Goal: Task Accomplishment & Management: Manage account settings

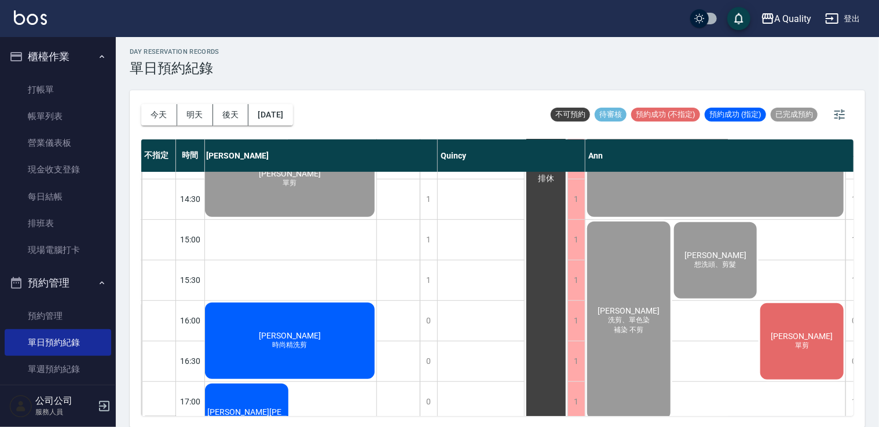
scroll to position [262, 149]
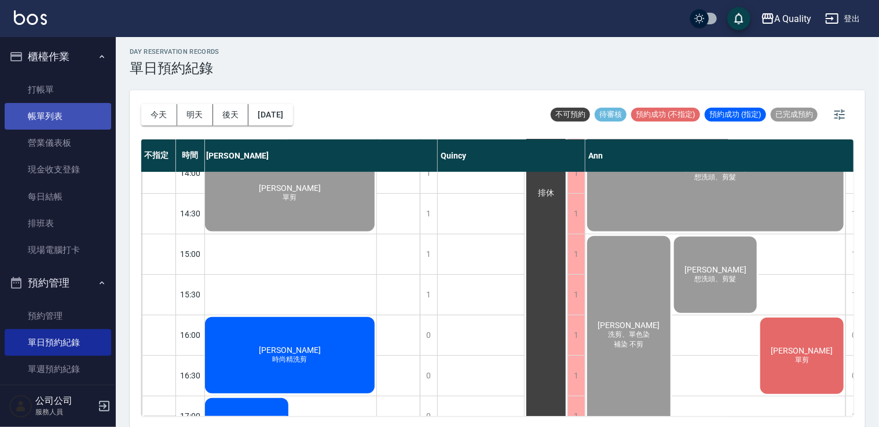
click at [68, 106] on link "帳單列表" at bounding box center [58, 116] width 107 height 27
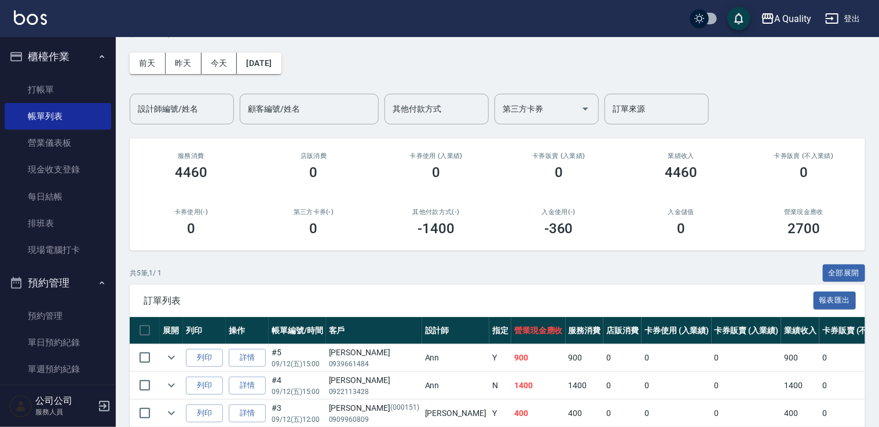
scroll to position [149, 0]
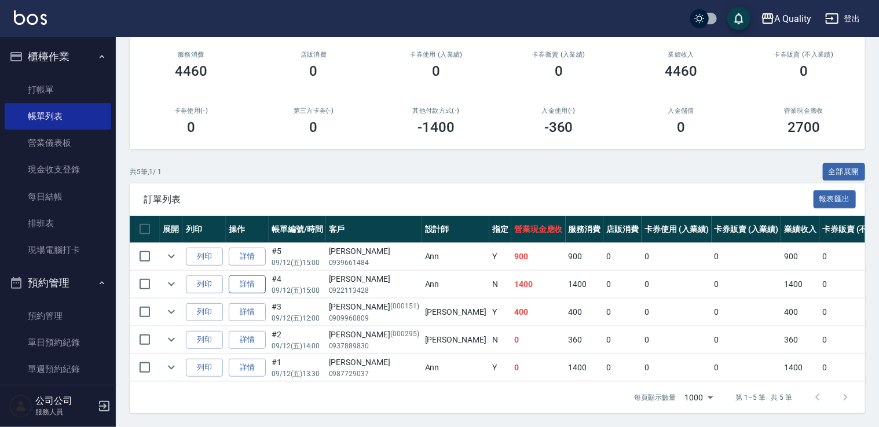
click at [243, 276] on link "詳情" at bounding box center [247, 285] width 37 height 18
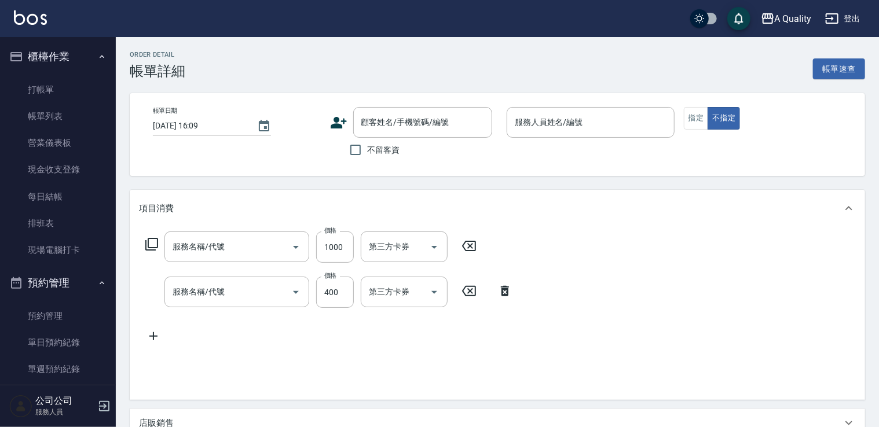
type input "2025/09/12 15:00"
type input "Ann(無代號)"
type input "補染 不剪"
type input "染髮(401)"
type input "洗髮(101)"
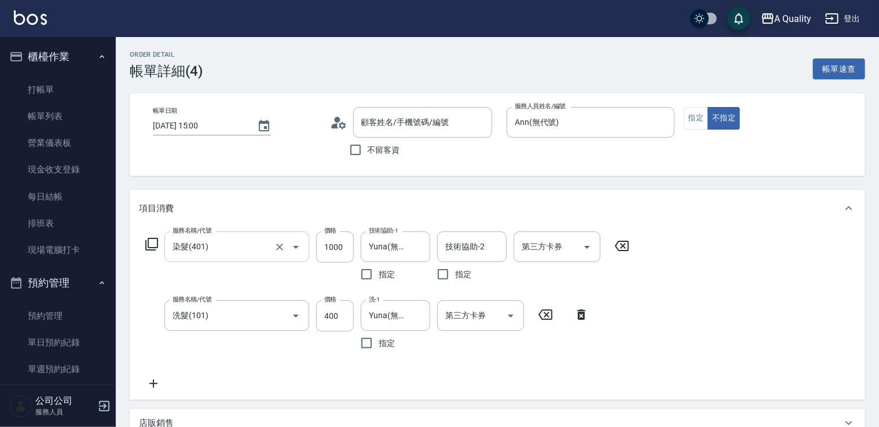
type input "柯于甄/0922113428/"
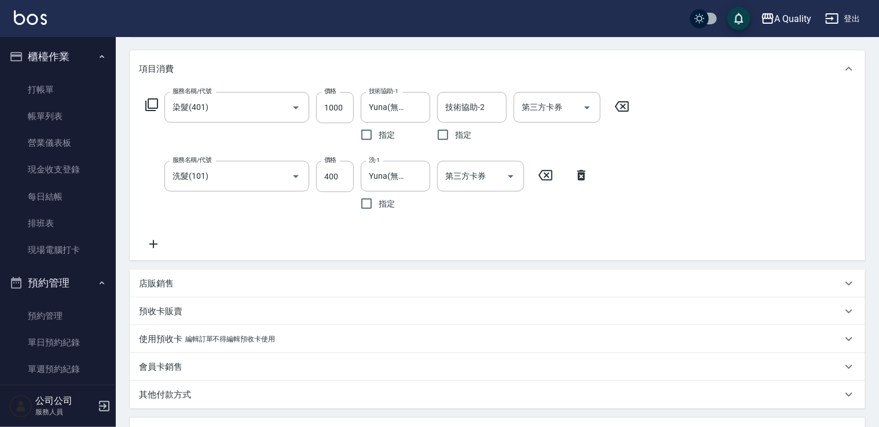
scroll to position [290, 0]
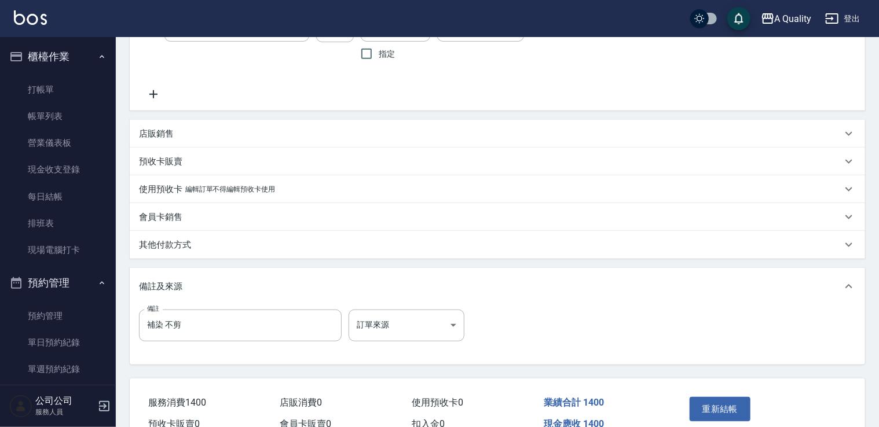
click at [181, 247] on p "其他付款方式" at bounding box center [165, 245] width 52 height 12
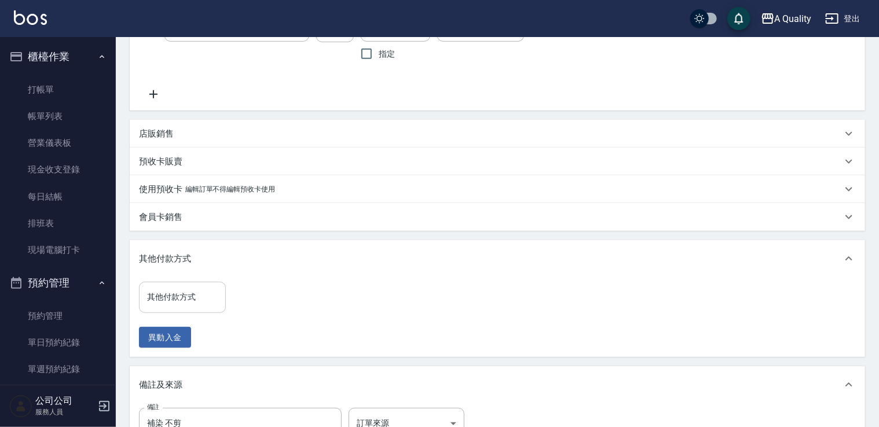
click at [190, 309] on div "其他付款方式" at bounding box center [182, 297] width 87 height 31
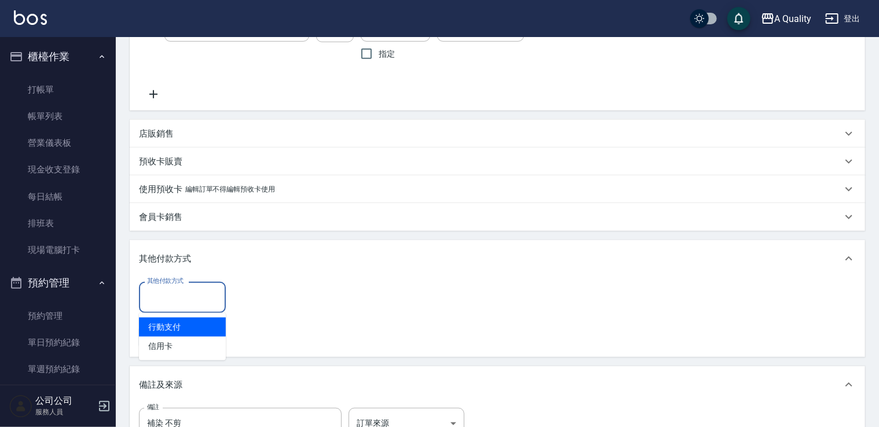
click at [183, 327] on span "行動支付" at bounding box center [182, 327] width 87 height 19
type input "行動支付"
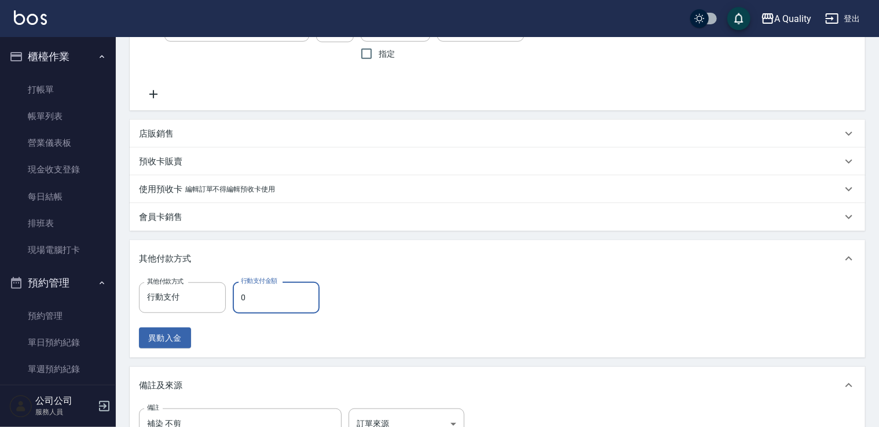
click at [285, 291] on input "0" at bounding box center [276, 297] width 87 height 31
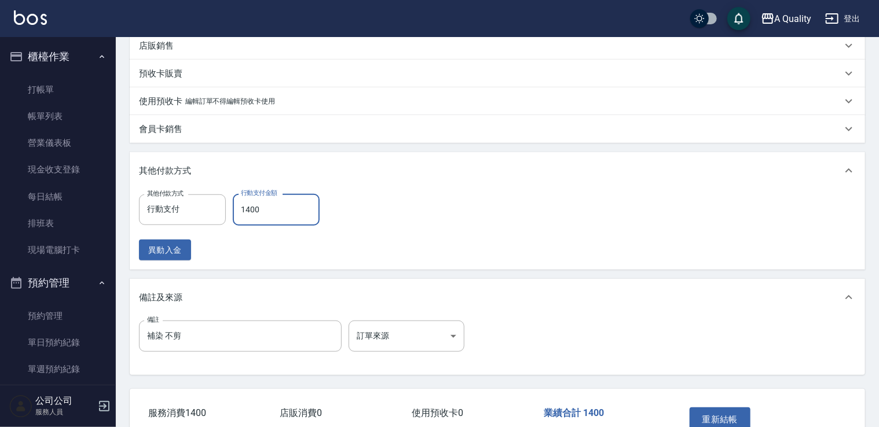
scroll to position [449, 0]
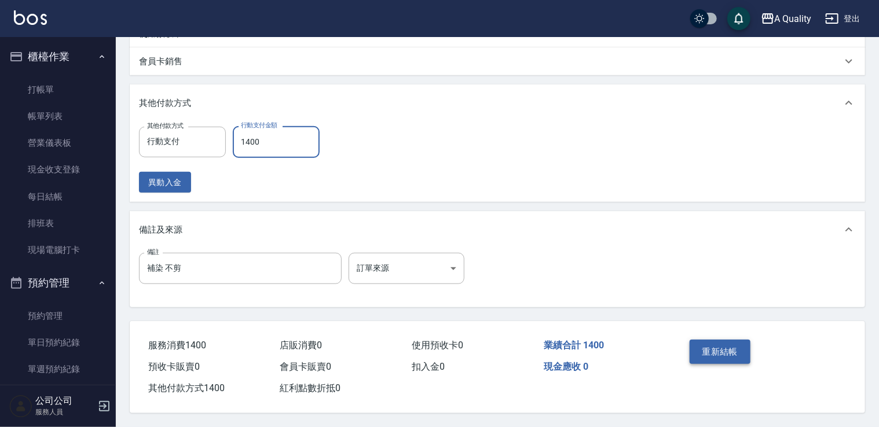
type input "1400"
click at [717, 349] on button "重新結帳" at bounding box center [720, 352] width 61 height 24
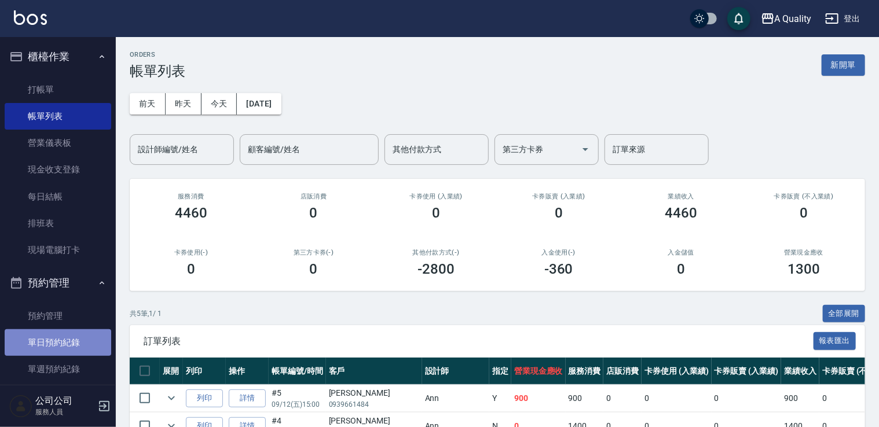
click at [67, 336] on link "單日預約紀錄" at bounding box center [58, 342] width 107 height 27
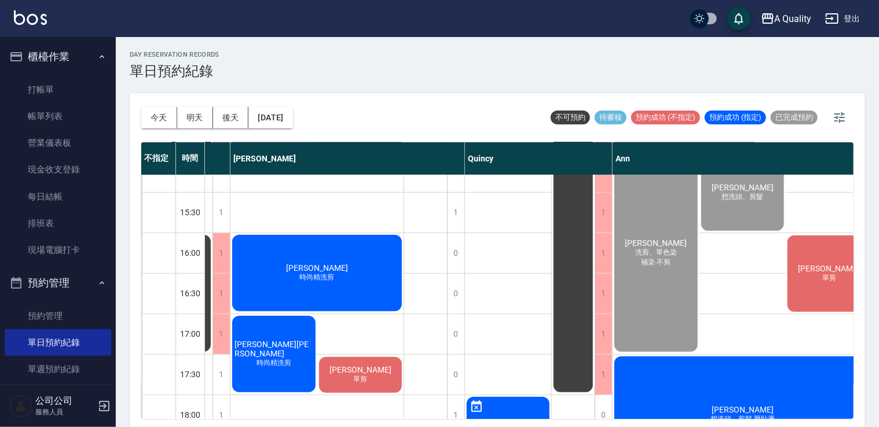
scroll to position [347, 125]
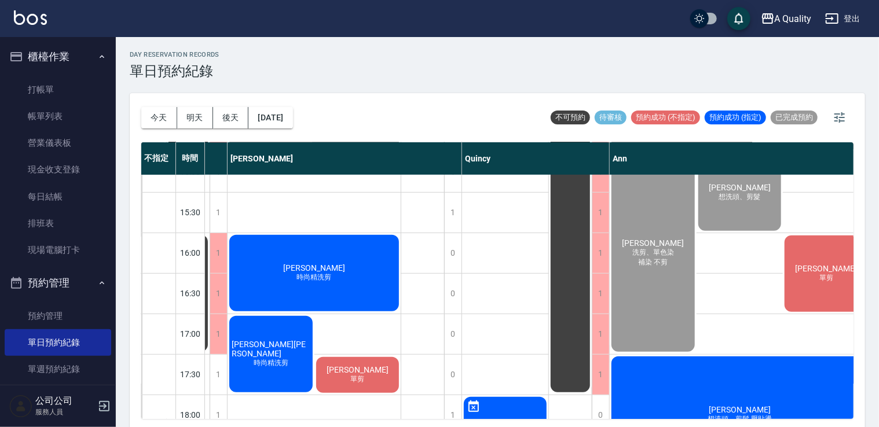
click at [268, 360] on span "時尚精洗剪" at bounding box center [270, 363] width 39 height 10
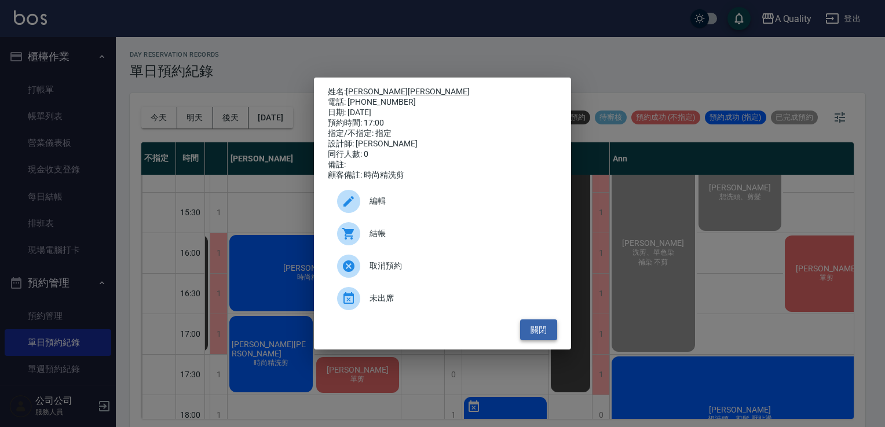
click at [541, 334] on button "關閉" at bounding box center [538, 330] width 37 height 21
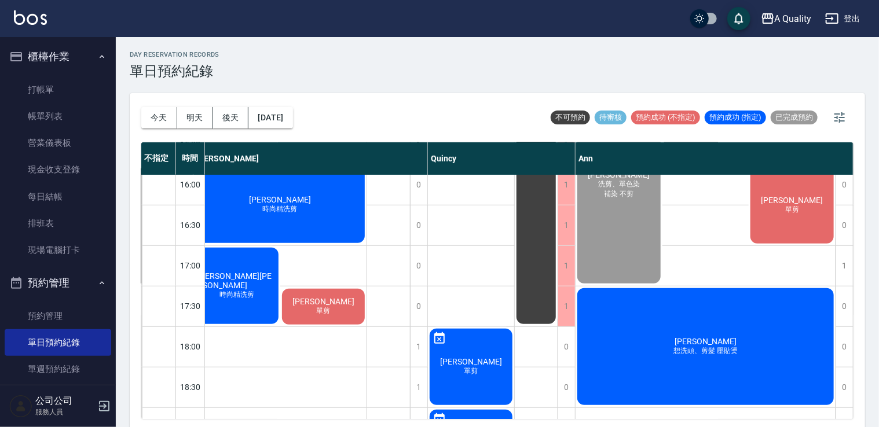
scroll to position [262, 164]
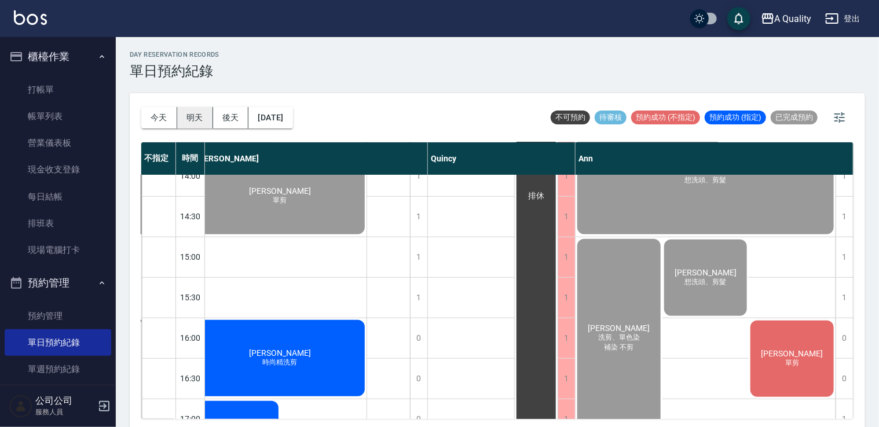
click at [199, 115] on button "明天" at bounding box center [195, 117] width 36 height 21
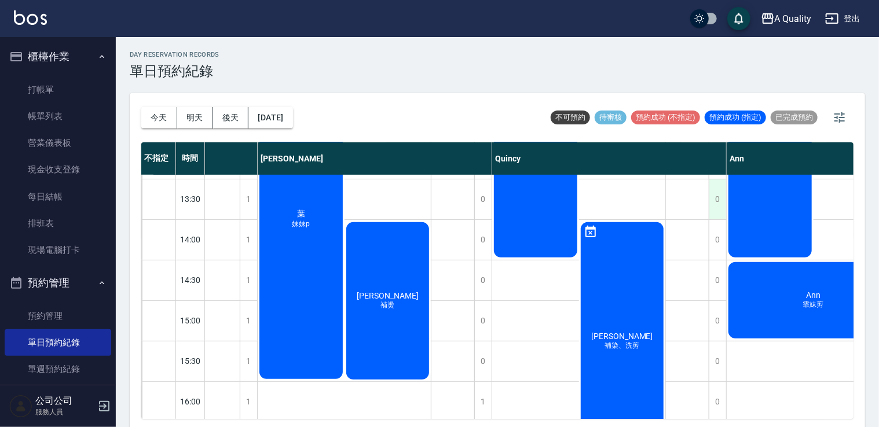
scroll to position [116, 52]
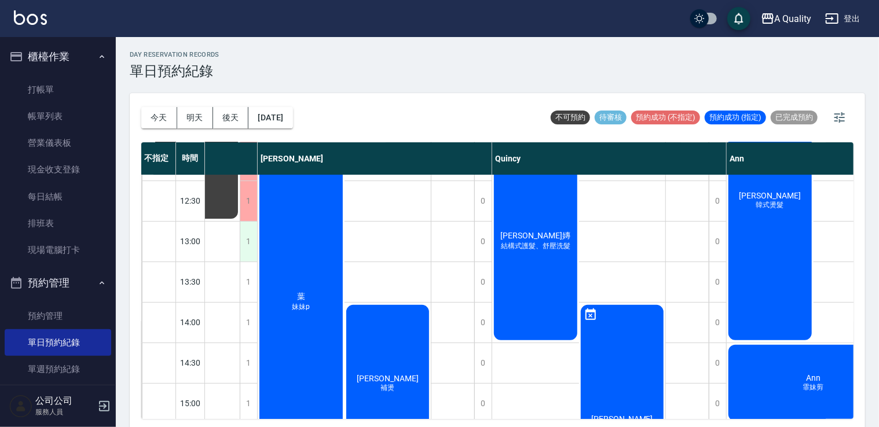
click at [244, 247] on div "1" at bounding box center [248, 242] width 17 height 40
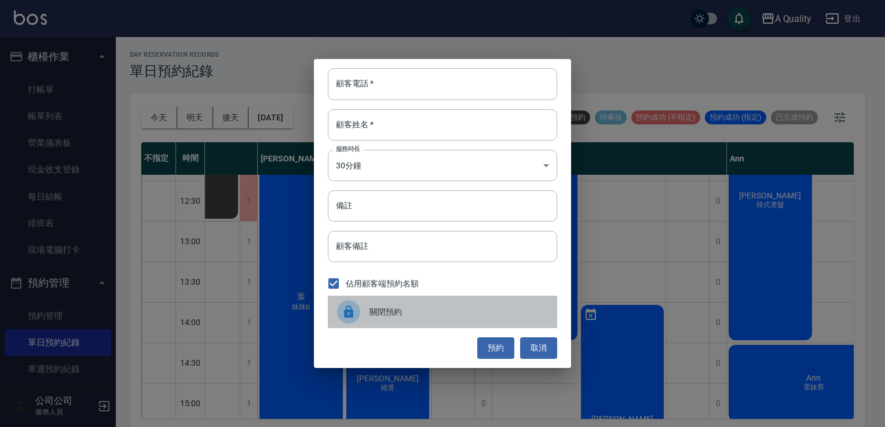
drag, startPoint x: 343, startPoint y: 313, endPoint x: 287, endPoint y: 313, distance: 56.2
click at [343, 313] on icon at bounding box center [349, 312] width 14 height 14
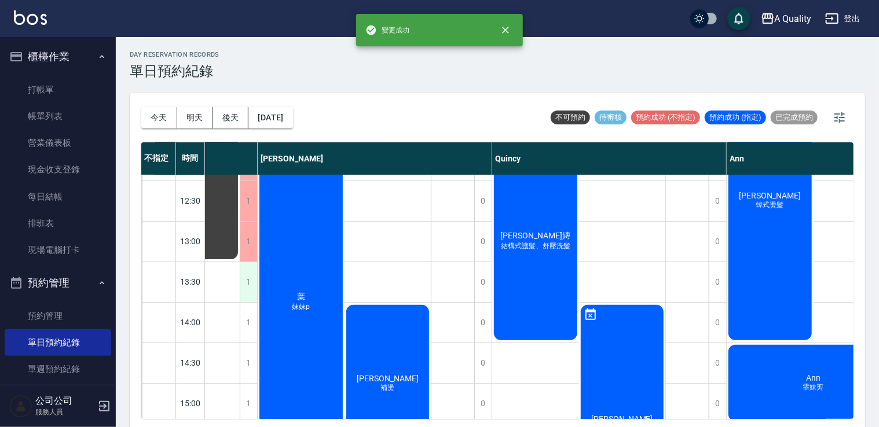
click at [252, 274] on div "1" at bounding box center [248, 282] width 17 height 40
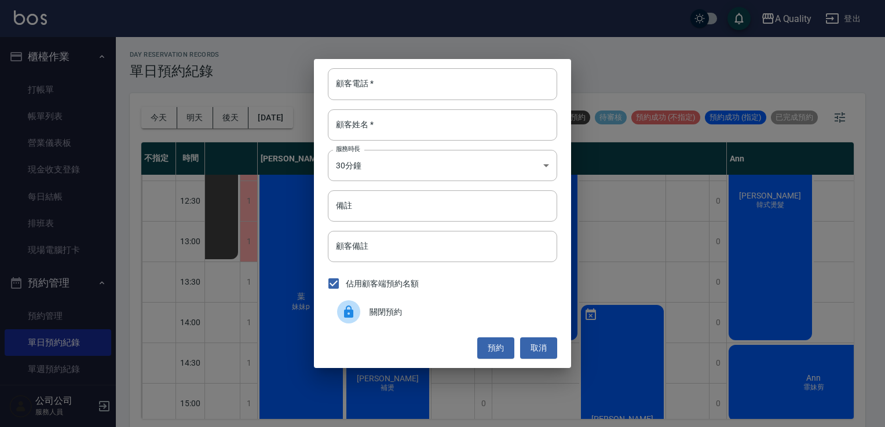
click at [371, 318] on div "關閉預約" at bounding box center [442, 312] width 229 height 32
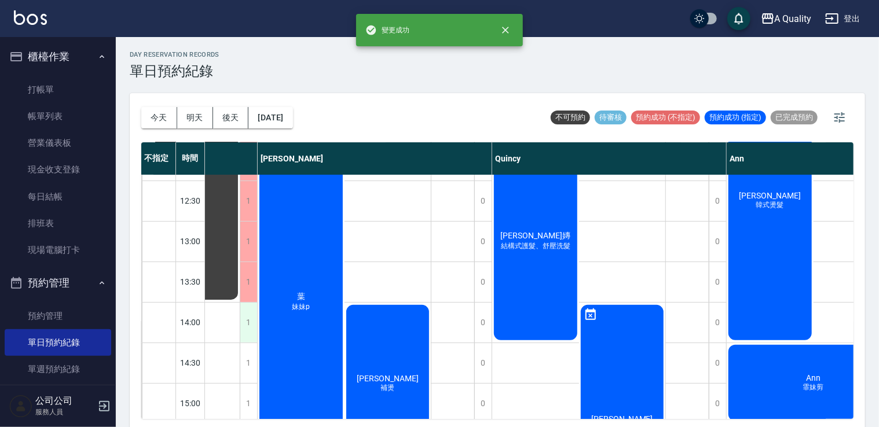
click at [247, 321] on div "1" at bounding box center [248, 323] width 17 height 40
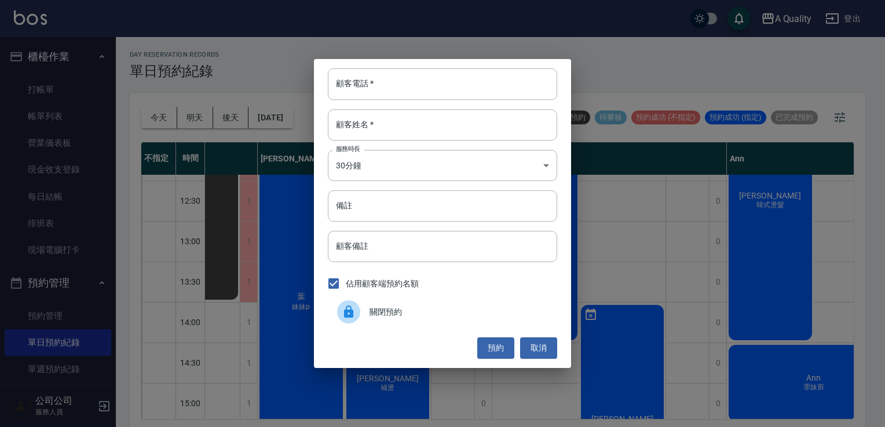
drag, startPoint x: 360, startPoint y: 311, endPoint x: 306, endPoint y: 330, distance: 57.7
click at [359, 312] on div at bounding box center [353, 312] width 32 height 23
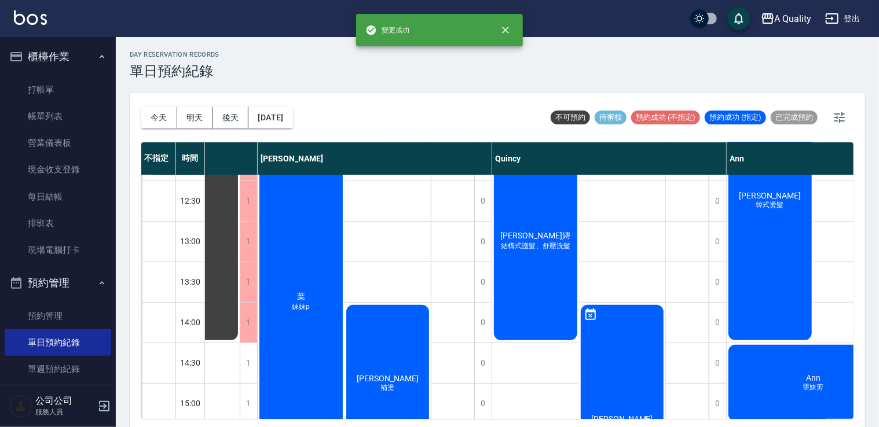
click at [252, 353] on div "1" at bounding box center [248, 363] width 17 height 40
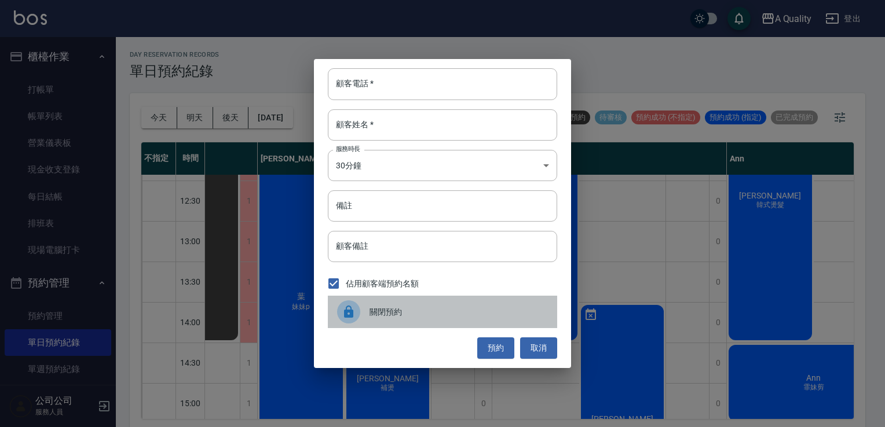
drag, startPoint x: 372, startPoint y: 318, endPoint x: 303, endPoint y: 347, distance: 75.0
click at [371, 319] on div "關閉預約" at bounding box center [442, 312] width 229 height 32
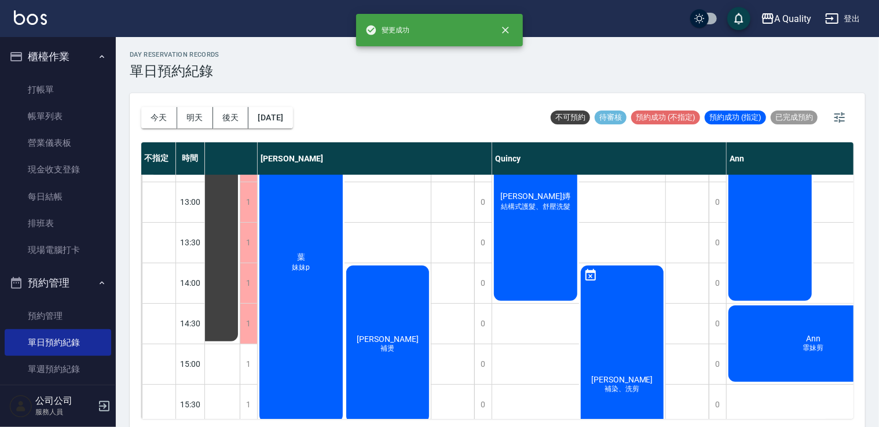
scroll to position [174, 52]
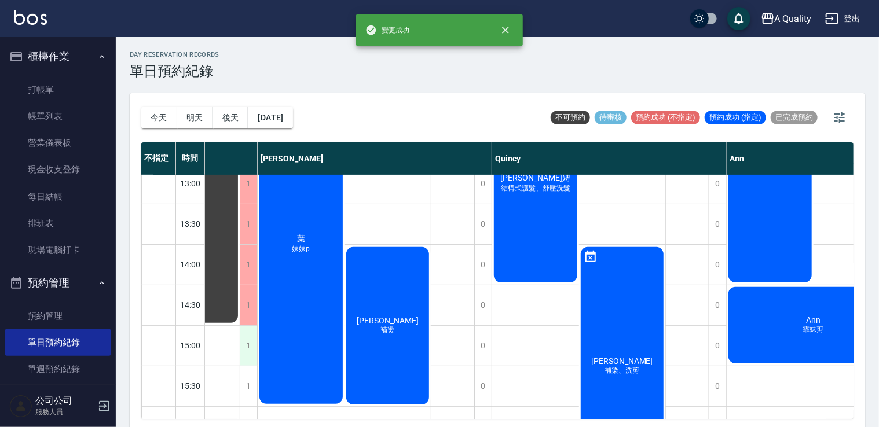
click at [248, 348] on div "1" at bounding box center [248, 346] width 17 height 40
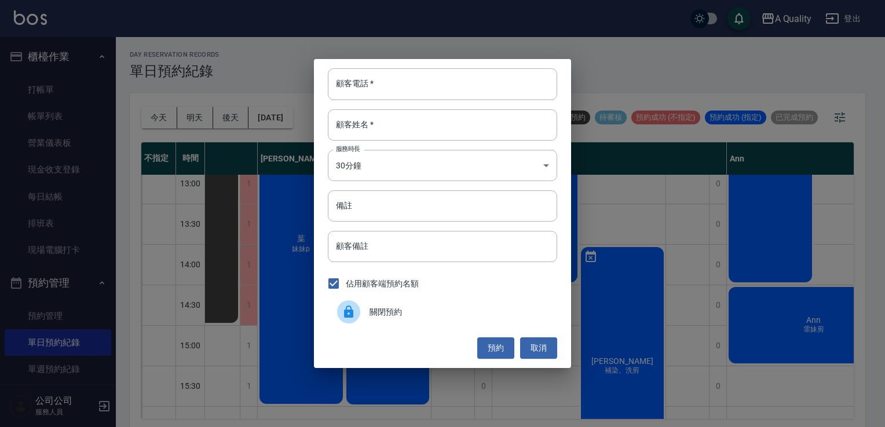
click at [384, 302] on div "關閉預約" at bounding box center [442, 312] width 229 height 32
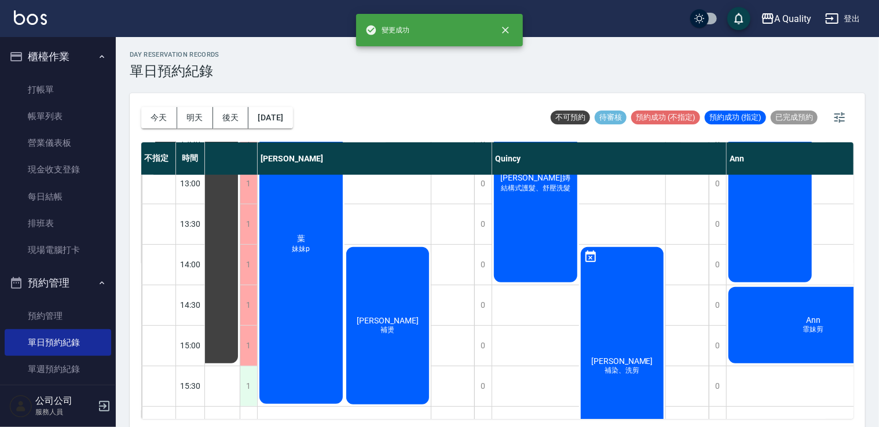
click at [257, 380] on div "1" at bounding box center [248, 387] width 17 height 40
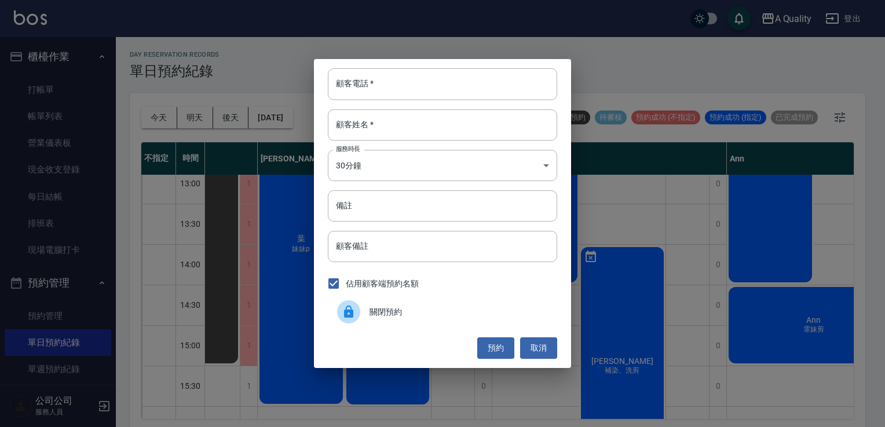
click at [391, 303] on div "關閉預約" at bounding box center [442, 312] width 229 height 32
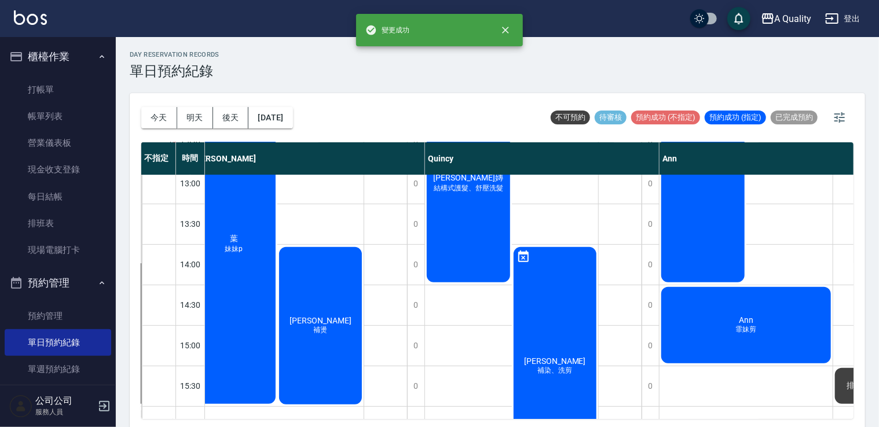
click at [727, 400] on div "陳美如 韓式燙髮 吳r sc 可能燙 Ann 霏妹剪 林雅惠 學生單剪 2個剪頭髮，一個剪瀏海 張哲瑋 想洗頭、剪髮" at bounding box center [747, 366] width 174 height 730
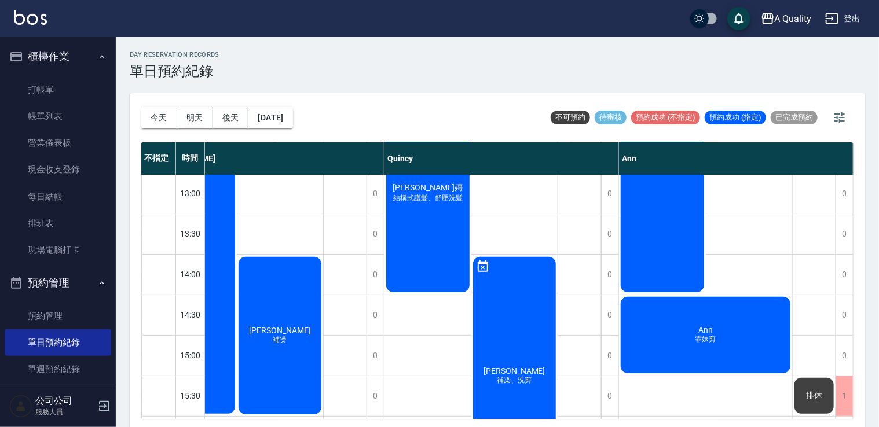
scroll to position [232, 164]
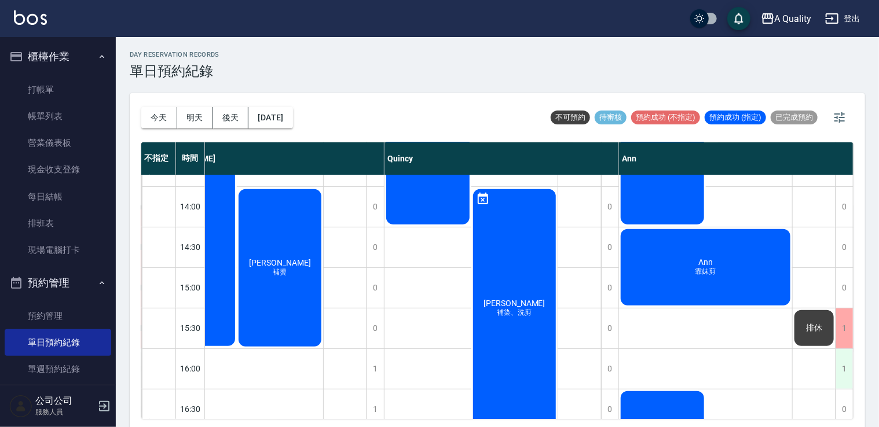
click at [837, 365] on div "1" at bounding box center [844, 369] width 17 height 40
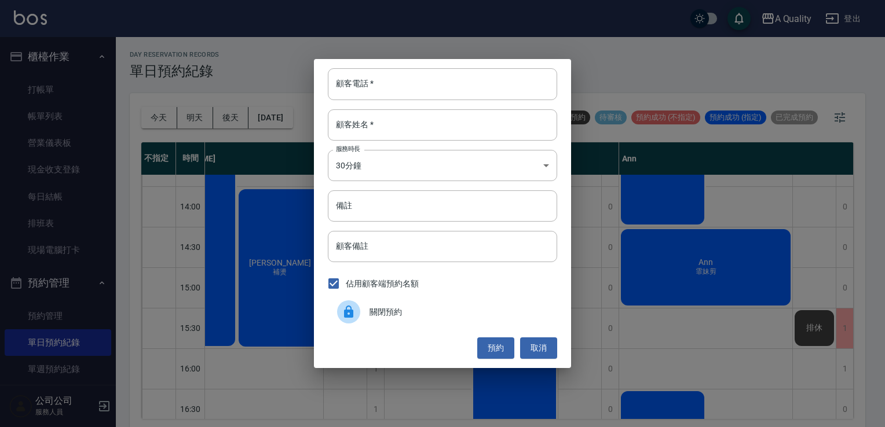
click at [488, 310] on span "關閉預約" at bounding box center [458, 312] width 178 height 12
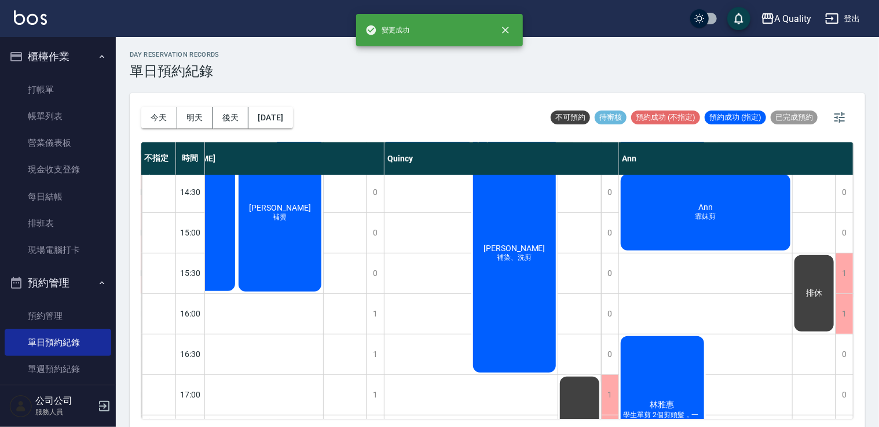
scroll to position [347, 164]
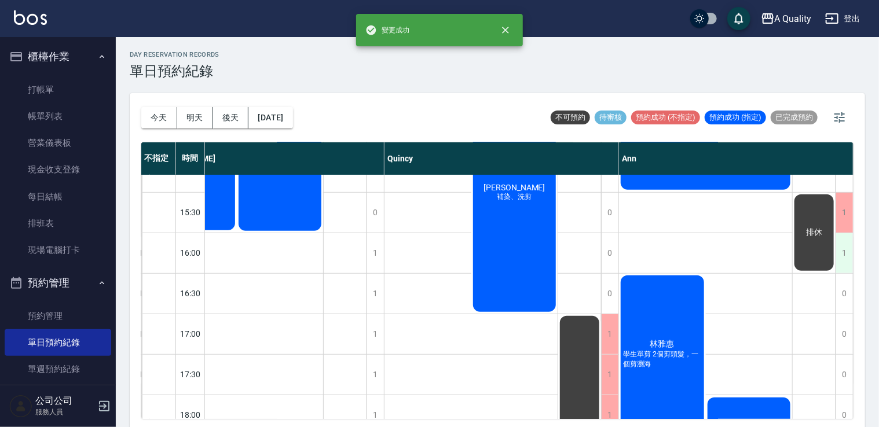
click at [838, 248] on div "1" at bounding box center [844, 253] width 17 height 40
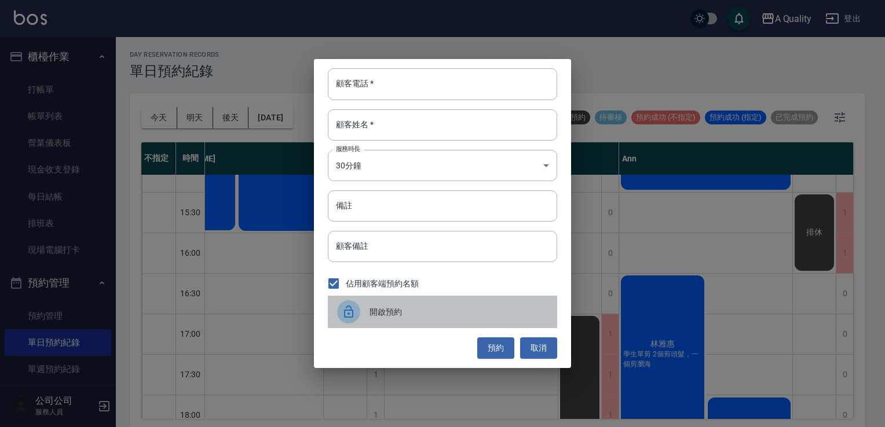
drag, startPoint x: 429, startPoint y: 303, endPoint x: 467, endPoint y: 295, distance: 39.8
click at [429, 303] on div "開啟預約" at bounding box center [442, 312] width 229 height 32
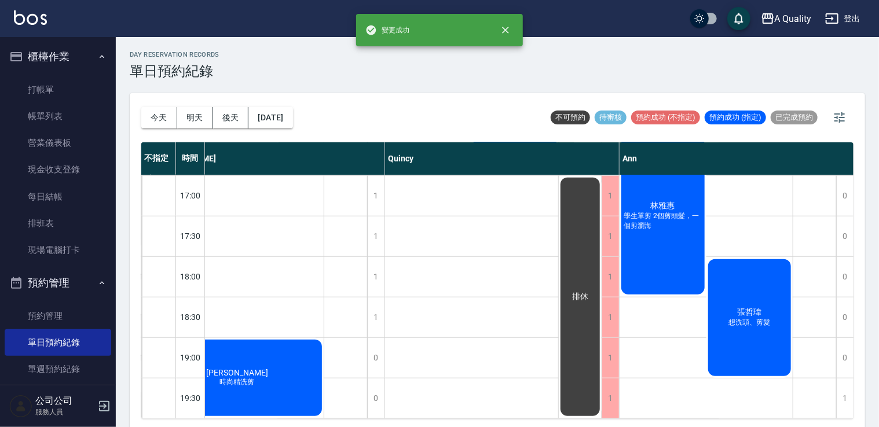
scroll to position [378, 159]
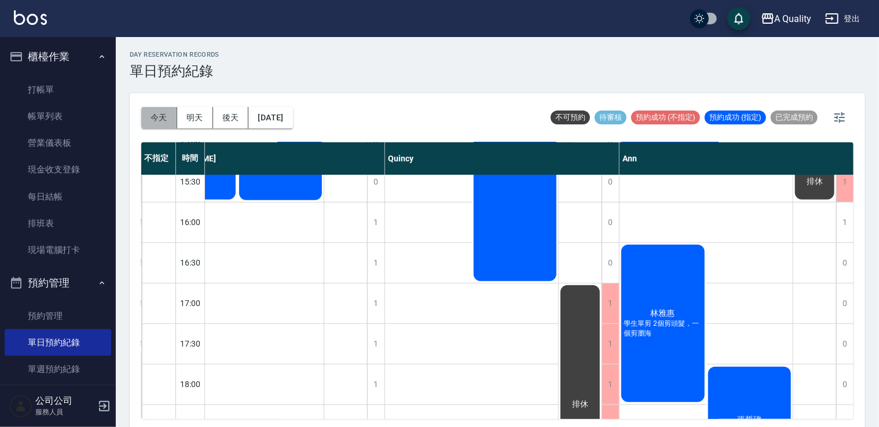
click at [156, 118] on button "今天" at bounding box center [159, 117] width 36 height 21
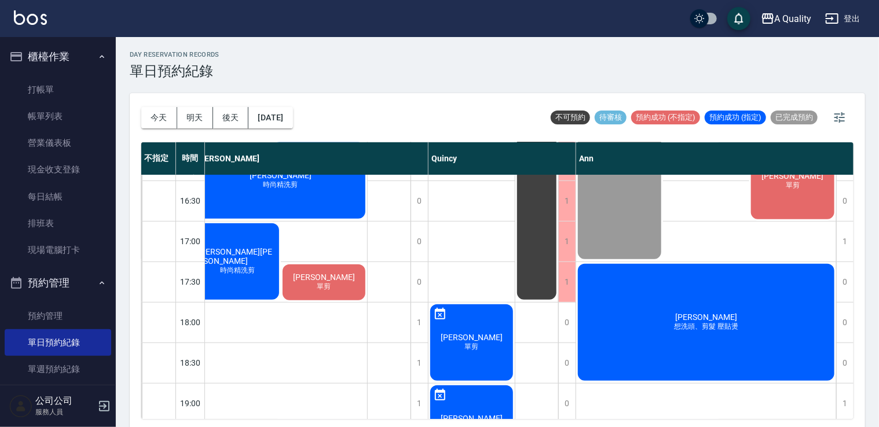
scroll to position [494, 159]
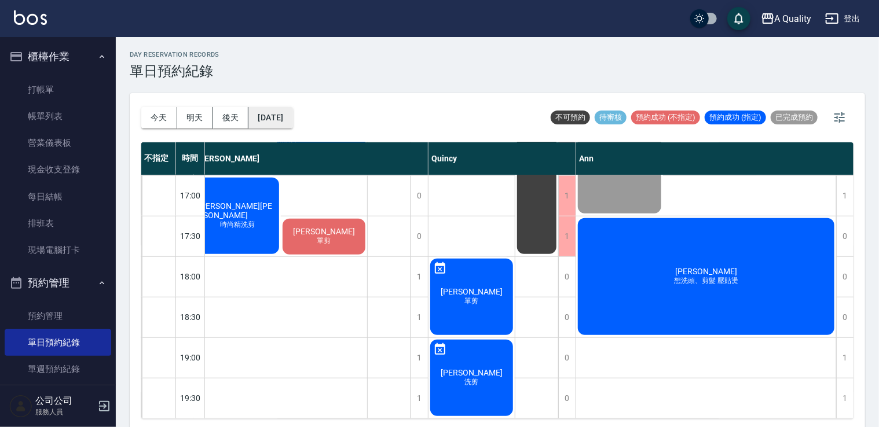
click at [288, 116] on button "[DATE]" at bounding box center [270, 117] width 44 height 21
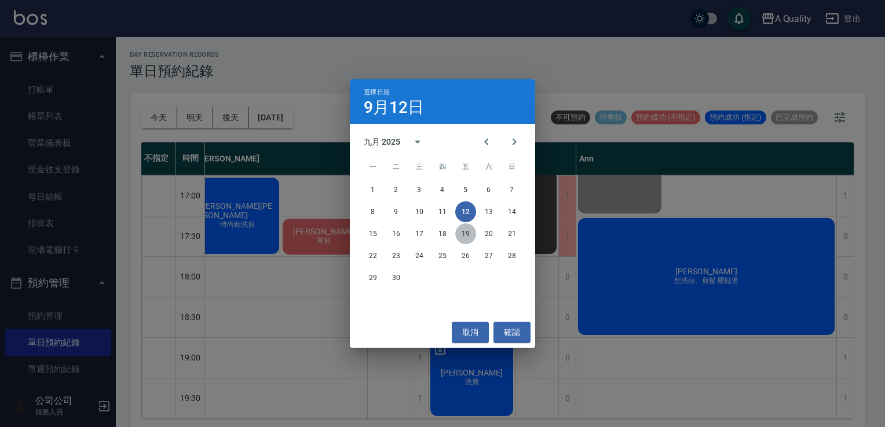
click at [466, 237] on button "19" at bounding box center [465, 234] width 21 height 21
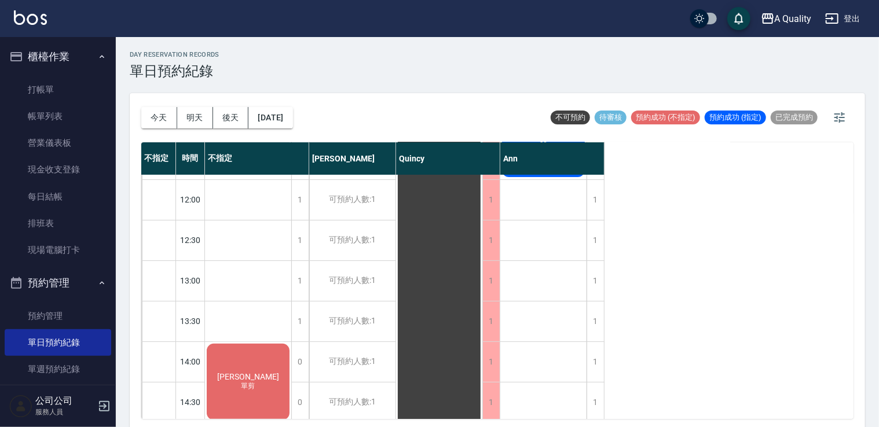
scroll to position [147, 0]
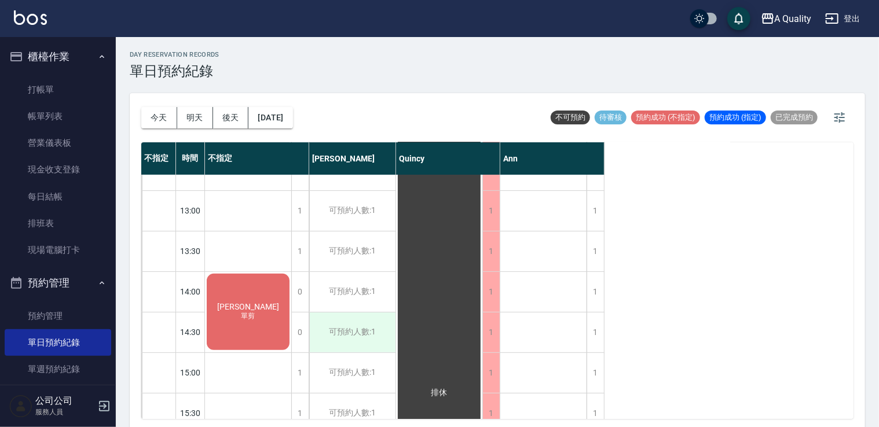
click at [373, 338] on div "可預約人數:1" at bounding box center [352, 333] width 86 height 40
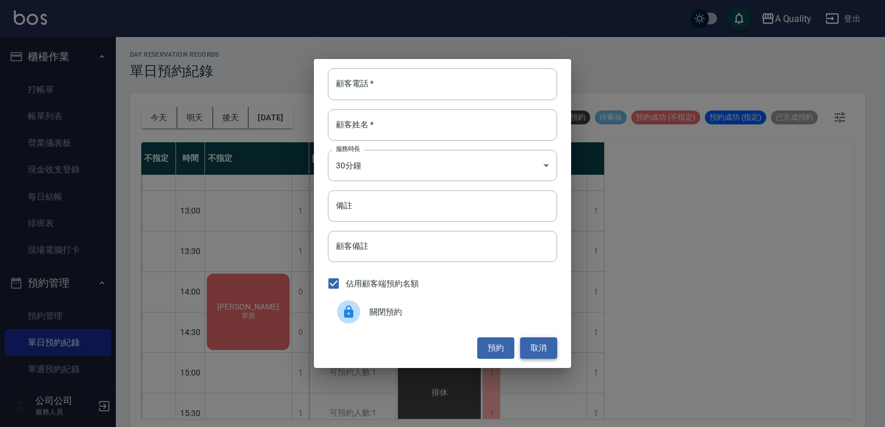
click at [555, 348] on button "取消" at bounding box center [538, 348] width 37 height 21
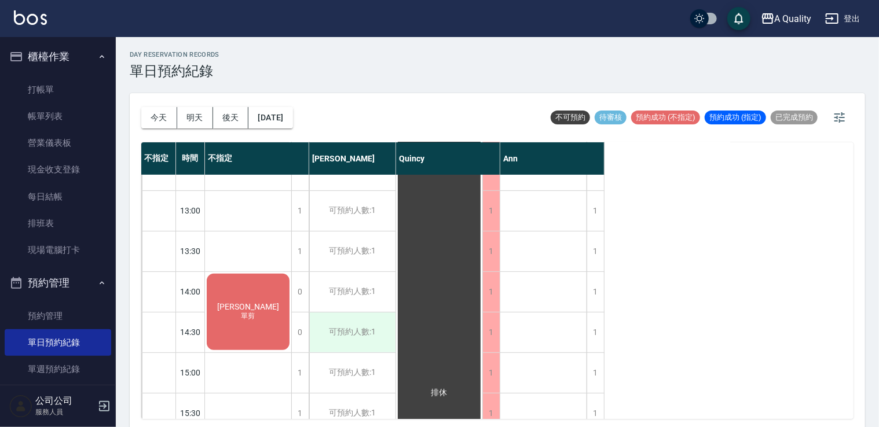
click at [384, 329] on div "可預約人數:1" at bounding box center [352, 333] width 86 height 40
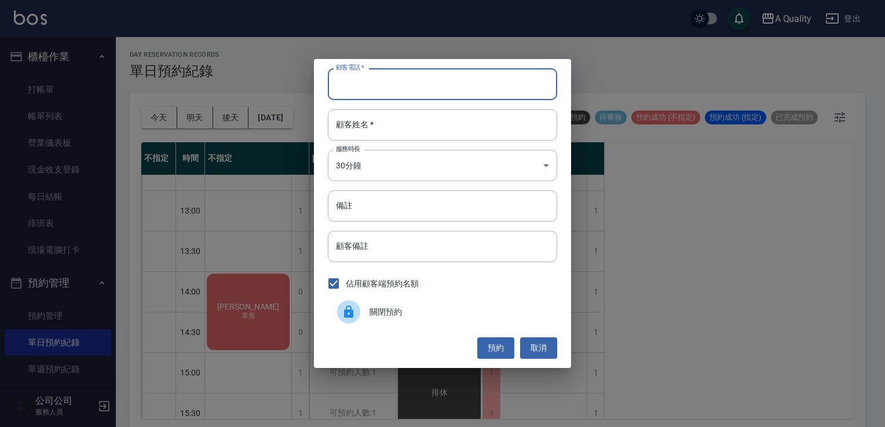
paste input "林雅玄 0966657885"
drag, startPoint x: 361, startPoint y: 85, endPoint x: 320, endPoint y: 87, distance: 41.2
click at [317, 86] on div "顧客電話   * 林雅玄 0966657885 顧客電話   * 顧客姓名   * 顧客姓名   * 服務時長 30分鐘 1 服務時長 備註 備註 顧客備註 …" at bounding box center [442, 213] width 257 height 309
click at [362, 82] on input "林雅玄 0966657885" at bounding box center [442, 83] width 229 height 31
drag, startPoint x: 362, startPoint y: 82, endPoint x: 333, endPoint y: 86, distance: 29.2
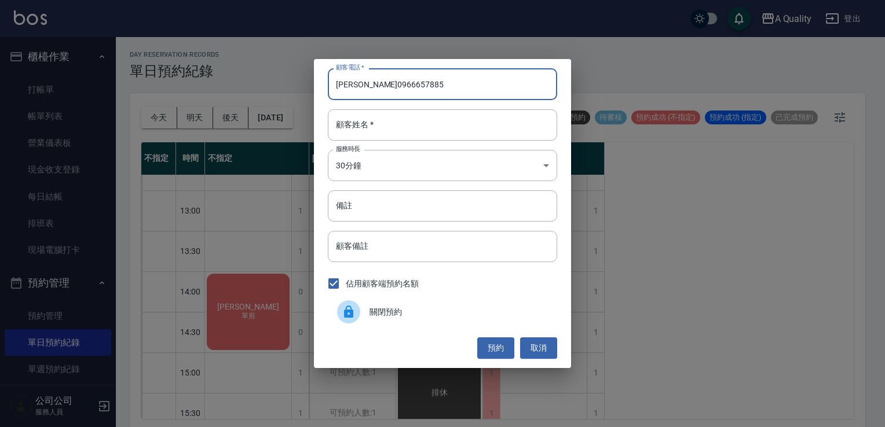
click at [333, 86] on input "林雅玄 0966657885" at bounding box center [442, 83] width 229 height 31
click at [354, 82] on input "林雅玄 0966657885" at bounding box center [442, 83] width 229 height 31
drag, startPoint x: 360, startPoint y: 84, endPoint x: 329, endPoint y: 87, distance: 31.4
click at [329, 87] on input "林雅玄 0966657885" at bounding box center [442, 83] width 229 height 31
click at [336, 84] on input "0966657885" at bounding box center [442, 83] width 229 height 31
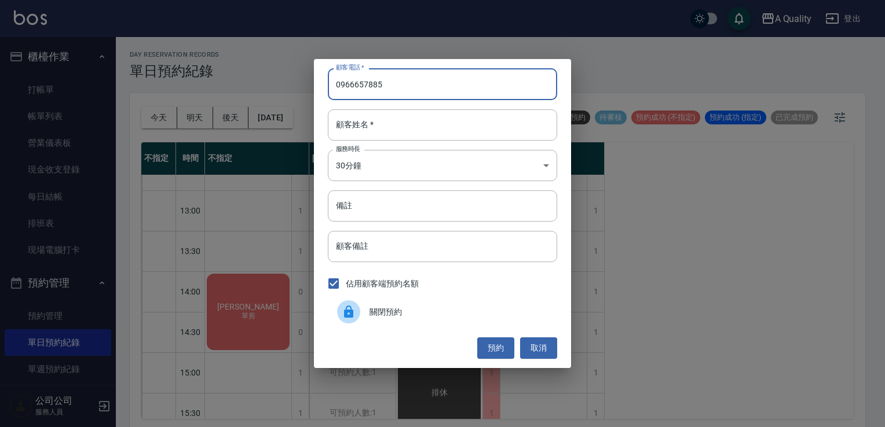
click at [340, 85] on input "0966657885" at bounding box center [442, 83] width 229 height 31
type input "0966657885"
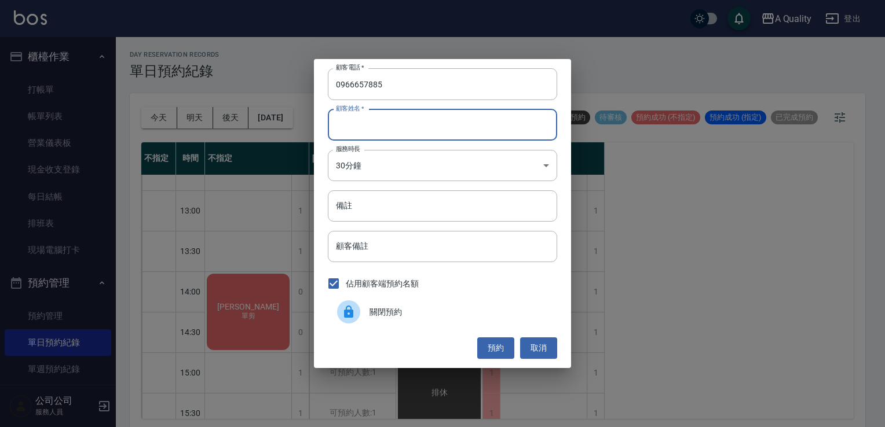
paste input "林雅玄"
type input "林雅玄"
click at [361, 158] on body "A Quality 登出 櫃檯作業 打帳單 帳單列表 營業儀表板 現金收支登錄 每日結帳 排班表 現場電腦打卡 預約管理 預約管理 單日預約紀錄 單週預約紀錄…" at bounding box center [442, 215] width 885 height 431
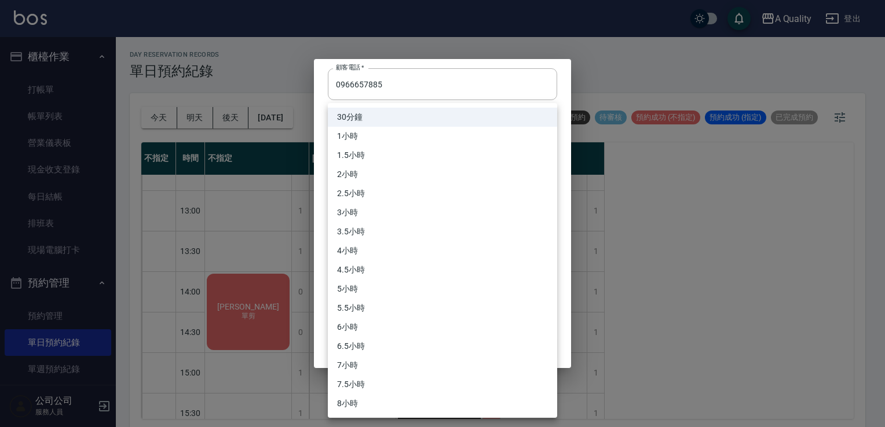
click at [357, 287] on li "5小時" at bounding box center [442, 289] width 229 height 19
type input "10"
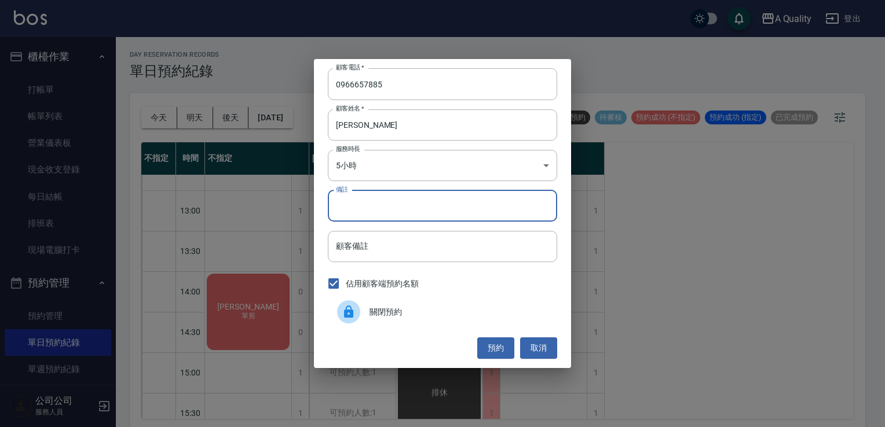
drag, startPoint x: 357, startPoint y: 199, endPoint x: 346, endPoint y: 208, distance: 14.4
click at [346, 208] on input "備註" at bounding box center [442, 206] width 229 height 31
type input "p"
click at [500, 342] on button "預約" at bounding box center [495, 348] width 37 height 21
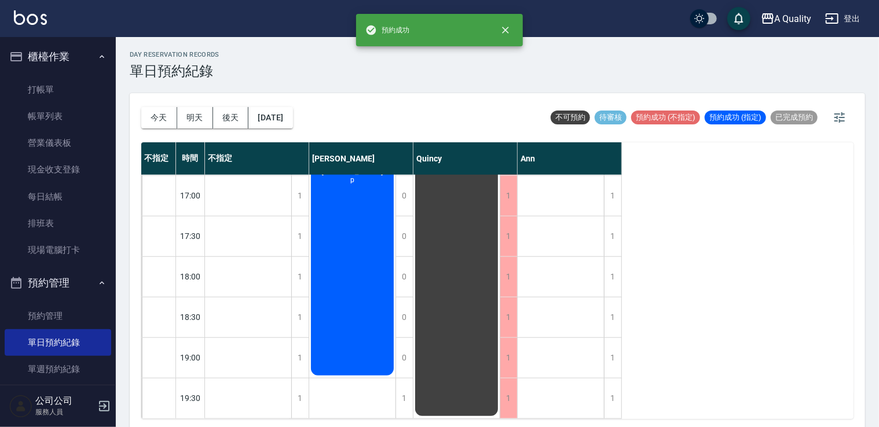
scroll to position [378, 0]
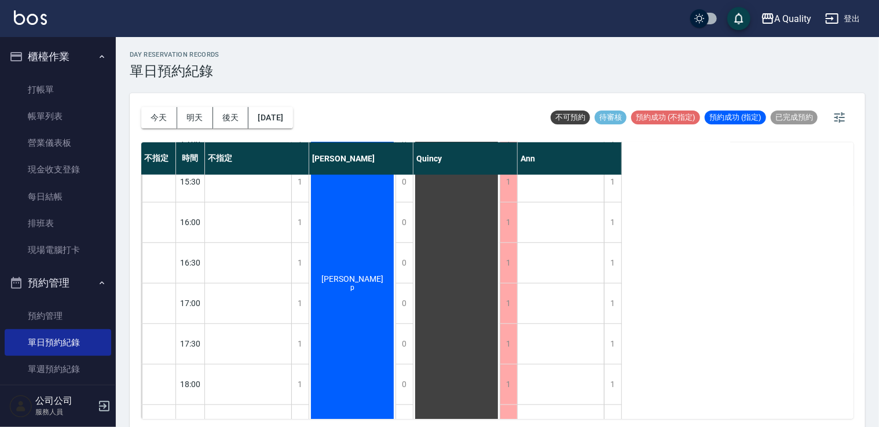
click at [334, 185] on div "林雅玄 p" at bounding box center [352, 283] width 86 height 404
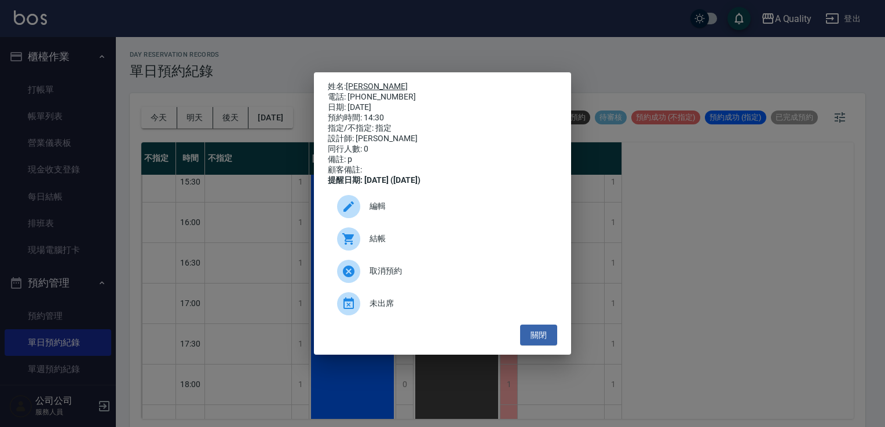
click at [352, 82] on link "林雅玄" at bounding box center [377, 86] width 62 height 9
click at [530, 335] on button "關閉" at bounding box center [538, 335] width 37 height 21
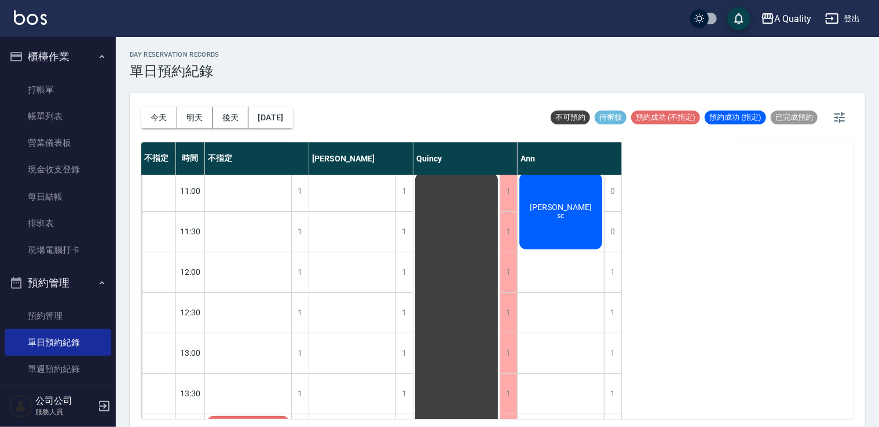
scroll to position [0, 0]
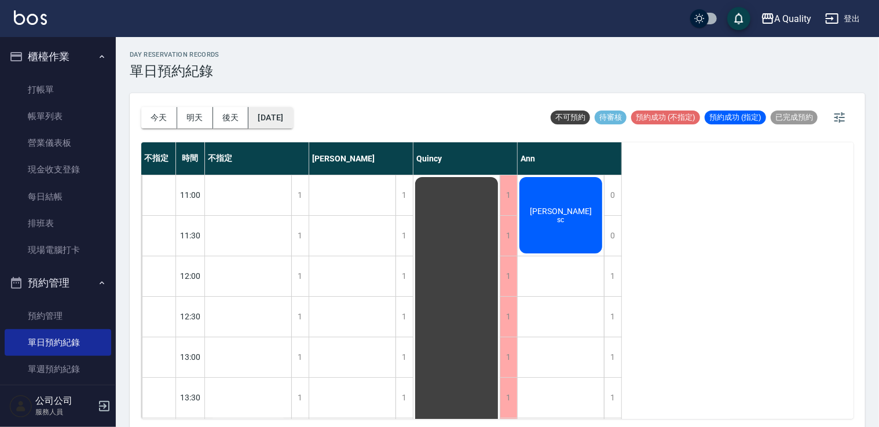
click at [288, 108] on button "2025/09/19" at bounding box center [270, 117] width 44 height 21
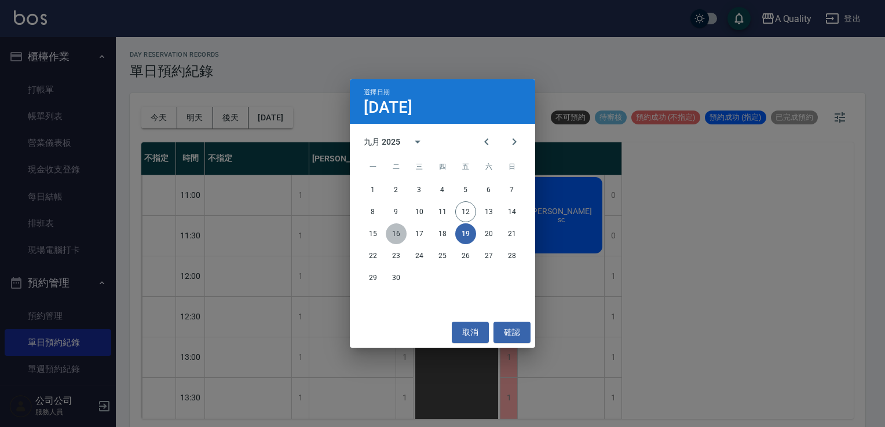
click at [396, 235] on button "16" at bounding box center [396, 234] width 21 height 21
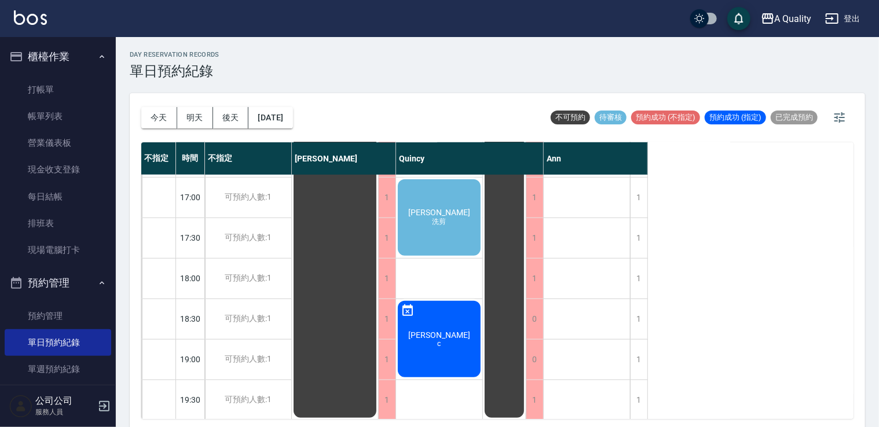
scroll to position [494, 0]
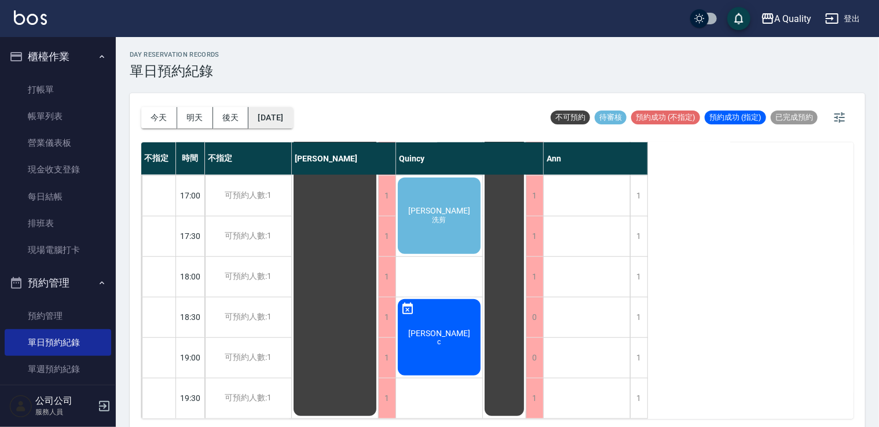
click at [292, 126] on button "2025/09/16" at bounding box center [270, 117] width 44 height 21
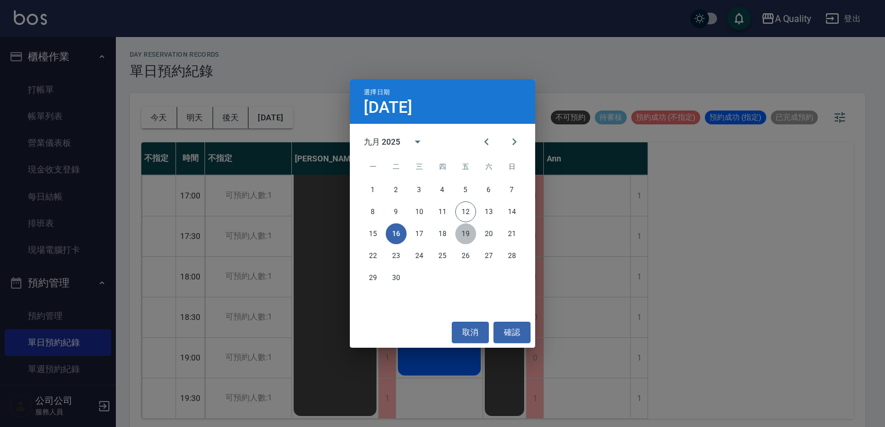
click at [468, 233] on button "19" at bounding box center [465, 234] width 21 height 21
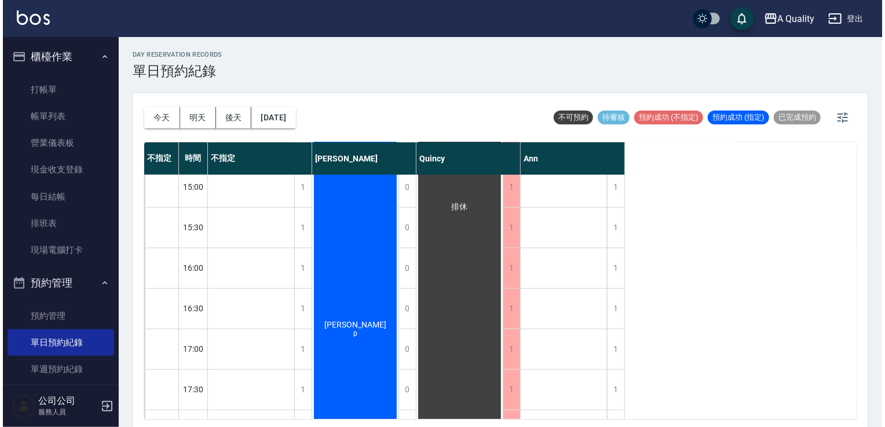
scroll to position [320, 0]
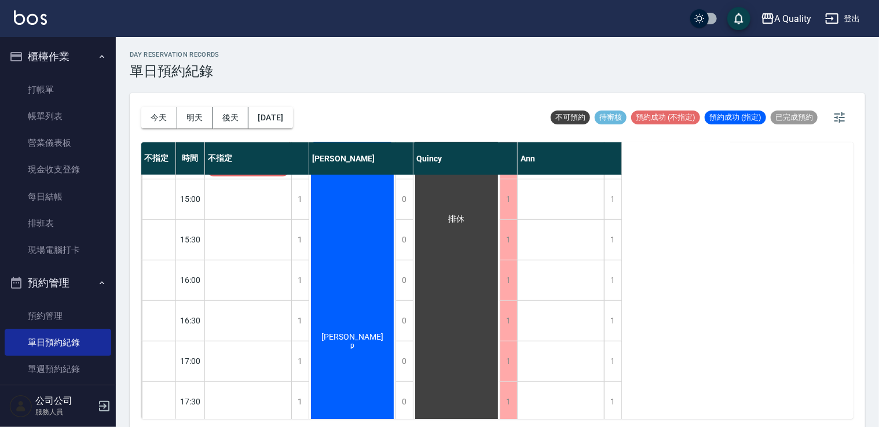
click at [370, 251] on div "林雅玄 p" at bounding box center [352, 341] width 86 height 404
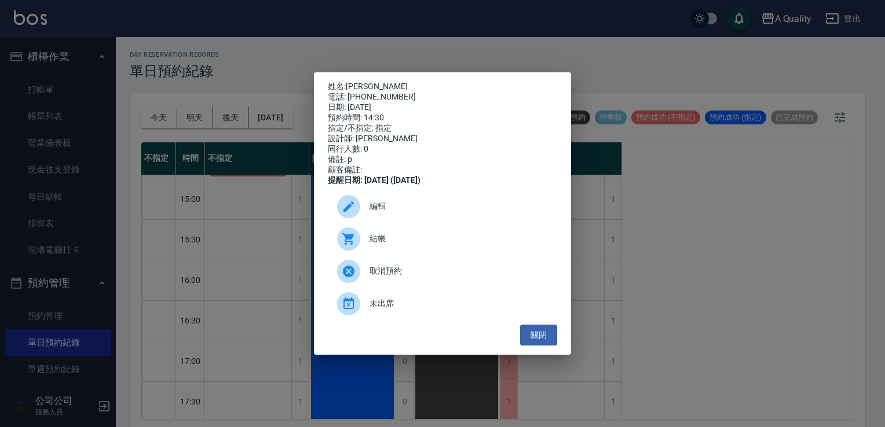
click at [367, 212] on div at bounding box center [353, 206] width 32 height 23
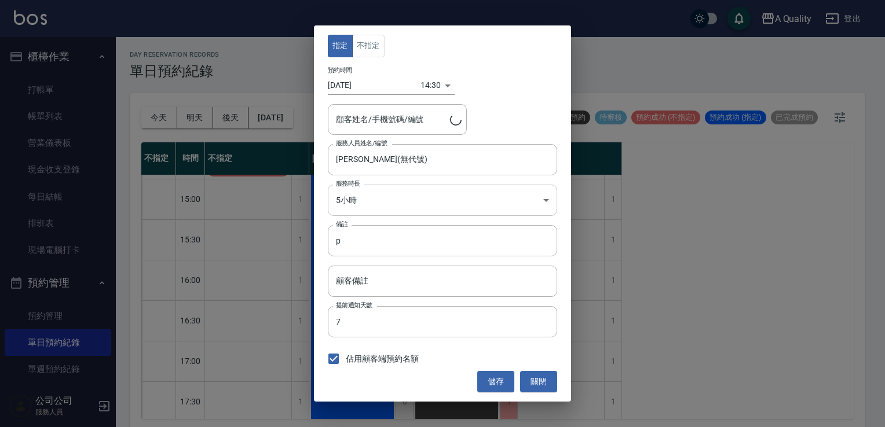
type input "林雅玄/0966657885/"
click at [359, 198] on body "A Quality 登出 櫃檯作業 打帳單 帳單列表 營業儀表板 現金收支登錄 每日結帳 排班表 現場電腦打卡 預約管理 預約管理 單日預約紀錄 單週預約紀錄…" at bounding box center [442, 215] width 885 height 431
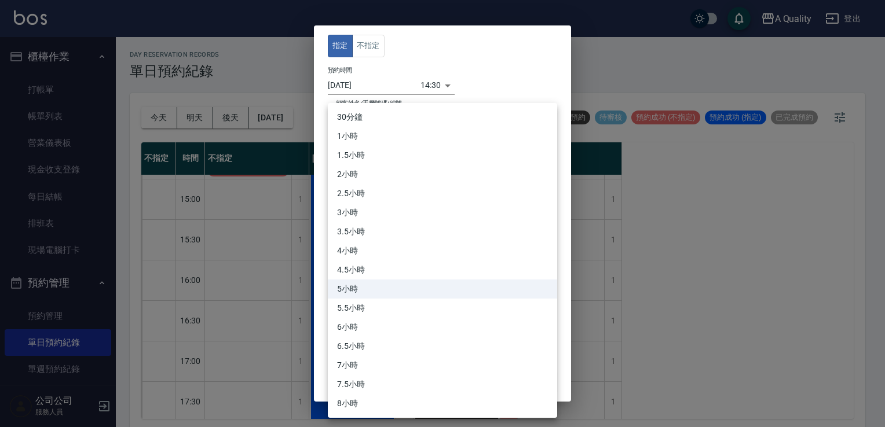
drag, startPoint x: 460, startPoint y: 70, endPoint x: 449, endPoint y: 83, distance: 16.8
click at [459, 75] on div at bounding box center [442, 213] width 885 height 427
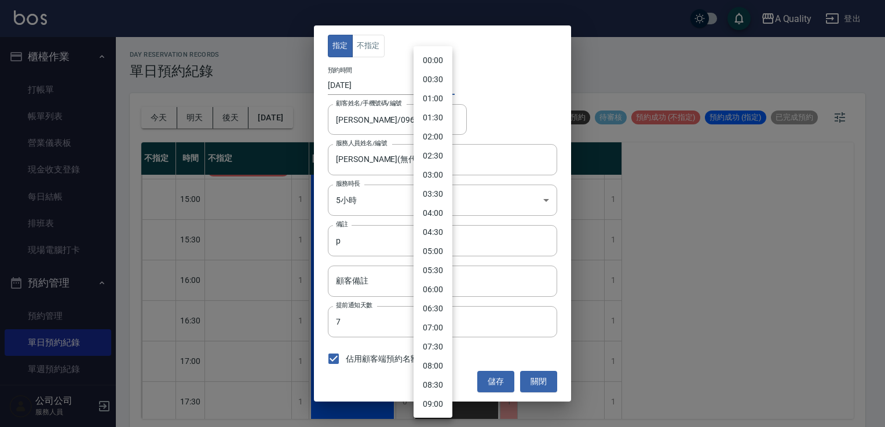
click at [433, 87] on body "A Quality 登出 櫃檯作業 打帳單 帳單列表 營業儀表板 現金收支登錄 每日結帳 排班表 現場電腦打卡 預約管理 預約管理 單日預約紀錄 單週預約紀錄…" at bounding box center [442, 215] width 885 height 431
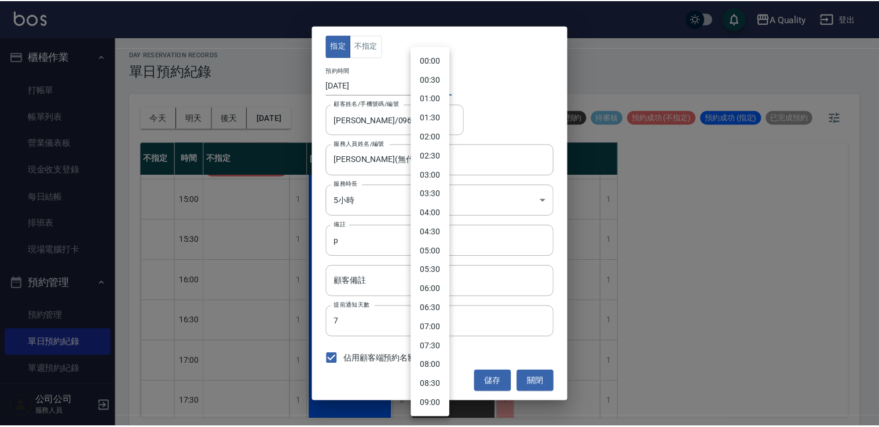
scroll to position [382, 0]
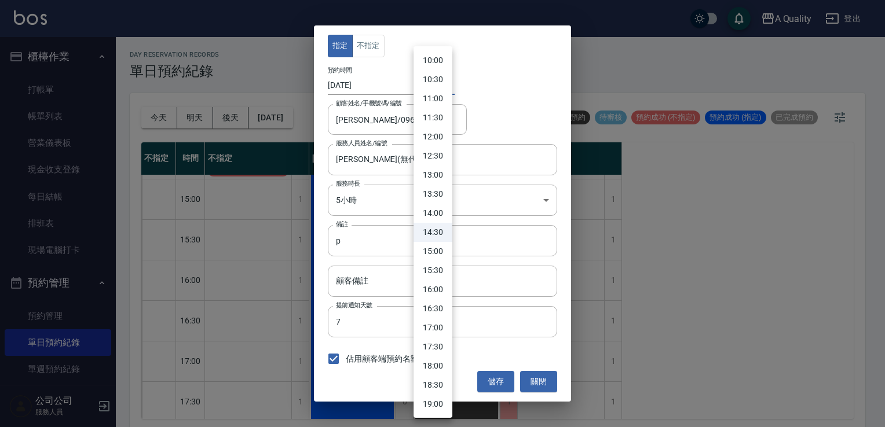
drag, startPoint x: 439, startPoint y: 212, endPoint x: 451, endPoint y: 213, distance: 12.2
click at [440, 212] on li "14:00" at bounding box center [432, 213] width 39 height 19
type input "1758261600000"
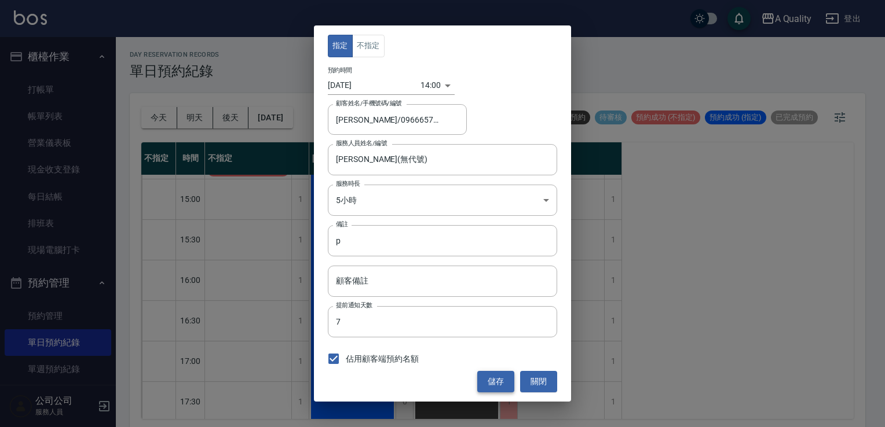
click at [494, 372] on div "指定 不指定 預約時間 2025/09/19 14:00 1758261600000 顧客姓名/手機號碼/編號 林雅玄/0966657885/ 顧客姓名/手機…" at bounding box center [442, 213] width 257 height 376
click at [495, 372] on button "儲存" at bounding box center [495, 381] width 37 height 21
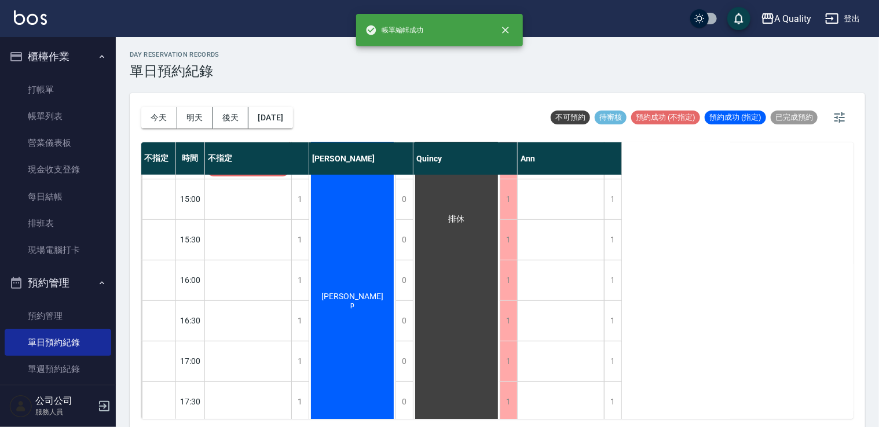
scroll to position [147, 0]
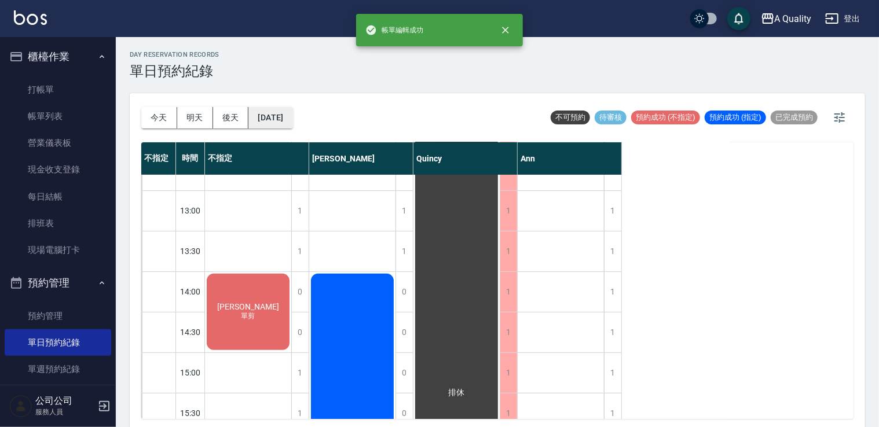
click at [292, 122] on button "2025/09/19" at bounding box center [270, 117] width 44 height 21
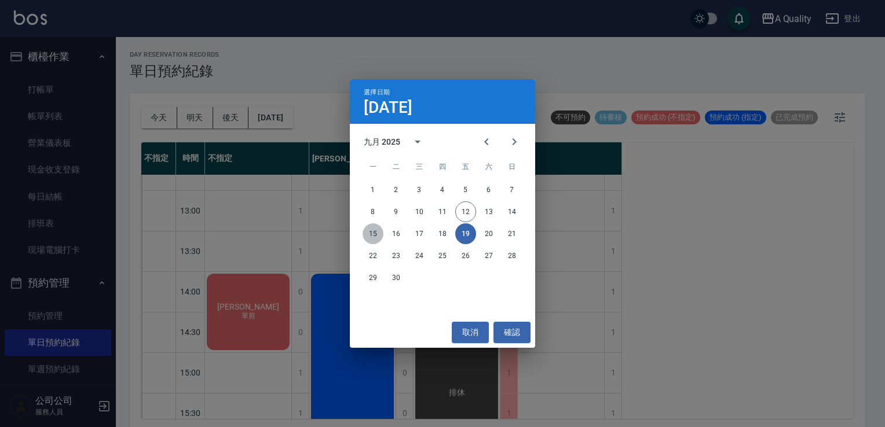
click at [375, 235] on button "15" at bounding box center [372, 234] width 21 height 21
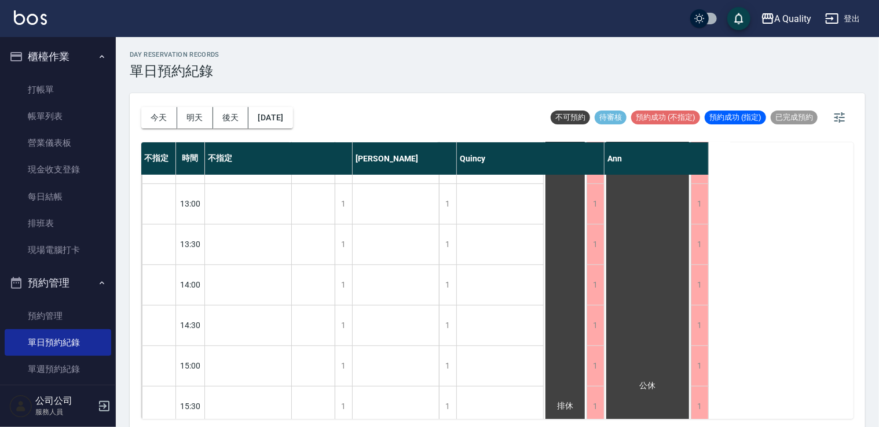
scroll to position [174, 0]
drag, startPoint x: 285, startPoint y: 120, endPoint x: 291, endPoint y: 123, distance: 6.5
click at [291, 123] on button "2025/09/15" at bounding box center [270, 117] width 44 height 21
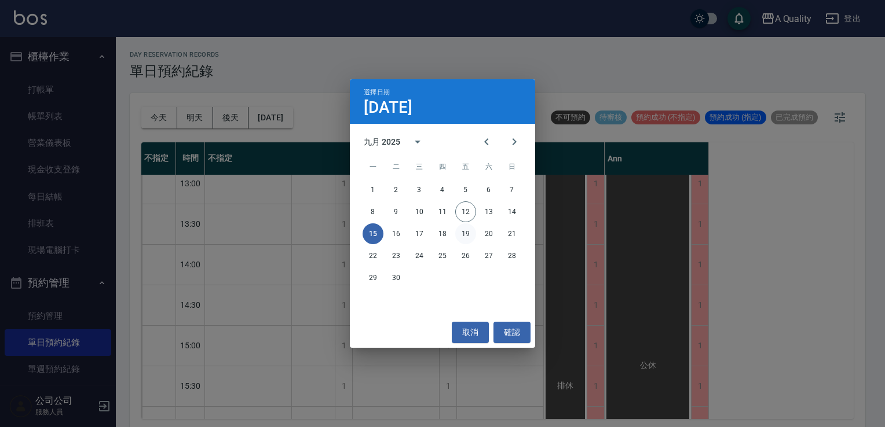
click at [462, 231] on button "19" at bounding box center [465, 234] width 21 height 21
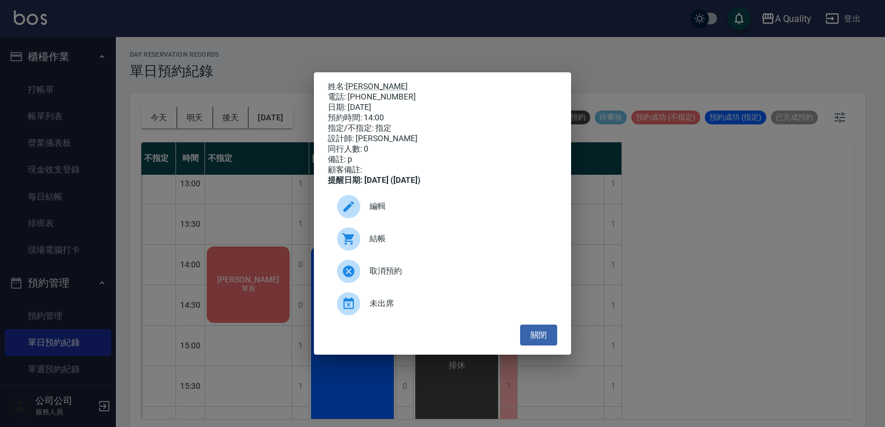
click at [381, 213] on span "編輯" at bounding box center [458, 206] width 178 height 12
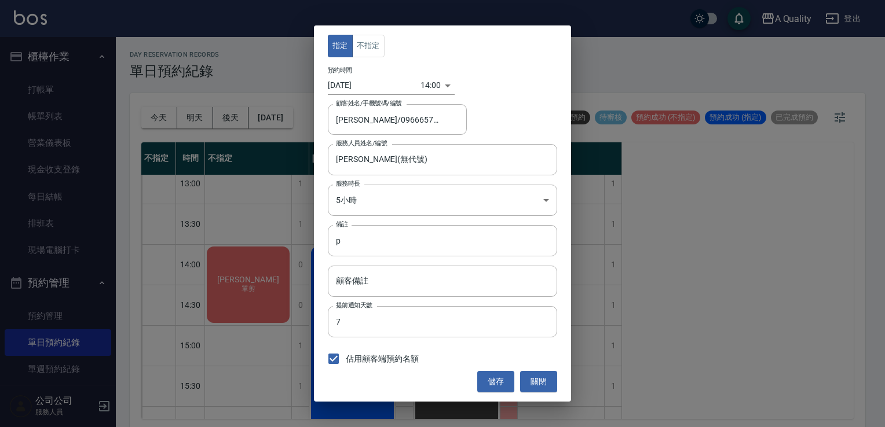
click at [354, 89] on input "2025/09/19" at bounding box center [374, 85] width 93 height 19
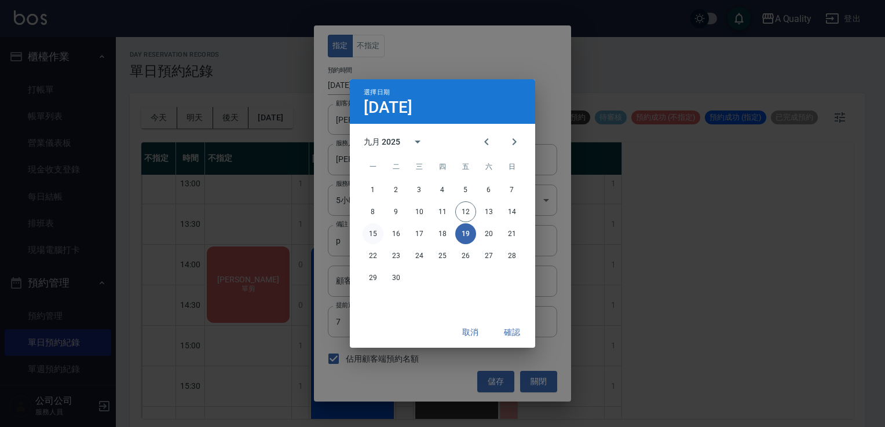
click at [380, 235] on button "15" at bounding box center [372, 234] width 21 height 21
type input "2025/09/15"
type input "1757916000000"
click at [514, 330] on button "確認" at bounding box center [511, 332] width 37 height 21
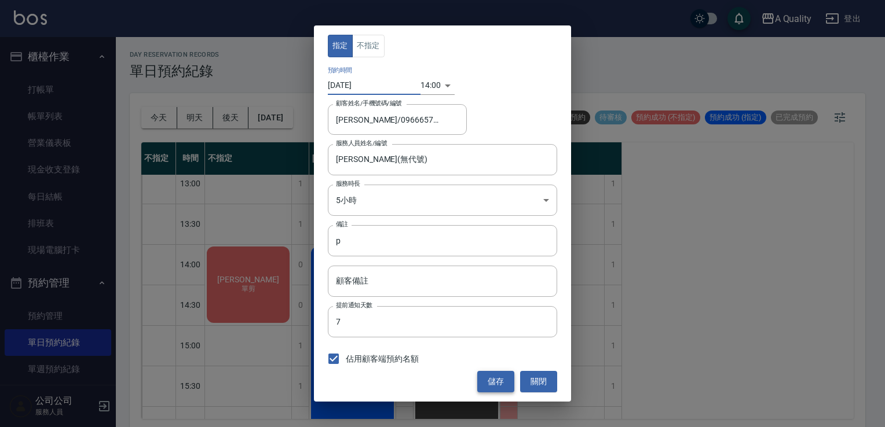
click at [497, 383] on button "儲存" at bounding box center [495, 381] width 37 height 21
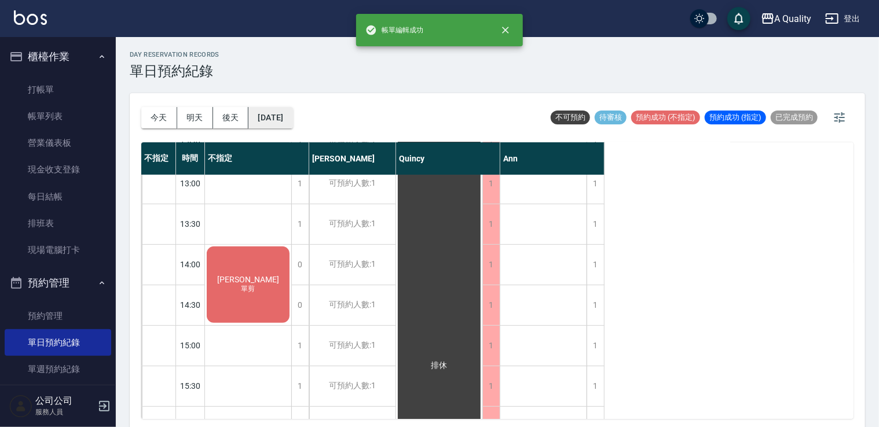
click at [292, 115] on button "2025/09/19" at bounding box center [270, 117] width 44 height 21
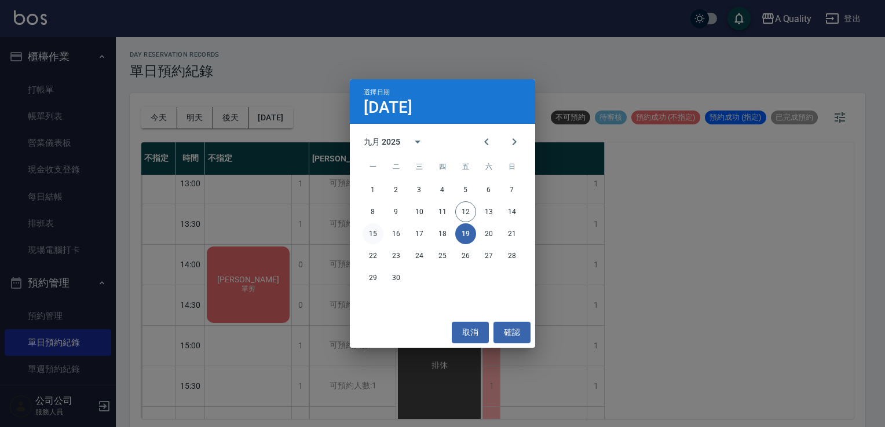
click at [365, 229] on button "15" at bounding box center [372, 234] width 21 height 21
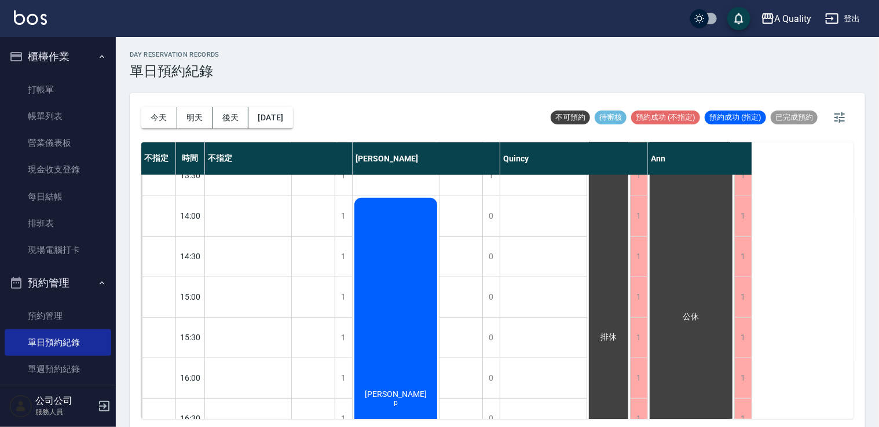
scroll to position [204, 0]
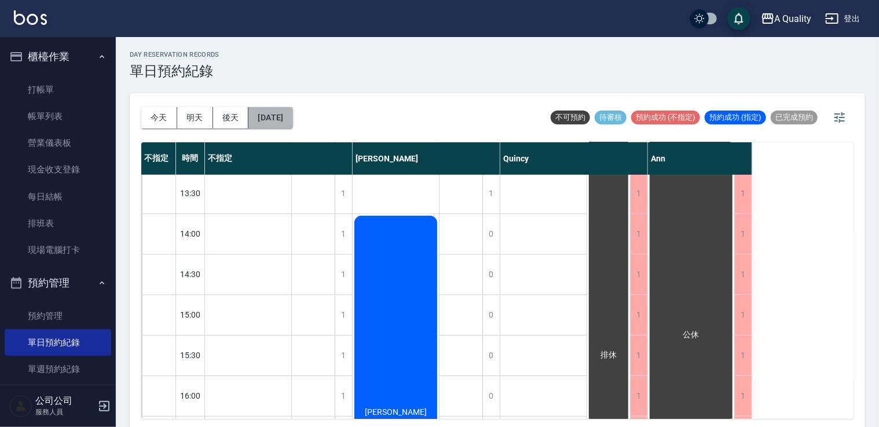
click at [270, 110] on button "2025/09/15" at bounding box center [270, 117] width 44 height 21
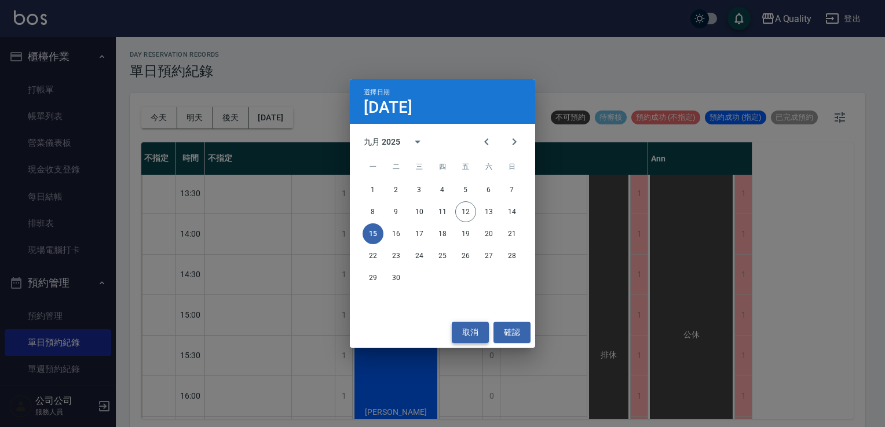
drag, startPoint x: 468, startPoint y: 330, endPoint x: 461, endPoint y: 323, distance: 10.2
click at [464, 326] on button "取消" at bounding box center [470, 332] width 37 height 21
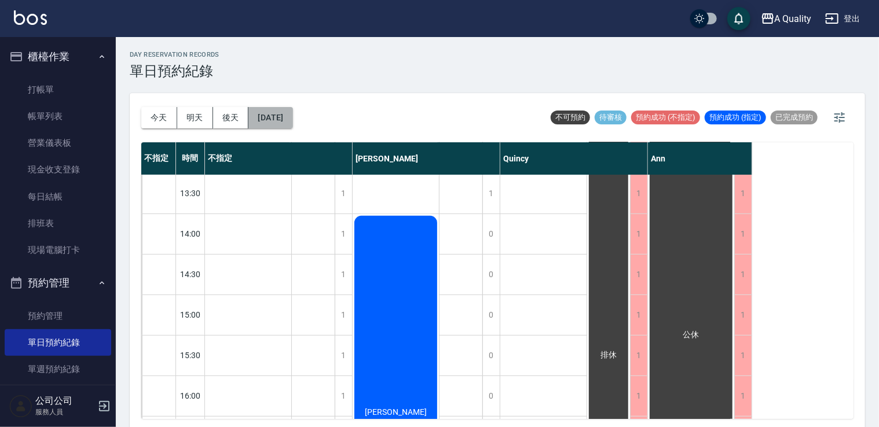
click at [285, 127] on button "2025/09/15" at bounding box center [270, 117] width 44 height 21
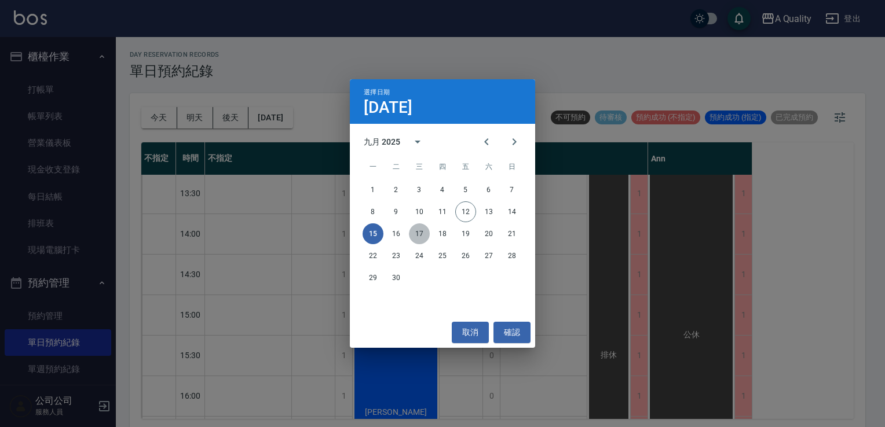
click at [410, 239] on button "17" at bounding box center [419, 234] width 21 height 21
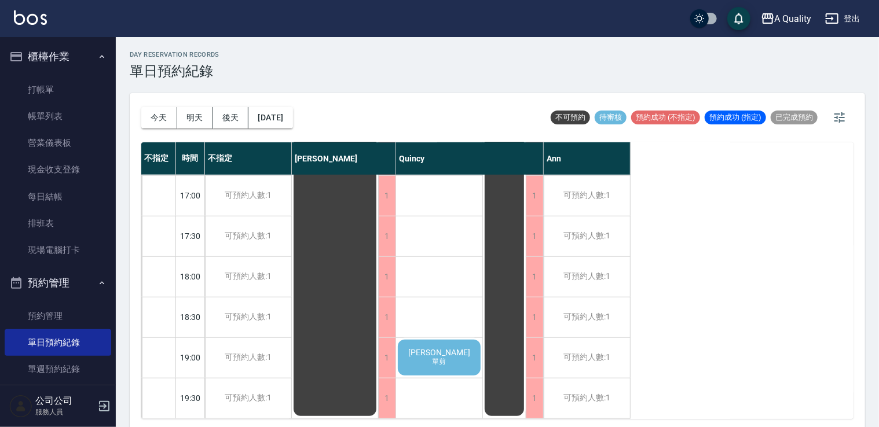
scroll to position [3, 0]
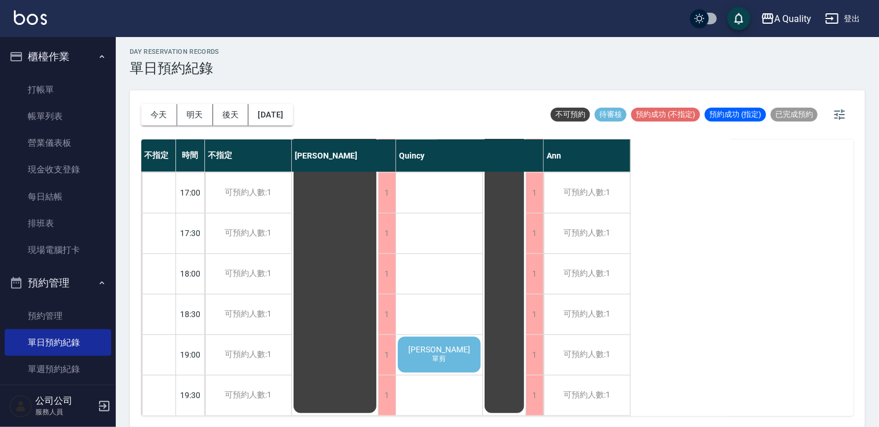
click at [418, 361] on div "陳婉旗 單剪" at bounding box center [439, 354] width 86 height 39
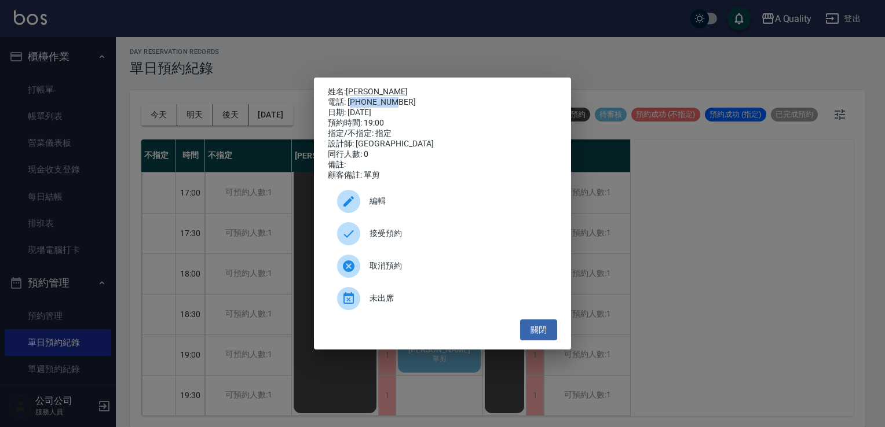
drag, startPoint x: 350, startPoint y: 99, endPoint x: 403, endPoint y: 100, distance: 53.3
click at [403, 100] on div "電話: 0911082610" at bounding box center [442, 102] width 229 height 10
click at [398, 98] on div "電話: 0911082610" at bounding box center [442, 102] width 229 height 10
click at [391, 80] on div "姓名: 陳婉旗 電話: 0911082610 日期: 2025/09/17 預約時間: 19:00 指定/不指定: 指定 設計師: Quincy 同行人數: …" at bounding box center [442, 214] width 257 height 273
drag, startPoint x: 348, startPoint y: 97, endPoint x: 405, endPoint y: 101, distance: 57.4
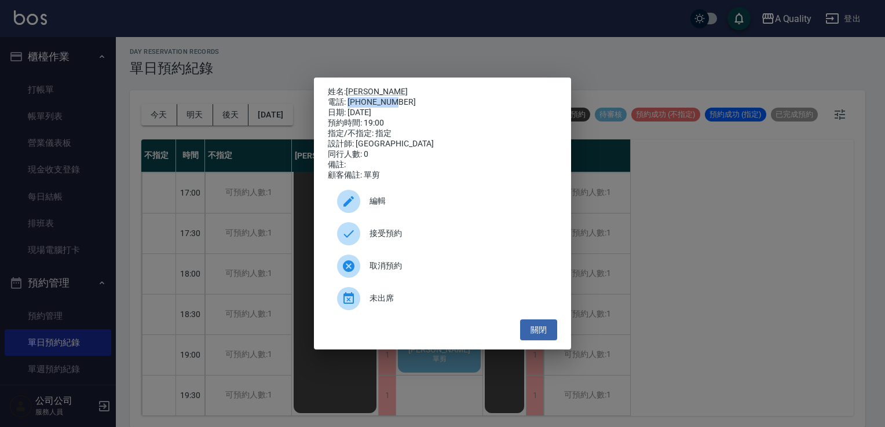
click at [405, 101] on div "電話: 0911082610" at bounding box center [442, 102] width 229 height 10
drag, startPoint x: 405, startPoint y: 101, endPoint x: 380, endPoint y: 105, distance: 25.8
drag, startPoint x: 380, startPoint y: 105, endPoint x: 366, endPoint y: 99, distance: 15.1
copy div "0911082610"
drag, startPoint x: 533, startPoint y: 336, endPoint x: 448, endPoint y: 269, distance: 108.1
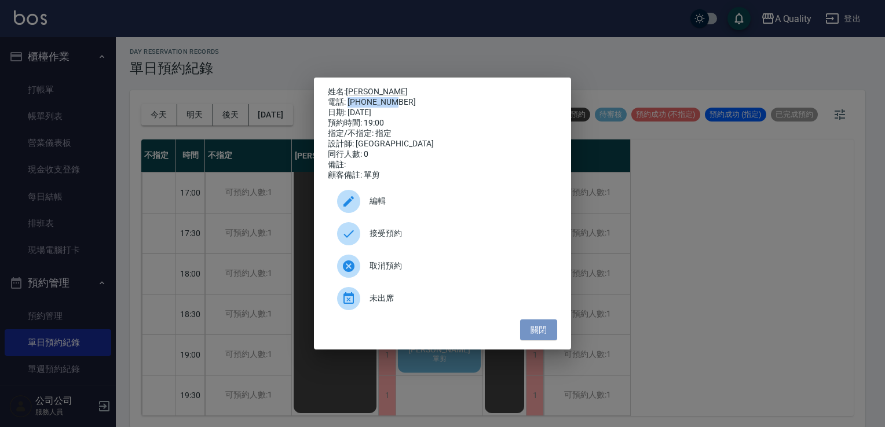
click at [532, 333] on button "關閉" at bounding box center [538, 330] width 37 height 21
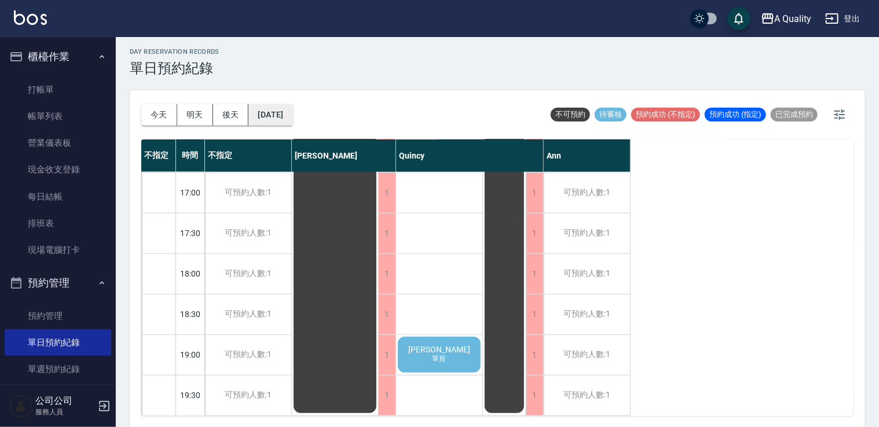
click at [276, 112] on button "2025/09/17" at bounding box center [270, 114] width 44 height 21
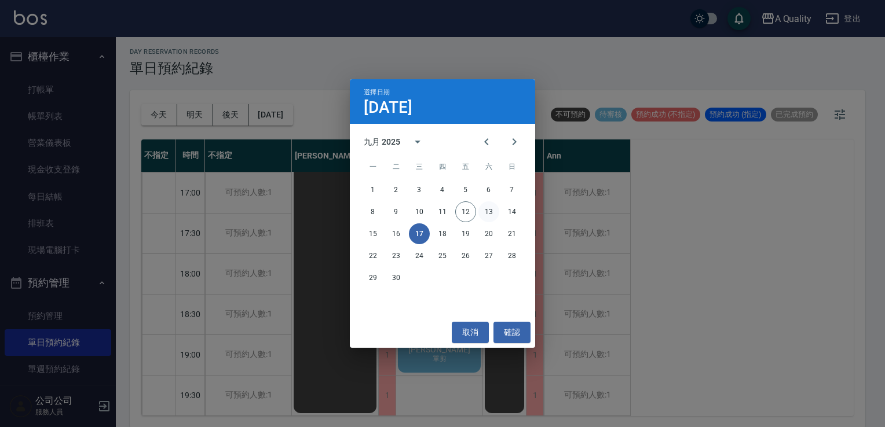
click at [497, 214] on button "13" at bounding box center [488, 212] width 21 height 21
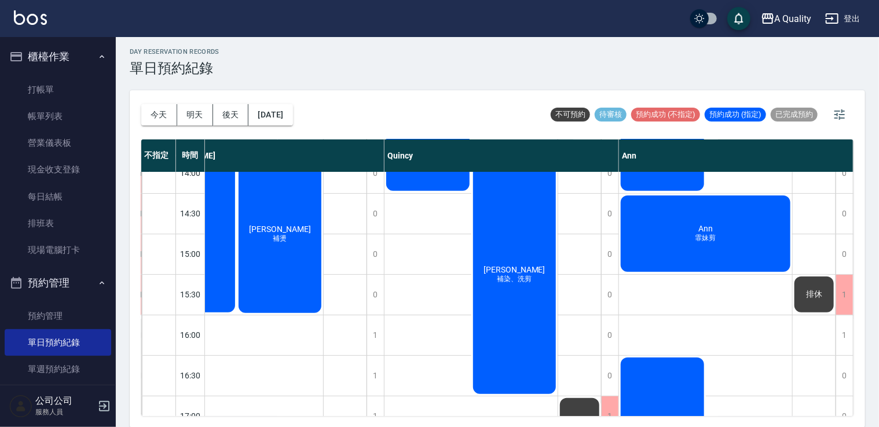
scroll to position [204, 164]
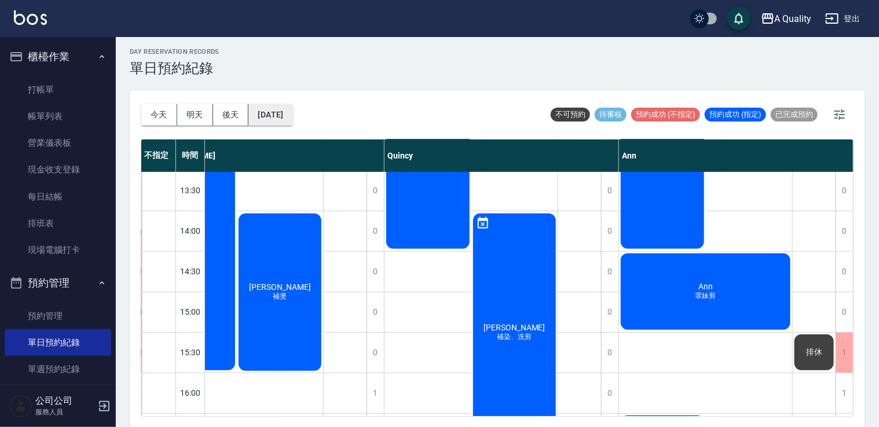
click at [290, 119] on button "[DATE]" at bounding box center [270, 114] width 44 height 21
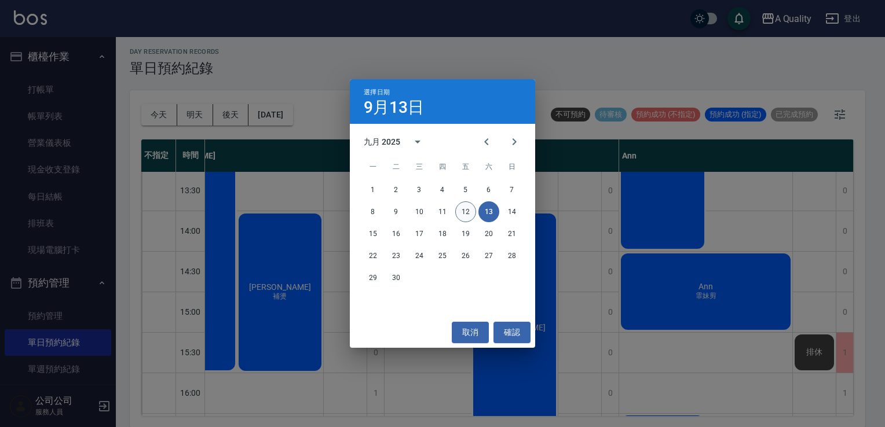
click at [455, 213] on button "12" at bounding box center [465, 212] width 21 height 21
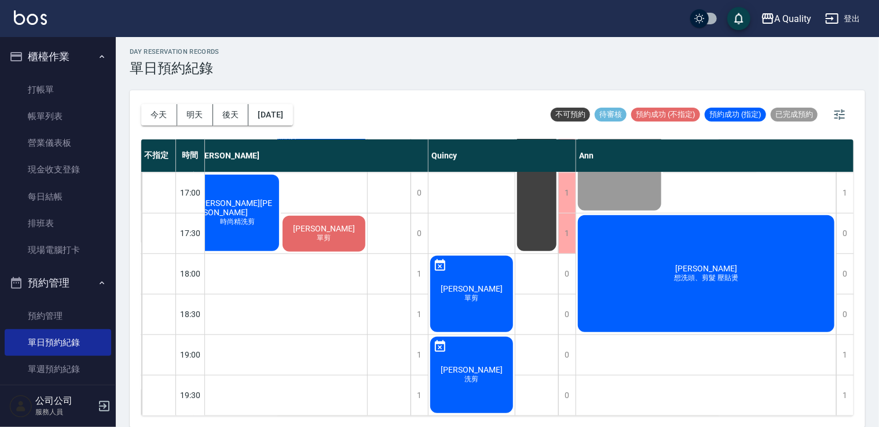
scroll to position [262, 159]
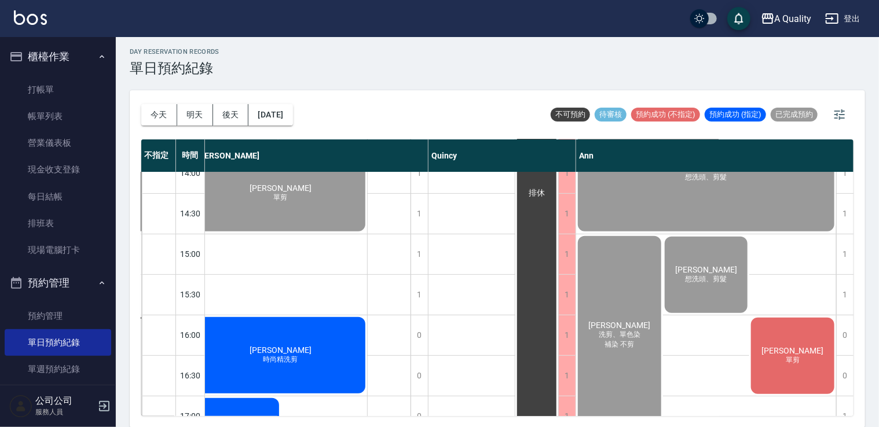
click at [152, 127] on div "今天 明天 後天 2025/09/12" at bounding box center [217, 114] width 152 height 49
click at [299, 367] on div "Lillian 許銘珊 時尚精洗剪" at bounding box center [280, 356] width 173 height 80
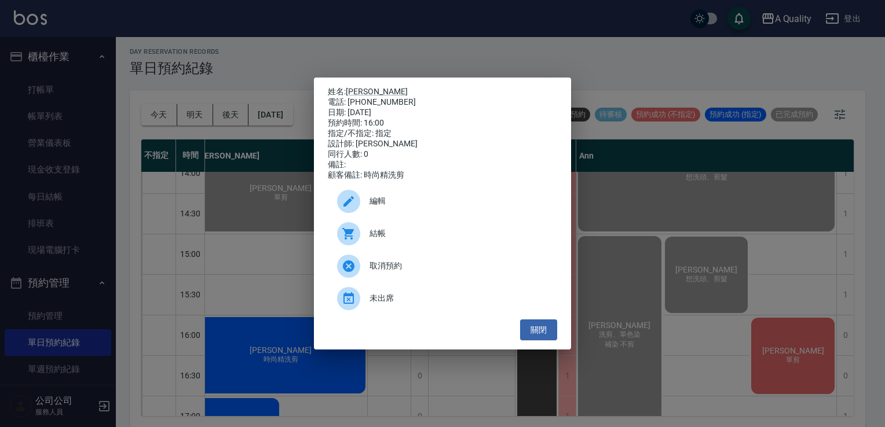
click at [394, 232] on div "結帳" at bounding box center [442, 234] width 229 height 32
click at [530, 330] on button "關閉" at bounding box center [538, 330] width 37 height 21
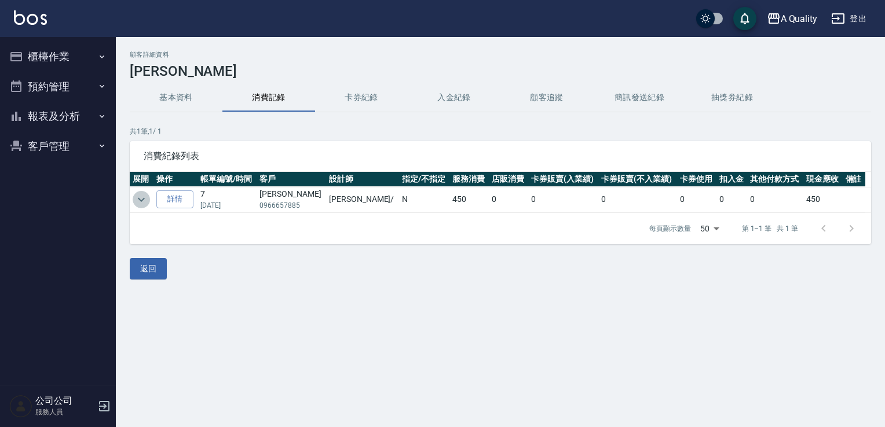
click at [138, 199] on icon "expand row" at bounding box center [141, 200] width 14 height 14
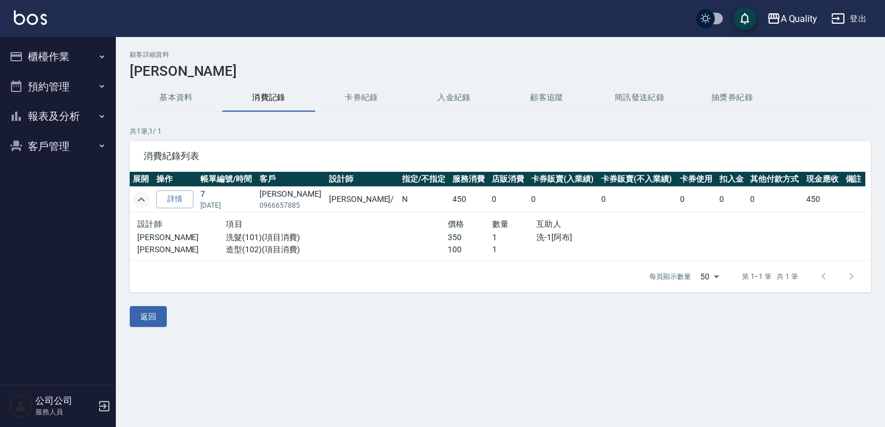
click at [146, 200] on icon "expand row" at bounding box center [141, 200] width 14 height 14
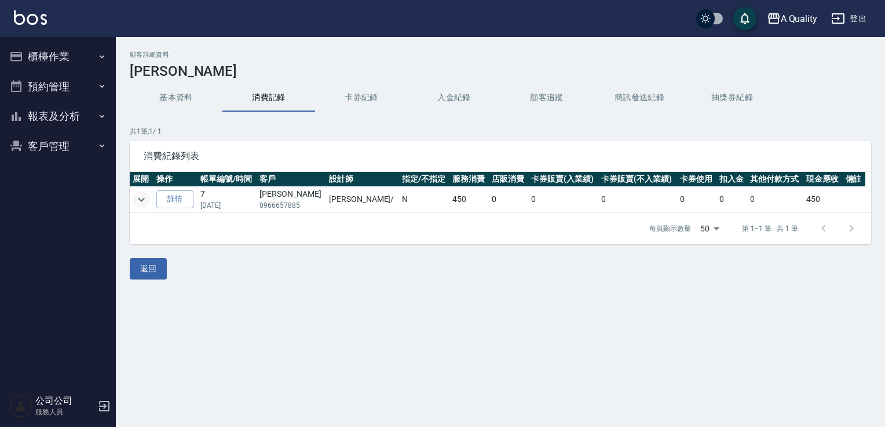
click at [75, 83] on button "預約管理" at bounding box center [58, 87] width 107 height 30
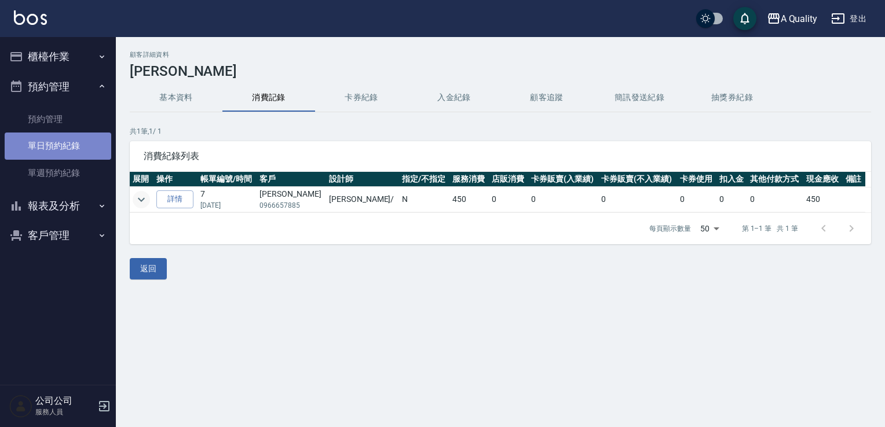
click at [71, 140] on link "單日預約紀錄" at bounding box center [58, 146] width 107 height 27
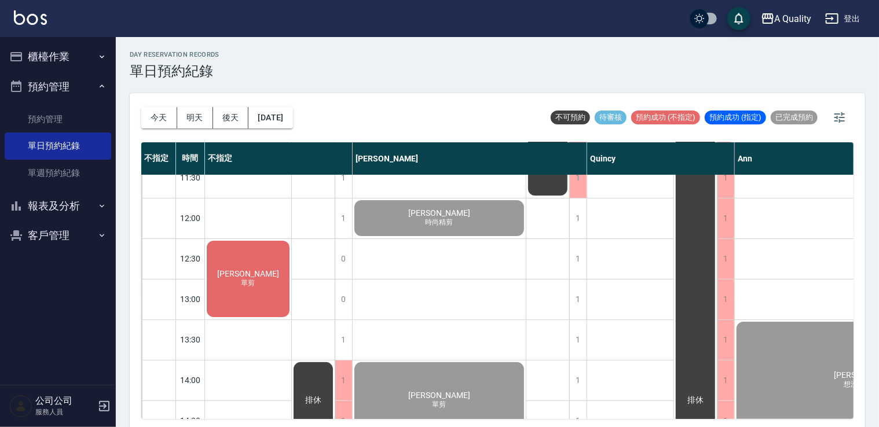
scroll to position [347, 0]
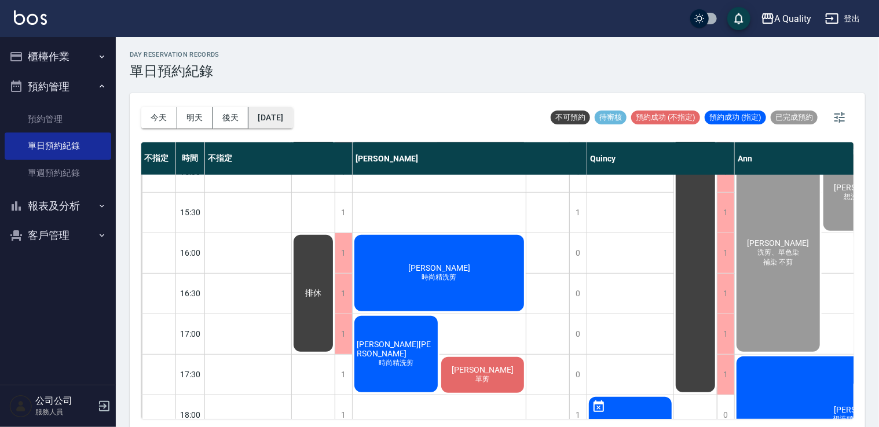
click at [292, 117] on button "[DATE]" at bounding box center [270, 117] width 44 height 21
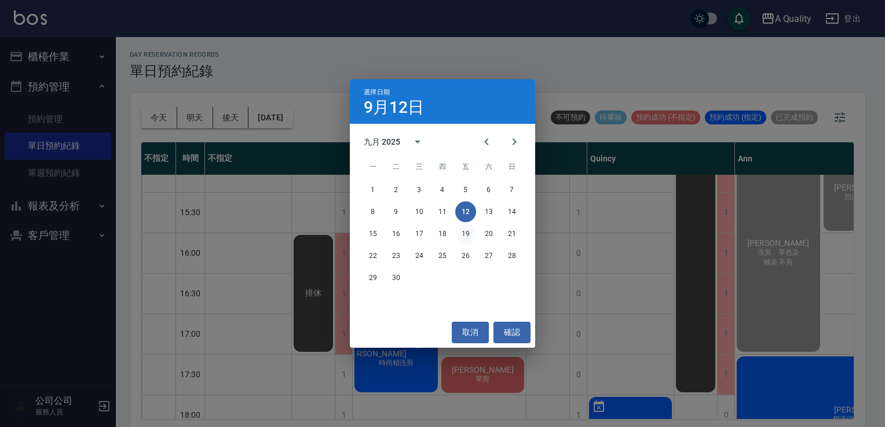
click at [468, 230] on button "19" at bounding box center [465, 234] width 21 height 21
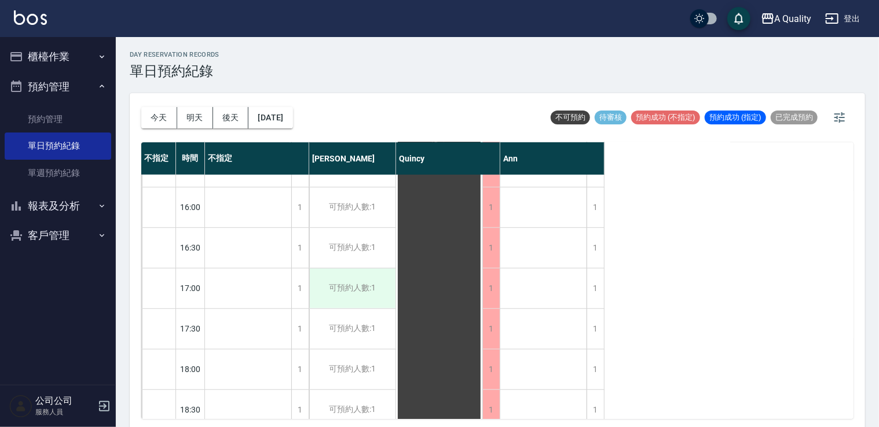
scroll to position [494, 0]
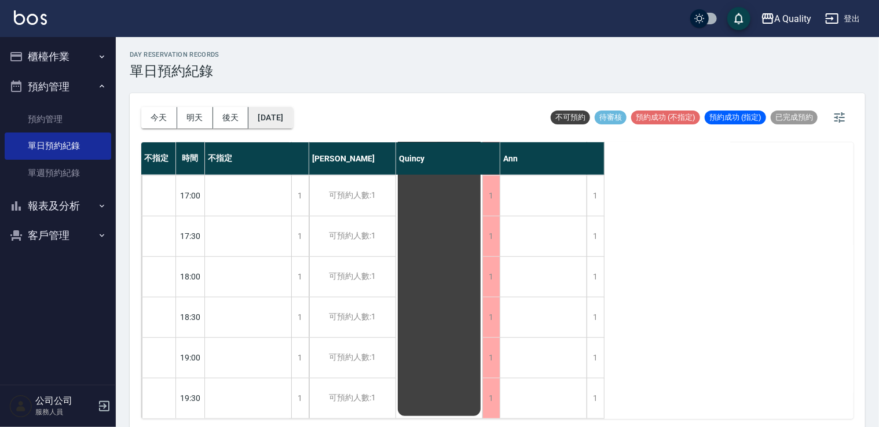
click at [269, 112] on button "2025/09/19" at bounding box center [270, 117] width 44 height 21
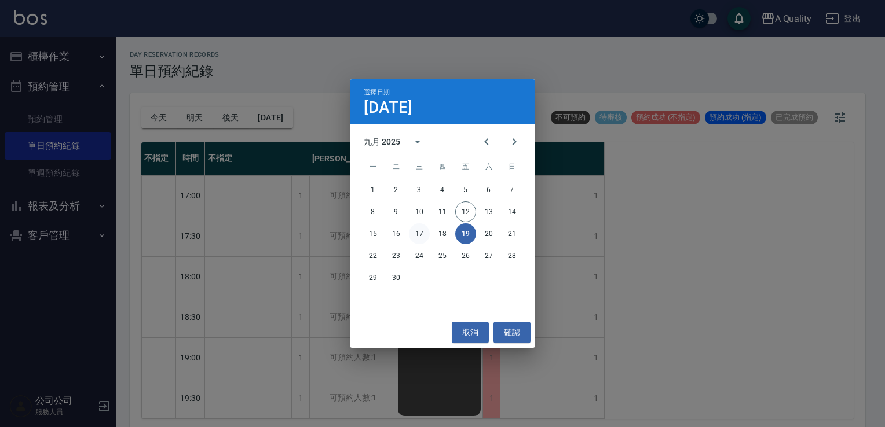
click at [423, 236] on button "17" at bounding box center [419, 234] width 21 height 21
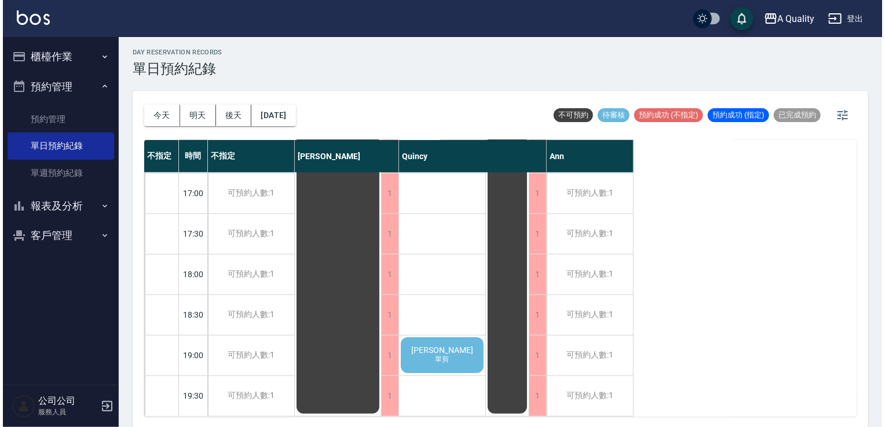
scroll to position [3, 0]
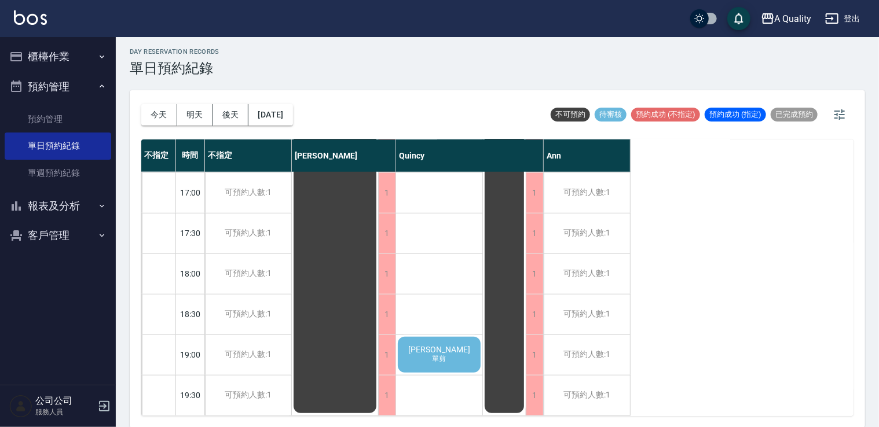
click at [440, 354] on span "單剪" at bounding box center [439, 359] width 19 height 10
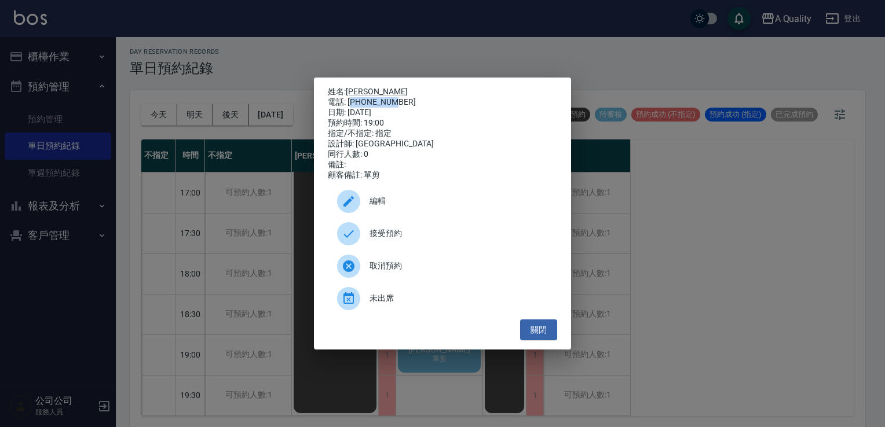
drag, startPoint x: 390, startPoint y: 101, endPoint x: 411, endPoint y: 100, distance: 20.9
click at [411, 100] on div "電話: 0911082610" at bounding box center [442, 102] width 229 height 10
drag, startPoint x: 411, startPoint y: 100, endPoint x: 393, endPoint y: 100, distance: 18.5
click at [393, 100] on div "電話: 0911082610" at bounding box center [442, 102] width 229 height 10
click at [371, 87] on link "陳婉旗" at bounding box center [377, 91] width 62 height 9
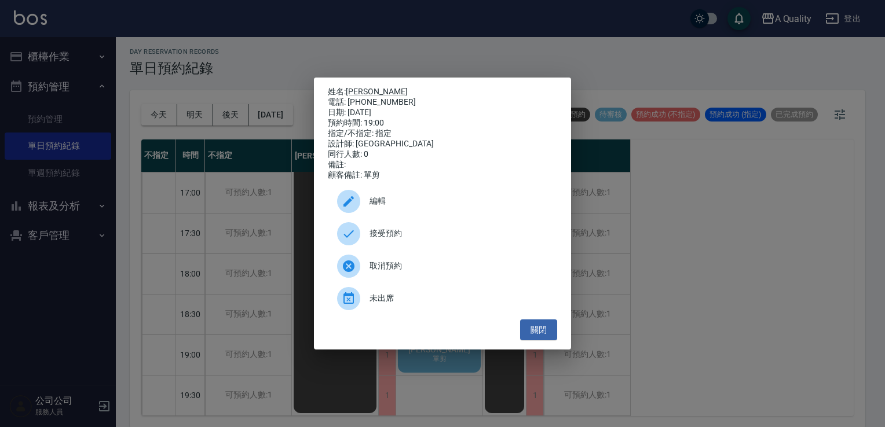
click at [347, 97] on div "電話: 0911082610" at bounding box center [442, 102] width 229 height 10
drag, startPoint x: 347, startPoint y: 97, endPoint x: 412, endPoint y: 96, distance: 64.9
click at [412, 97] on div "電話: 0911082610" at bounding box center [442, 102] width 229 height 10
drag, startPoint x: 412, startPoint y: 96, endPoint x: 392, endPoint y: 97, distance: 20.3
copy div "0911082610"
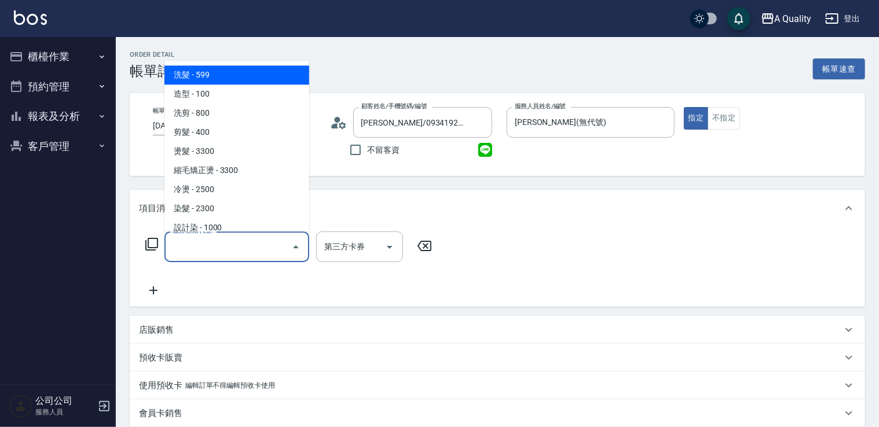
drag, startPoint x: 215, startPoint y: 239, endPoint x: 267, endPoint y: 99, distance: 148.8
click at [215, 237] on input "服務名稱/代號" at bounding box center [228, 247] width 117 height 20
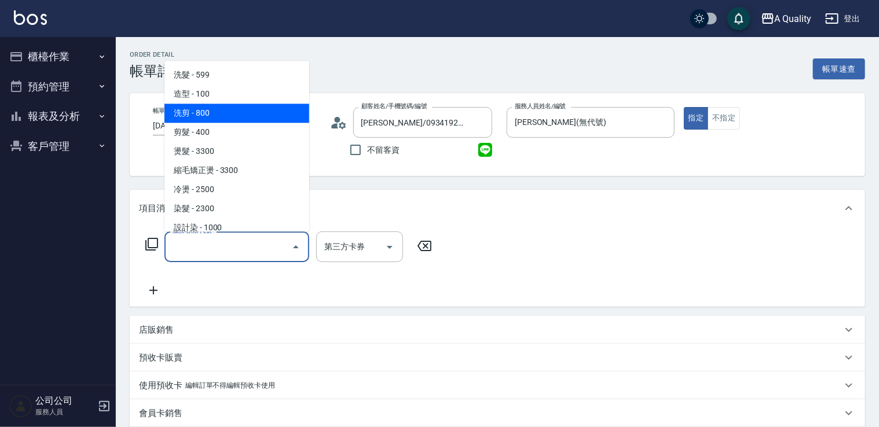
drag, startPoint x: 248, startPoint y: 112, endPoint x: 339, endPoint y: 215, distance: 137.4
click at [249, 112] on span "洗剪 - 800" at bounding box center [236, 113] width 145 height 19
type input "洗剪(103)"
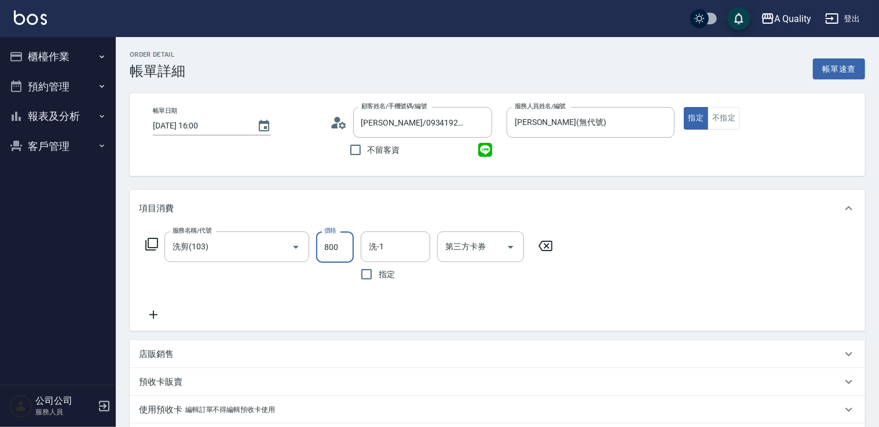
click at [343, 249] on input "800" at bounding box center [335, 247] width 38 height 31
type input "900"
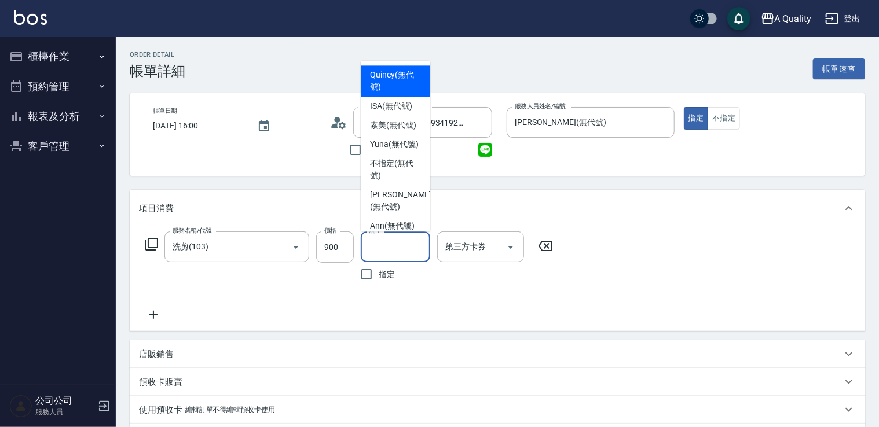
click at [390, 247] on input "洗-1" at bounding box center [395, 247] width 59 height 20
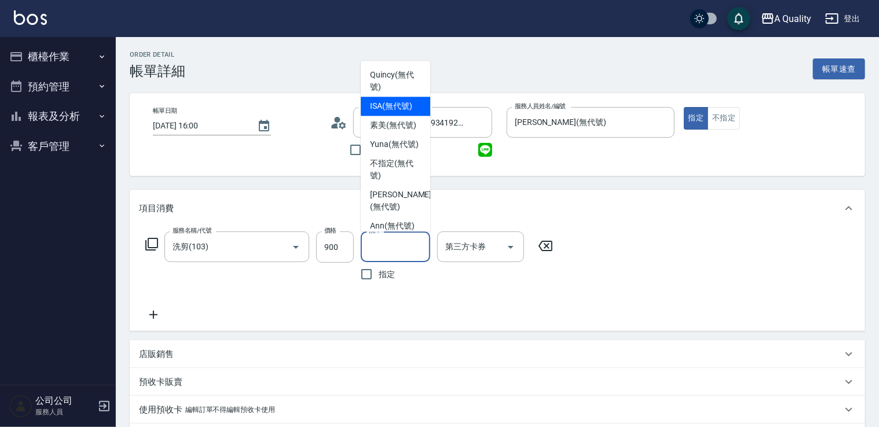
click at [394, 97] on div "ISA (無代號)" at bounding box center [395, 106] width 69 height 19
drag, startPoint x: 394, startPoint y: 248, endPoint x: 399, endPoint y: 149, distance: 98.5
click at [394, 247] on input "ISA(無代號)" at bounding box center [387, 247] width 42 height 20
click at [397, 126] on span "素美 (無代號)" at bounding box center [393, 125] width 46 height 12
type input "素美(無代號)"
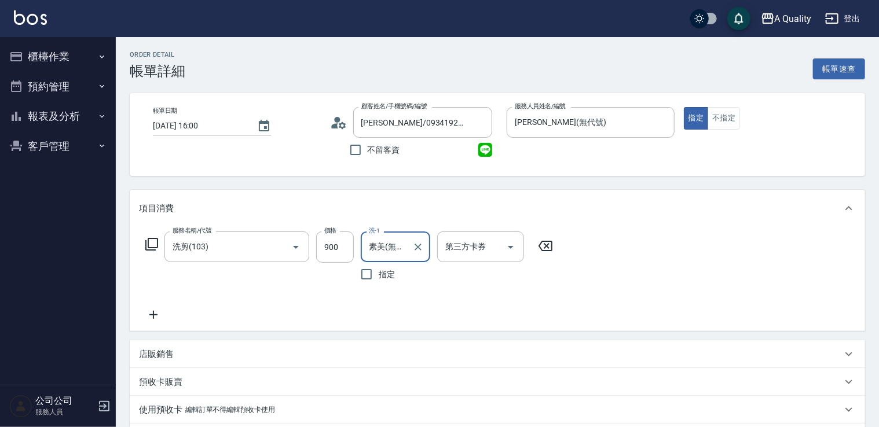
scroll to position [203, 0]
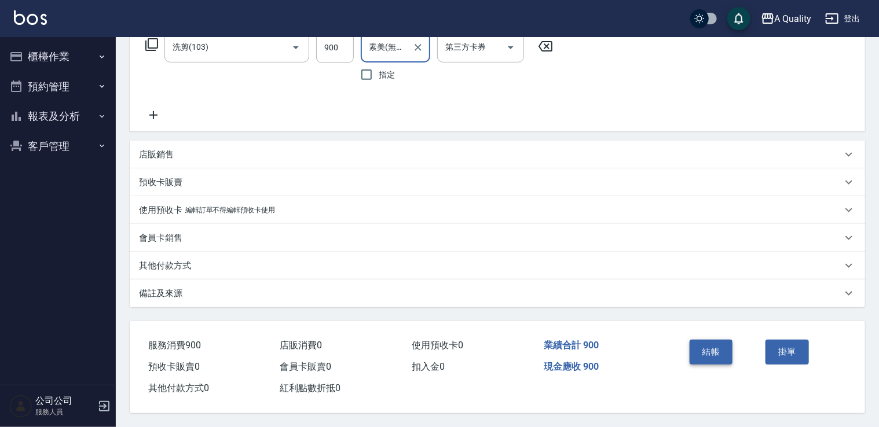
click at [713, 351] on button "結帳" at bounding box center [711, 352] width 43 height 24
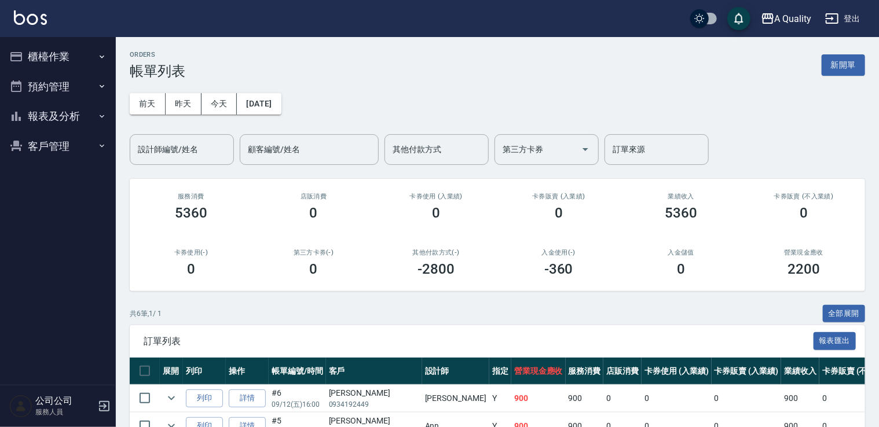
click at [64, 79] on button "預約管理" at bounding box center [58, 87] width 107 height 30
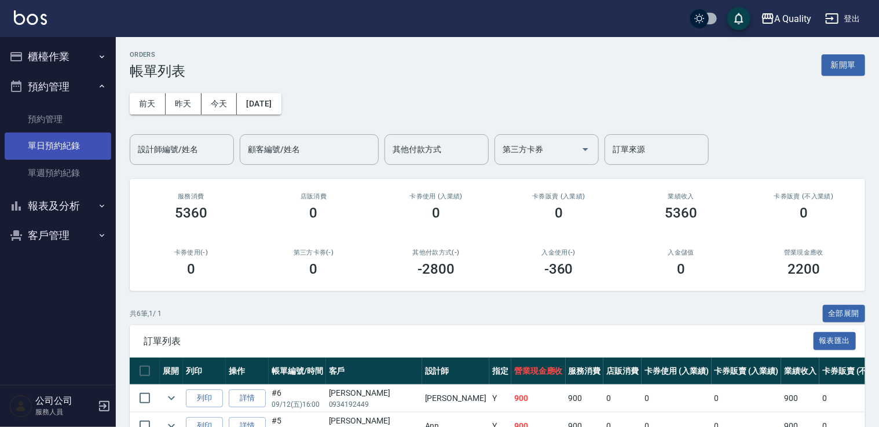
click at [68, 142] on link "單日預約紀錄" at bounding box center [58, 146] width 107 height 27
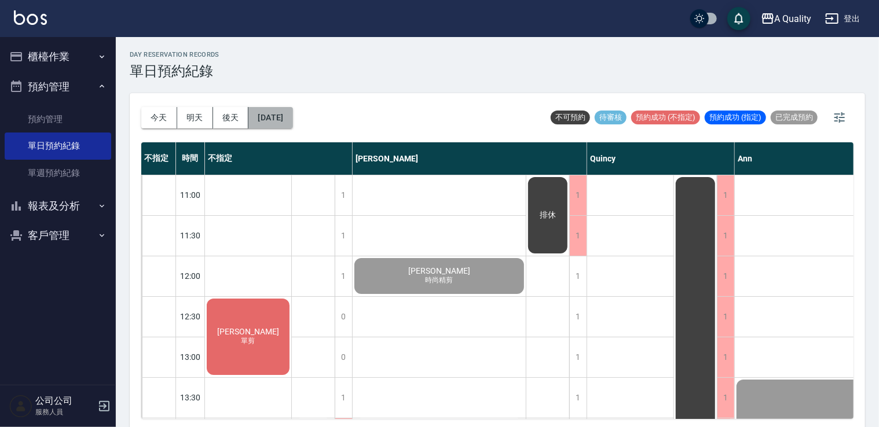
click at [292, 120] on button "2025/09/12" at bounding box center [270, 117] width 44 height 21
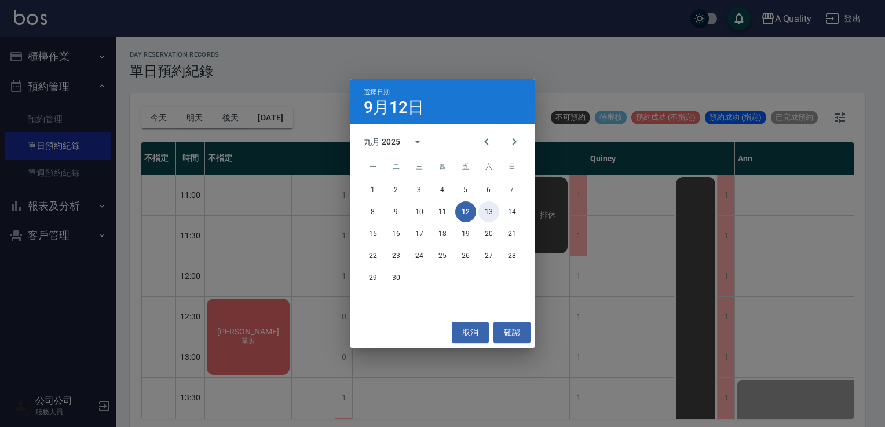
click at [486, 211] on button "13" at bounding box center [488, 212] width 21 height 21
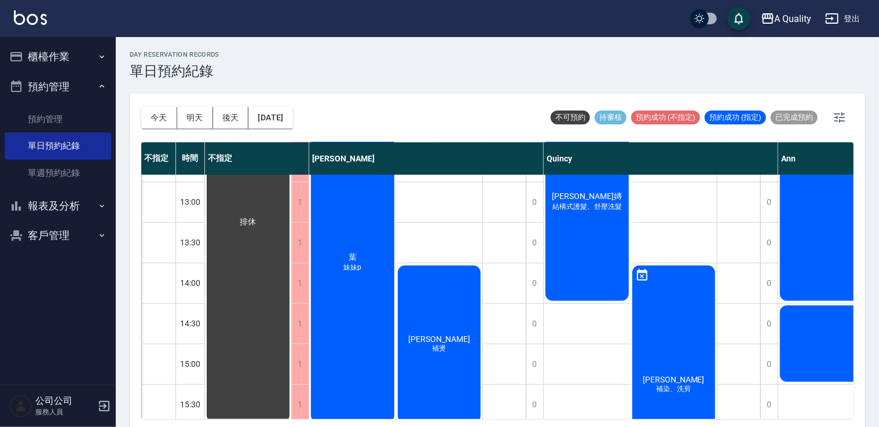
scroll to position [290, 0]
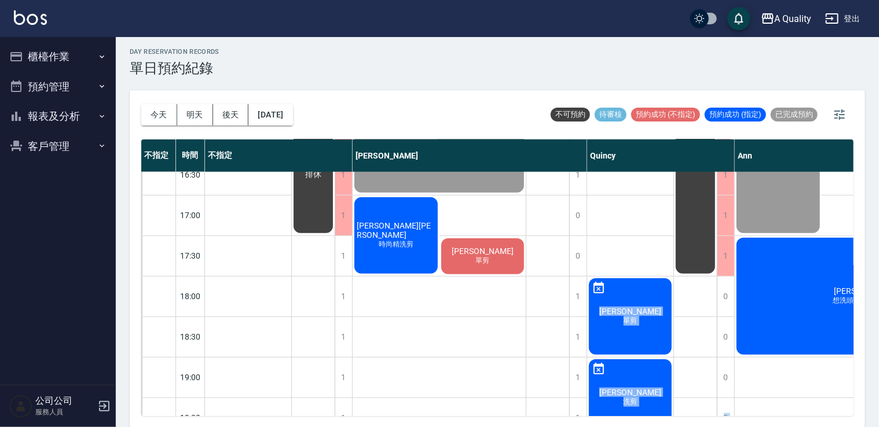
scroll to position [479, 0]
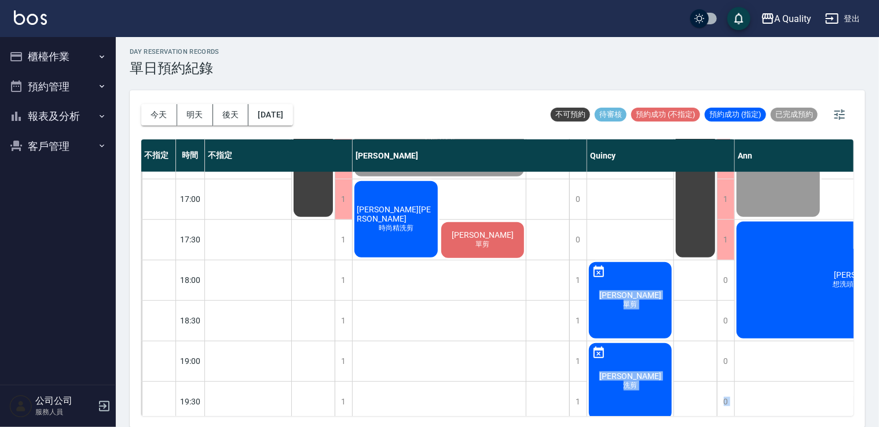
drag, startPoint x: 601, startPoint y: 416, endPoint x: 786, endPoint y: 391, distance: 187.0
click at [786, 391] on div "[DATE] [DATE] [DATE] [DATE] 不可預約 待審核 預約成功 (不指定) 預約成功 (指定) 已完成預約 不指定 時間 不指定 [PER…" at bounding box center [497, 259] width 735 height 338
drag, startPoint x: 786, startPoint y: 391, endPoint x: 765, endPoint y: 420, distance: 36.0
click at [765, 420] on div "今天 明天 後天 2025/09/12 不可預約 待審核 預約成功 (不指定) 預約成功 (指定) 已完成預約 不指定 時間 不指定 Taylor Quinc…" at bounding box center [497, 259] width 735 height 338
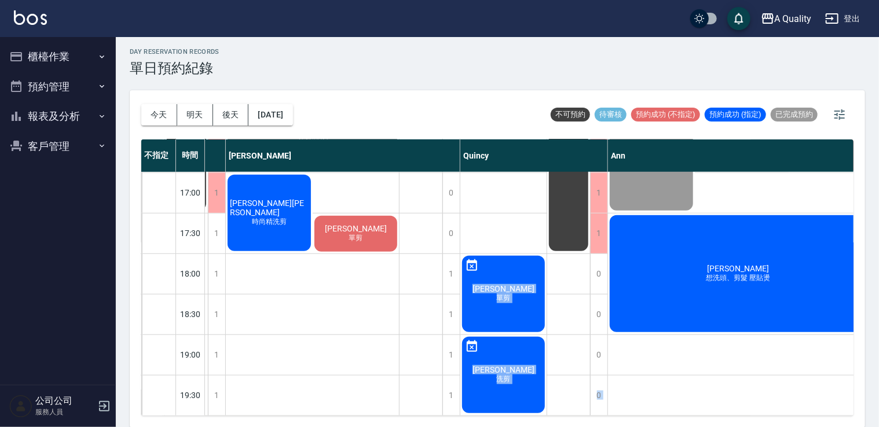
scroll to position [320, 127]
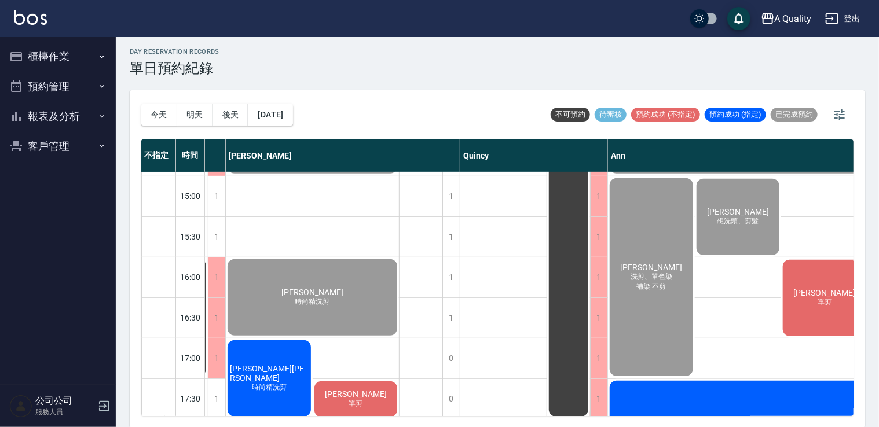
drag, startPoint x: 811, startPoint y: 279, endPoint x: 799, endPoint y: 277, distance: 11.7
click at [799, 277] on div "歐陽宇浩 單剪" at bounding box center [824, 298] width 87 height 80
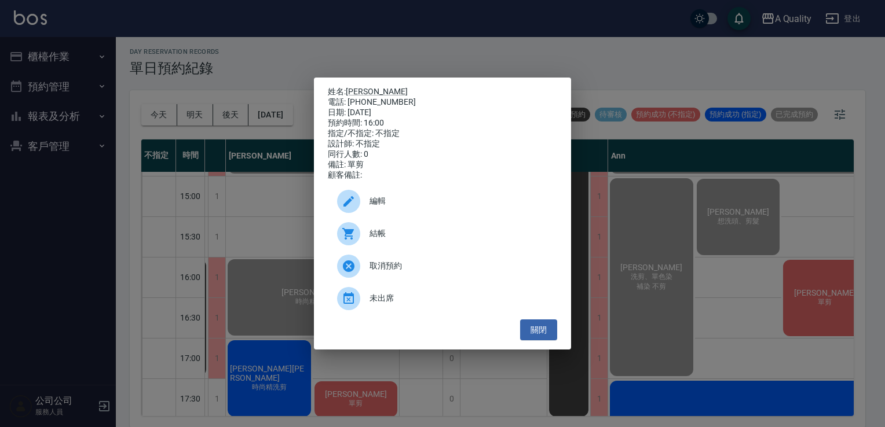
click at [449, 240] on span "結帳" at bounding box center [458, 234] width 178 height 12
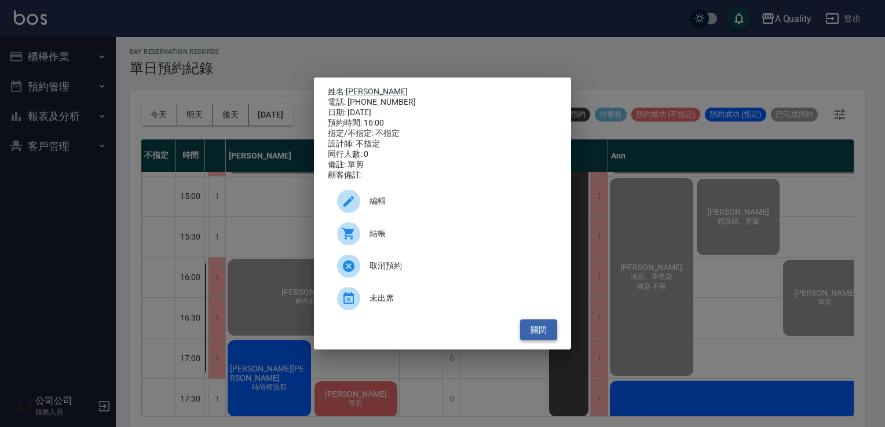
click at [555, 336] on button "關閉" at bounding box center [538, 330] width 37 height 21
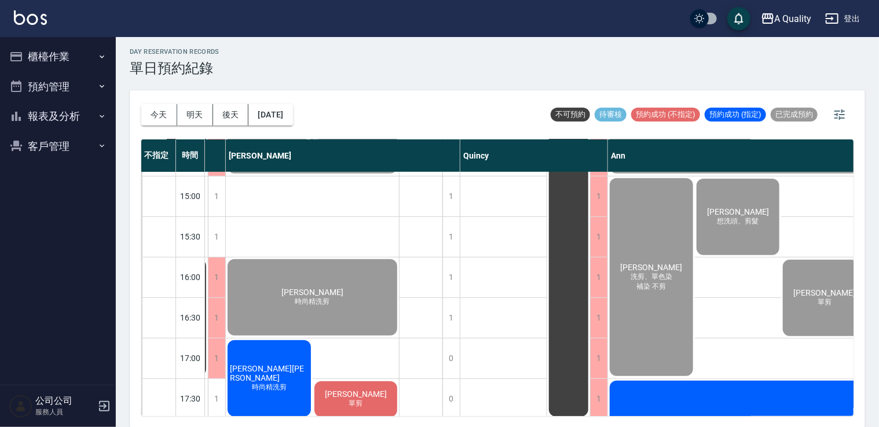
click at [252, 365] on div "施建忠沖水一次 時尚精洗剪" at bounding box center [269, 379] width 87 height 80
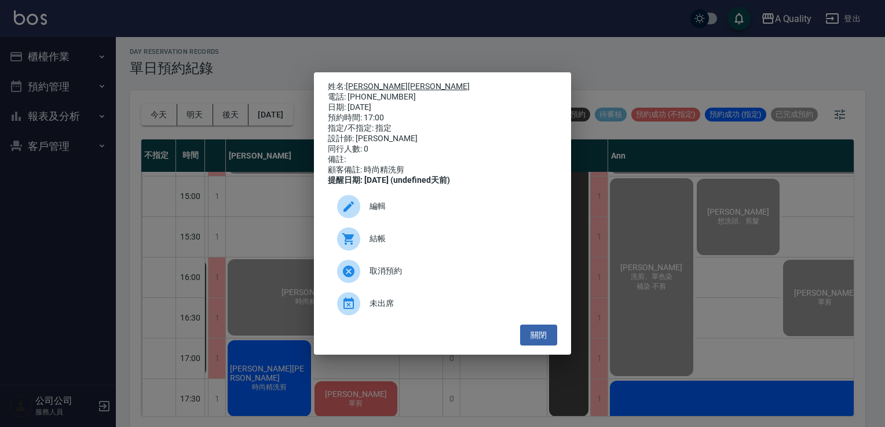
click at [366, 82] on link "[PERSON_NAME]" at bounding box center [408, 86] width 124 height 9
drag, startPoint x: 546, startPoint y: 349, endPoint x: 350, endPoint y: 142, distance: 284.7
click at [542, 345] on button "關閉" at bounding box center [538, 335] width 37 height 21
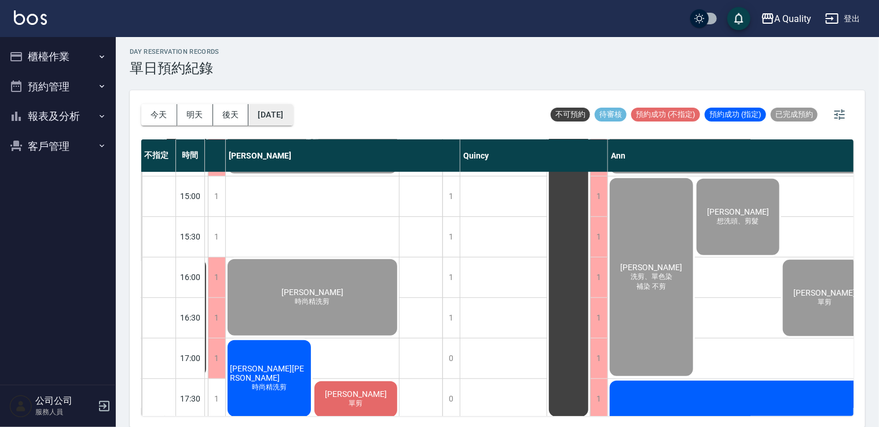
click at [291, 115] on button "[DATE]" at bounding box center [270, 114] width 44 height 21
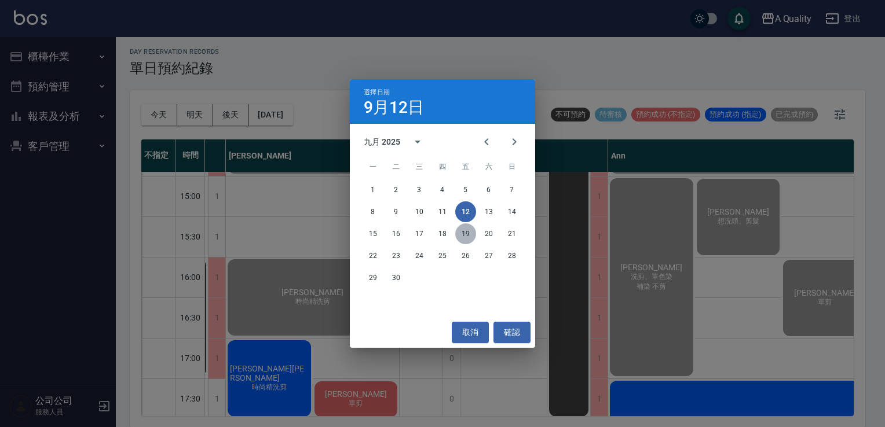
click at [464, 235] on button "19" at bounding box center [465, 234] width 21 height 21
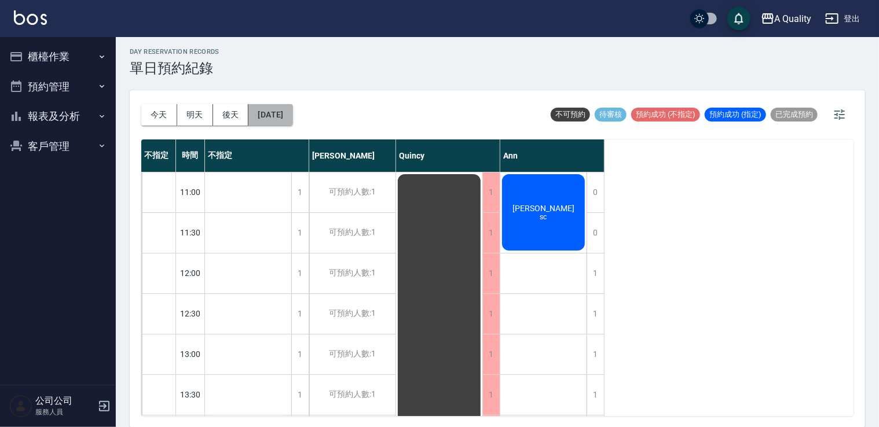
click at [277, 109] on button "2025/09/19" at bounding box center [270, 114] width 44 height 21
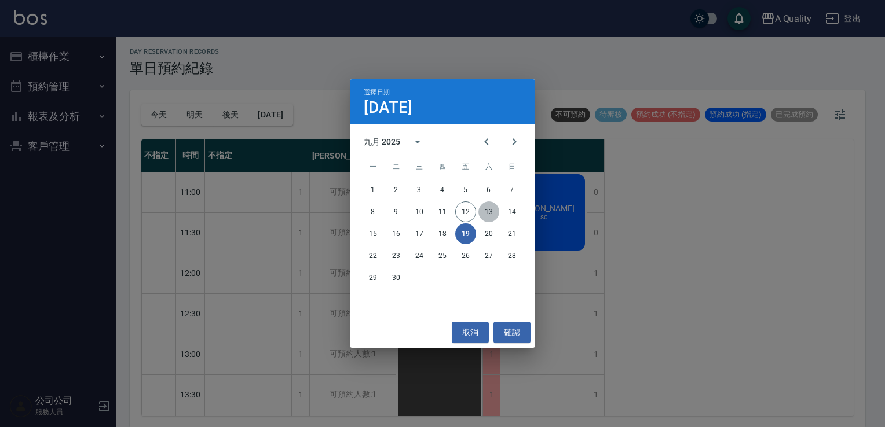
click at [490, 214] on button "13" at bounding box center [488, 212] width 21 height 21
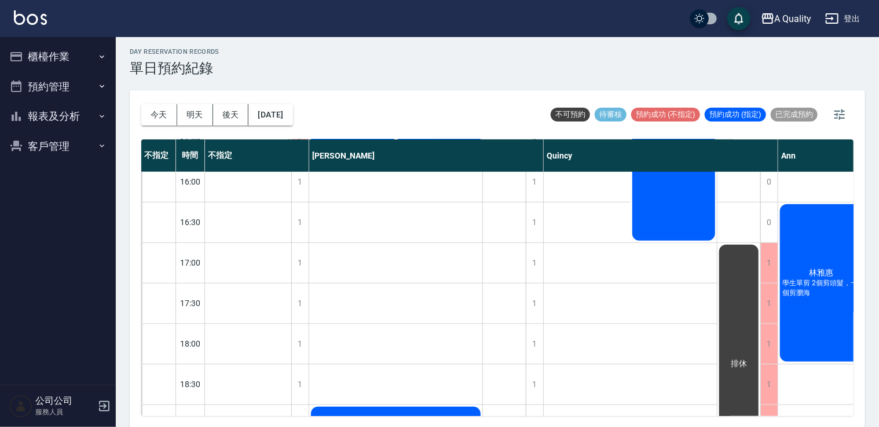
scroll to position [262, 0]
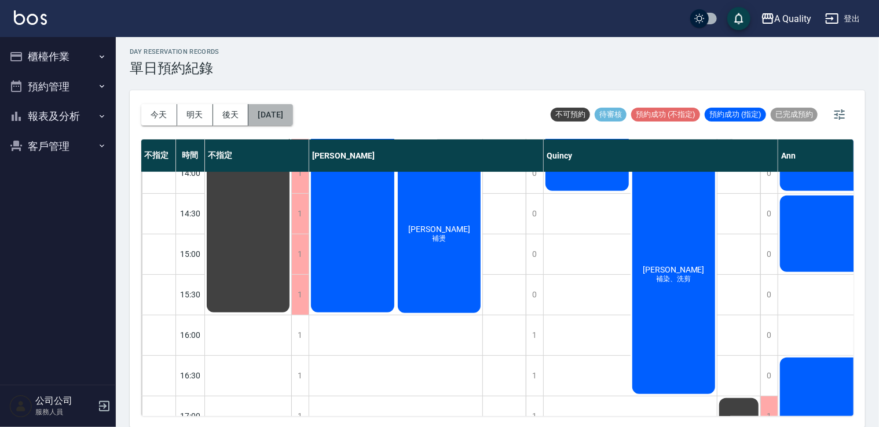
click at [292, 111] on button "[DATE]" at bounding box center [270, 114] width 44 height 21
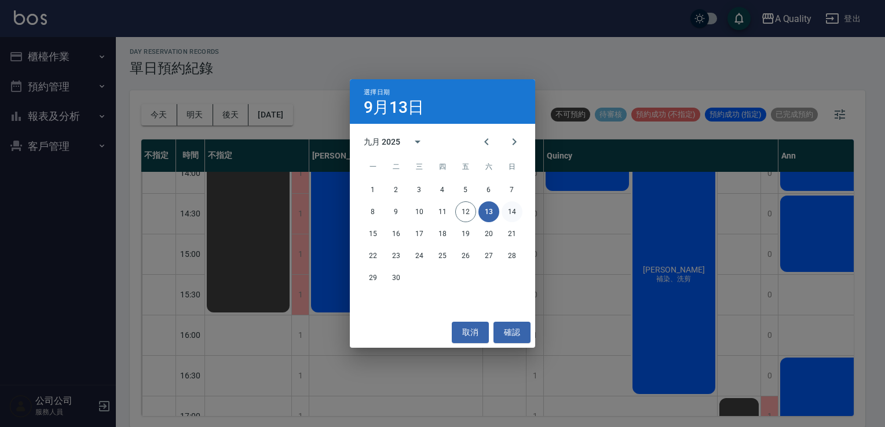
click at [512, 211] on button "14" at bounding box center [511, 212] width 21 height 21
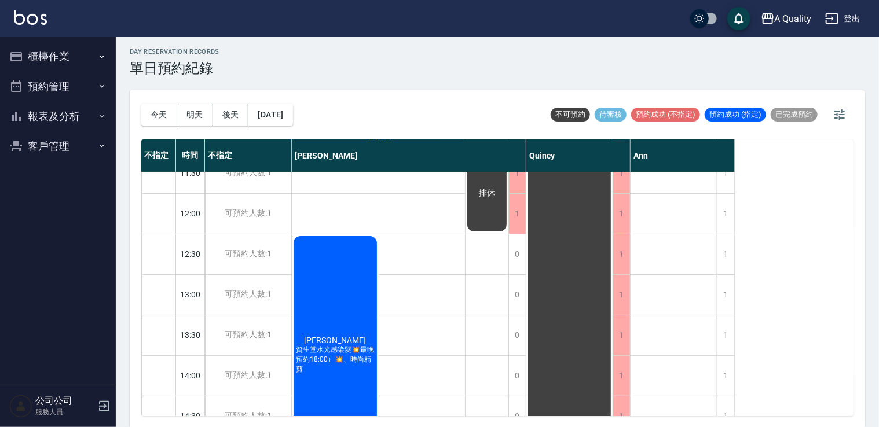
scroll to position [58, 0]
click at [292, 119] on button "2025/09/14" at bounding box center [270, 114] width 44 height 21
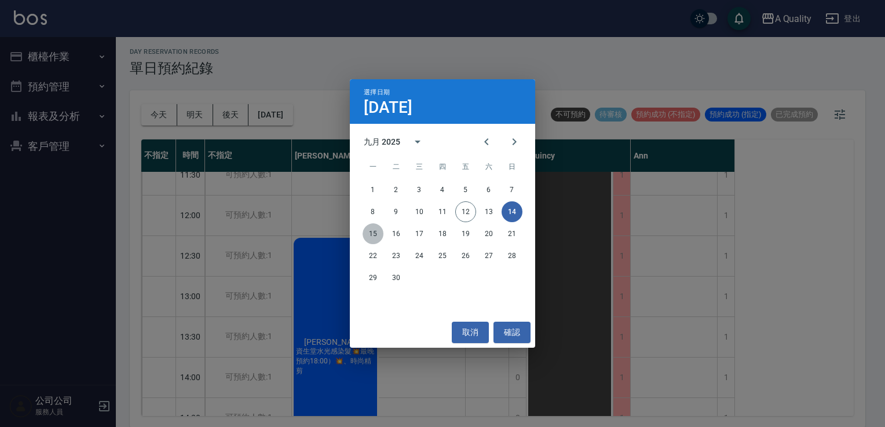
click at [373, 236] on button "15" at bounding box center [372, 234] width 21 height 21
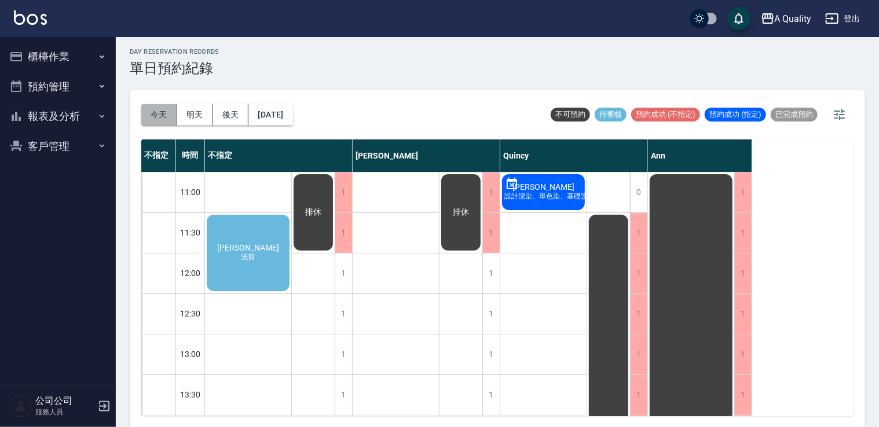
click at [147, 109] on button "今天" at bounding box center [159, 114] width 36 height 21
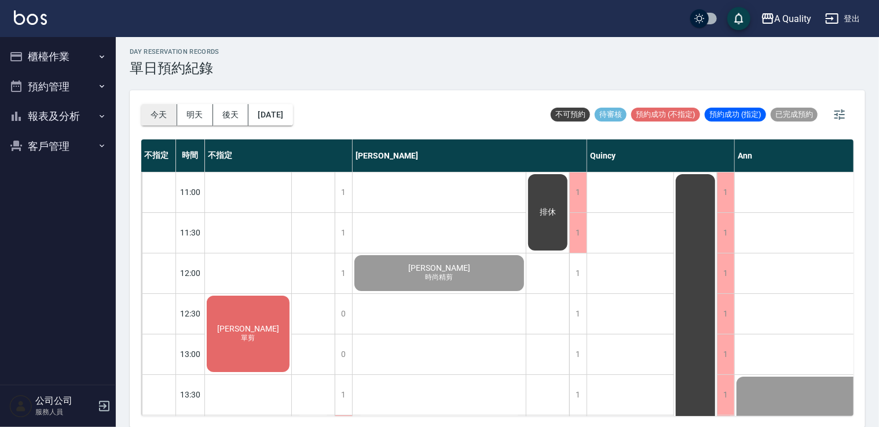
click at [151, 110] on button "今天" at bounding box center [159, 114] width 36 height 21
click at [203, 111] on button "明天" at bounding box center [195, 114] width 36 height 21
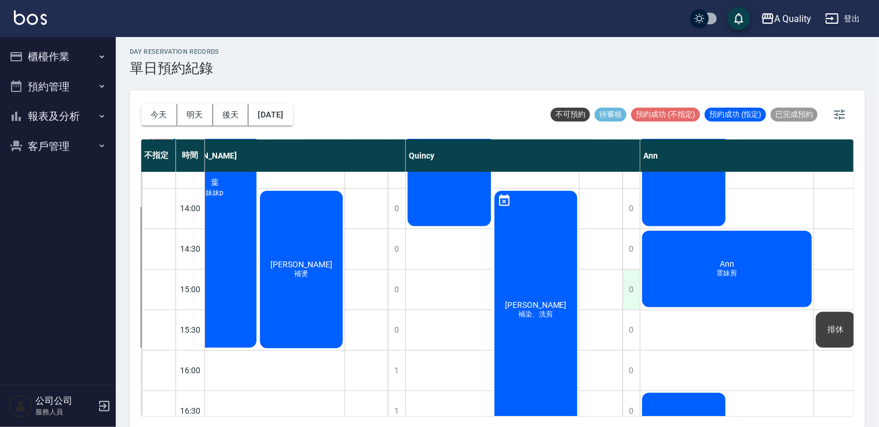
scroll to position [347, 138]
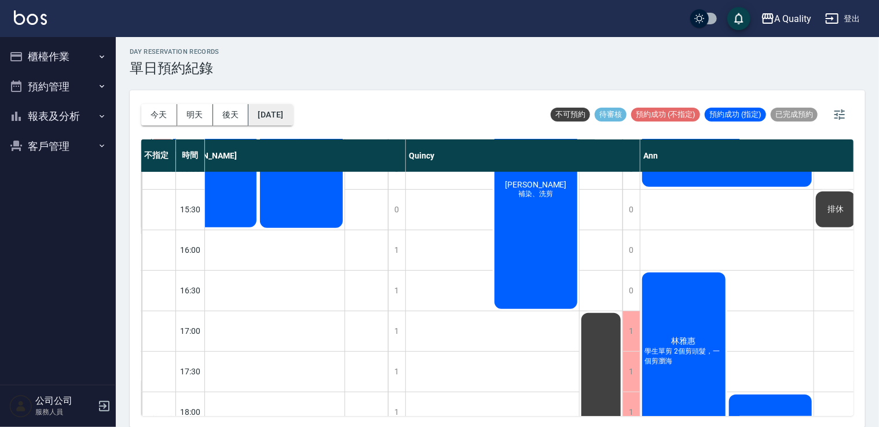
click at [285, 123] on button "[DATE]" at bounding box center [270, 114] width 44 height 21
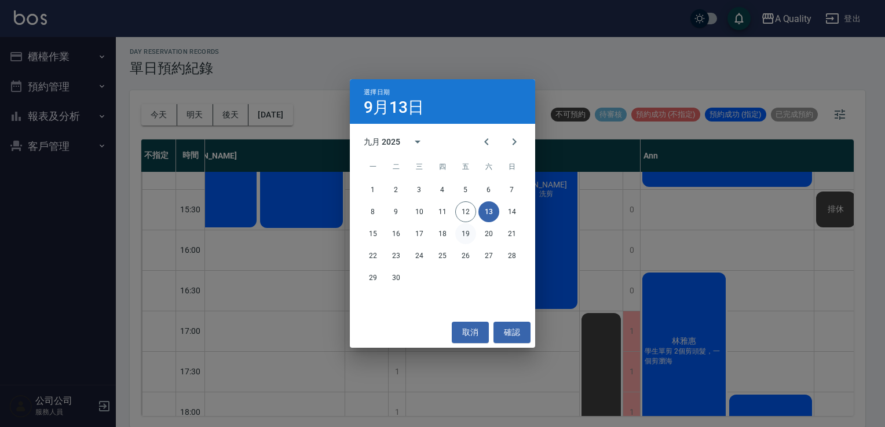
click at [468, 234] on button "19" at bounding box center [465, 234] width 21 height 21
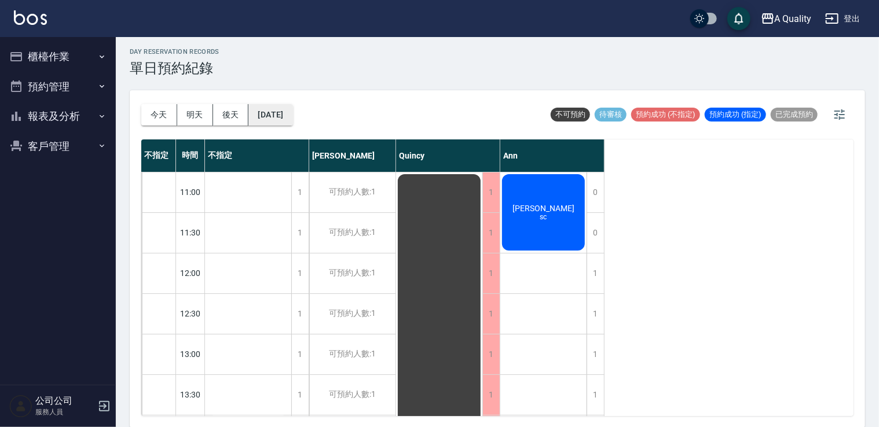
click at [272, 110] on button "2025/09/19" at bounding box center [270, 114] width 44 height 21
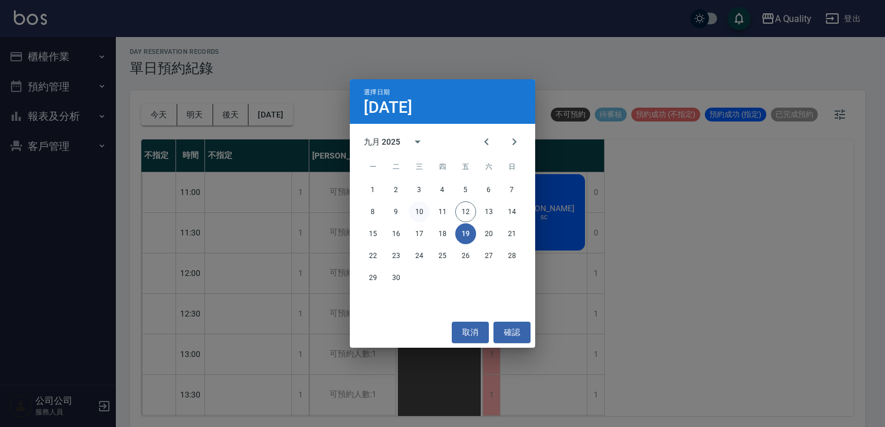
click at [419, 215] on button "10" at bounding box center [419, 212] width 21 height 21
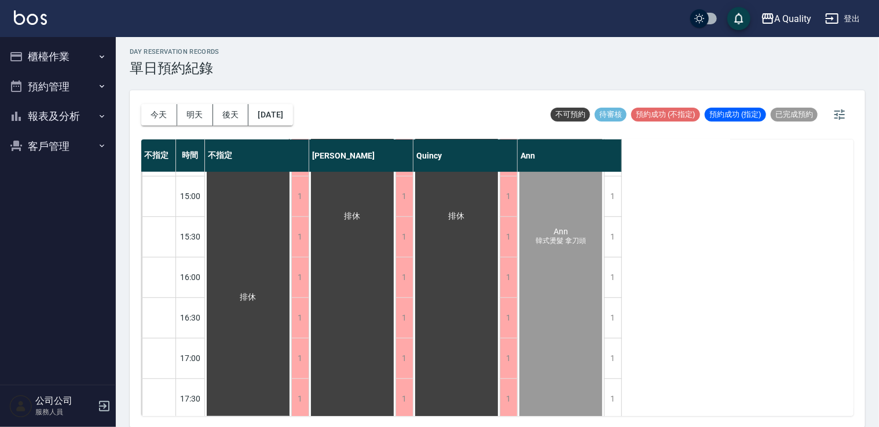
scroll to position [262, 0]
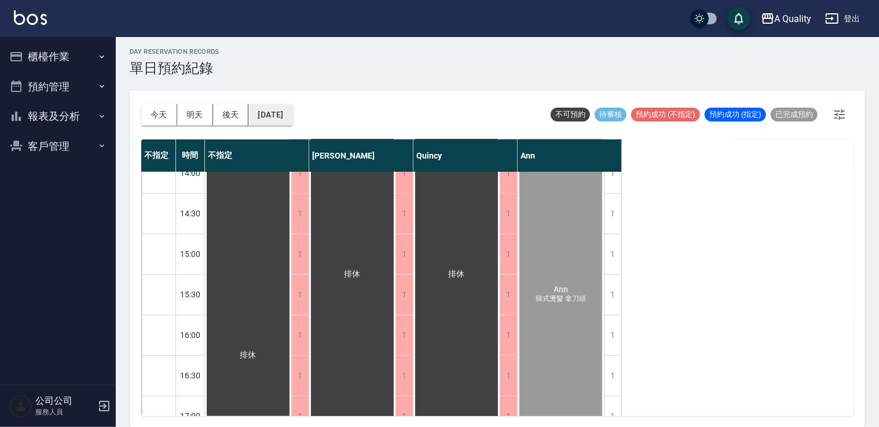
click at [287, 123] on button "2025/09/10" at bounding box center [270, 114] width 44 height 21
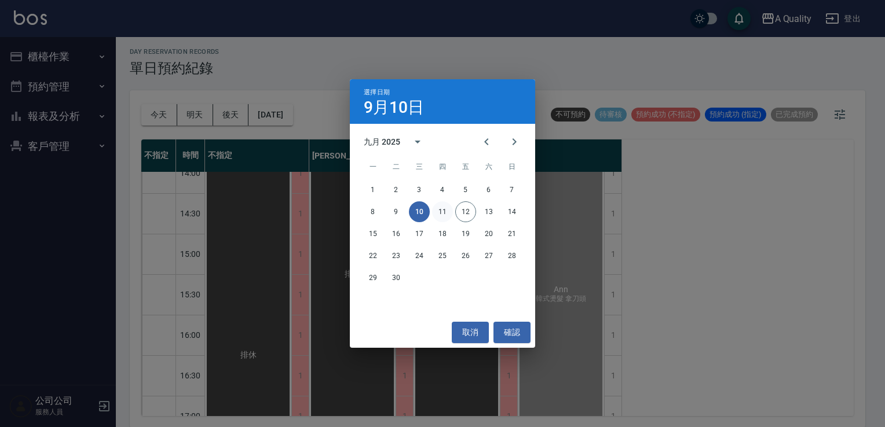
click at [441, 213] on button "11" at bounding box center [442, 212] width 21 height 21
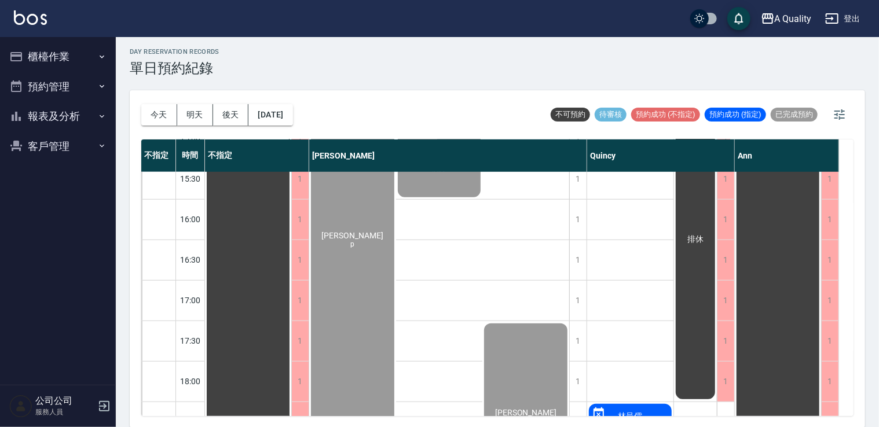
scroll to position [494, 0]
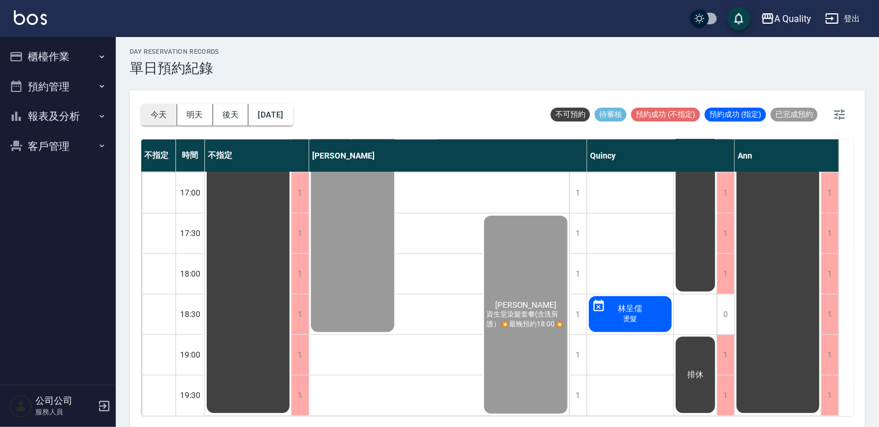
click at [156, 108] on button "今天" at bounding box center [159, 114] width 36 height 21
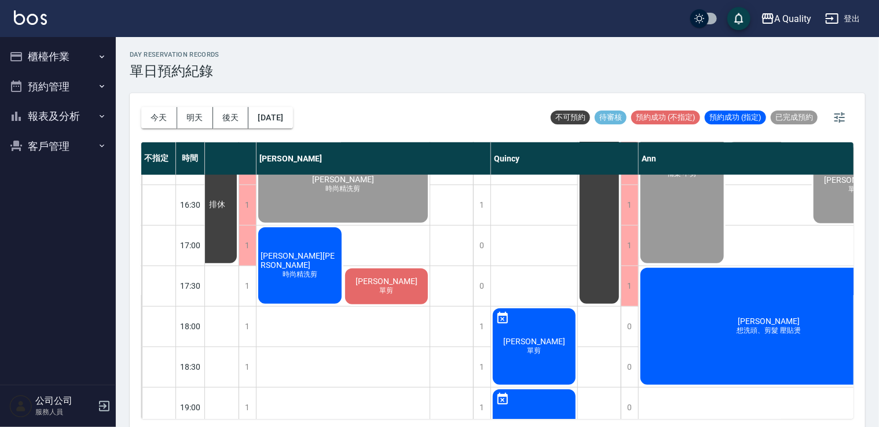
scroll to position [436, 98]
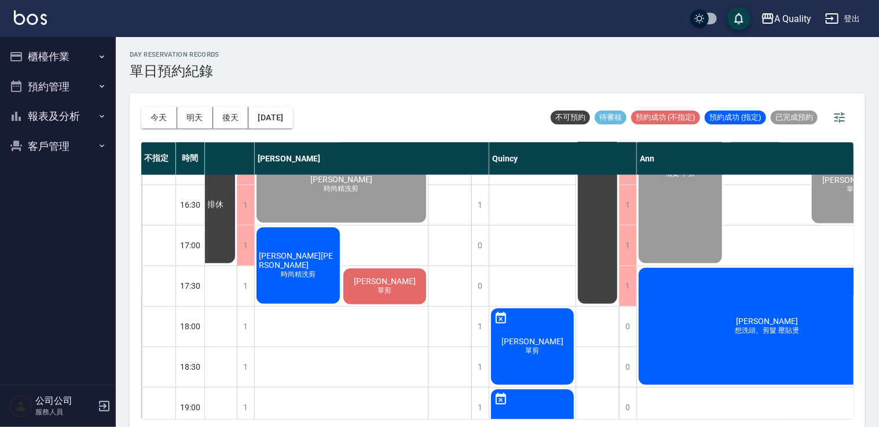
click at [763, 283] on div "陳亮甫 想洗頭、剪髮 壓貼燙" at bounding box center [767, 326] width 260 height 120
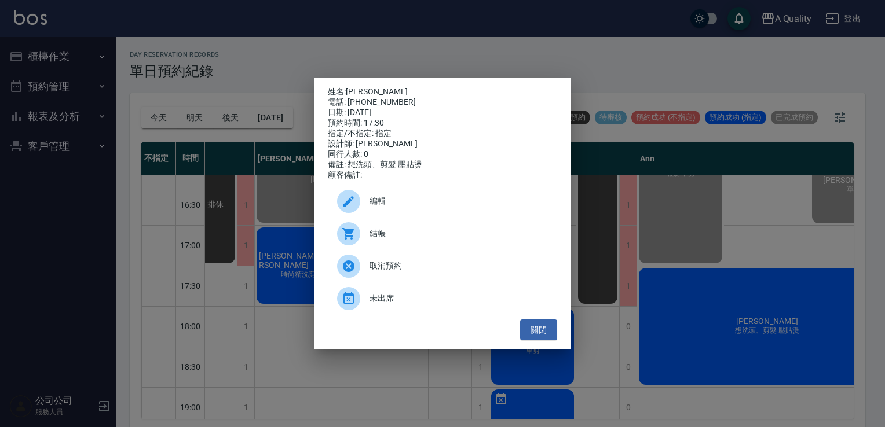
click at [367, 87] on link "[PERSON_NAME]" at bounding box center [377, 91] width 62 height 9
click at [362, 88] on link "[PERSON_NAME]" at bounding box center [377, 91] width 62 height 9
click at [530, 338] on button "關閉" at bounding box center [538, 330] width 37 height 21
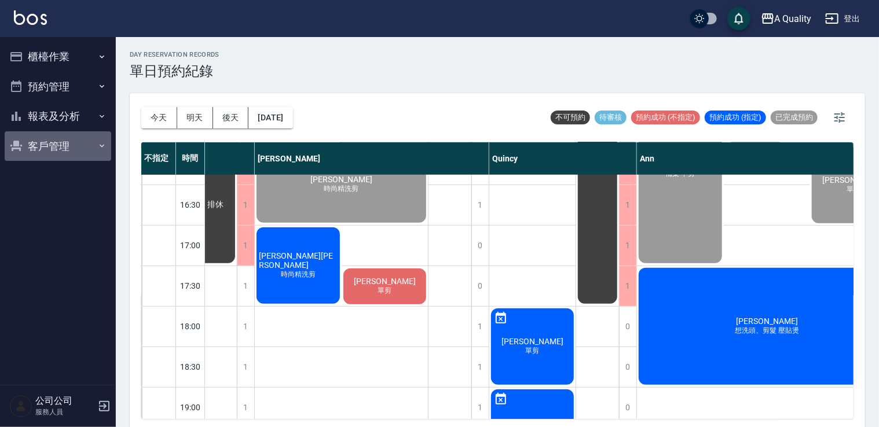
click at [44, 145] on button "客戶管理" at bounding box center [58, 146] width 107 height 30
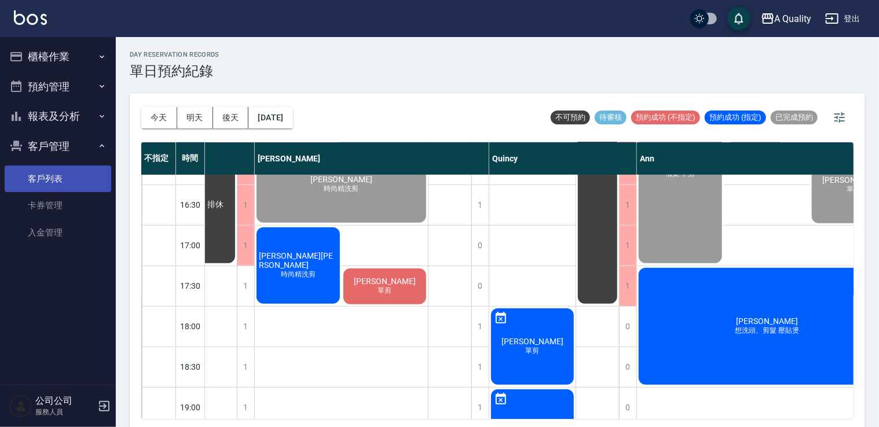
click at [55, 179] on link "客戶列表" at bounding box center [58, 179] width 107 height 27
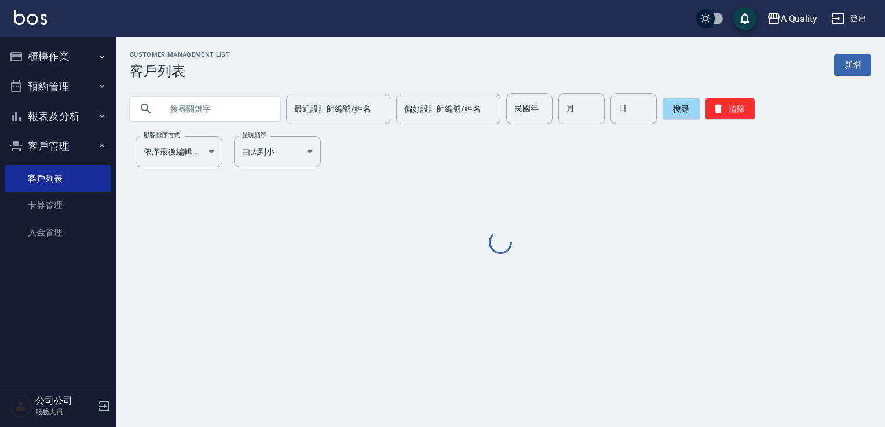
click at [215, 112] on input "text" at bounding box center [216, 108] width 109 height 31
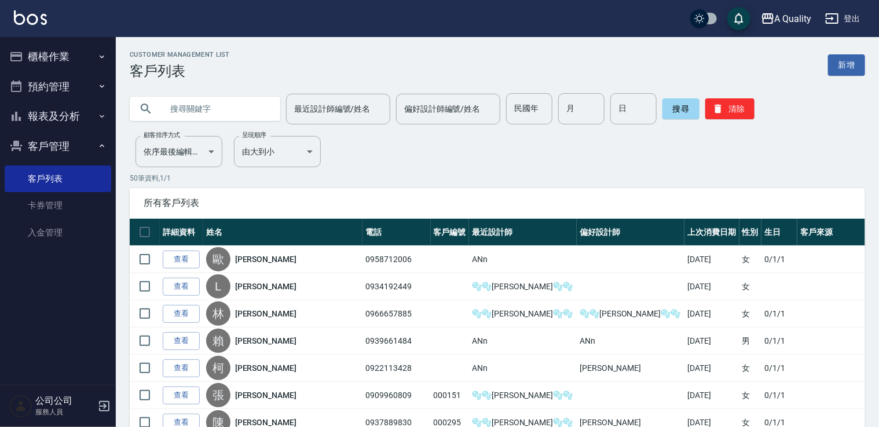
click at [185, 287] on link "查看" at bounding box center [181, 287] width 37 height 18
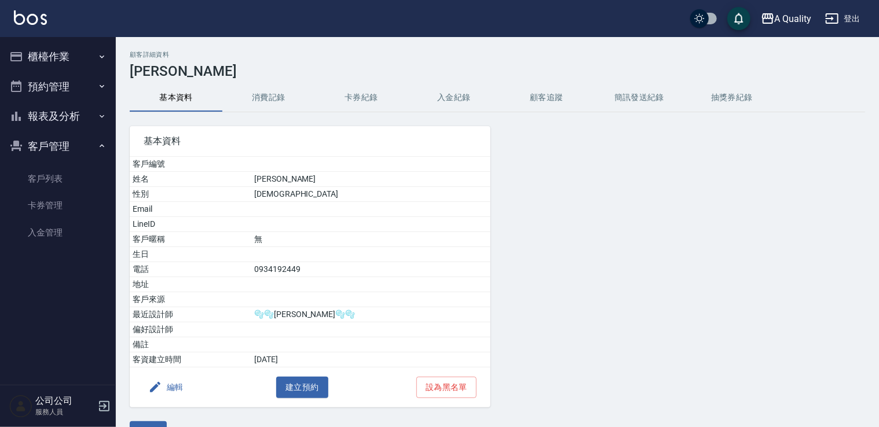
click at [283, 102] on button "消費記錄" at bounding box center [268, 98] width 93 height 28
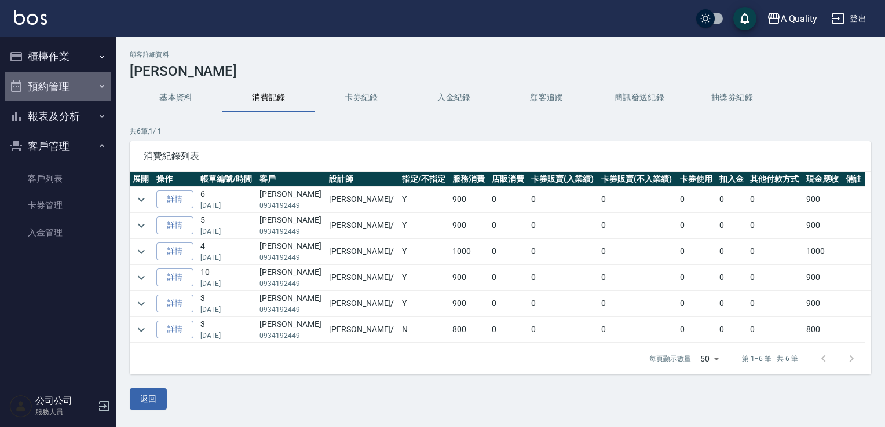
click at [53, 72] on button "預約管理" at bounding box center [58, 87] width 107 height 30
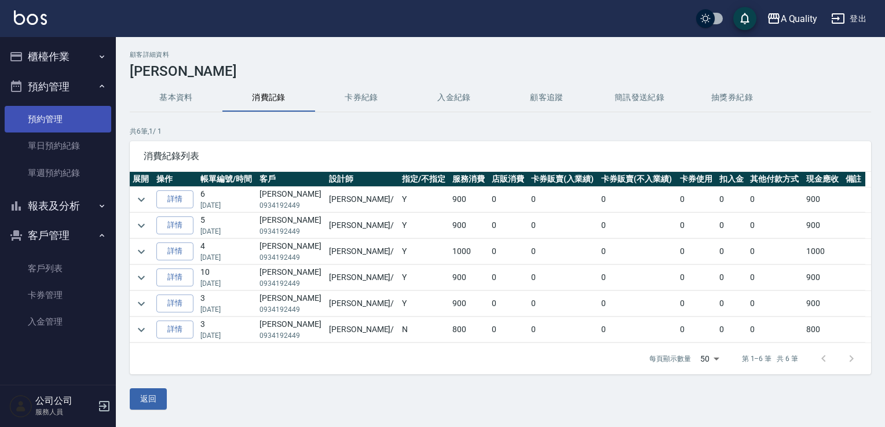
click at [56, 121] on link "預約管理" at bounding box center [58, 119] width 107 height 27
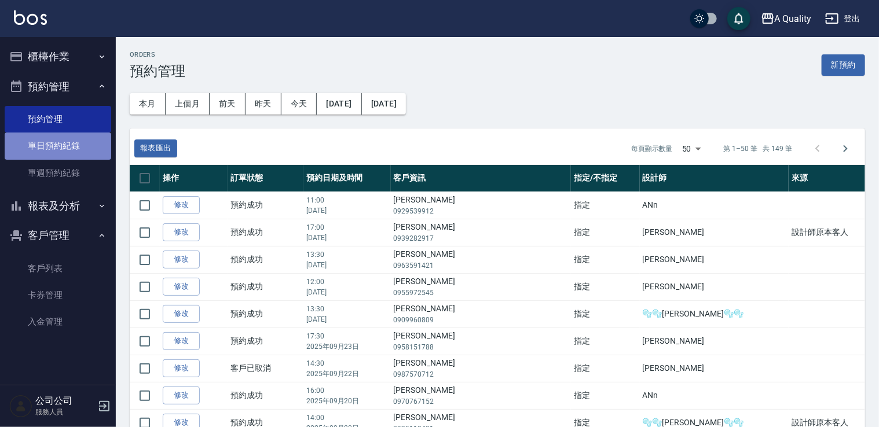
click at [69, 149] on link "單日預約紀錄" at bounding box center [58, 146] width 107 height 27
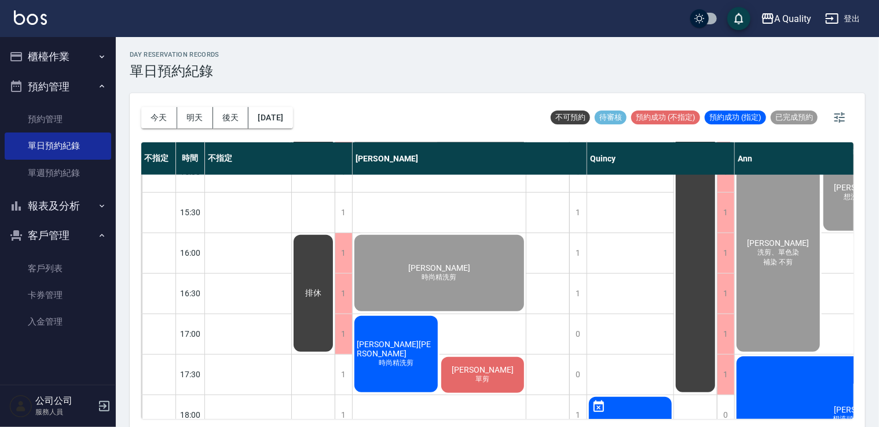
click at [64, 59] on button "櫃檯作業" at bounding box center [58, 57] width 107 height 30
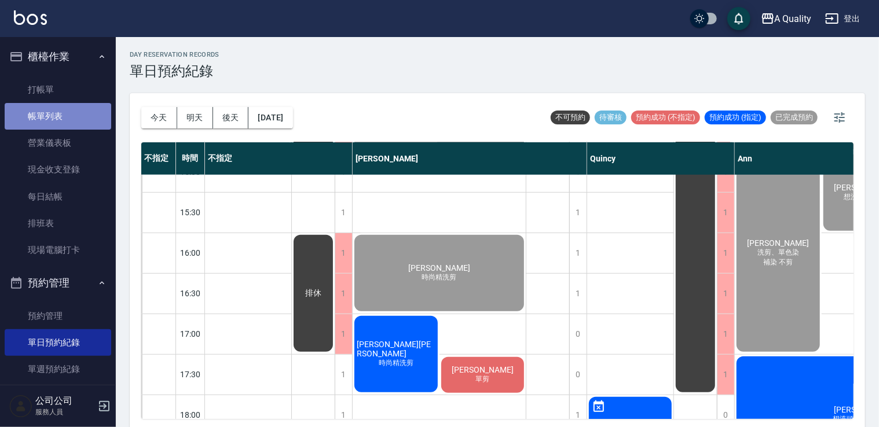
click at [67, 108] on link "帳單列表" at bounding box center [58, 116] width 107 height 27
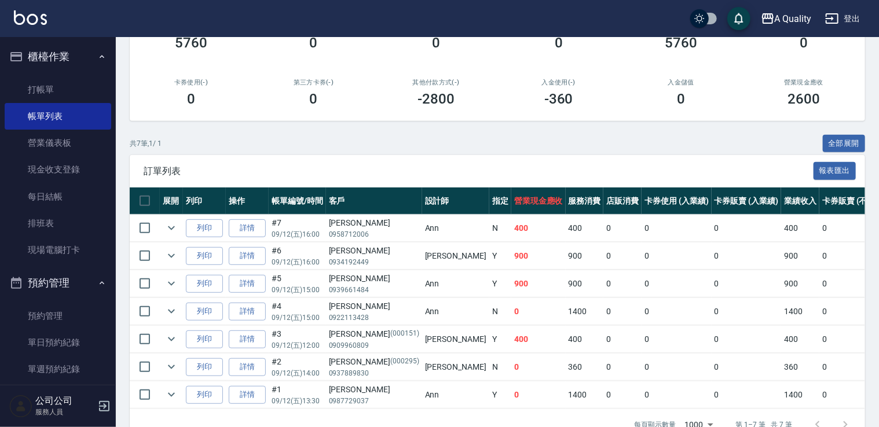
scroll to position [174, 0]
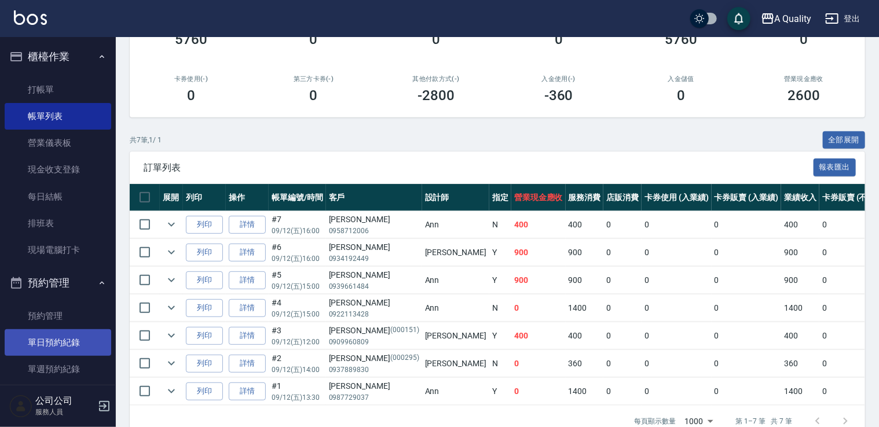
click at [64, 342] on link "單日預約紀錄" at bounding box center [58, 342] width 107 height 27
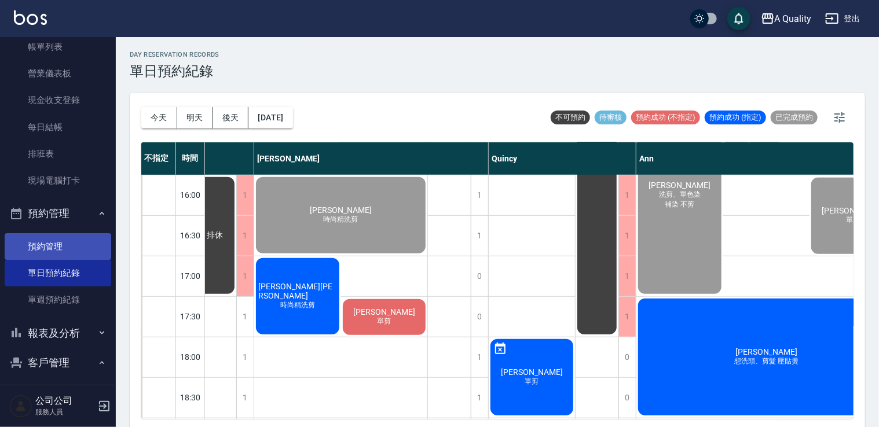
scroll to position [165, 0]
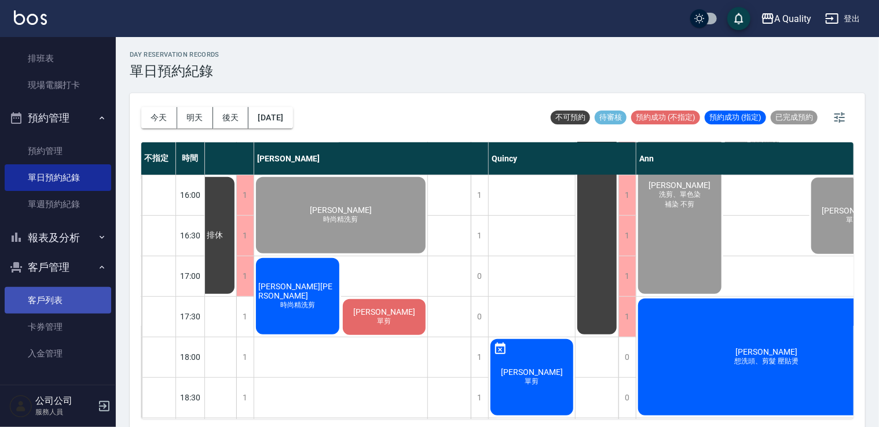
click at [46, 300] on link "客戶列表" at bounding box center [58, 300] width 107 height 27
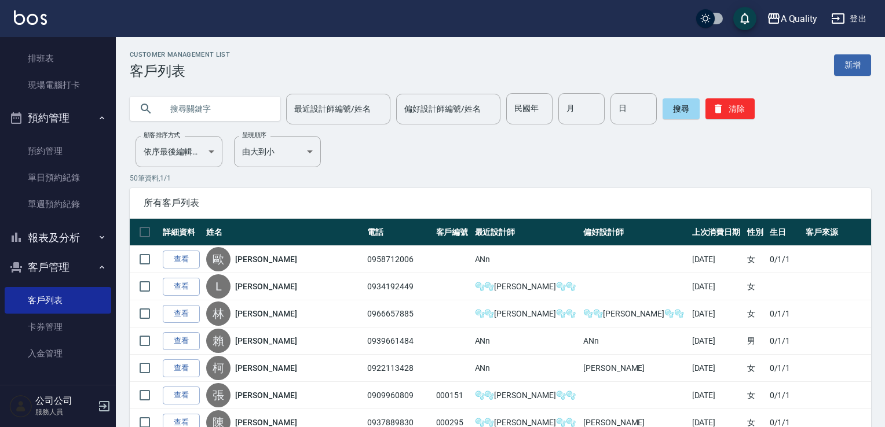
click at [214, 115] on input "text" at bounding box center [216, 108] width 109 height 31
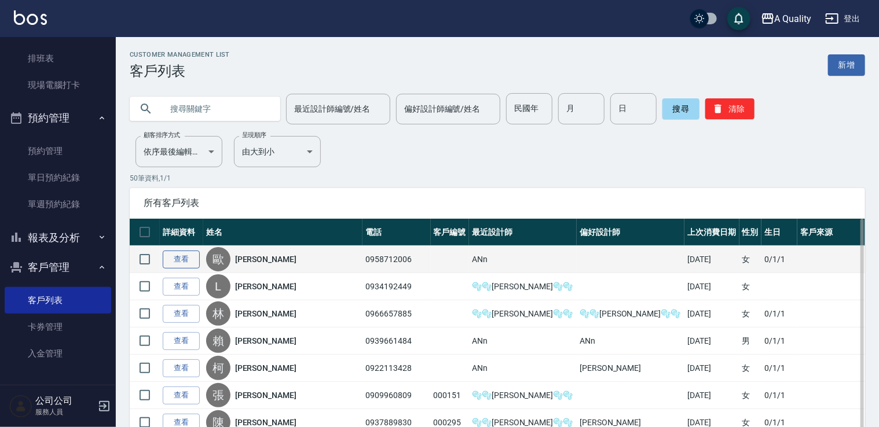
click at [178, 259] on link "查看" at bounding box center [181, 260] width 37 height 18
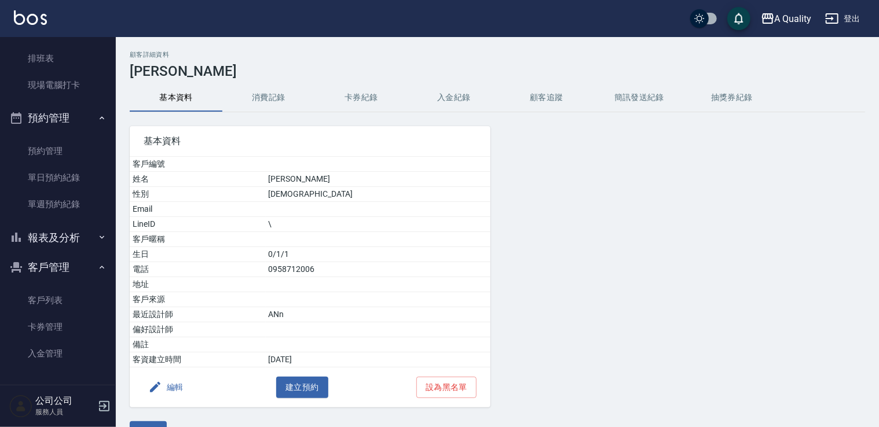
click at [263, 98] on button "消費記錄" at bounding box center [268, 98] width 93 height 28
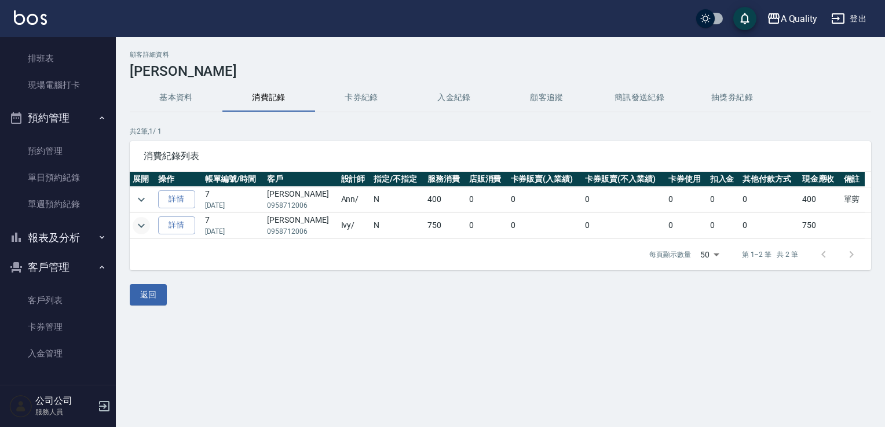
click at [146, 225] on icon "expand row" at bounding box center [141, 226] width 14 height 14
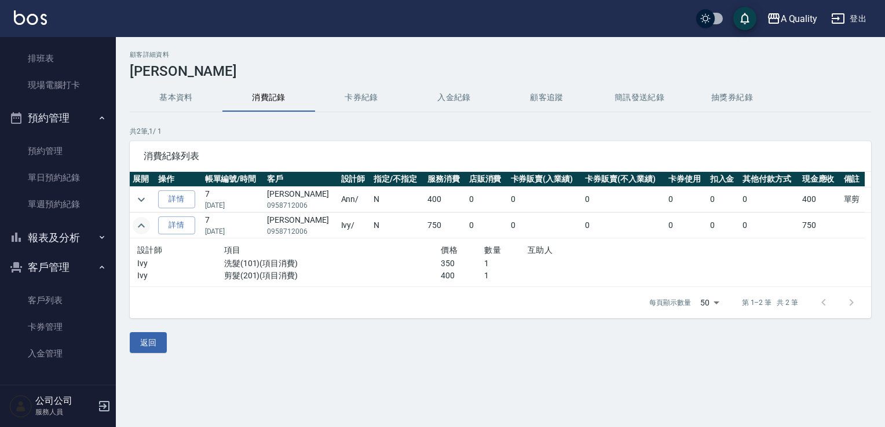
click at [146, 225] on icon "expand row" at bounding box center [141, 226] width 14 height 14
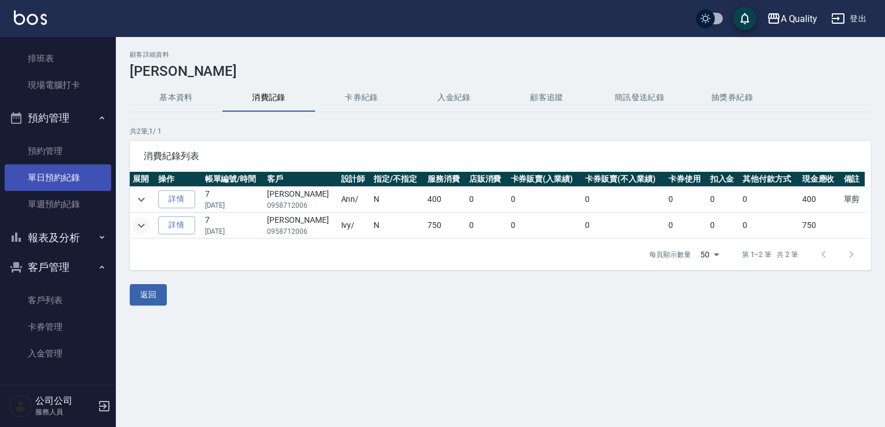
click at [38, 178] on link "單日預約紀錄" at bounding box center [58, 177] width 107 height 27
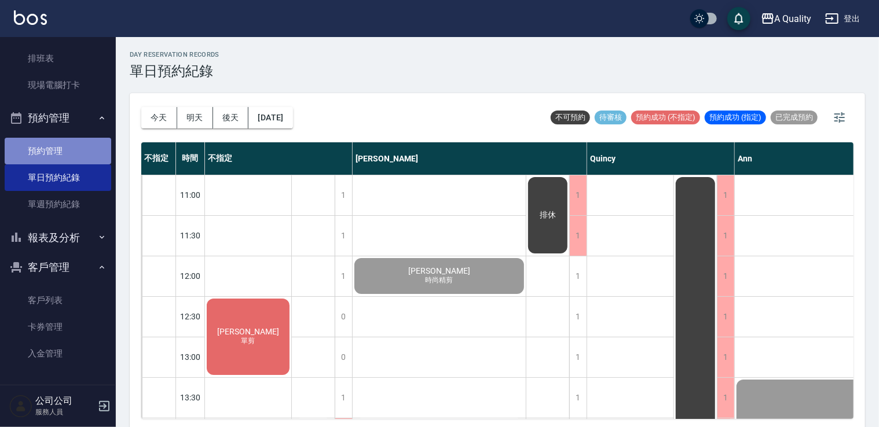
click at [67, 153] on link "預約管理" at bounding box center [58, 151] width 107 height 27
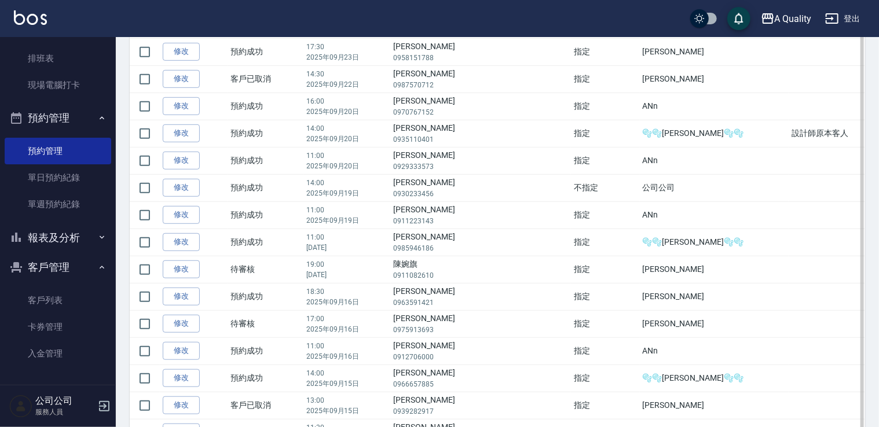
scroll to position [637, 0]
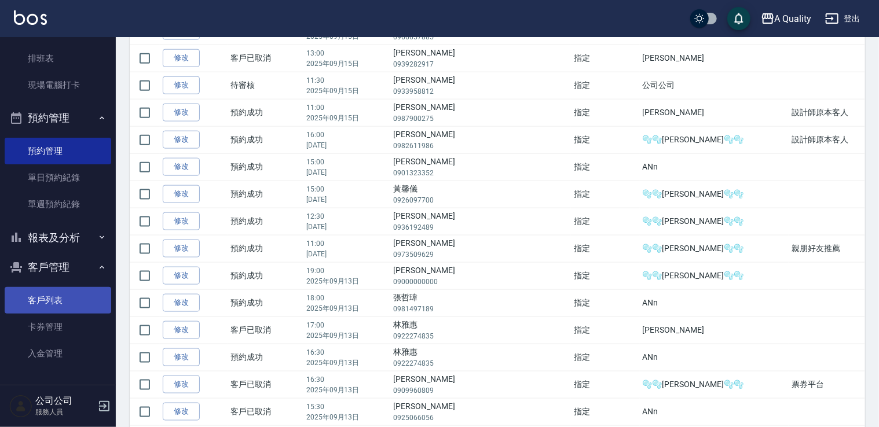
click at [61, 295] on link "客戶列表" at bounding box center [58, 300] width 107 height 27
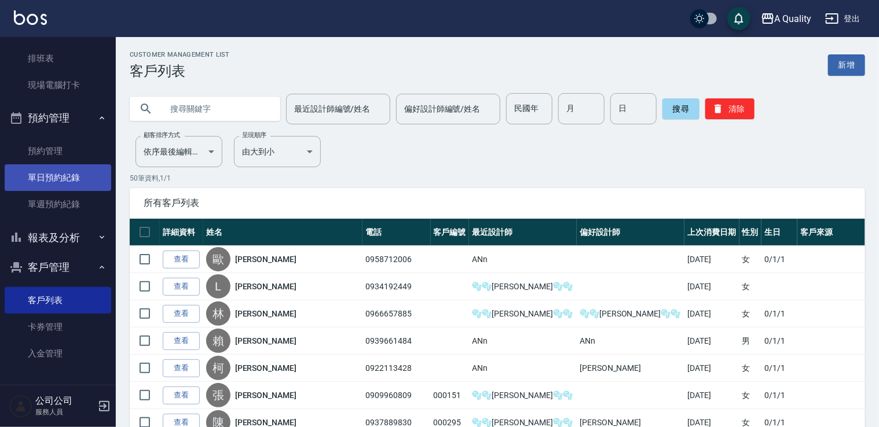
click at [75, 174] on link "單日預約紀錄" at bounding box center [58, 177] width 107 height 27
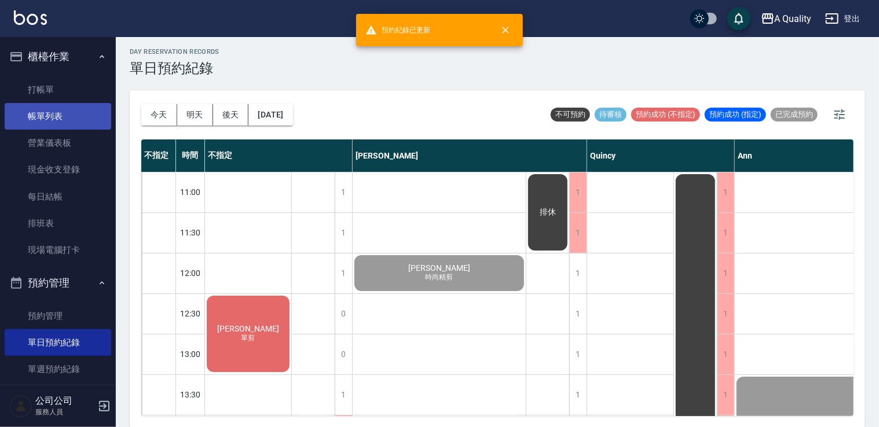
click at [65, 112] on link "帳單列表" at bounding box center [58, 116] width 107 height 27
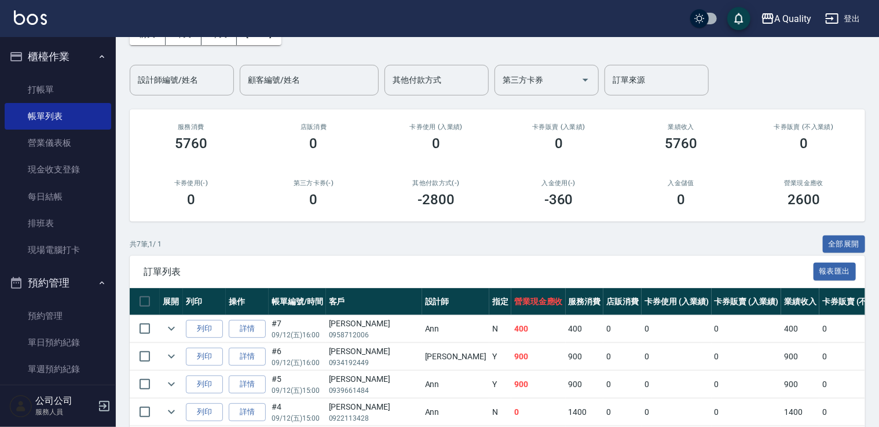
scroll to position [174, 0]
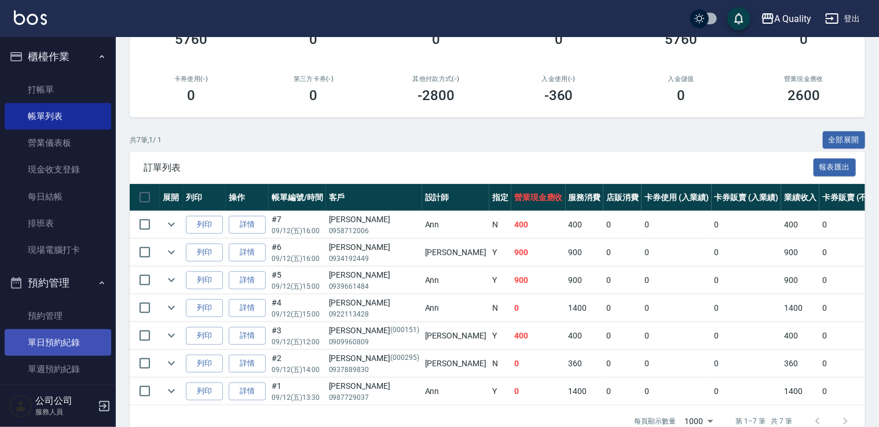
click at [75, 346] on link "單日預約紀錄" at bounding box center [58, 342] width 107 height 27
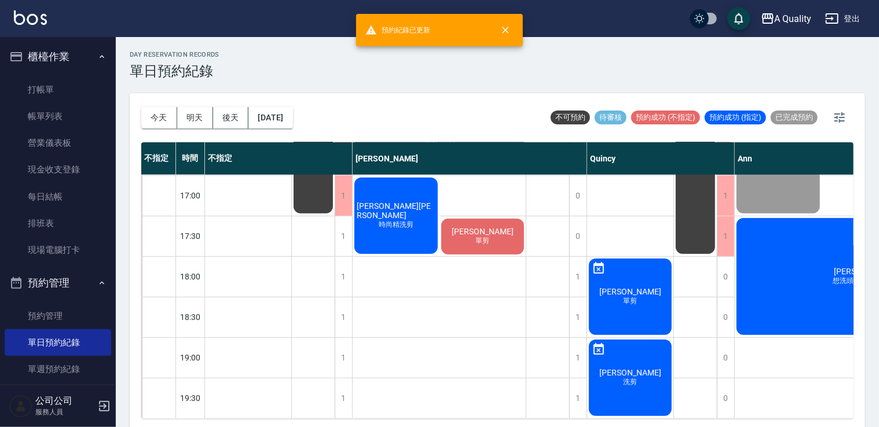
scroll to position [494, 164]
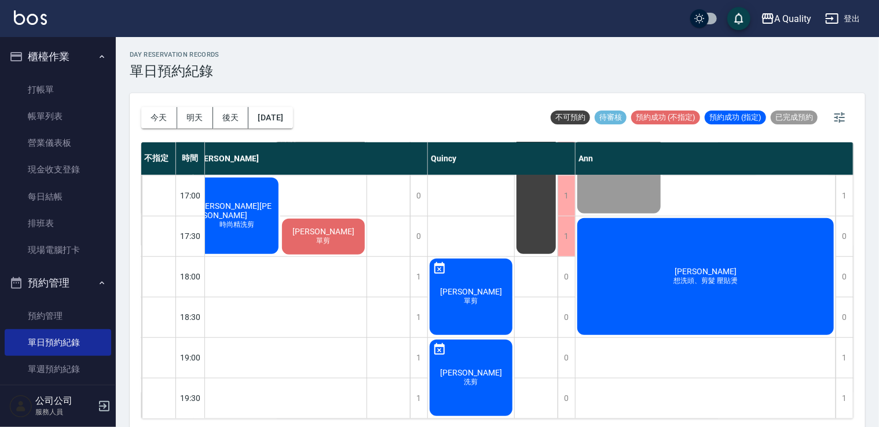
click at [233, 207] on span "[PERSON_NAME]" at bounding box center [236, 211] width 83 height 19
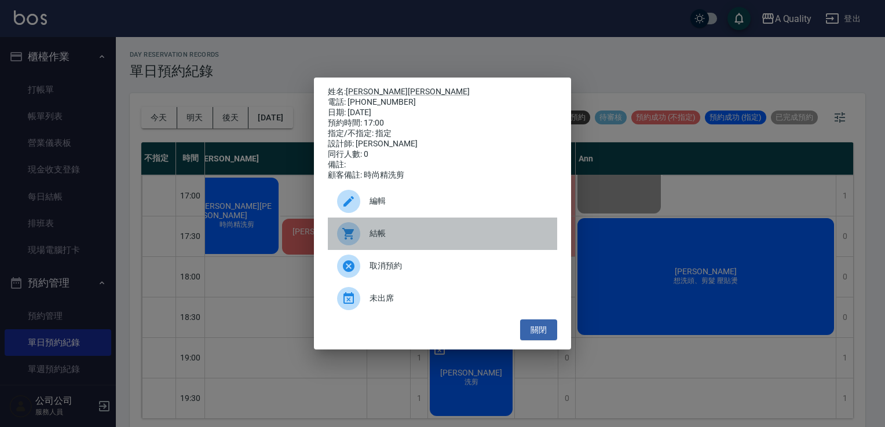
click at [408, 235] on span "結帳" at bounding box center [458, 234] width 178 height 12
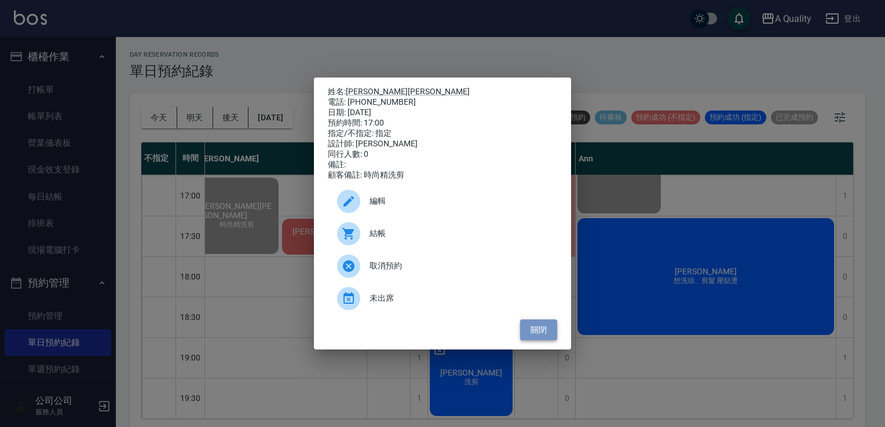
click at [554, 326] on button "關閉" at bounding box center [538, 330] width 37 height 21
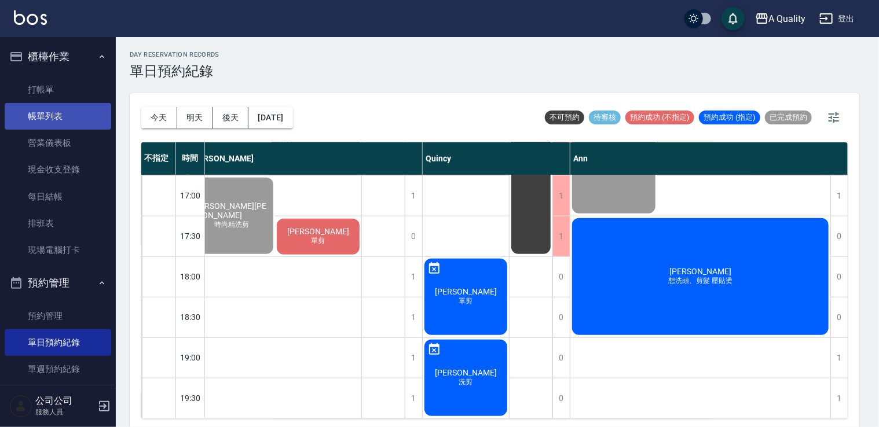
scroll to position [494, 159]
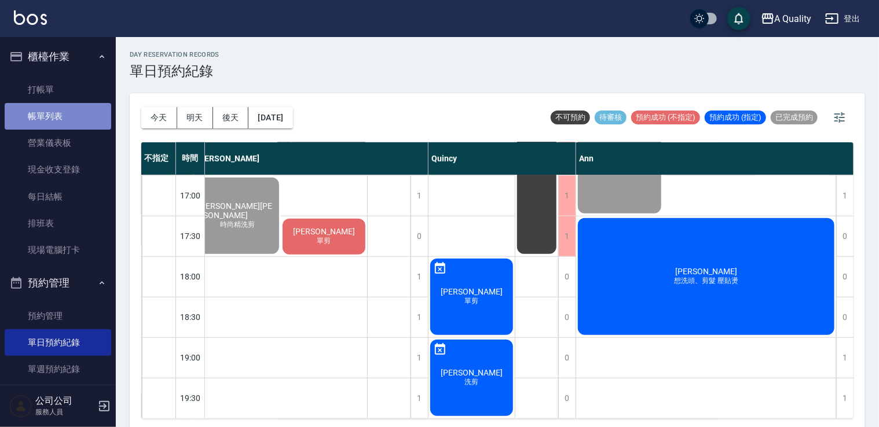
click at [58, 110] on link "帳單列表" at bounding box center [58, 116] width 107 height 27
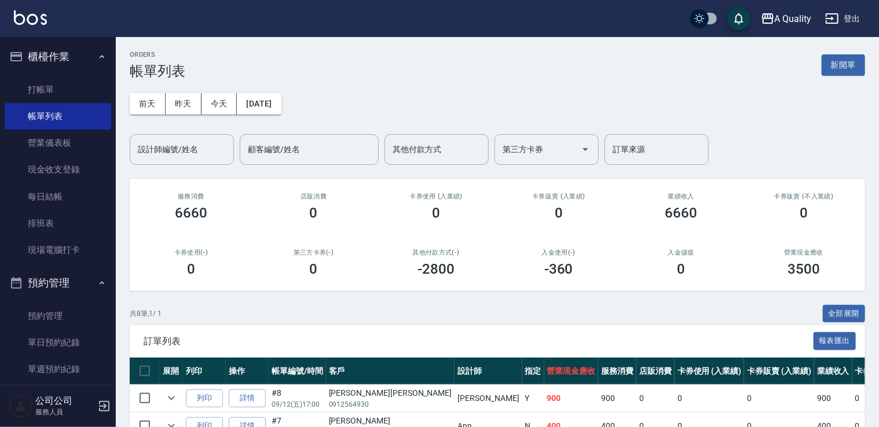
scroll to position [174, 0]
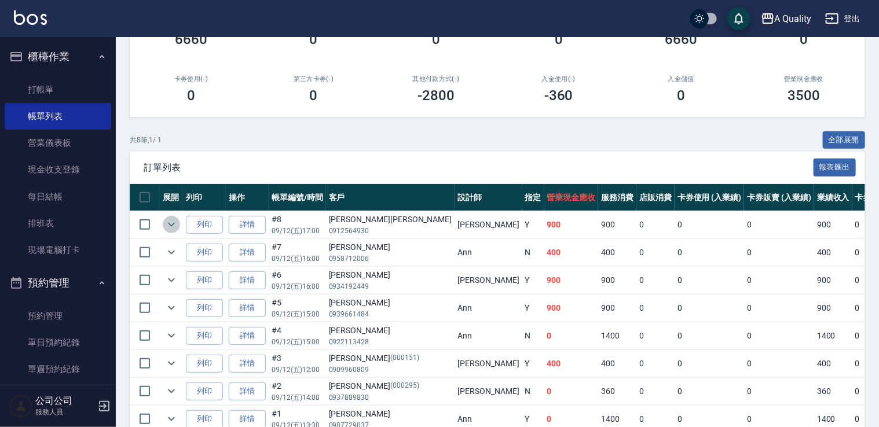
click at [167, 228] on icon "expand row" at bounding box center [171, 225] width 14 height 14
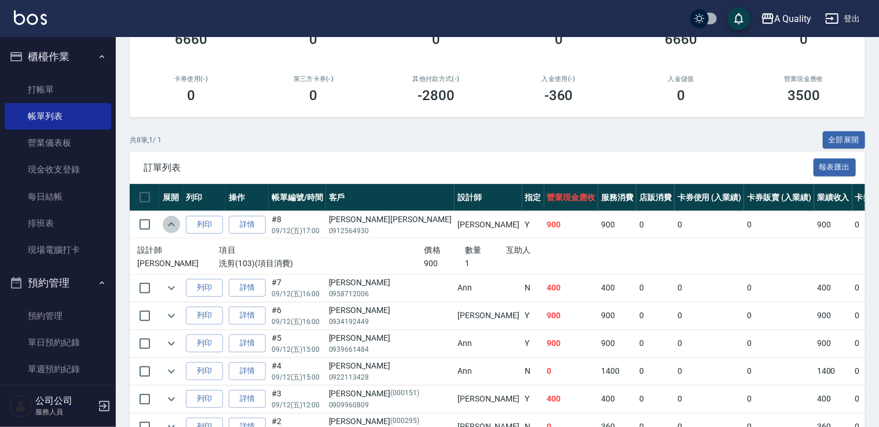
click at [167, 228] on icon "expand row" at bounding box center [171, 225] width 14 height 14
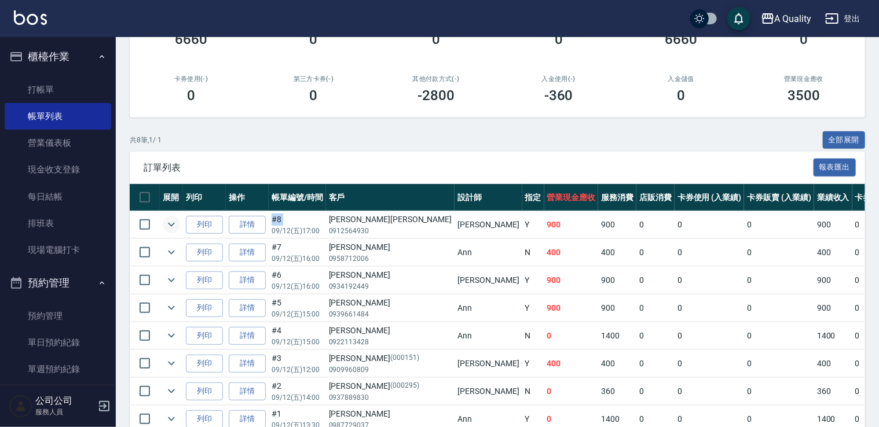
click at [268, 226] on tr "列印 詳情 #8 09/12 (五) 17:00 施建忠沖水一次 0912564930 Taylor Y 900 900 0 0 0 900 0 0 0 0 …" at bounding box center [697, 224] width 1135 height 27
drag, startPoint x: 268, startPoint y: 226, endPoint x: 257, endPoint y: 224, distance: 10.7
click at [257, 224] on link "詳情" at bounding box center [247, 225] width 37 height 18
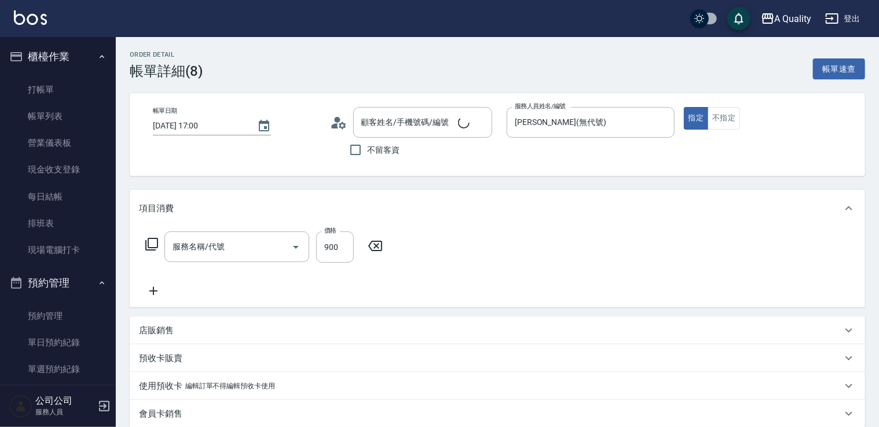
type input "2025/09/12 17:00"
type input "[PERSON_NAME](無代號)"
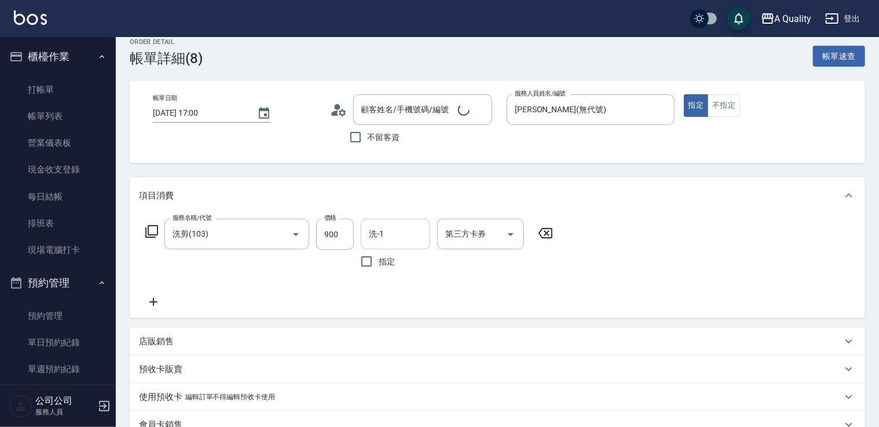
type input "洗剪(103)"
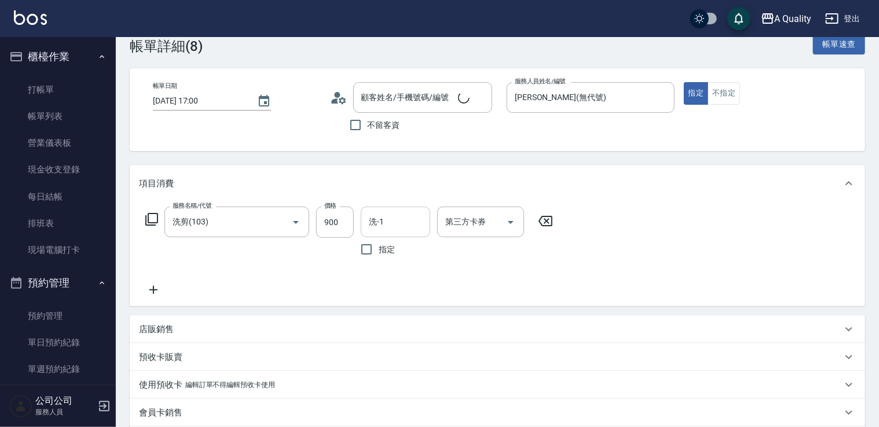
type input "施建忠沖水一次/0912564930/"
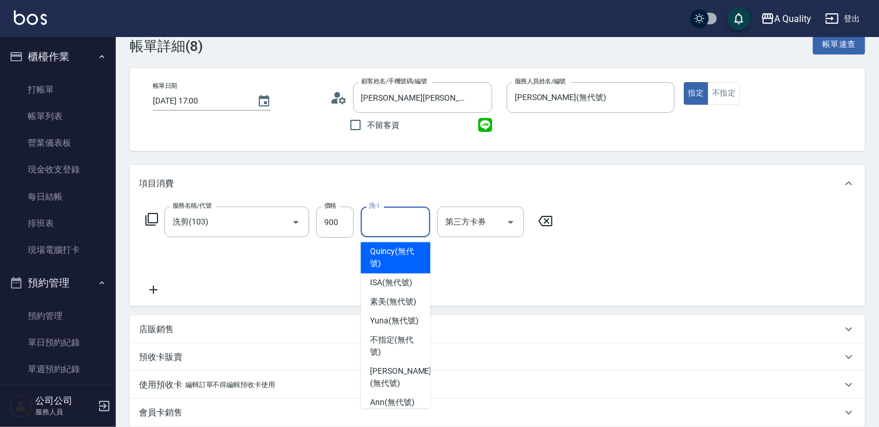
click at [398, 221] on input "洗-1" at bounding box center [395, 222] width 59 height 20
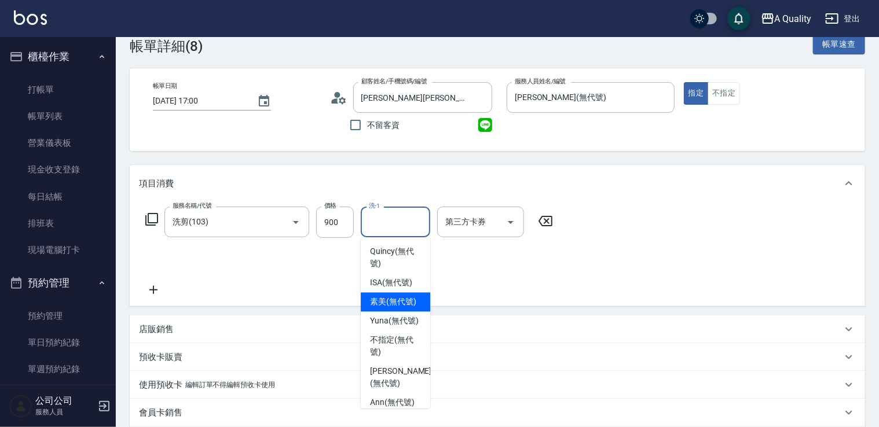
drag, startPoint x: 394, startPoint y: 314, endPoint x: 410, endPoint y: 305, distance: 18.2
click at [394, 309] on span "素美 (無代號)" at bounding box center [393, 302] width 46 height 12
type input "素美(無代號)"
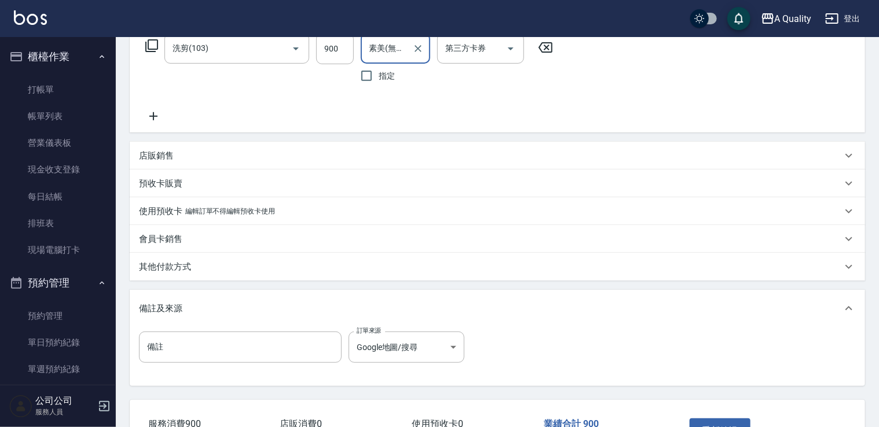
scroll to position [281, 0]
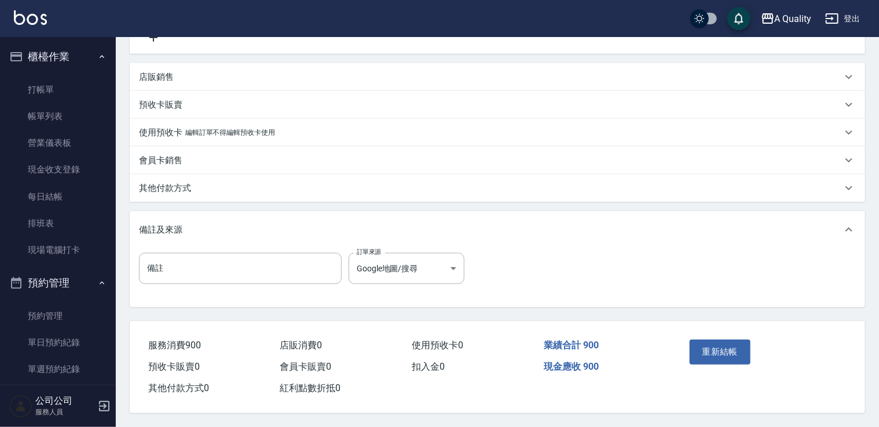
drag, startPoint x: 701, startPoint y: 345, endPoint x: 536, endPoint y: 276, distance: 179.1
click at [696, 340] on button "重新結帳" at bounding box center [720, 352] width 61 height 24
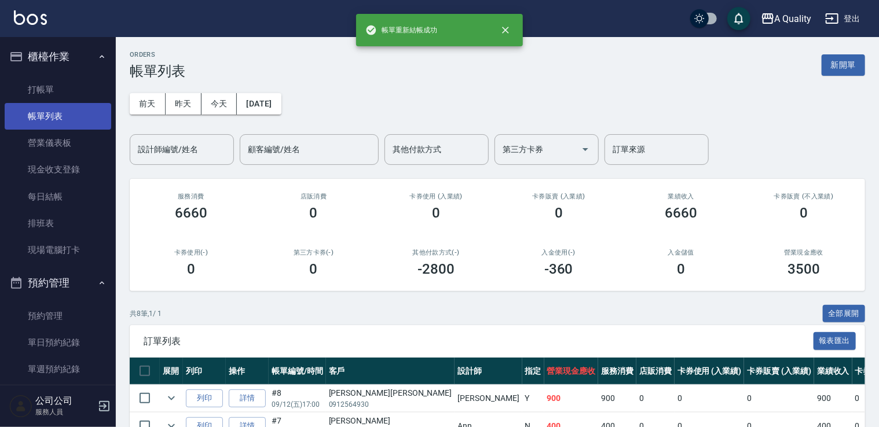
click at [71, 114] on link "帳單列表" at bounding box center [58, 116] width 107 height 27
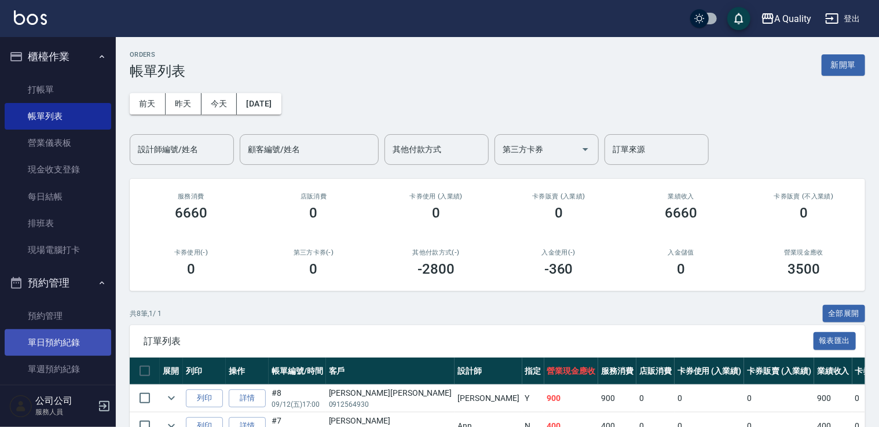
click at [48, 351] on link "單日預約紀錄" at bounding box center [58, 342] width 107 height 27
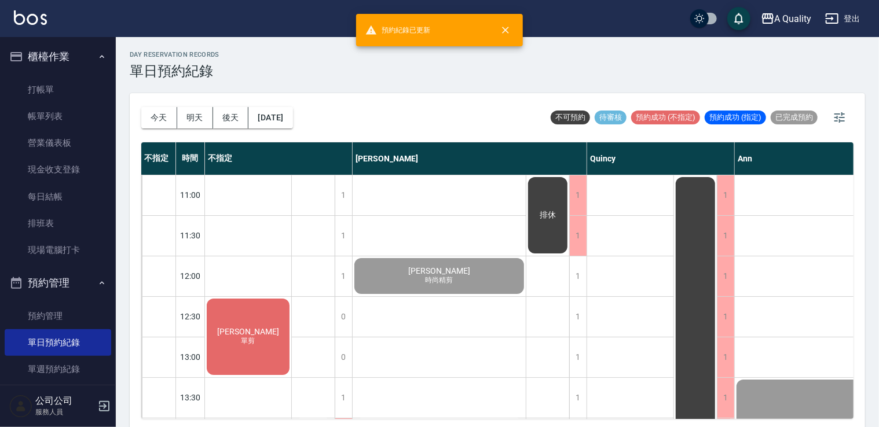
click at [292, 110] on button "[DATE]" at bounding box center [270, 117] width 44 height 21
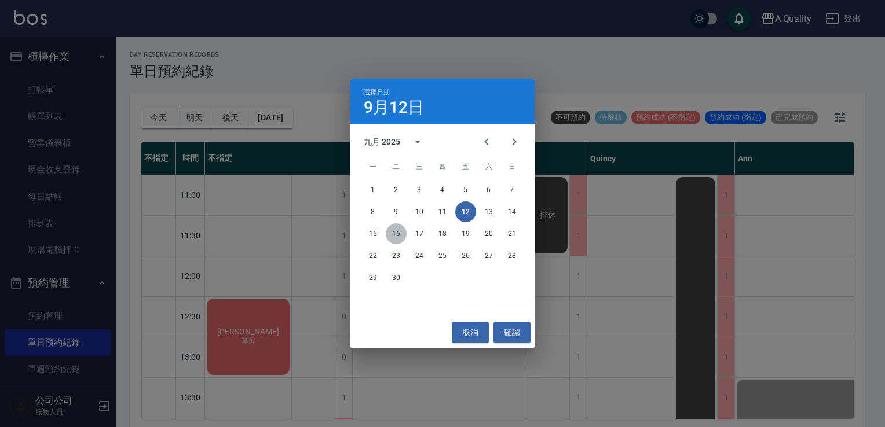
click at [398, 237] on button "16" at bounding box center [396, 234] width 21 height 21
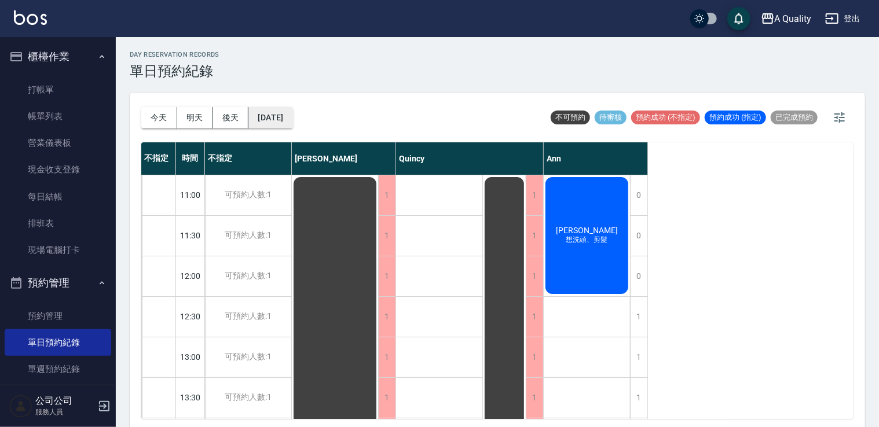
click at [285, 117] on button "2025/09/16" at bounding box center [270, 117] width 44 height 21
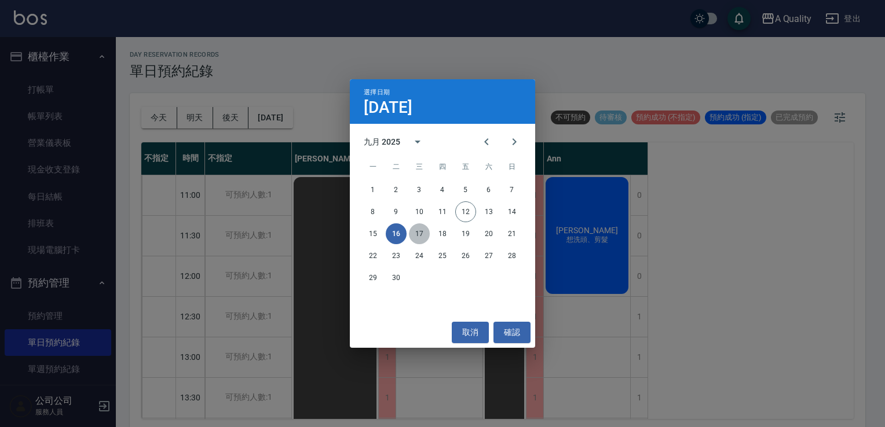
click at [422, 241] on button "17" at bounding box center [419, 234] width 21 height 21
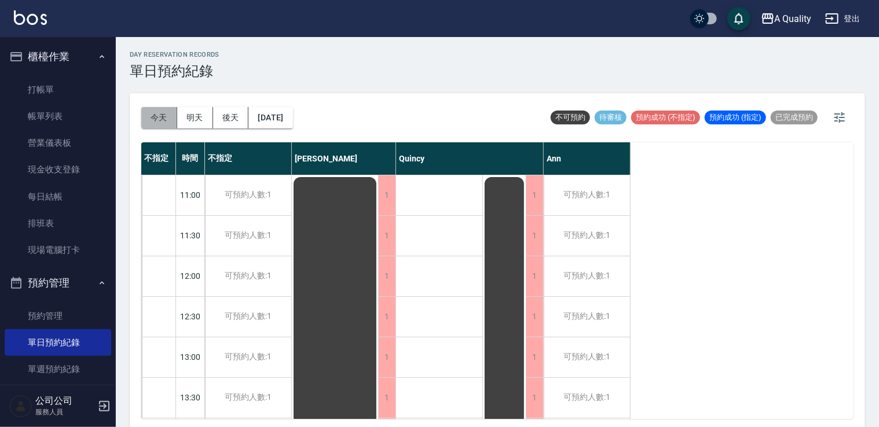
click at [164, 116] on button "今天" at bounding box center [159, 117] width 36 height 21
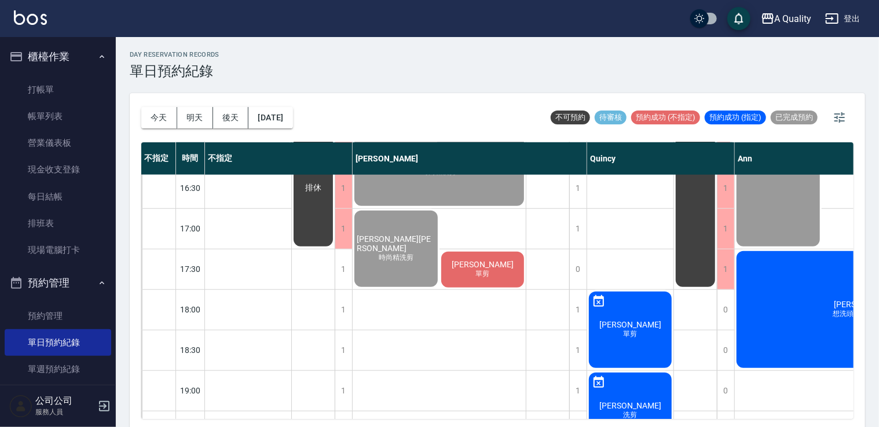
scroll to position [494, 0]
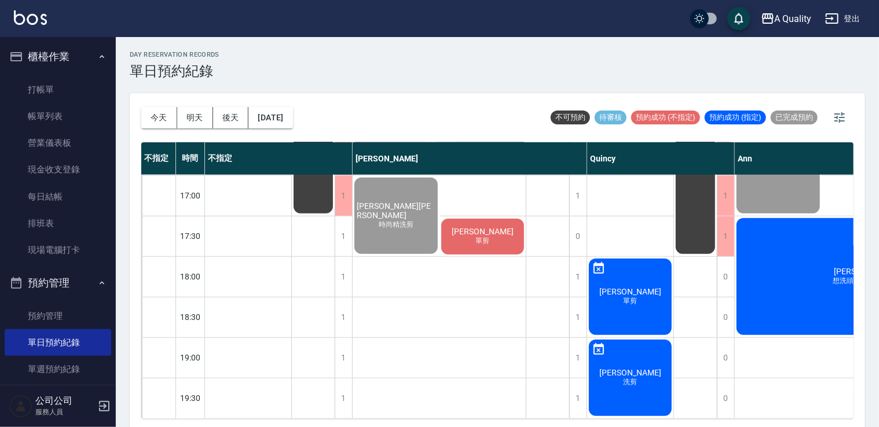
click at [475, 236] on span "單剪" at bounding box center [482, 241] width 19 height 10
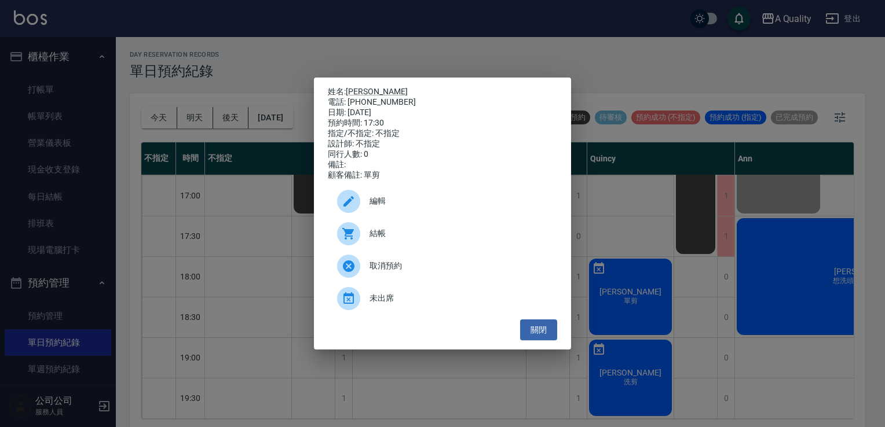
click at [384, 239] on span "結帳" at bounding box center [458, 234] width 178 height 12
click at [536, 335] on button "關閉" at bounding box center [538, 330] width 37 height 21
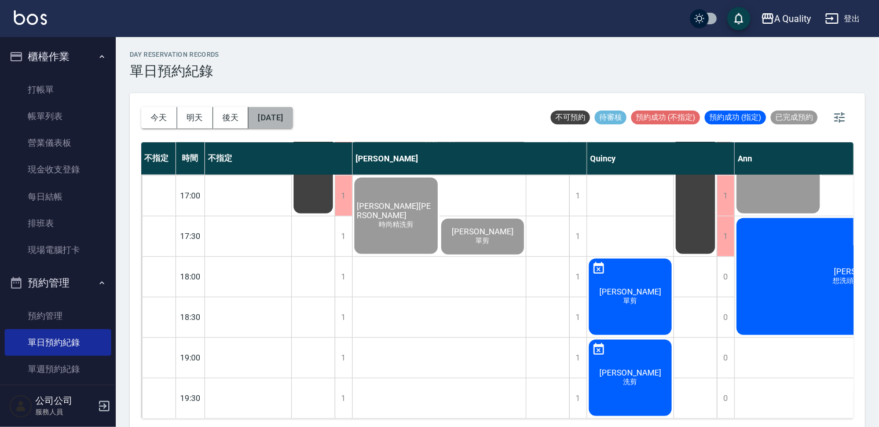
click at [292, 126] on button "[DATE]" at bounding box center [270, 117] width 44 height 21
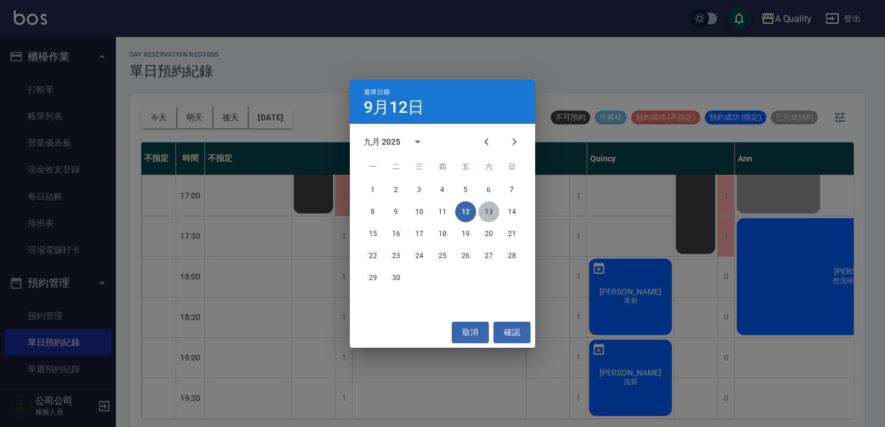
click at [486, 212] on button "13" at bounding box center [488, 212] width 21 height 21
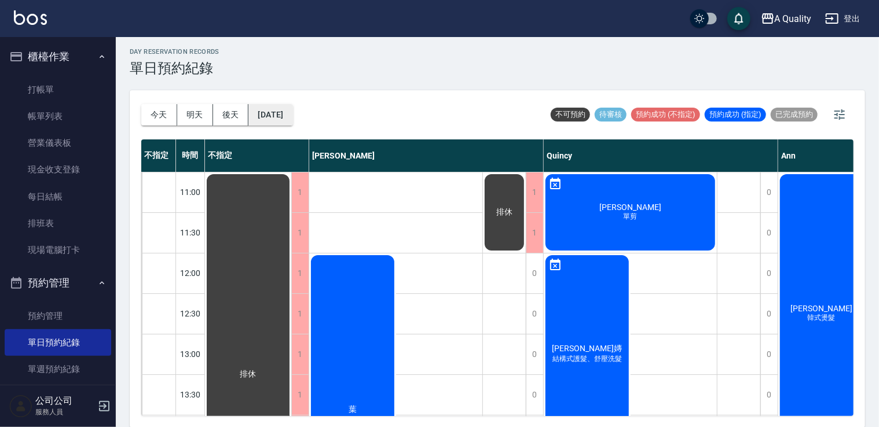
click at [278, 111] on button "[DATE]" at bounding box center [270, 114] width 44 height 21
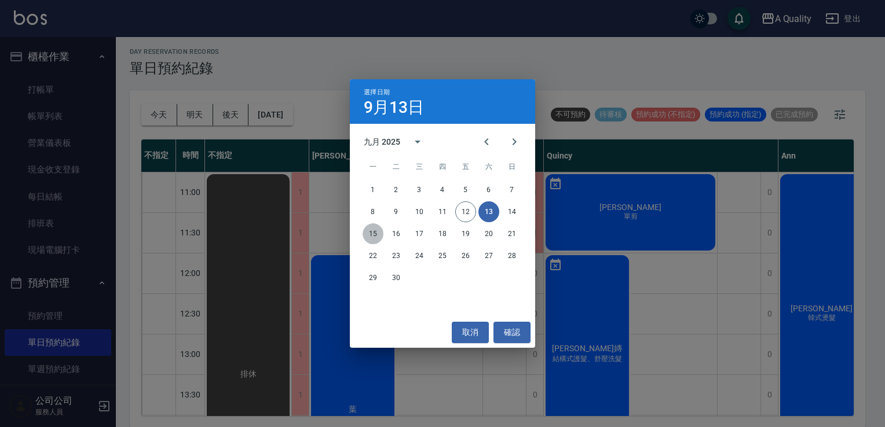
click at [369, 231] on button "15" at bounding box center [372, 234] width 21 height 21
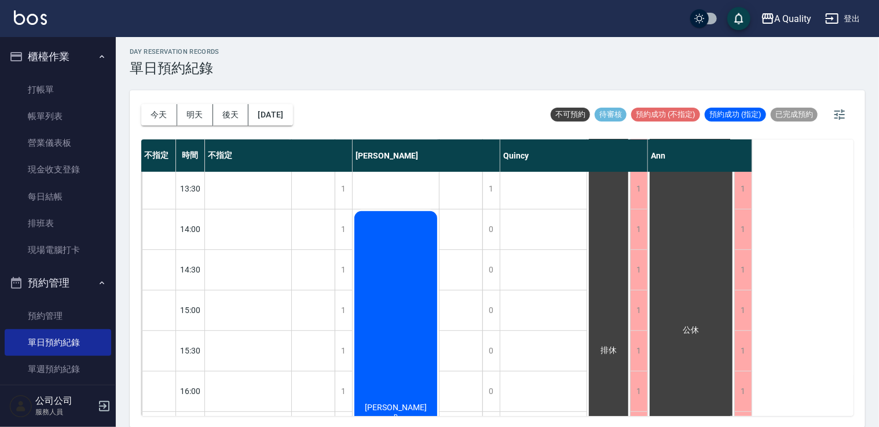
scroll to position [116, 0]
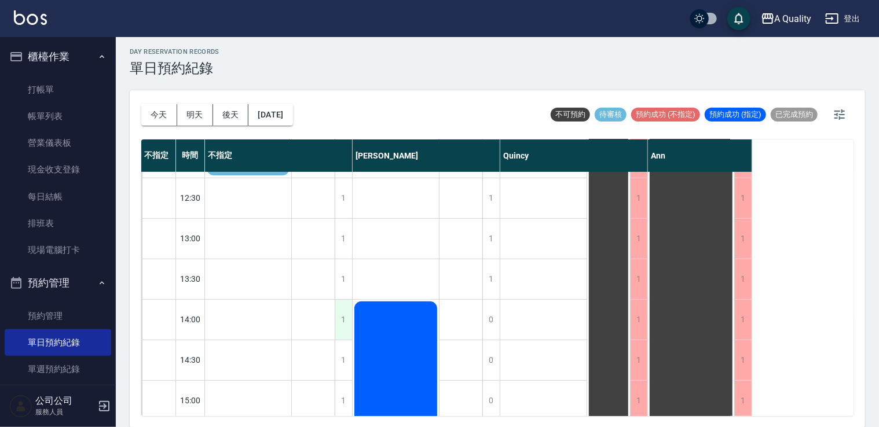
click at [343, 320] on div "1" at bounding box center [343, 320] width 17 height 40
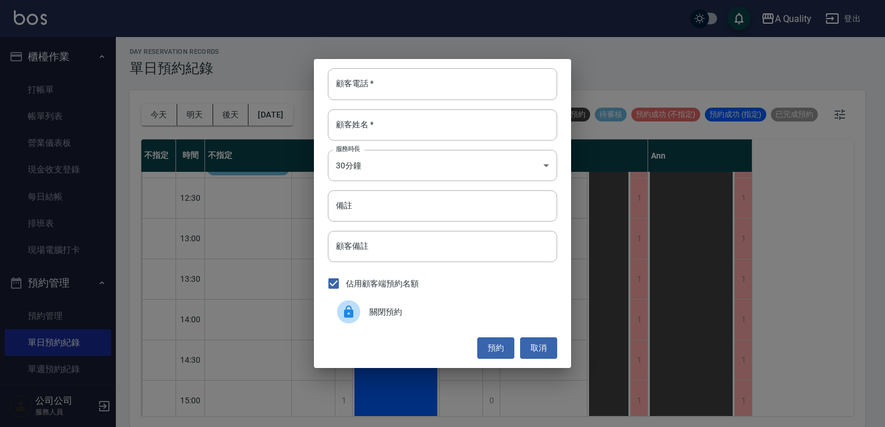
drag, startPoint x: 378, startPoint y: 308, endPoint x: 347, endPoint y: 328, distance: 36.0
click at [369, 314] on span "關閉預約" at bounding box center [458, 312] width 178 height 12
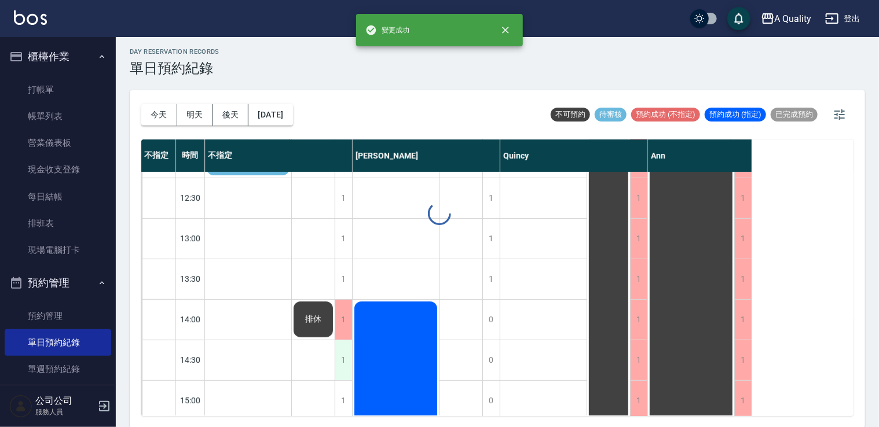
click at [341, 358] on div "1" at bounding box center [343, 360] width 17 height 40
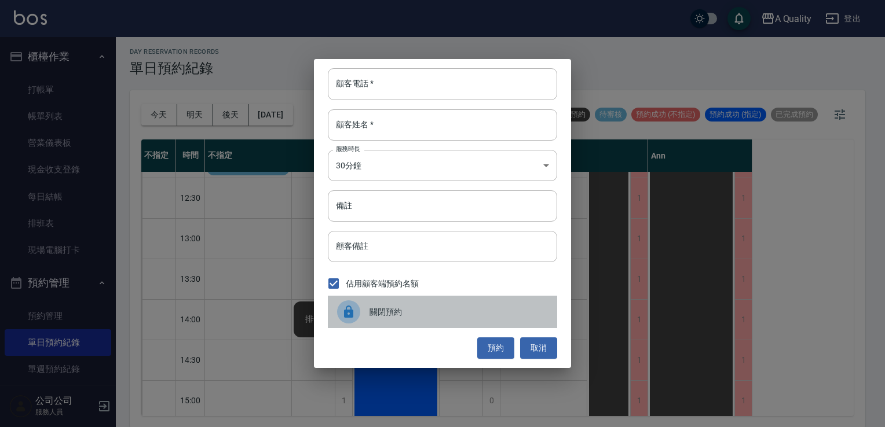
click at [379, 302] on div "關閉預約" at bounding box center [442, 312] width 229 height 32
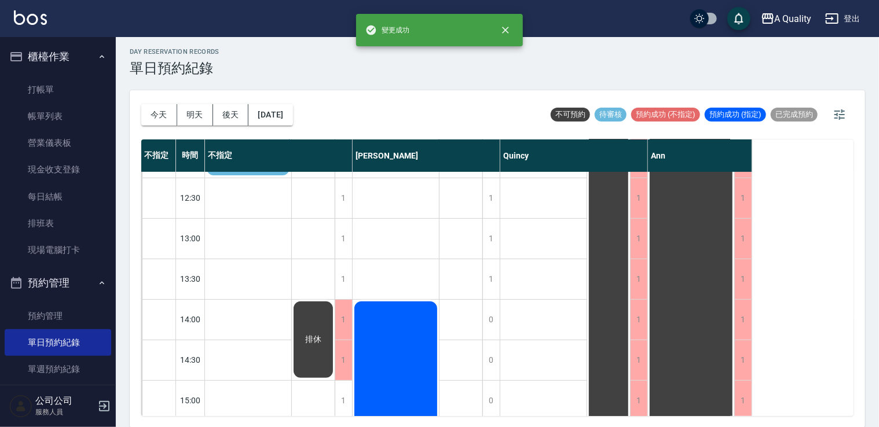
scroll to position [232, 0]
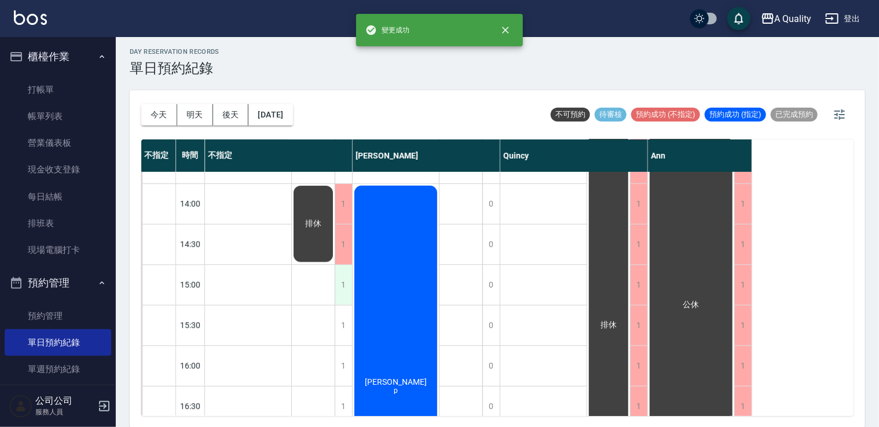
click at [345, 292] on div "1" at bounding box center [343, 285] width 17 height 40
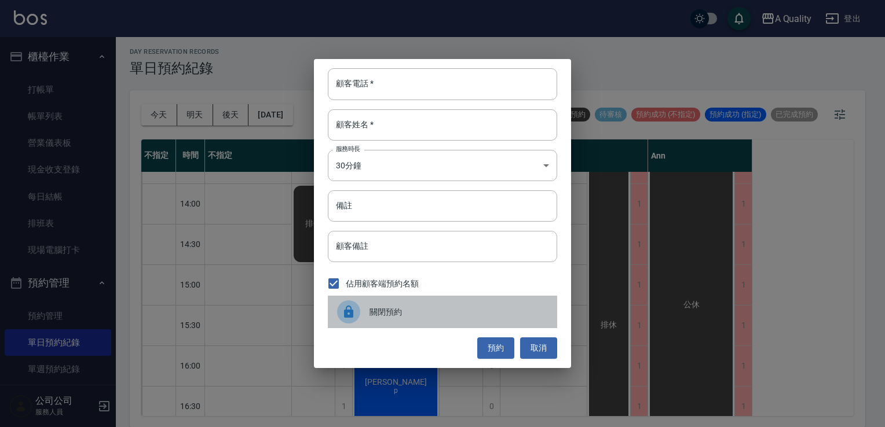
click at [359, 317] on div at bounding box center [353, 312] width 32 height 23
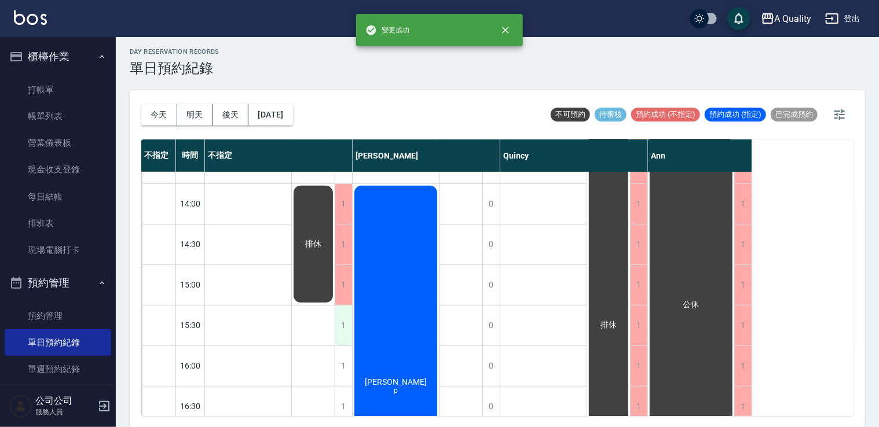
click at [343, 328] on div "1" at bounding box center [343, 326] width 17 height 40
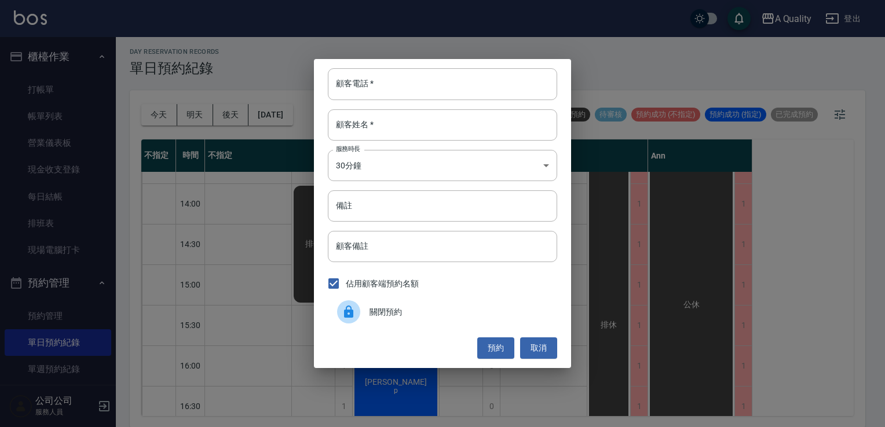
drag, startPoint x: 367, startPoint y: 307, endPoint x: 351, endPoint y: 321, distance: 21.7
click at [367, 307] on div at bounding box center [353, 312] width 32 height 23
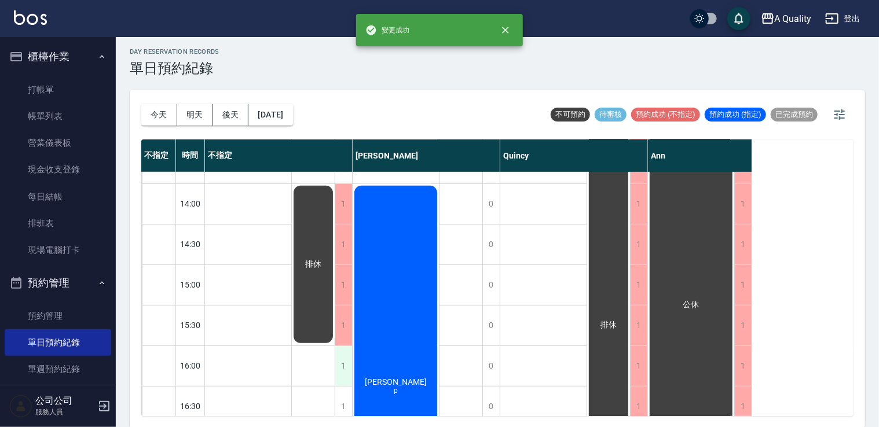
click at [343, 364] on div "1" at bounding box center [343, 366] width 17 height 40
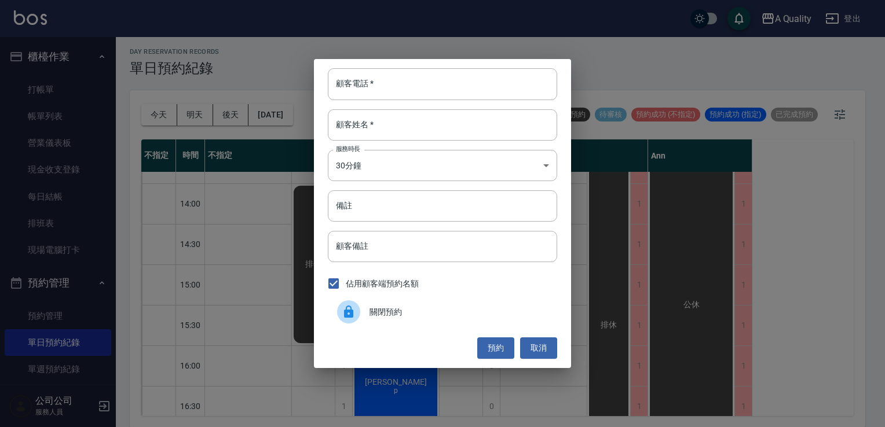
click at [378, 321] on div "關閉預約" at bounding box center [442, 312] width 229 height 32
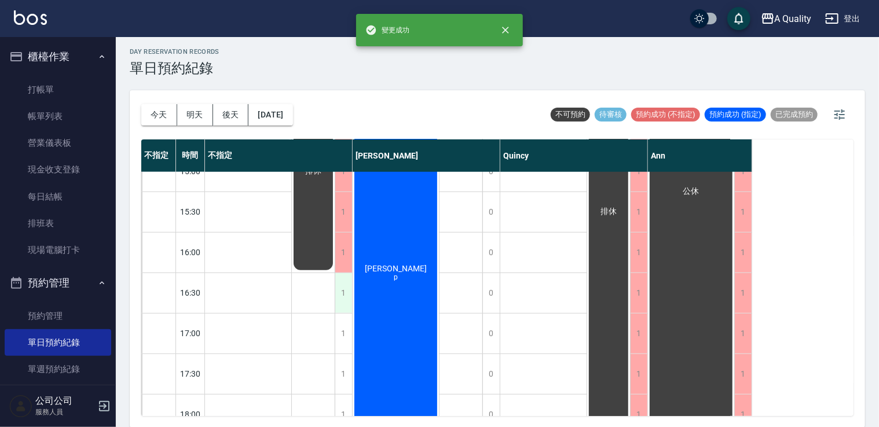
scroll to position [347, 0]
click at [336, 288] on div "1" at bounding box center [343, 291] width 17 height 40
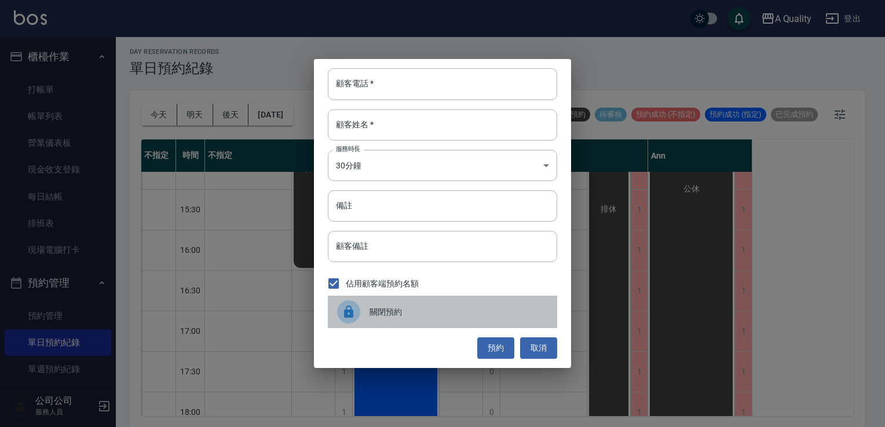
drag, startPoint x: 362, startPoint y: 304, endPoint x: 349, endPoint y: 307, distance: 13.1
click at [361, 304] on div at bounding box center [353, 312] width 32 height 23
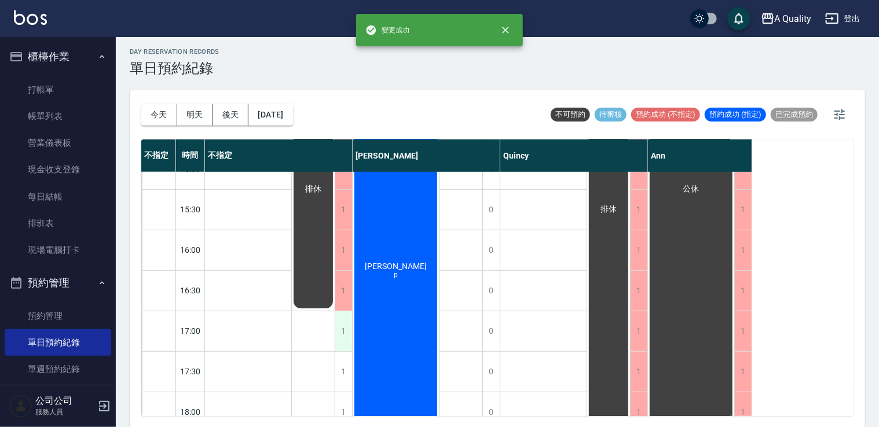
click at [344, 340] on div "1" at bounding box center [343, 332] width 17 height 40
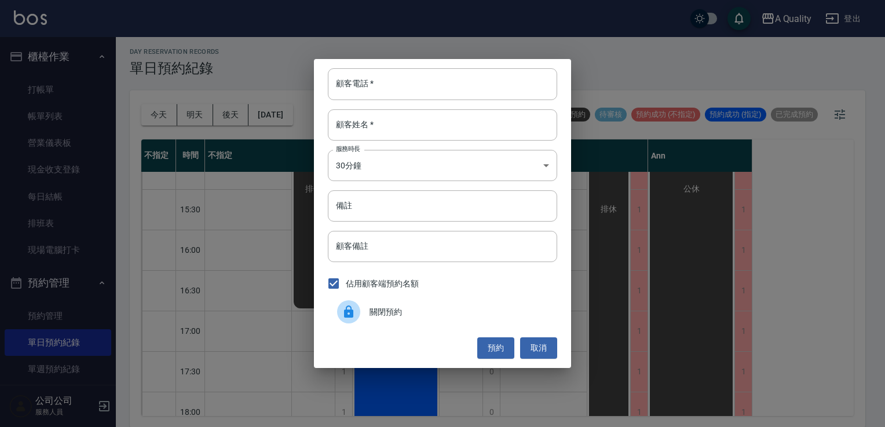
click at [375, 316] on span "關閉預約" at bounding box center [458, 312] width 178 height 12
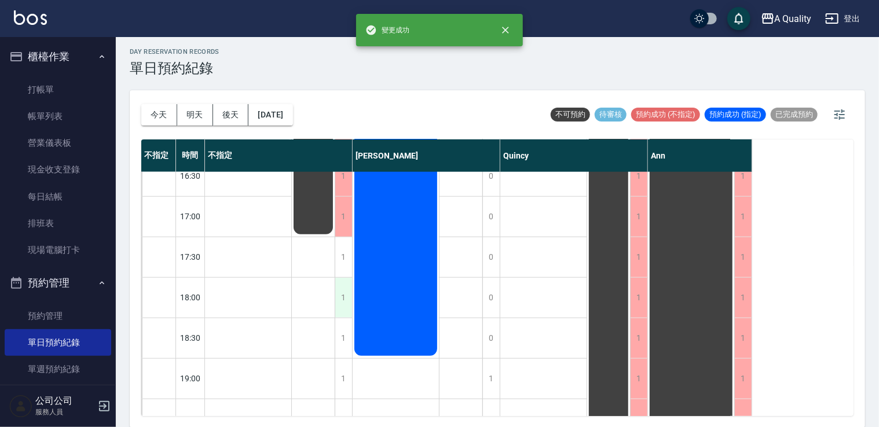
scroll to position [463, 0]
click at [337, 262] on div "1" at bounding box center [343, 256] width 17 height 40
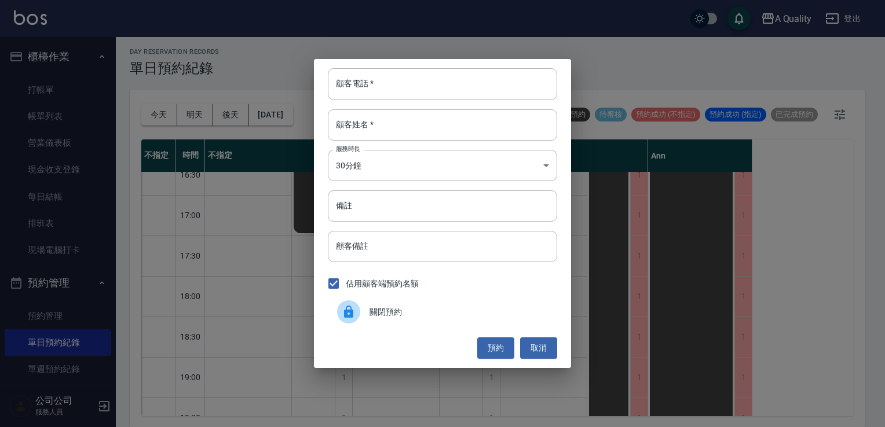
click at [372, 310] on span "關閉預約" at bounding box center [458, 312] width 178 height 12
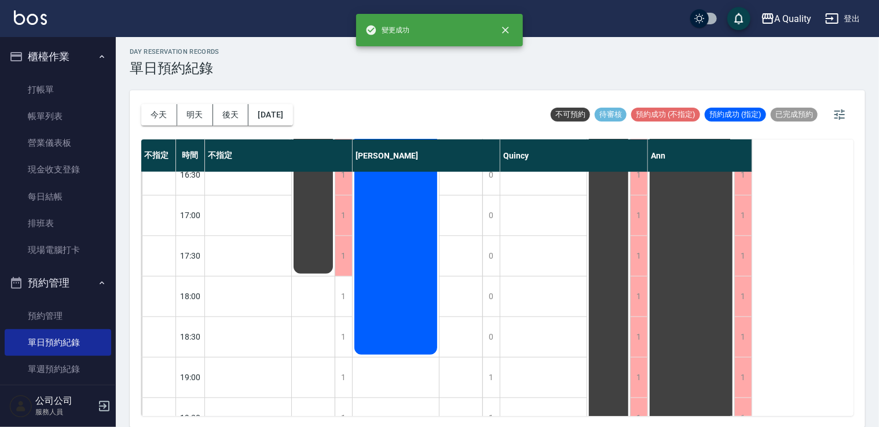
click at [343, 328] on div "1" at bounding box center [343, 337] width 17 height 40
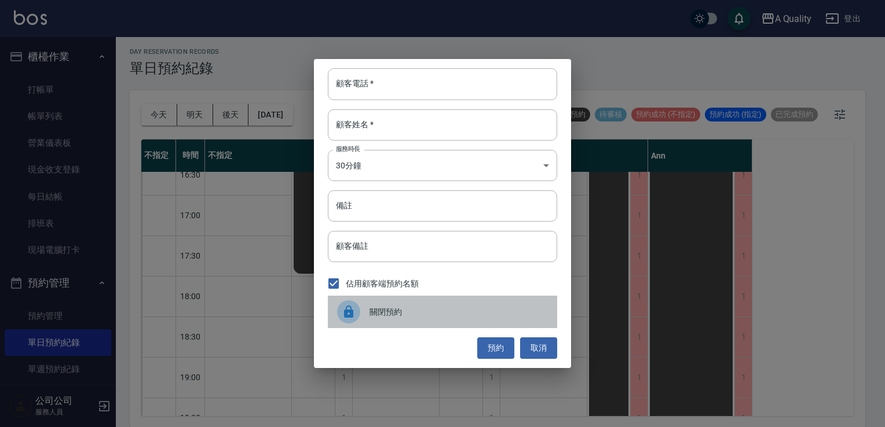
click at [346, 299] on div "關閉預約" at bounding box center [442, 312] width 229 height 32
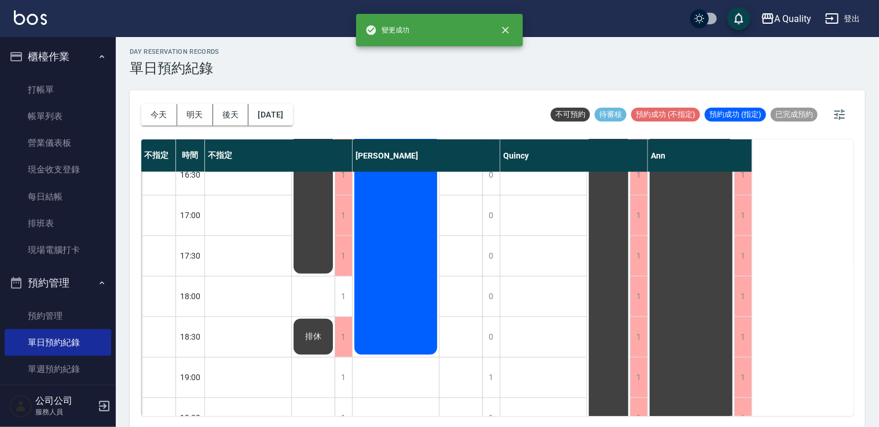
click at [343, 297] on div "1" at bounding box center [343, 297] width 17 height 40
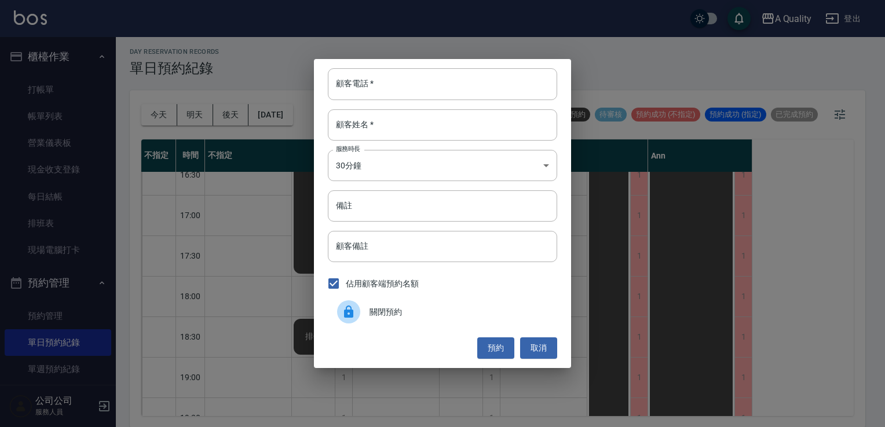
click at [368, 327] on div "顧客電話   * 顧客電話   * 顧客姓名   * 顧客姓名   * 服務時長 30分鐘 1 服務時長 備註 備註 顧客備註 顧客備註 佔用顧客端預約名額 …" at bounding box center [442, 213] width 257 height 309
click at [366, 323] on div at bounding box center [353, 312] width 32 height 23
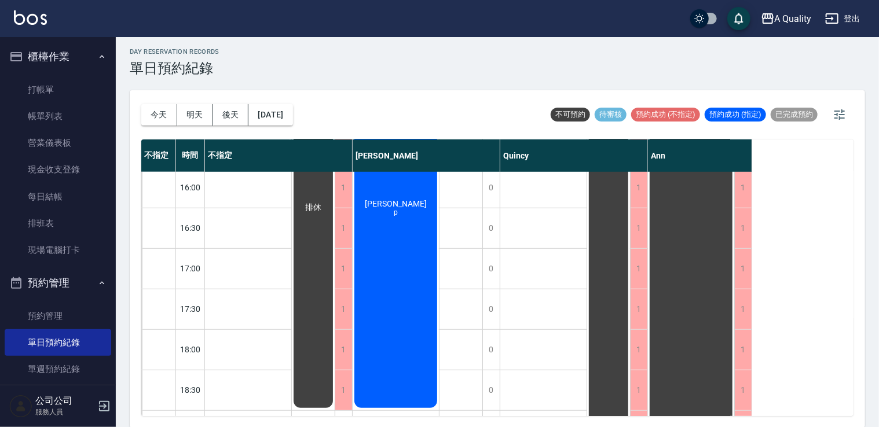
scroll to position [494, 0]
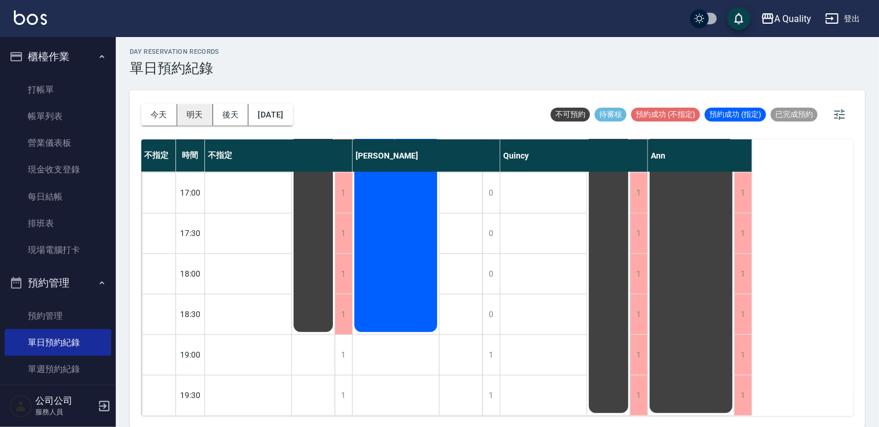
click at [185, 105] on button "明天" at bounding box center [195, 114] width 36 height 21
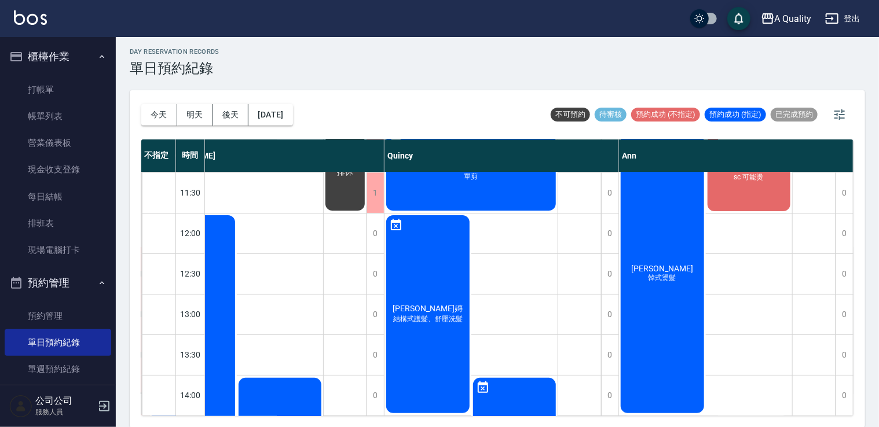
scroll to position [0, 164]
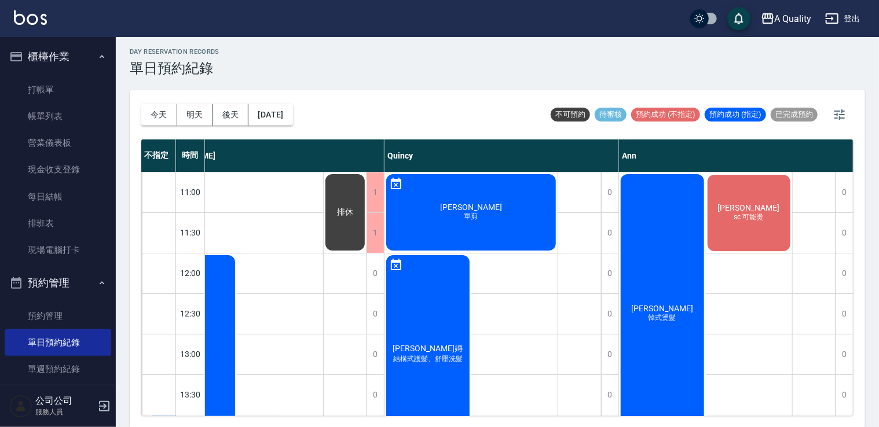
click at [154, 112] on button "今天" at bounding box center [159, 114] width 36 height 21
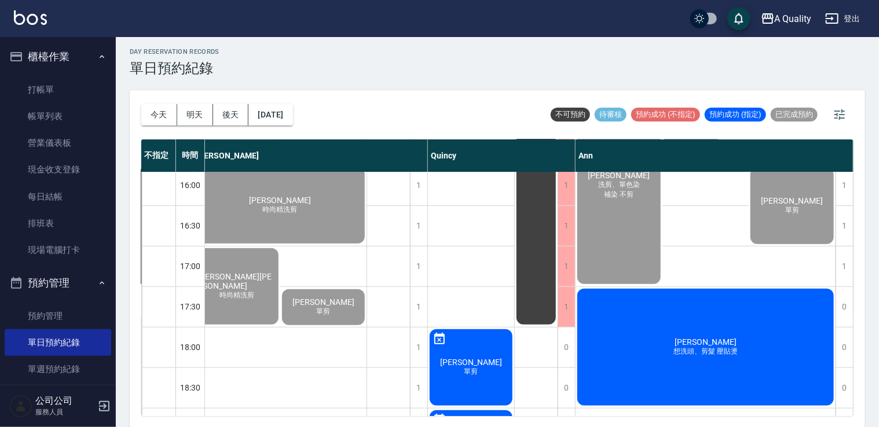
scroll to position [494, 164]
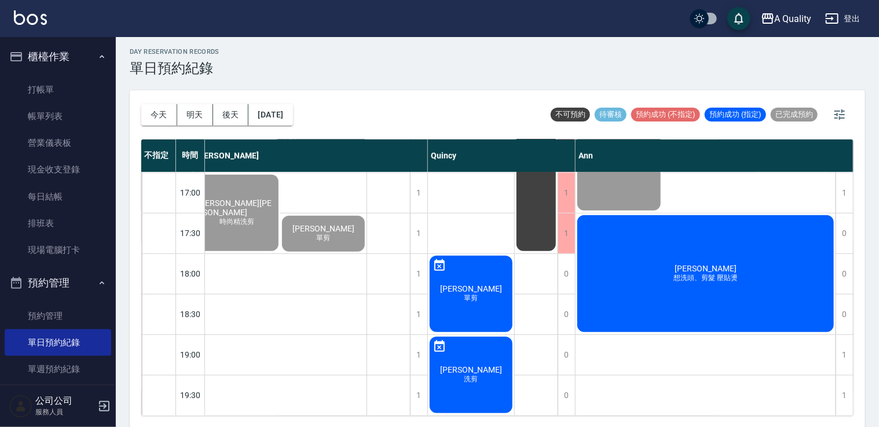
click at [742, 268] on div "陳亮甫 想洗頭、剪髮 壓貼燙" at bounding box center [706, 274] width 260 height 120
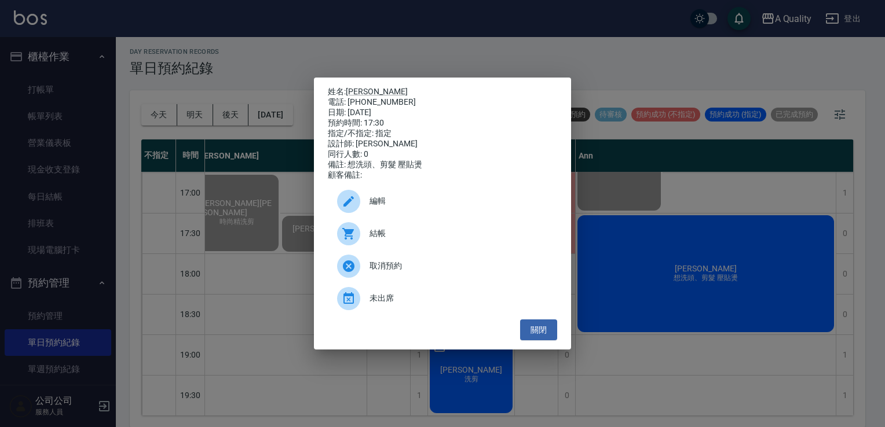
click at [392, 235] on span "結帳" at bounding box center [458, 234] width 178 height 12
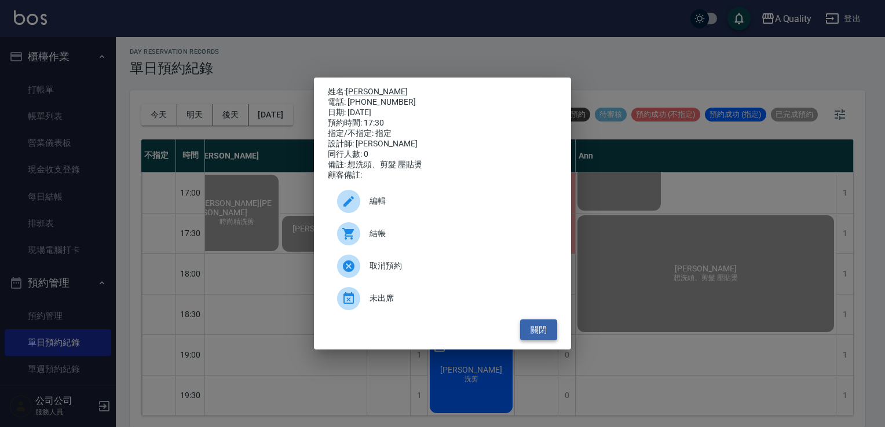
drag, startPoint x: 531, startPoint y: 335, endPoint x: 538, endPoint y: 329, distance: 9.0
click at [532, 335] on button "關閉" at bounding box center [538, 330] width 37 height 21
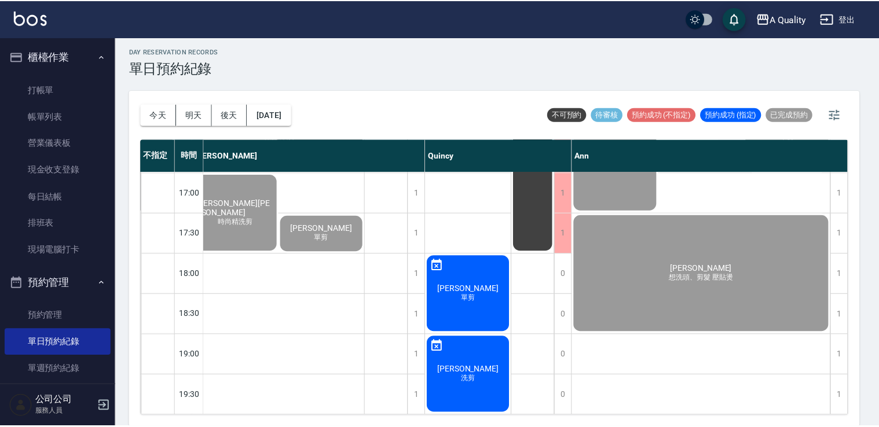
scroll to position [494, 159]
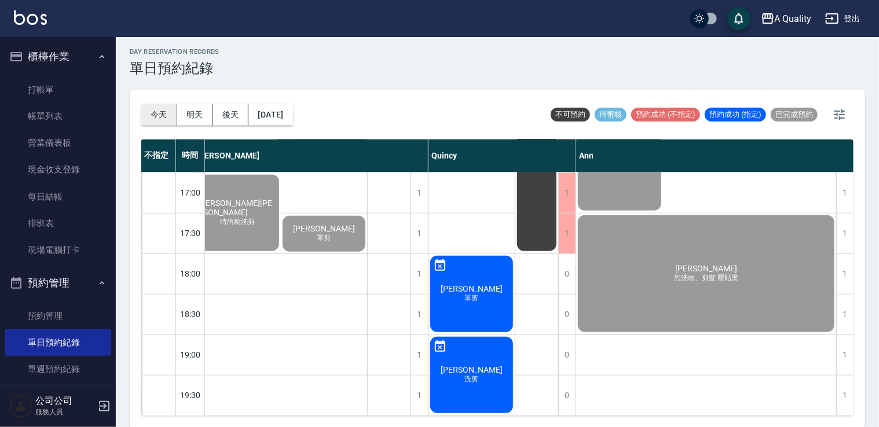
drag, startPoint x: 155, startPoint y: 115, endPoint x: 170, endPoint y: 115, distance: 15.1
click at [156, 115] on button "今天" at bounding box center [159, 114] width 36 height 21
click at [25, 115] on link "帳單列表" at bounding box center [58, 116] width 107 height 27
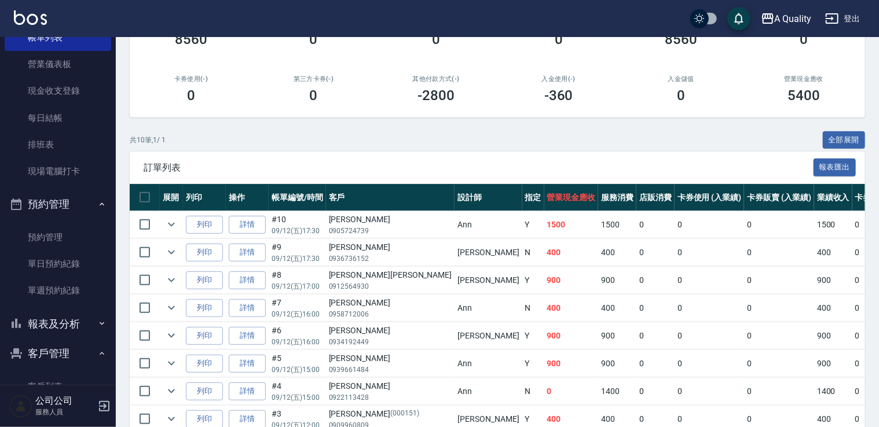
scroll to position [165, 0]
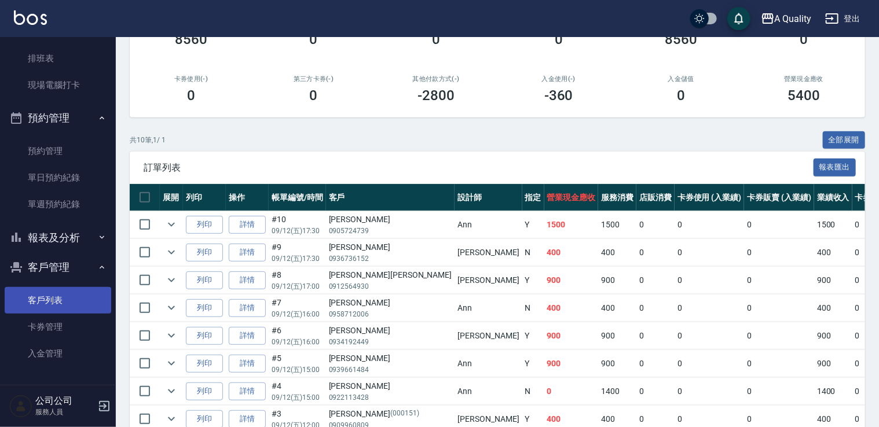
click at [52, 300] on link "客戶列表" at bounding box center [58, 300] width 107 height 27
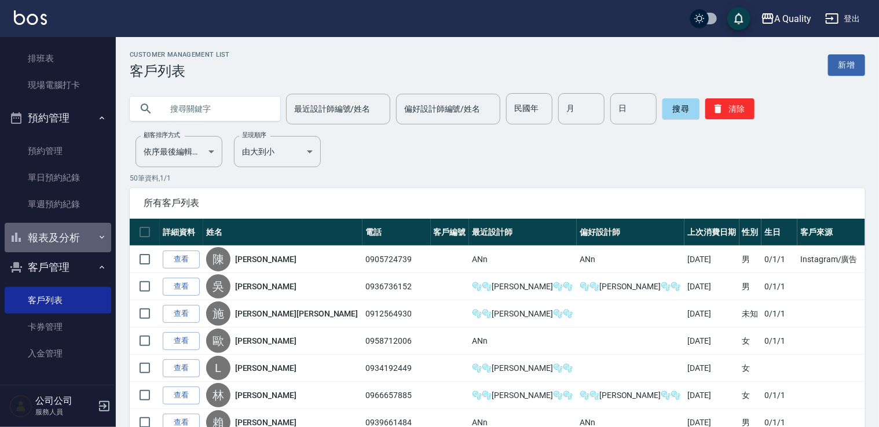
click at [57, 234] on button "報表及分析" at bounding box center [58, 238] width 107 height 30
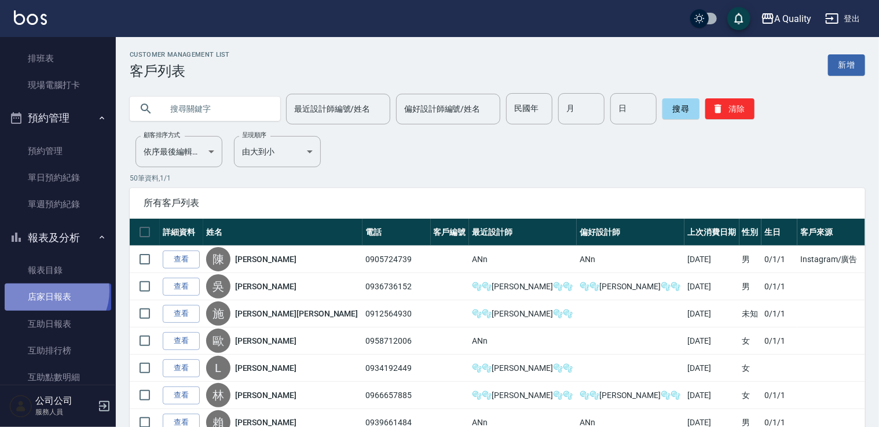
click at [50, 291] on link "店家日報表" at bounding box center [58, 297] width 107 height 27
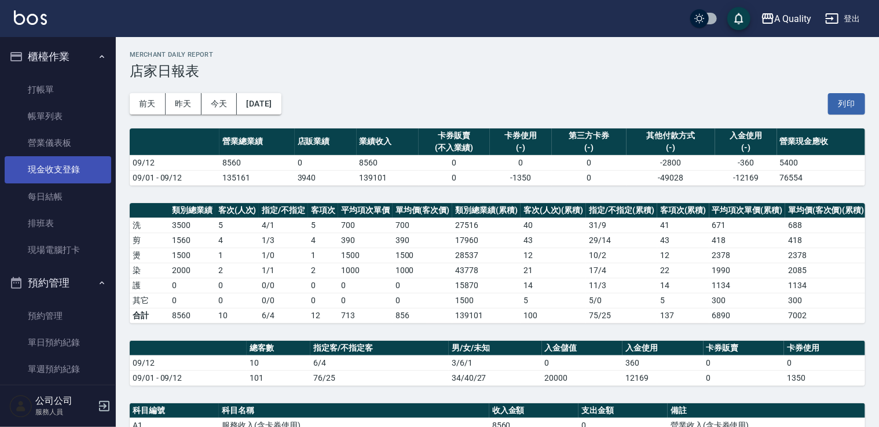
click at [65, 170] on link "現金收支登錄" at bounding box center [58, 169] width 107 height 27
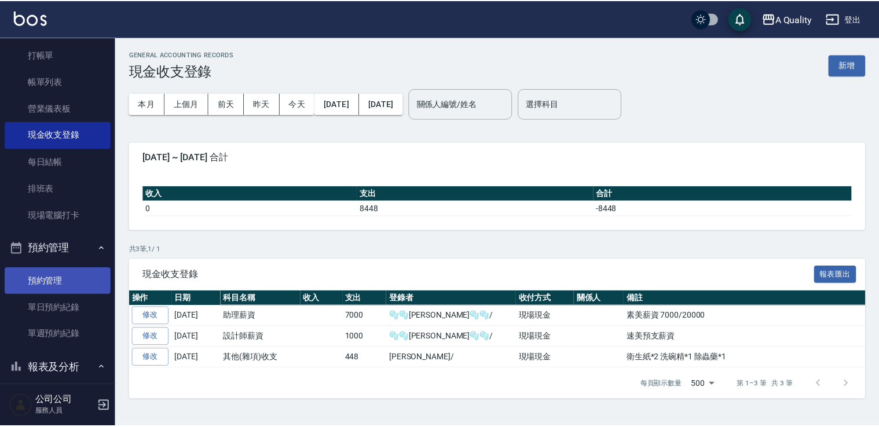
scroll to position [174, 0]
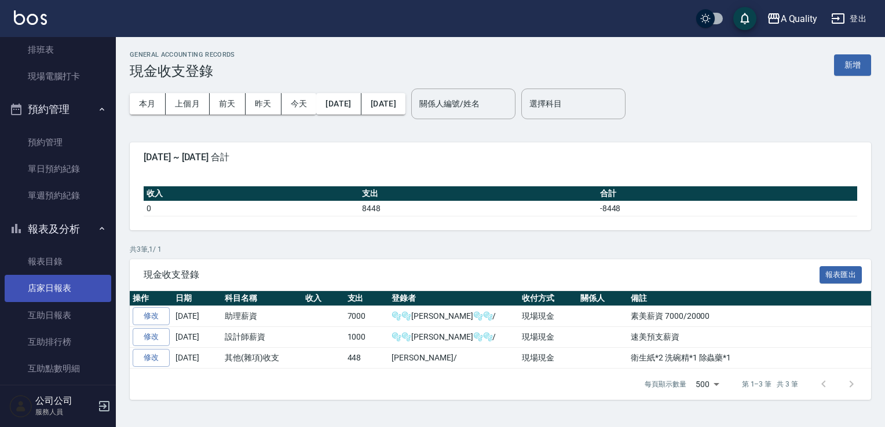
click at [63, 291] on link "店家日報表" at bounding box center [58, 288] width 107 height 27
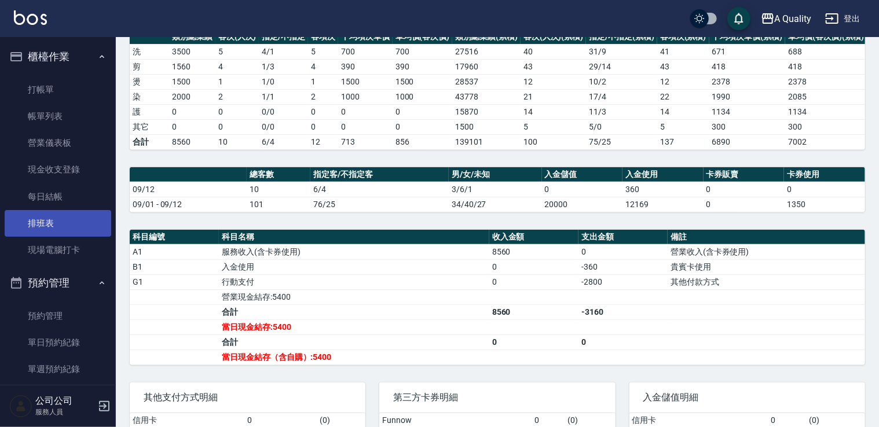
scroll to position [58, 0]
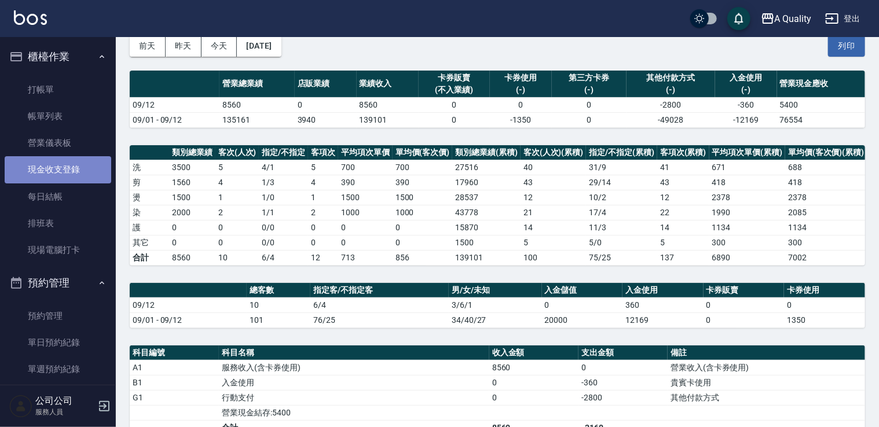
click at [63, 171] on link "現金收支登錄" at bounding box center [58, 169] width 107 height 27
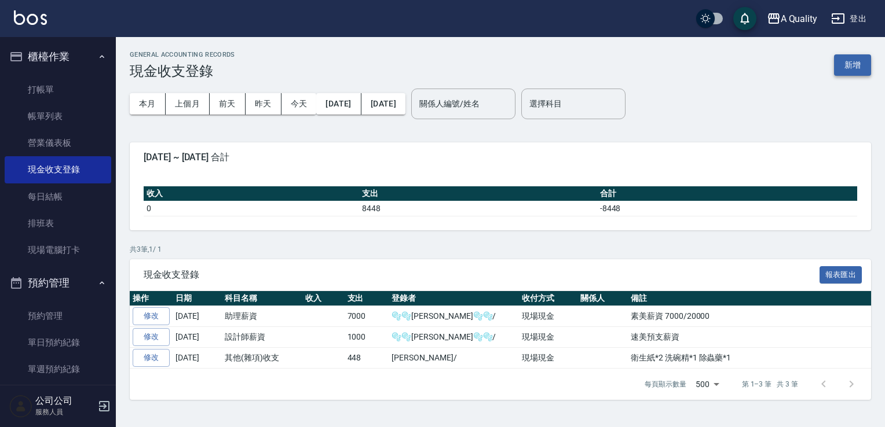
click at [841, 63] on button "新增" at bounding box center [852, 64] width 37 height 21
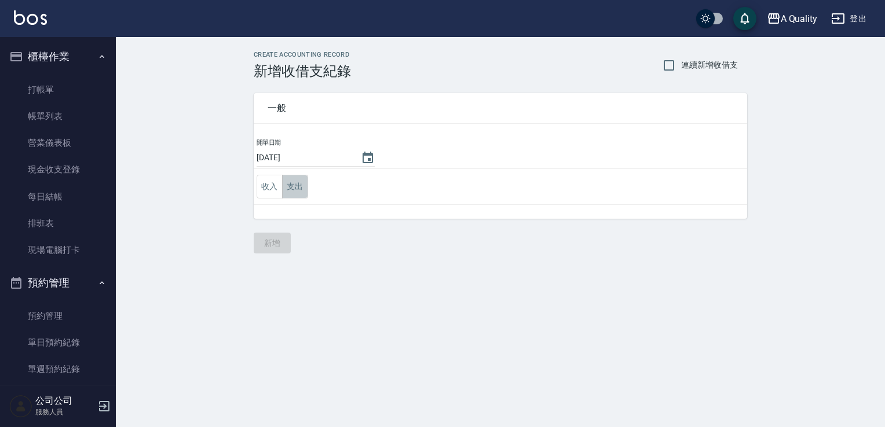
click at [296, 193] on button "支出" at bounding box center [295, 187] width 26 height 24
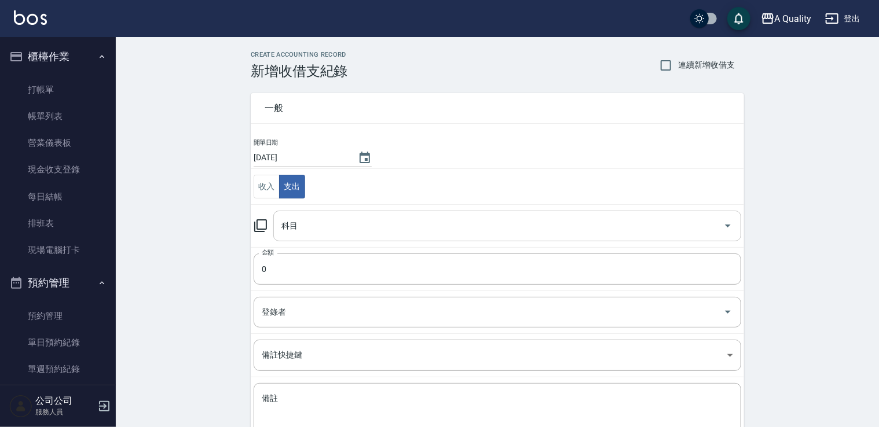
click at [343, 235] on div "科目" at bounding box center [507, 226] width 468 height 31
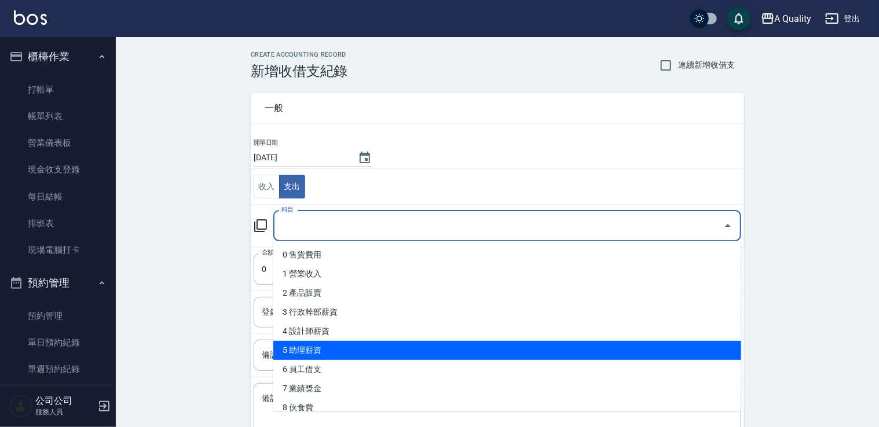
drag, startPoint x: 324, startPoint y: 332, endPoint x: 320, endPoint y: 349, distance: 16.7
click at [320, 349] on ul "0 售貨費用 1 營業收入 2 產品販賣 3 行政幹部薪資 4 設計師薪資 5 助理薪資 6 員工借支 7 業績獎金 8 伙食費 9 勞健保勞退費 10 房屋…" at bounding box center [507, 326] width 468 height 171
click at [320, 349] on li "5 助理薪資" at bounding box center [507, 350] width 468 height 19
type input "5 助理薪資"
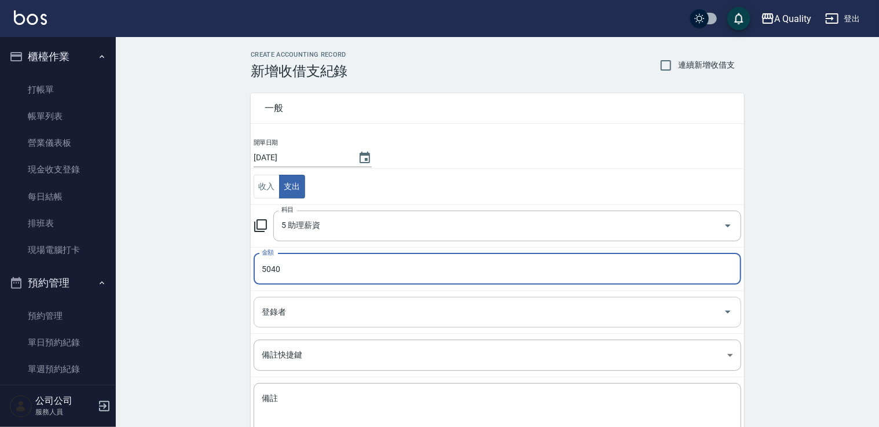
type input "5040"
click at [294, 316] on input "登錄者" at bounding box center [489, 312] width 460 height 20
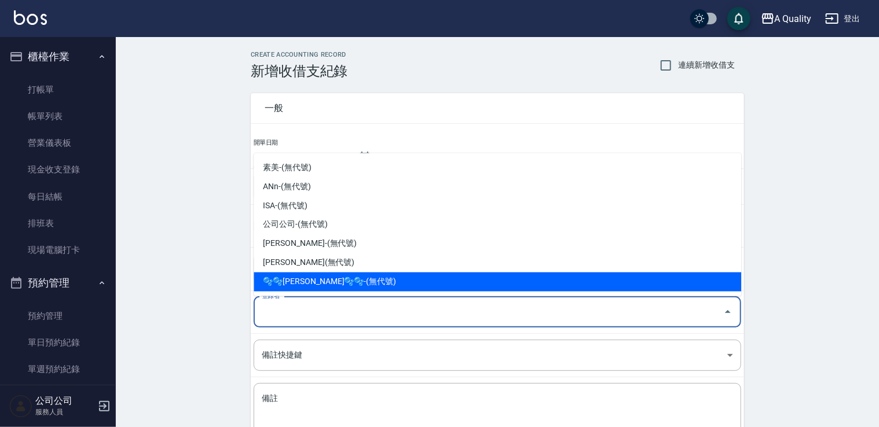
drag, startPoint x: 296, startPoint y: 280, endPoint x: 304, endPoint y: 280, distance: 7.5
click at [298, 279] on li "🫧🫧Taylor🫧🫧-(無代號)" at bounding box center [498, 282] width 488 height 19
type input "🫧🫧Taylor🫧🫧-(無代號)"
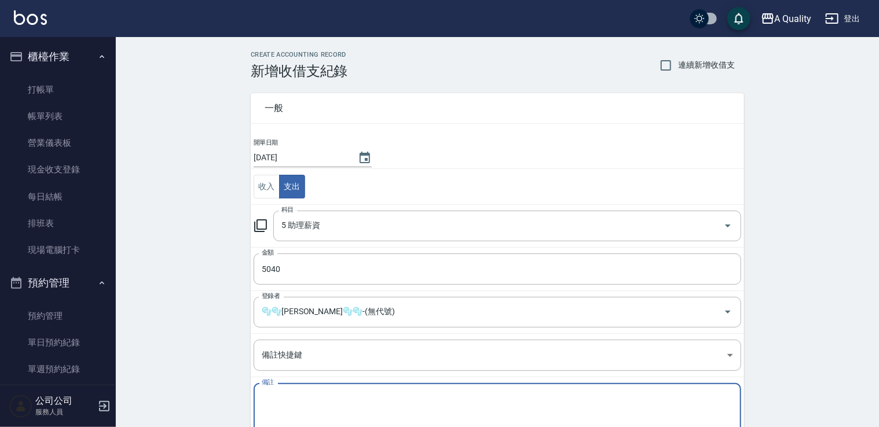
click at [329, 417] on textarea "備註" at bounding box center [497, 412] width 471 height 39
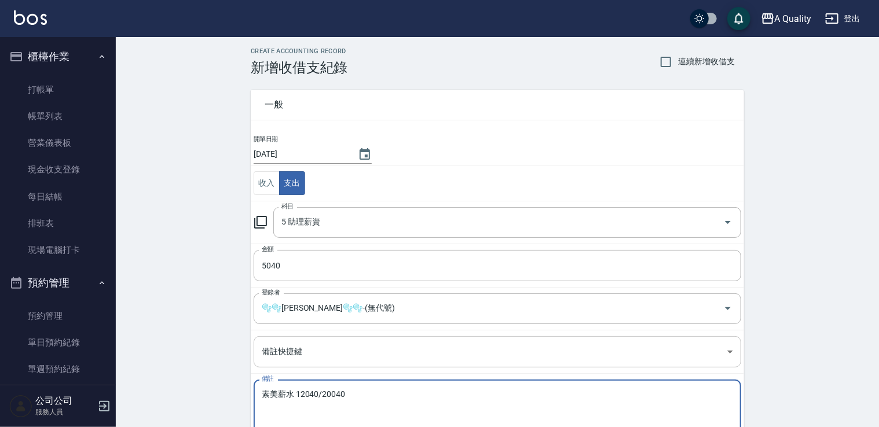
scroll to position [82, 0]
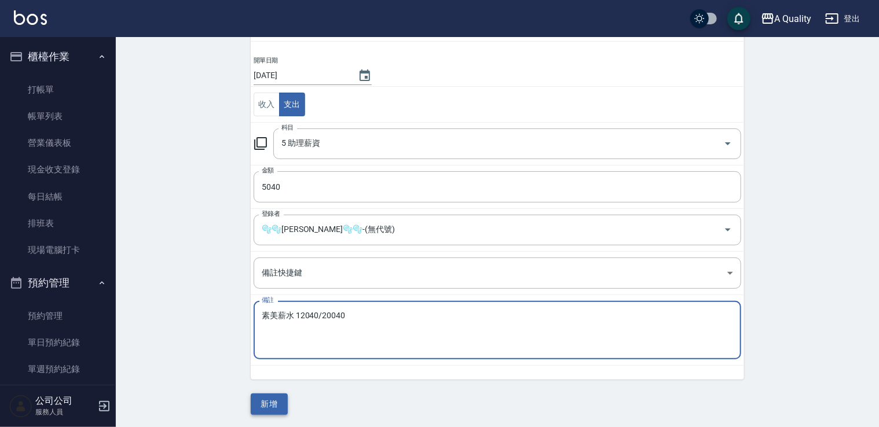
type textarea "素美薪水 12040/20040"
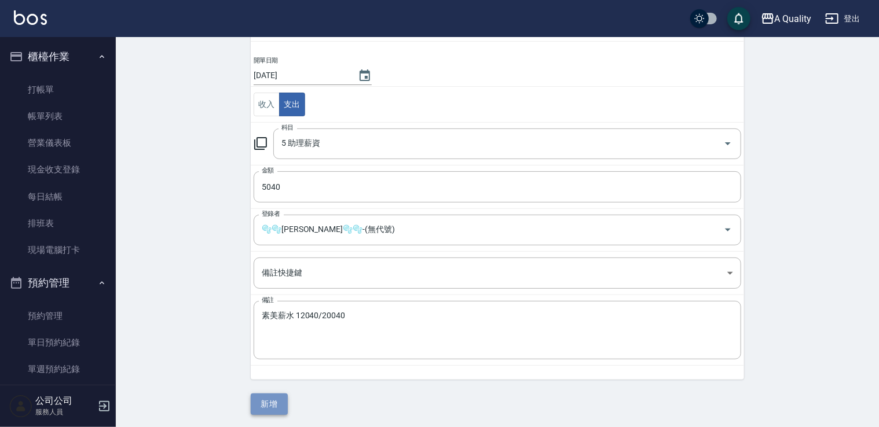
click at [272, 408] on button "新增" at bounding box center [269, 404] width 37 height 21
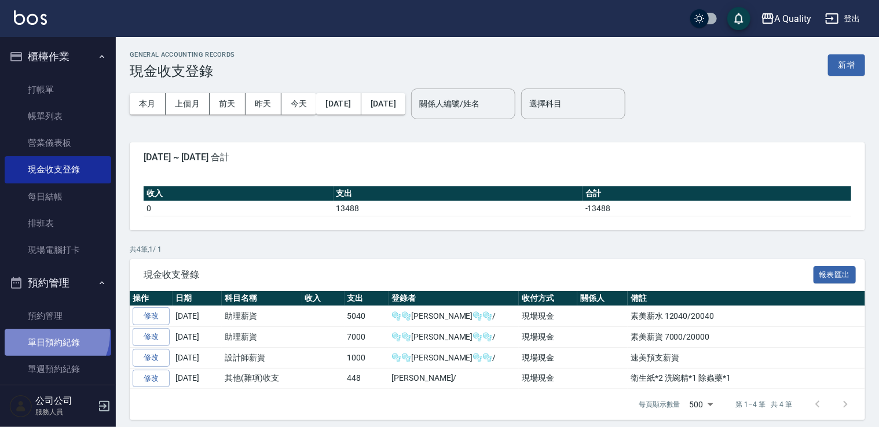
click at [51, 335] on link "單日預約紀錄" at bounding box center [58, 342] width 107 height 27
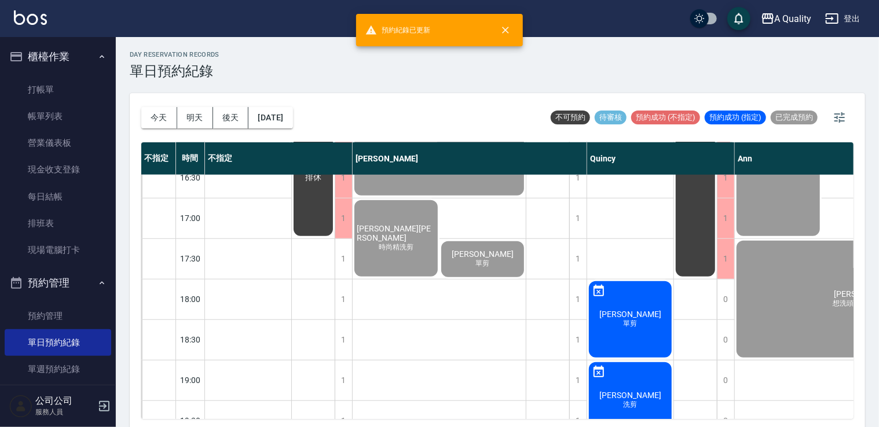
scroll to position [494, 0]
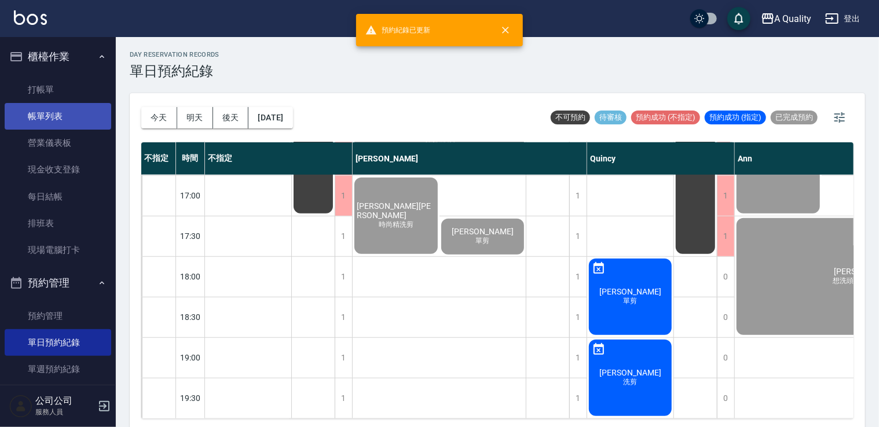
click at [43, 115] on link "帳單列表" at bounding box center [58, 116] width 107 height 27
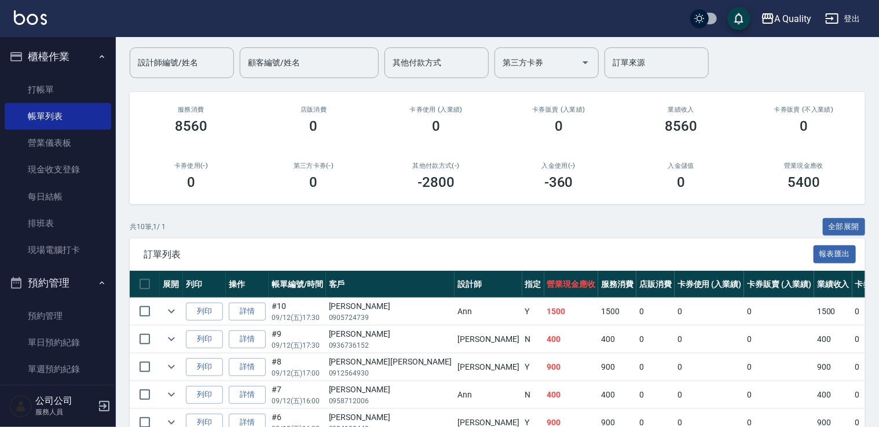
scroll to position [171, 0]
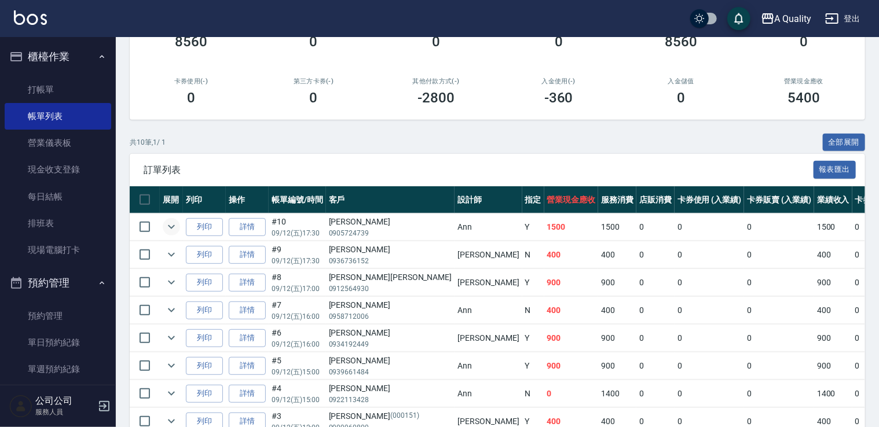
click at [170, 224] on icon "expand row" at bounding box center [171, 227] width 14 height 14
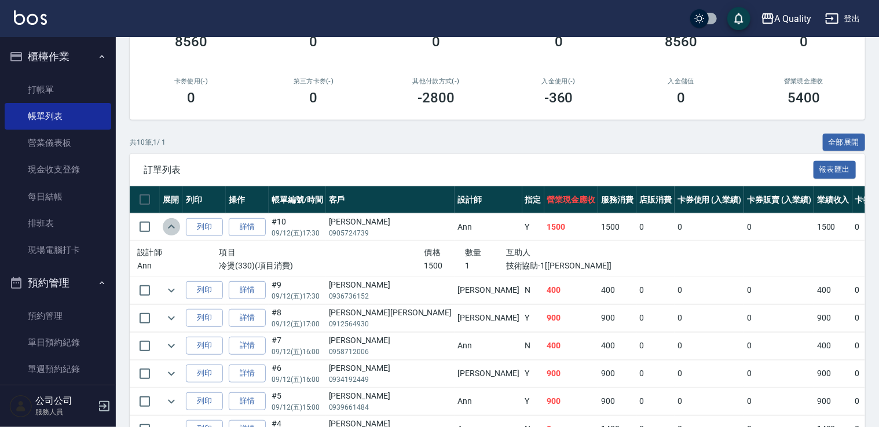
click at [170, 223] on icon "expand row" at bounding box center [171, 227] width 14 height 14
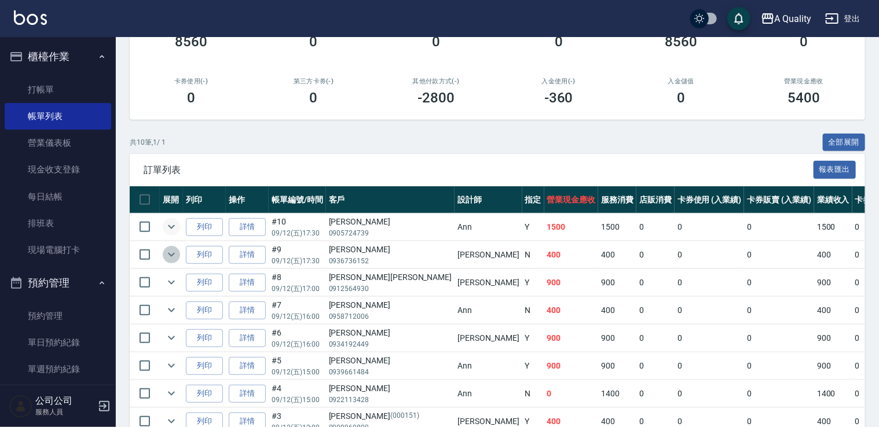
click at [170, 248] on icon "expand row" at bounding box center [171, 255] width 14 height 14
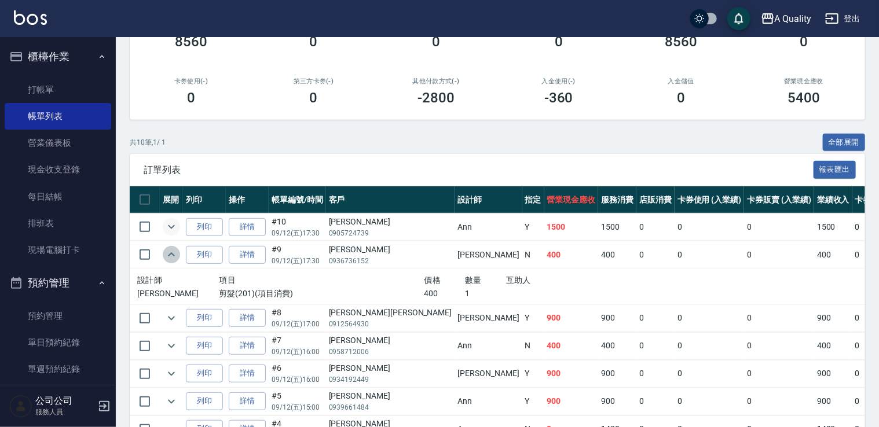
click at [170, 248] on icon "expand row" at bounding box center [171, 255] width 14 height 14
click at [49, 347] on link "單日預約紀錄" at bounding box center [58, 342] width 107 height 27
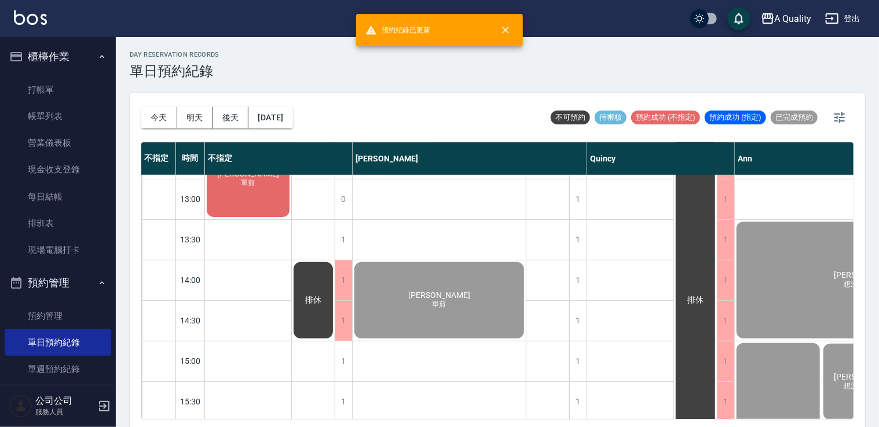
scroll to position [232, 0]
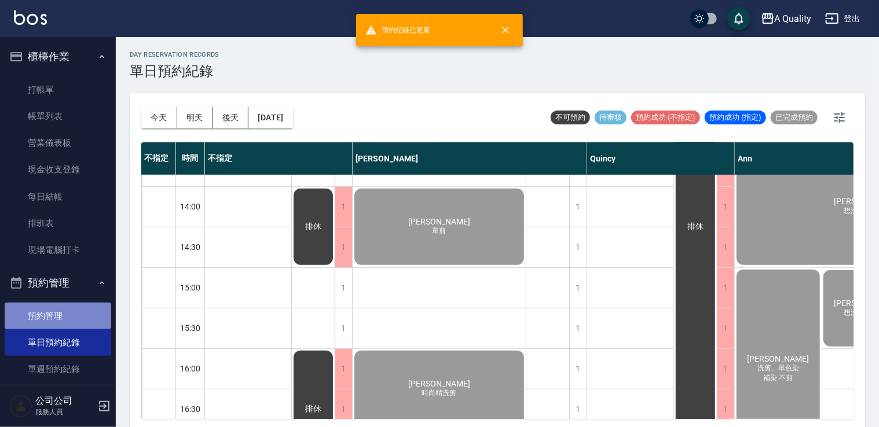
click at [63, 305] on link "預約管理" at bounding box center [58, 316] width 107 height 27
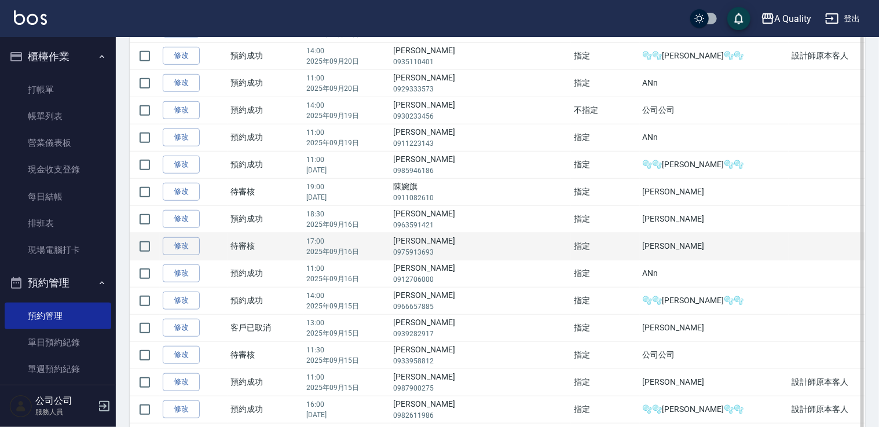
scroll to position [347, 0]
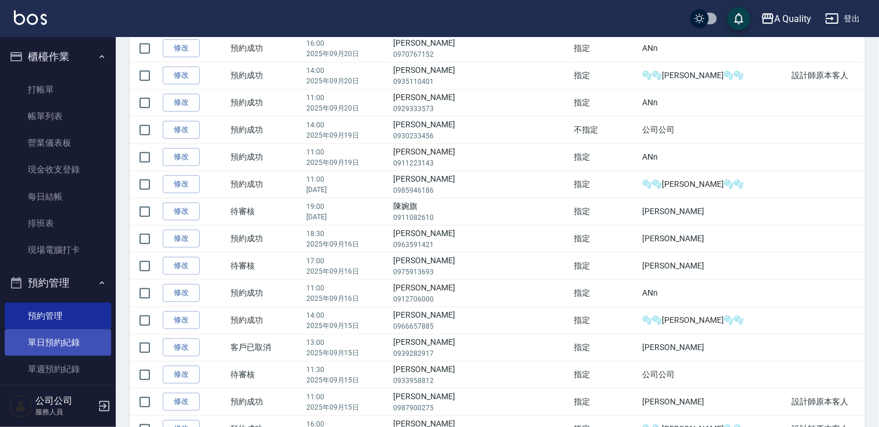
drag, startPoint x: 58, startPoint y: 332, endPoint x: 50, endPoint y: 339, distance: 10.3
click at [58, 332] on link "單日預約紀錄" at bounding box center [58, 342] width 107 height 27
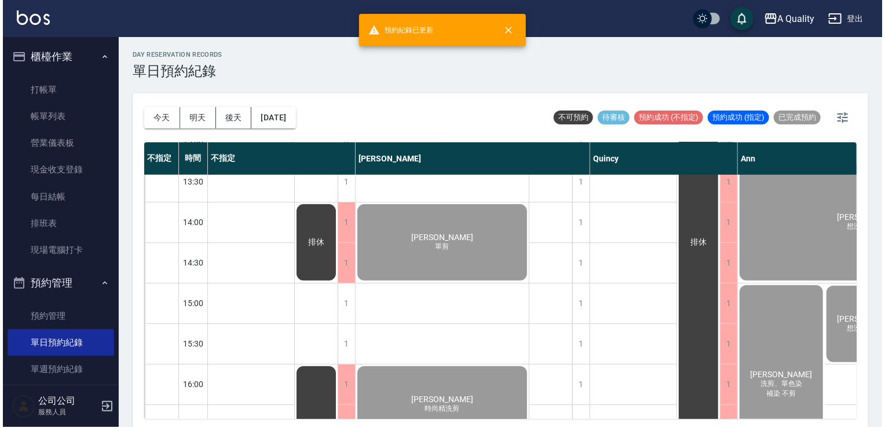
scroll to position [232, 0]
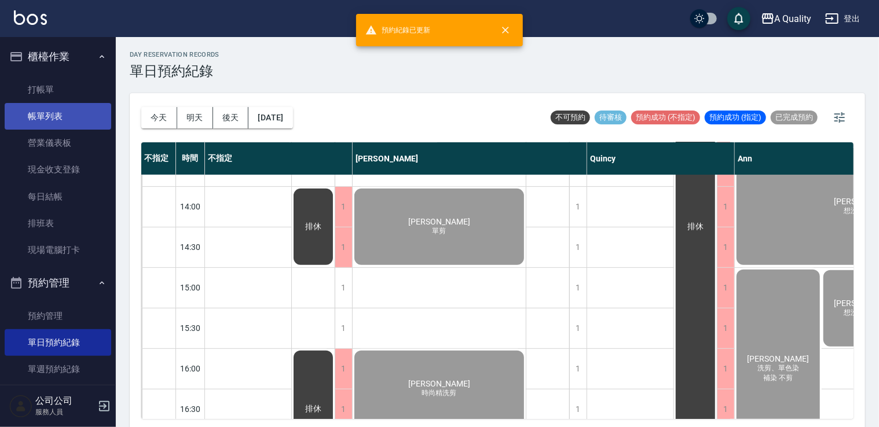
click at [78, 122] on link "帳單列表" at bounding box center [58, 116] width 107 height 27
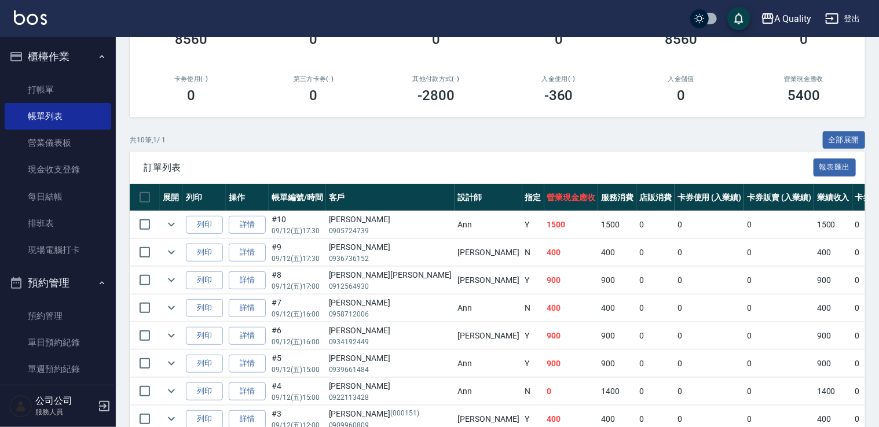
scroll to position [287, 0]
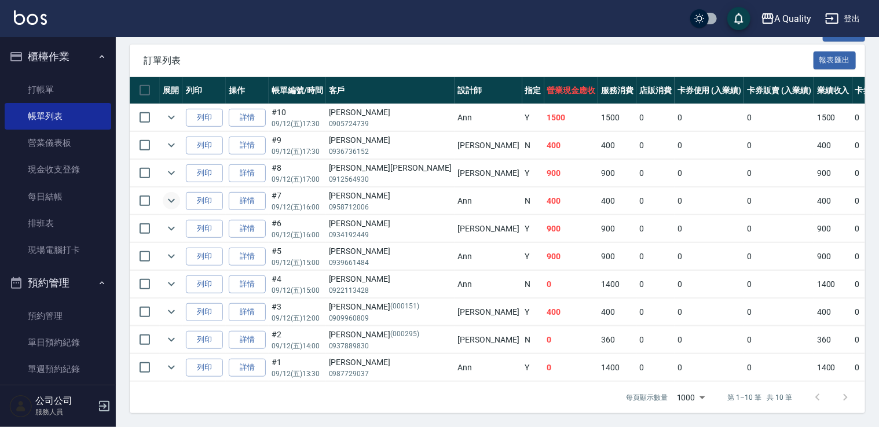
click at [166, 194] on icon "expand row" at bounding box center [171, 201] width 14 height 14
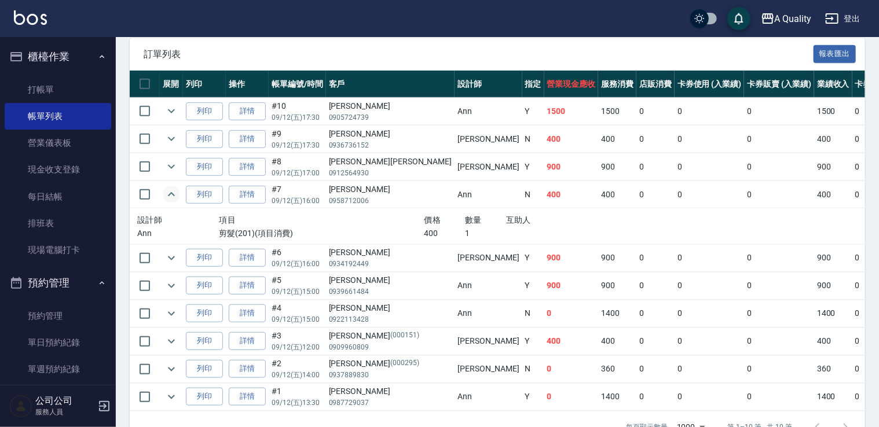
click at [166, 189] on icon "expand row" at bounding box center [171, 195] width 14 height 14
click at [171, 192] on icon "expand row" at bounding box center [171, 194] width 7 height 4
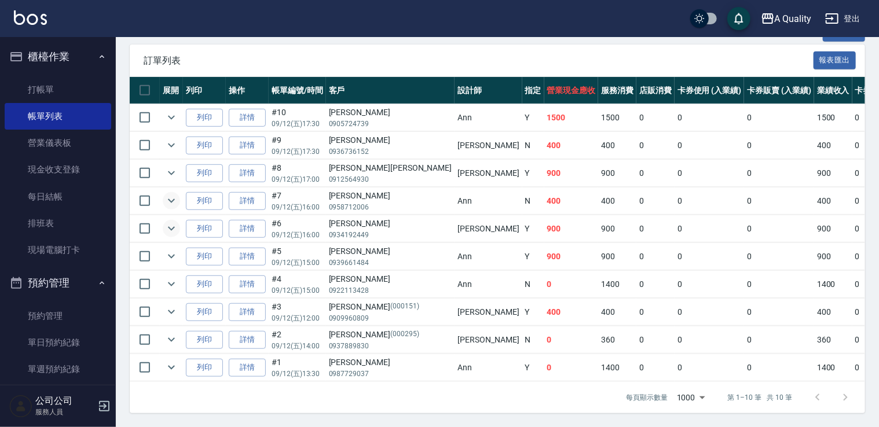
click at [170, 225] on icon "expand row" at bounding box center [171, 229] width 14 height 14
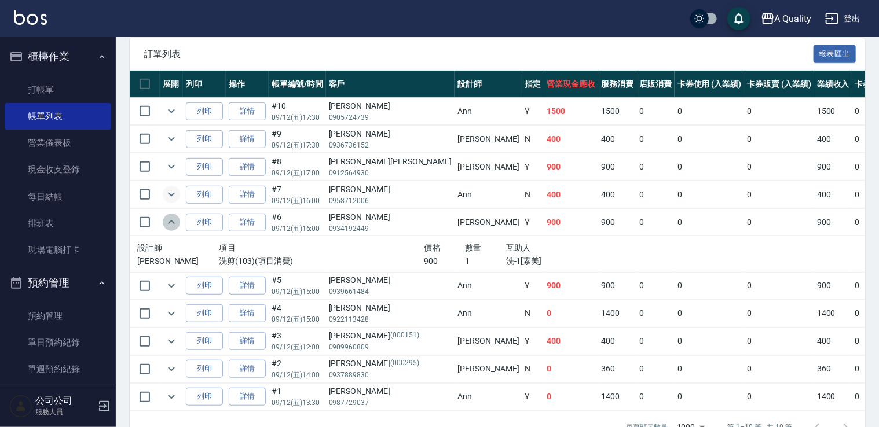
click at [173, 225] on icon "expand row" at bounding box center [171, 222] width 14 height 14
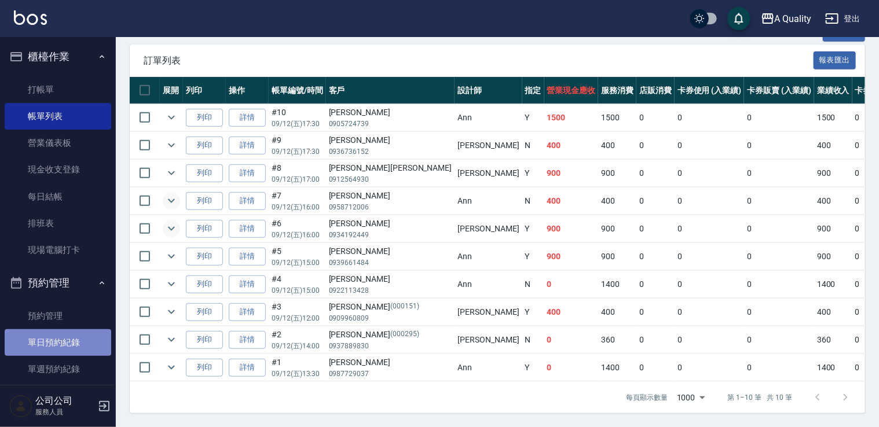
click at [74, 333] on link "單日預約紀錄" at bounding box center [58, 342] width 107 height 27
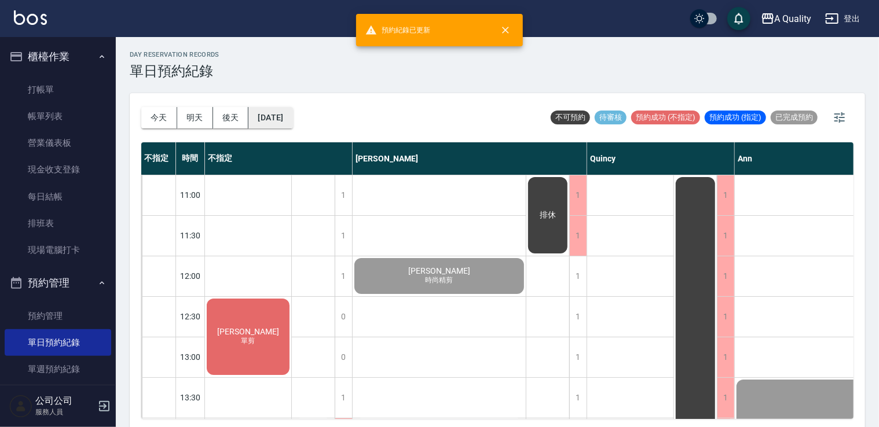
click at [290, 120] on button "[DATE]" at bounding box center [270, 117] width 44 height 21
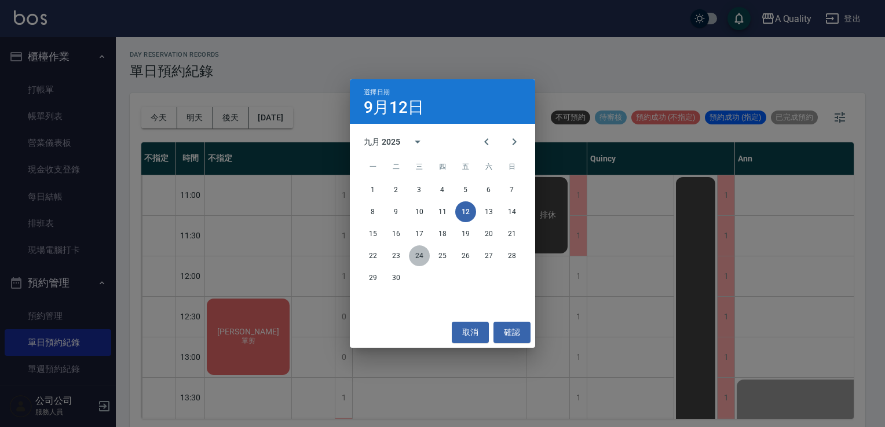
click at [419, 255] on button "24" at bounding box center [419, 256] width 21 height 21
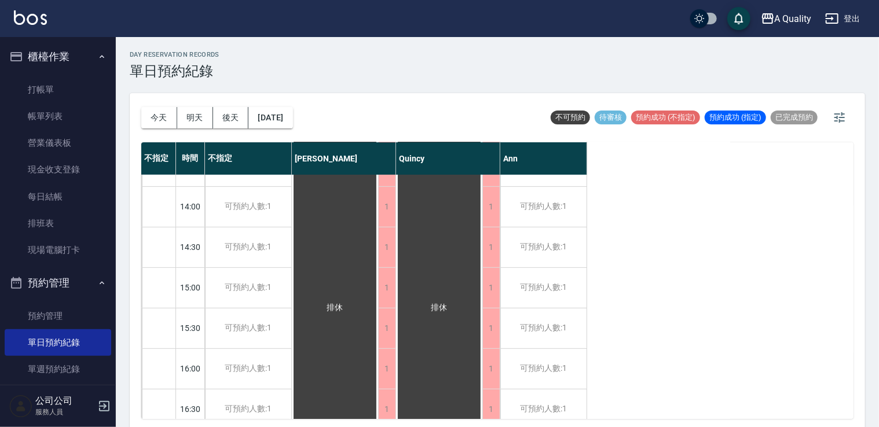
scroll to position [494, 0]
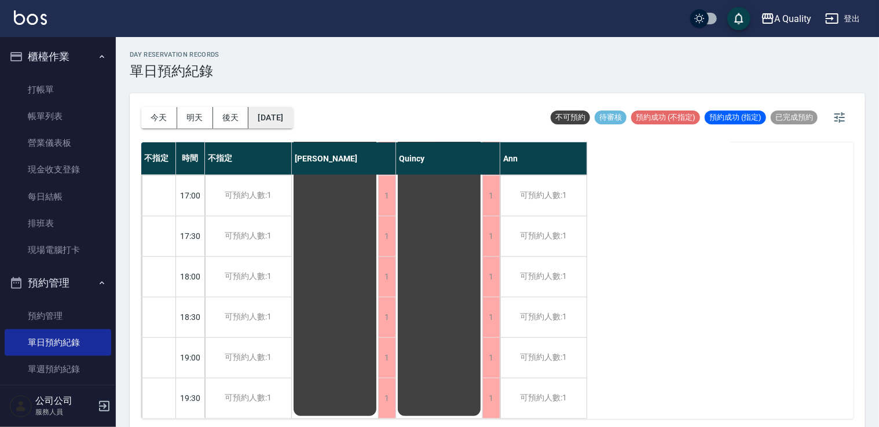
click at [286, 120] on button "2025/09/24" at bounding box center [270, 117] width 44 height 21
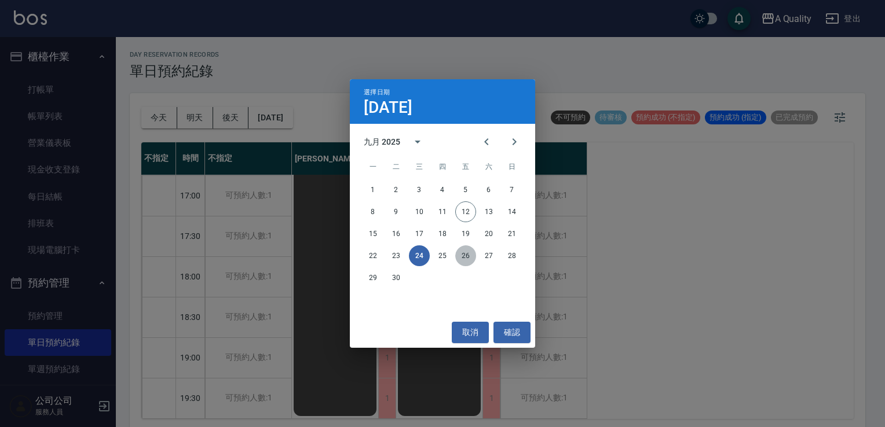
click at [468, 258] on button "26" at bounding box center [465, 256] width 21 height 21
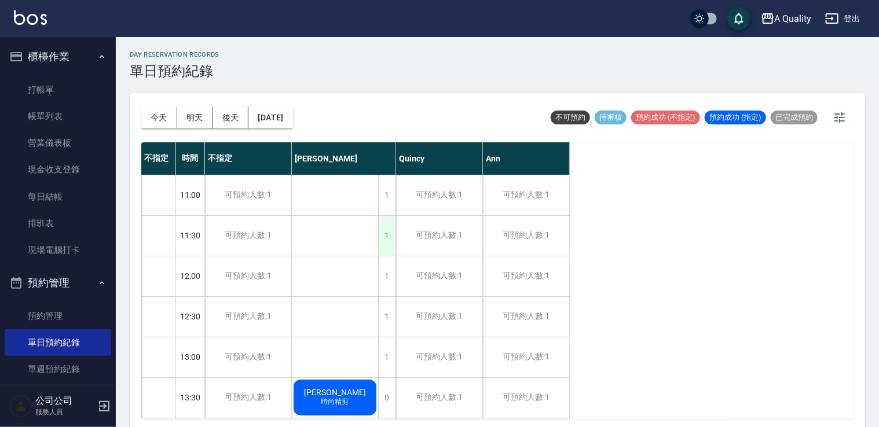
scroll to position [174, 0]
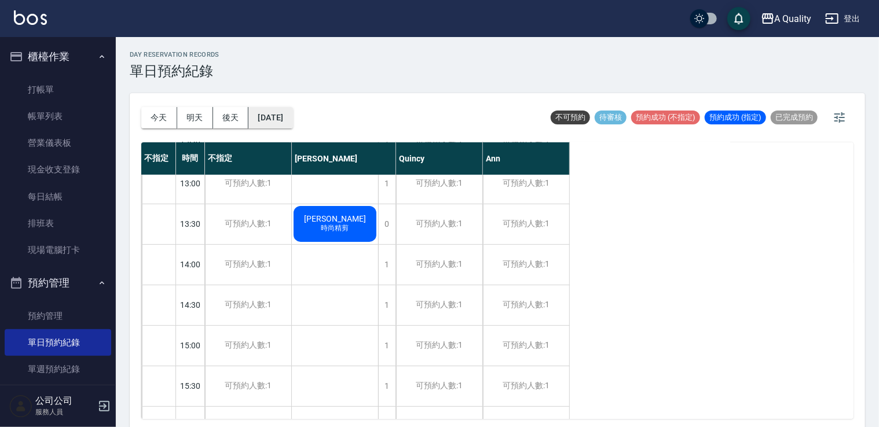
click at [292, 126] on button "2025/09/26" at bounding box center [270, 117] width 44 height 21
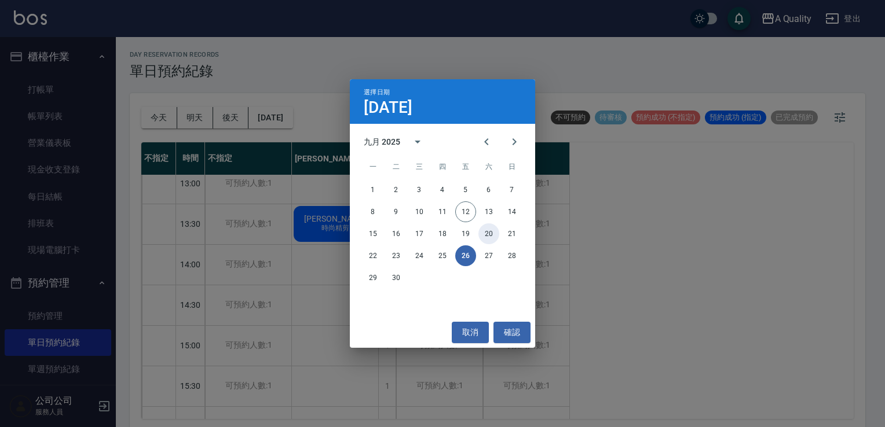
click at [490, 232] on button "20" at bounding box center [488, 234] width 21 height 21
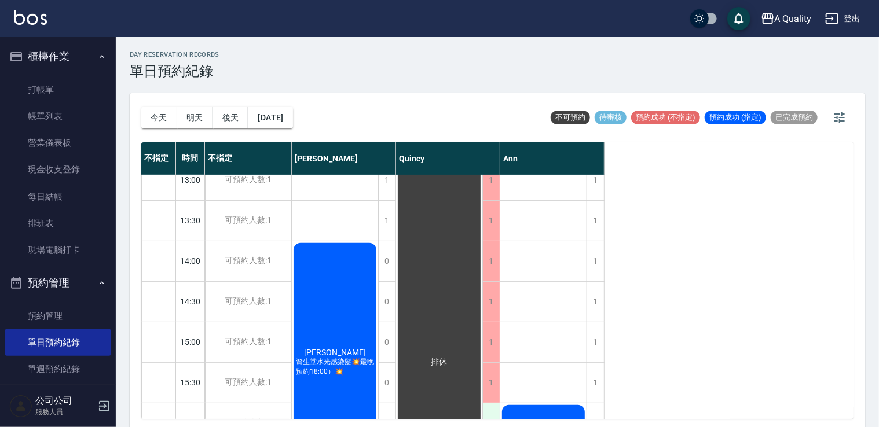
scroll to position [347, 0]
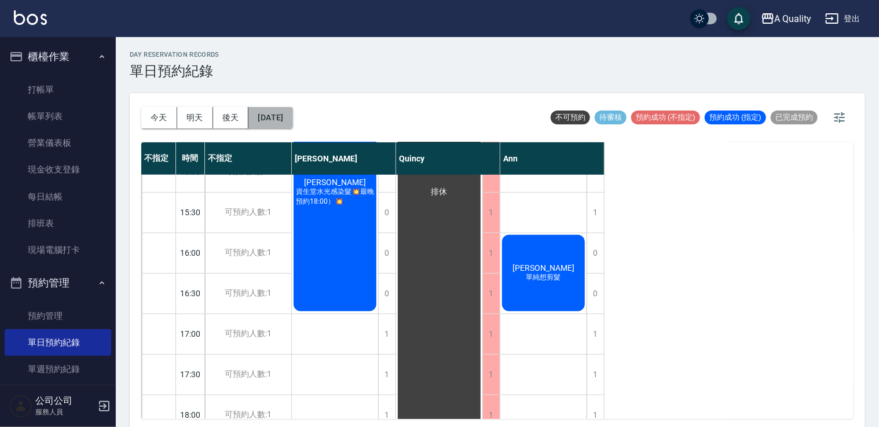
click at [292, 113] on button "2025/09/20" at bounding box center [270, 117] width 44 height 21
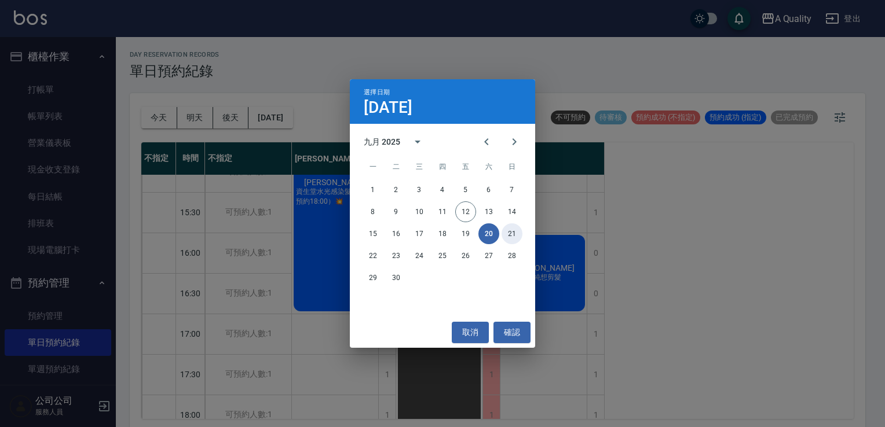
click at [505, 237] on button "21" at bounding box center [511, 234] width 21 height 21
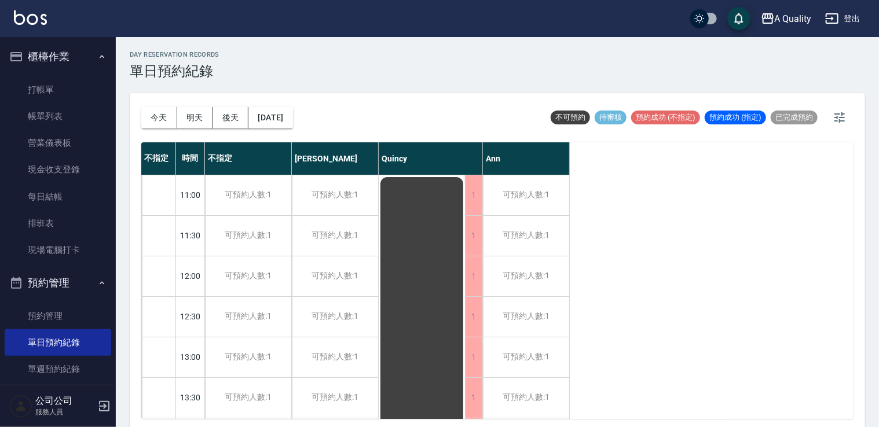
click at [279, 106] on div "今天 明天 後天 2025/09/21" at bounding box center [217, 117] width 152 height 49
click at [287, 118] on button "2025/09/21" at bounding box center [270, 117] width 44 height 21
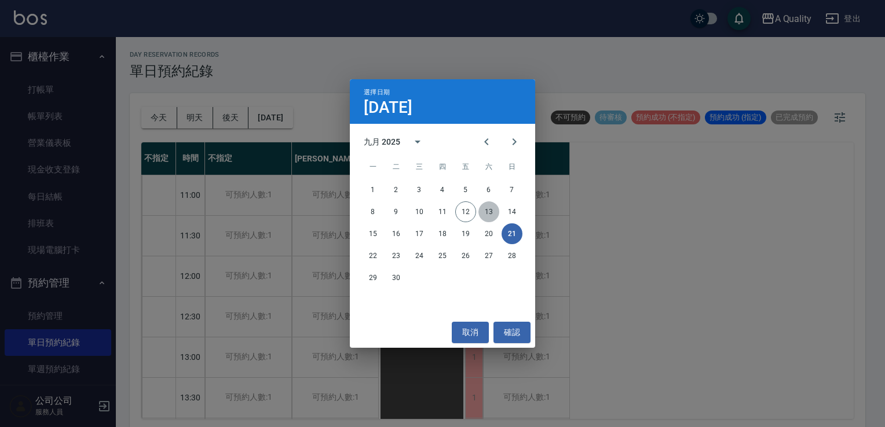
click at [492, 214] on button "13" at bounding box center [488, 212] width 21 height 21
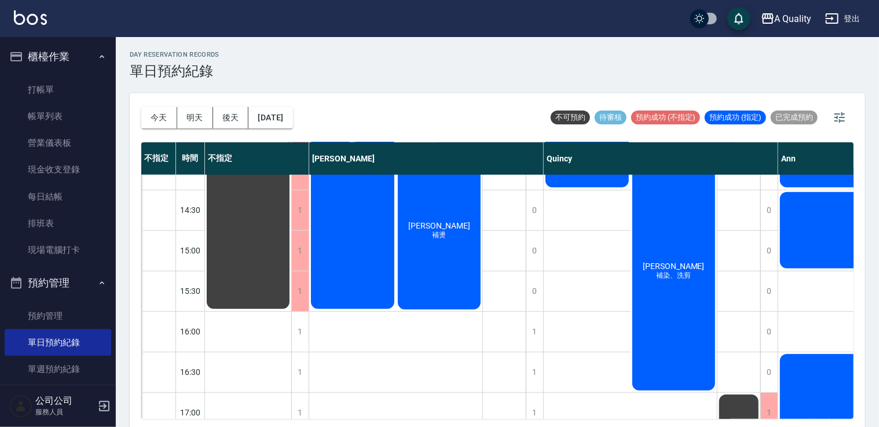
scroll to position [290, 0]
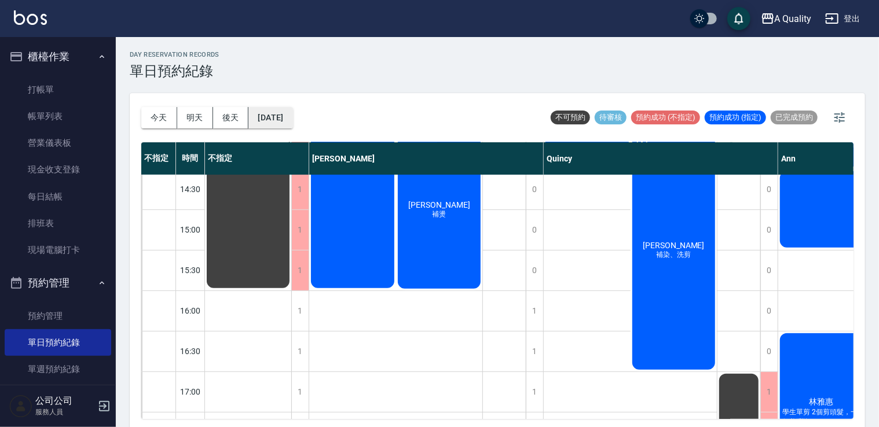
click at [284, 116] on button "2025/09/13" at bounding box center [270, 117] width 44 height 21
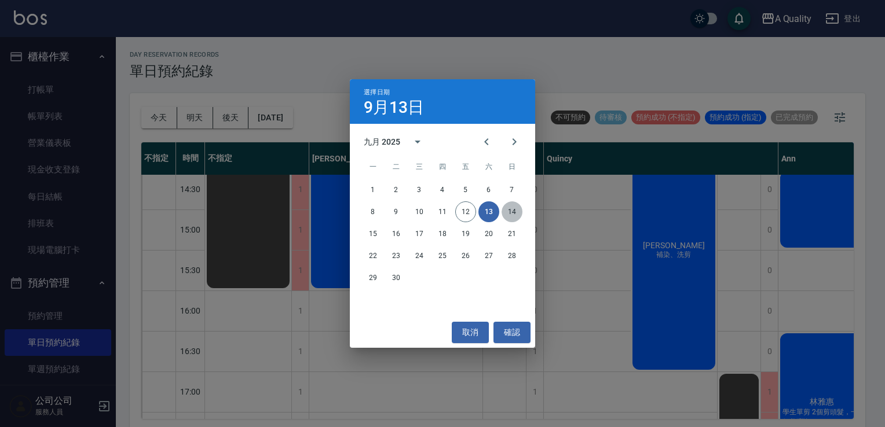
click at [518, 217] on button "14" at bounding box center [511, 212] width 21 height 21
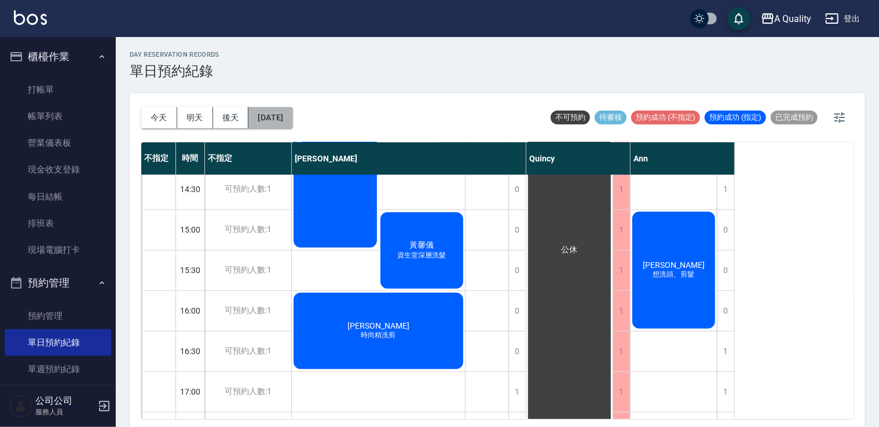
click at [283, 118] on button "2025/09/14" at bounding box center [270, 117] width 44 height 21
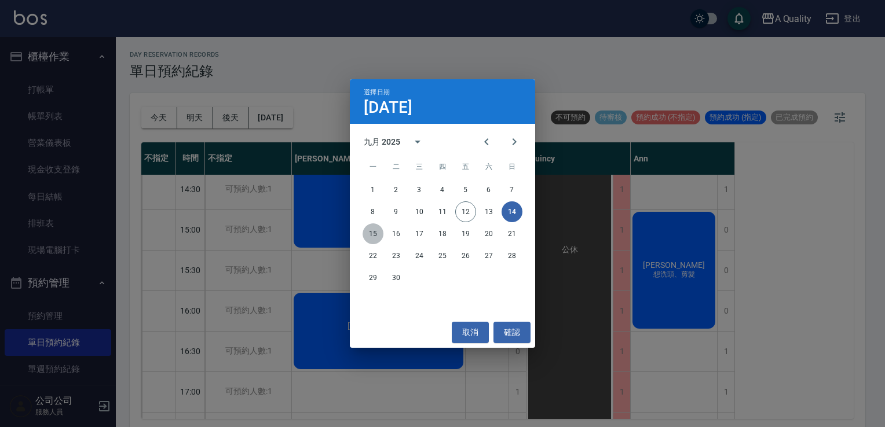
click at [373, 227] on button "15" at bounding box center [372, 234] width 21 height 21
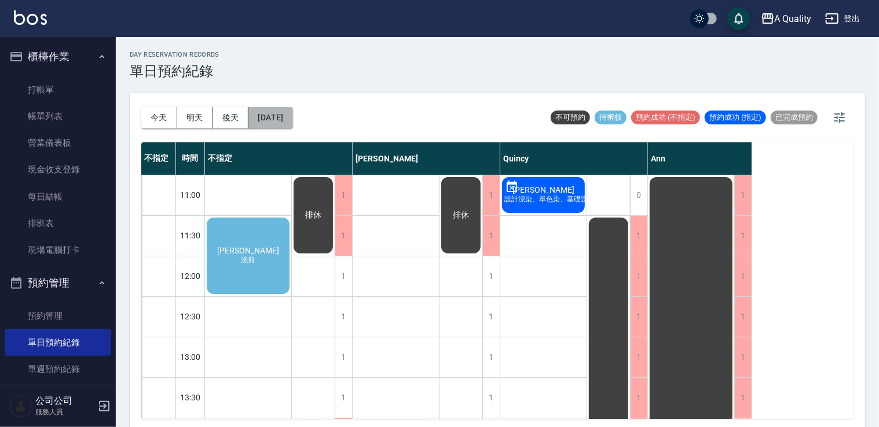
click at [269, 122] on button "2025/09/15" at bounding box center [270, 117] width 44 height 21
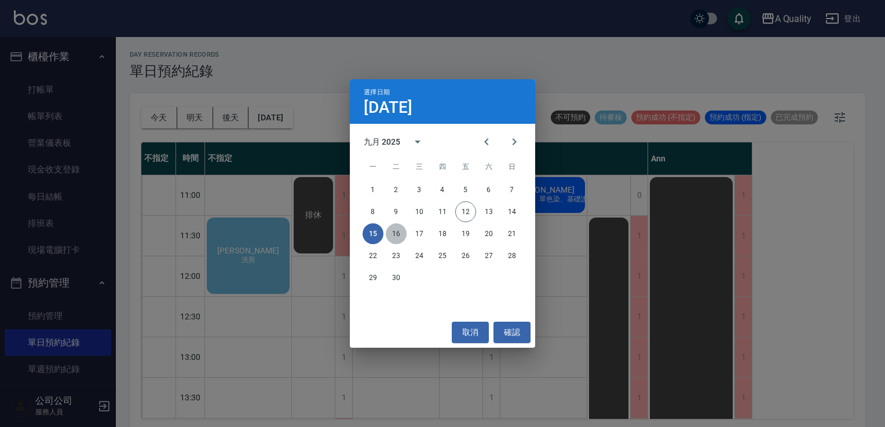
click at [402, 235] on button "16" at bounding box center [396, 234] width 21 height 21
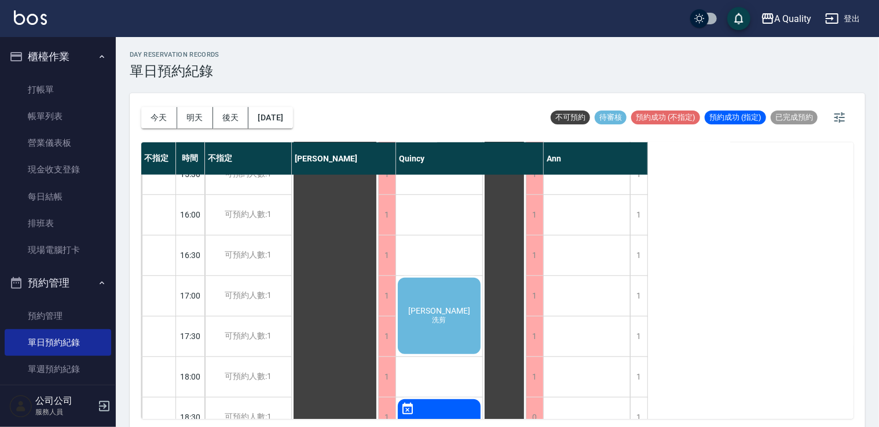
scroll to position [463, 0]
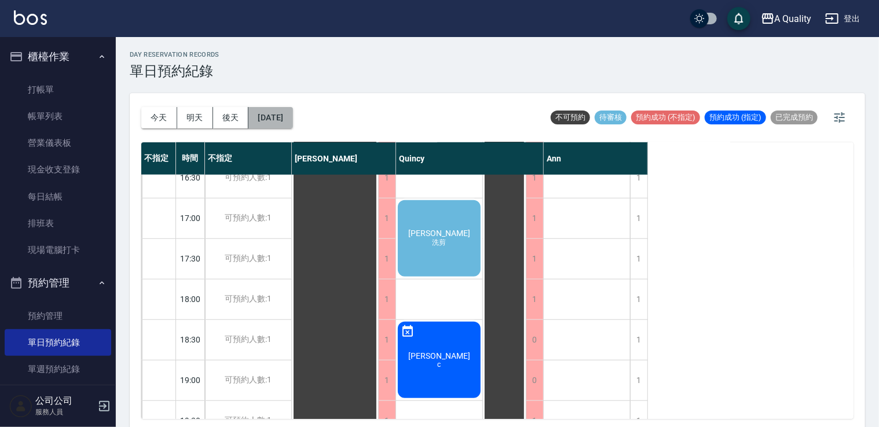
click at [292, 115] on button "2025/09/16" at bounding box center [270, 117] width 44 height 21
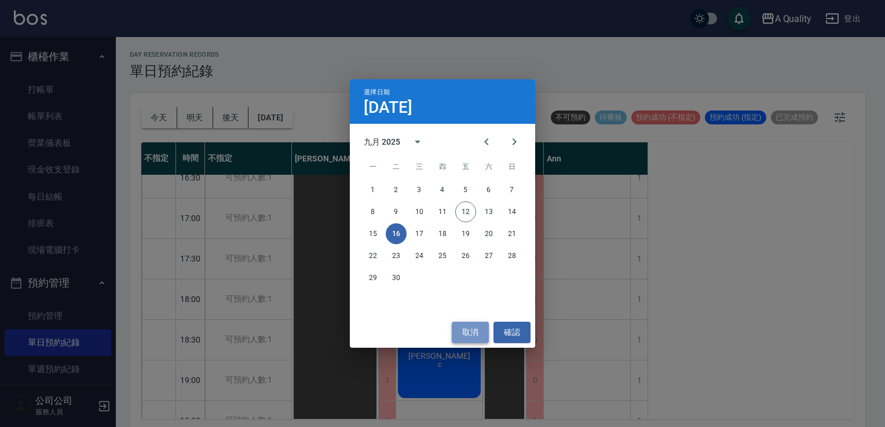
click at [470, 338] on button "取消" at bounding box center [470, 332] width 37 height 21
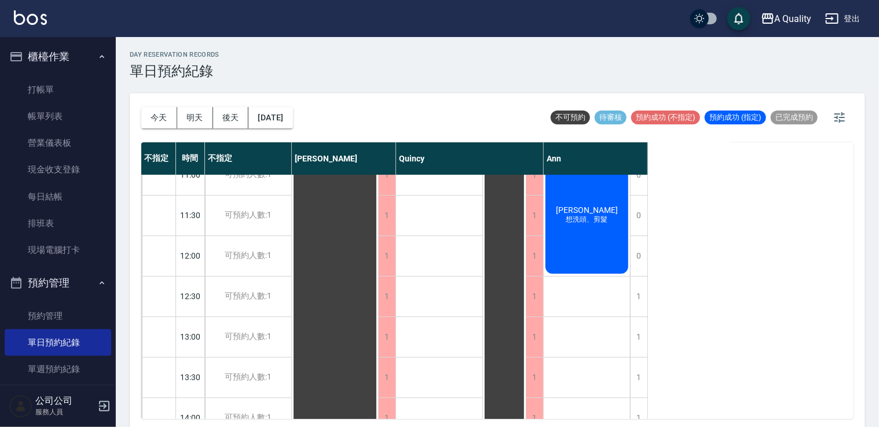
scroll to position [0, 0]
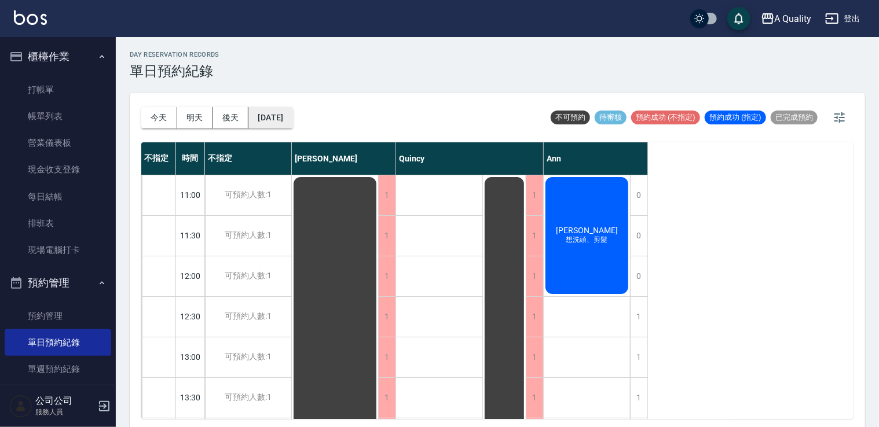
click at [283, 109] on button "2025/09/16" at bounding box center [270, 117] width 44 height 21
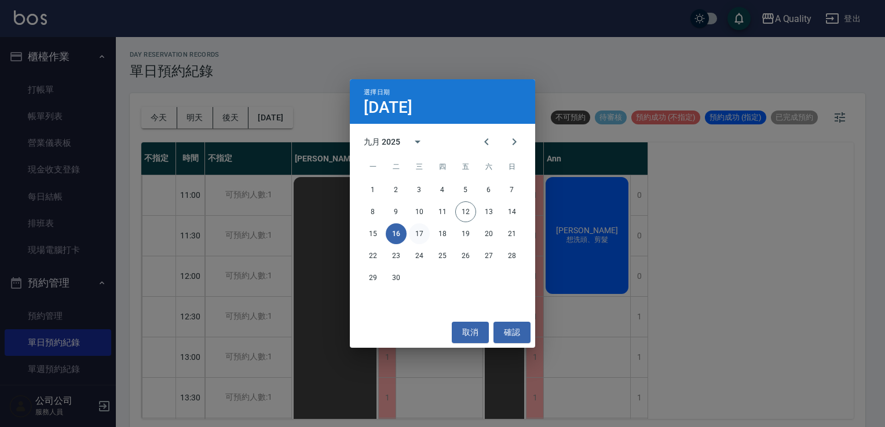
click at [424, 228] on button "17" at bounding box center [419, 234] width 21 height 21
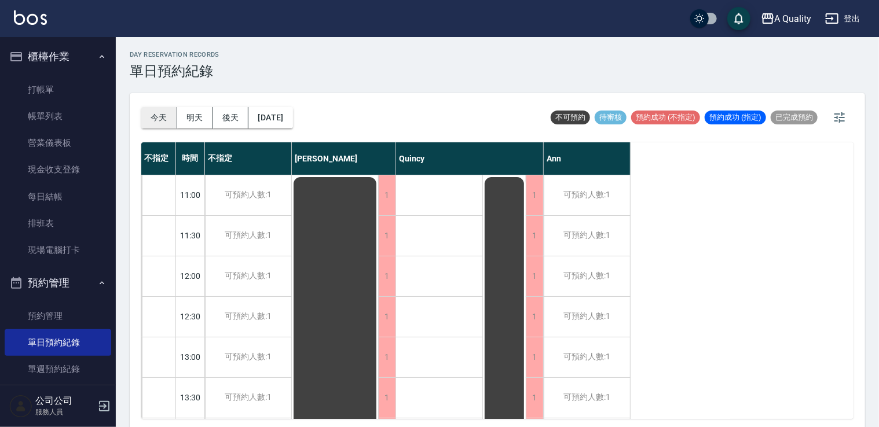
click at [161, 117] on button "今天" at bounding box center [159, 117] width 36 height 21
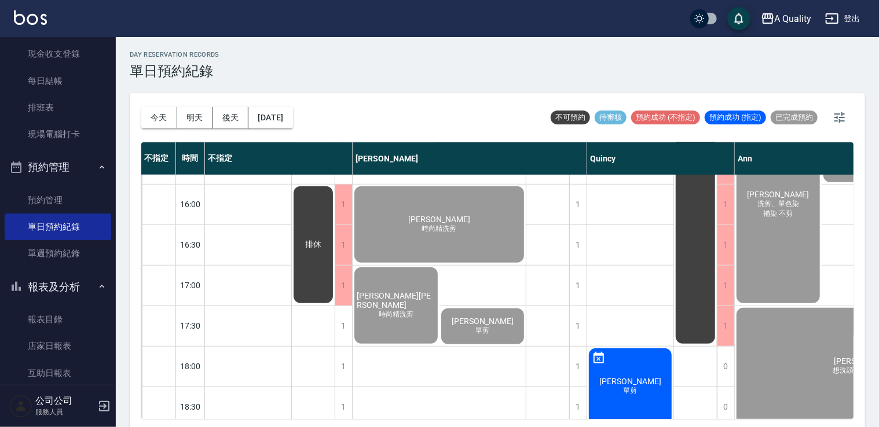
scroll to position [494, 0]
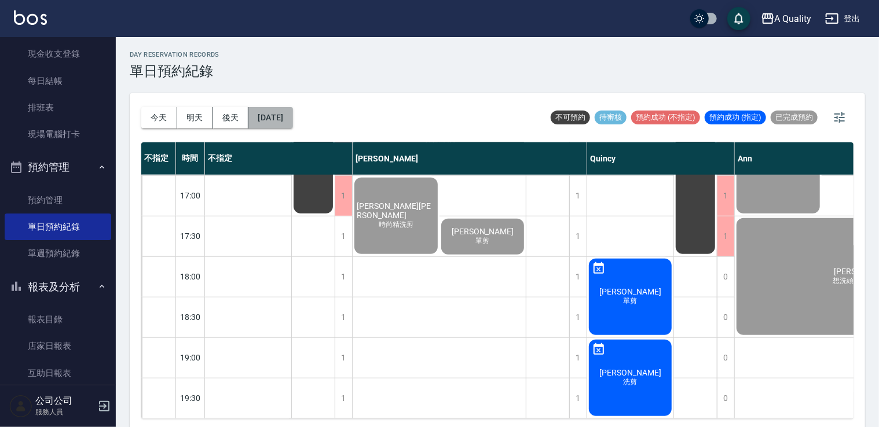
click at [288, 117] on button "[DATE]" at bounding box center [270, 117] width 44 height 21
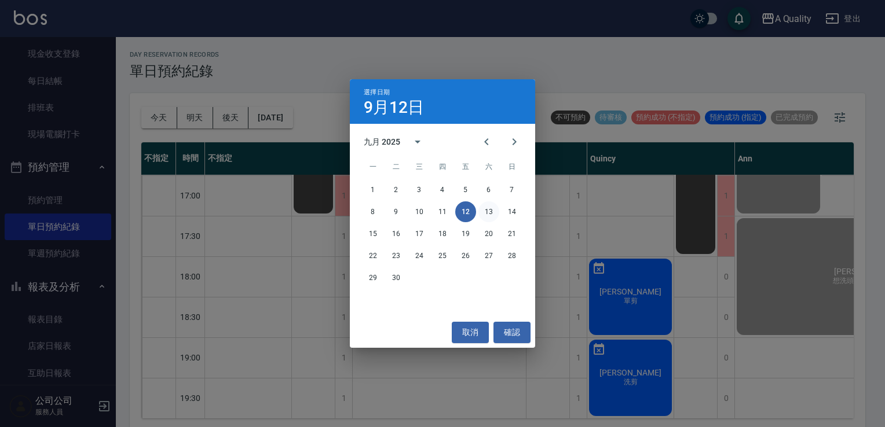
click at [487, 210] on button "13" at bounding box center [488, 212] width 21 height 21
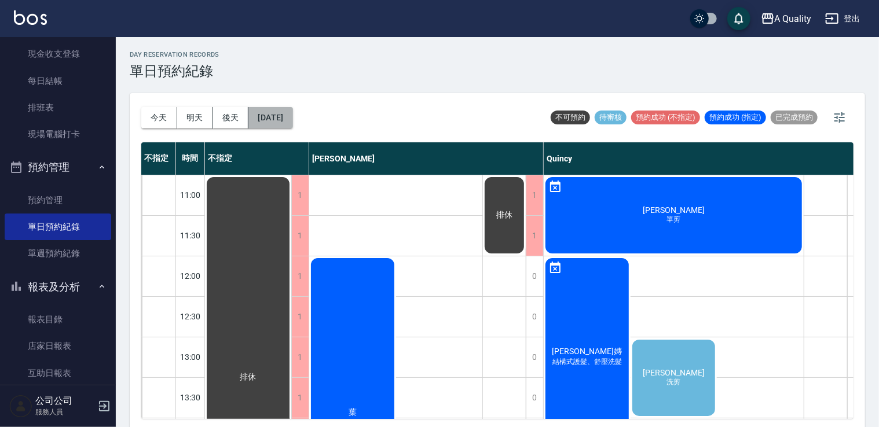
click at [270, 114] on button "2025/09/13" at bounding box center [270, 117] width 44 height 21
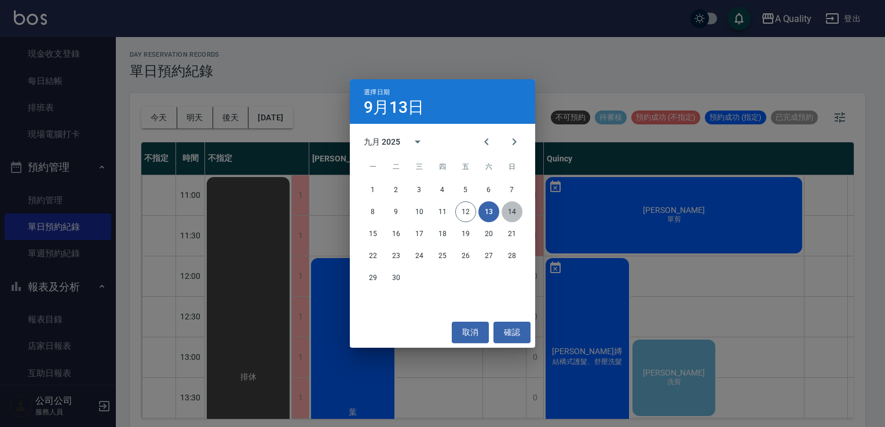
click at [512, 207] on button "14" at bounding box center [511, 212] width 21 height 21
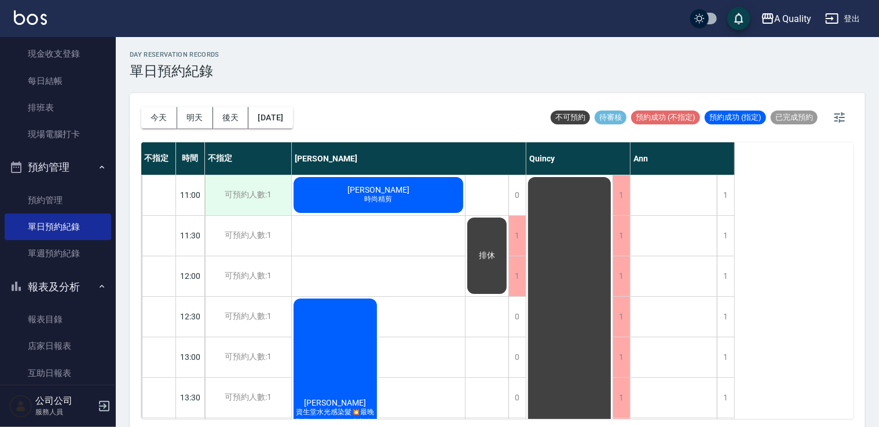
click at [256, 198] on div "可預約人數:1" at bounding box center [248, 195] width 86 height 40
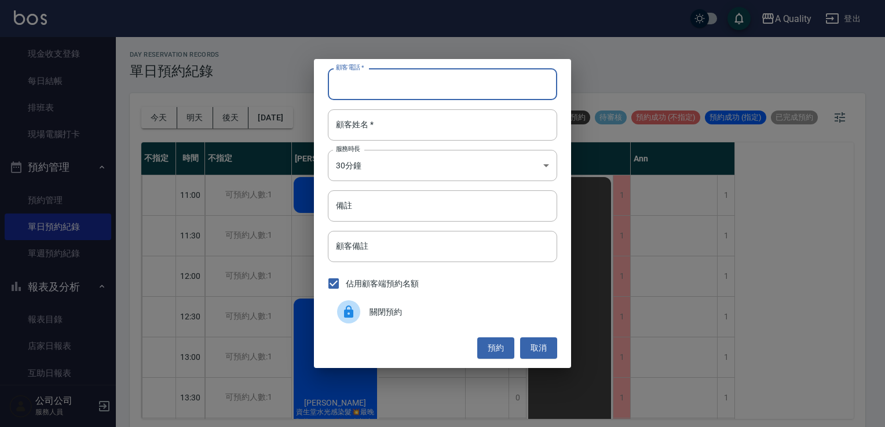
click at [352, 85] on input "顧客電話   *" at bounding box center [442, 83] width 229 height 31
type input "0978087530"
click at [404, 119] on input "顧客姓名   *" at bounding box center [442, 124] width 229 height 31
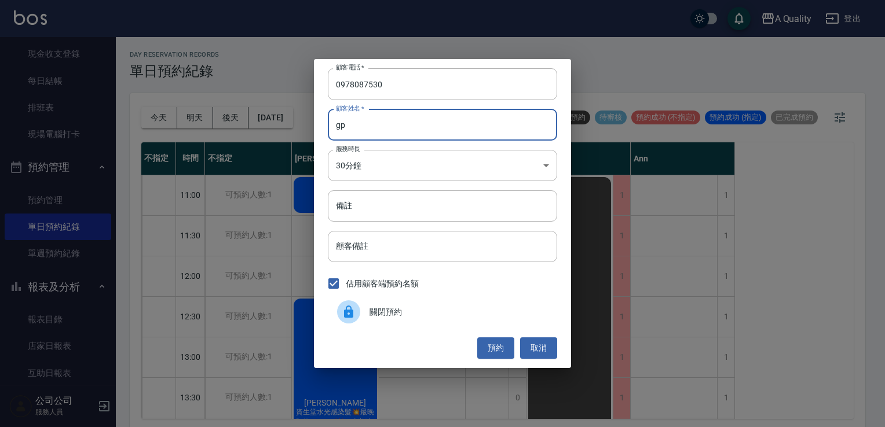
type input "g"
click at [345, 123] on input "沈" at bounding box center [442, 124] width 229 height 31
type input "沈r"
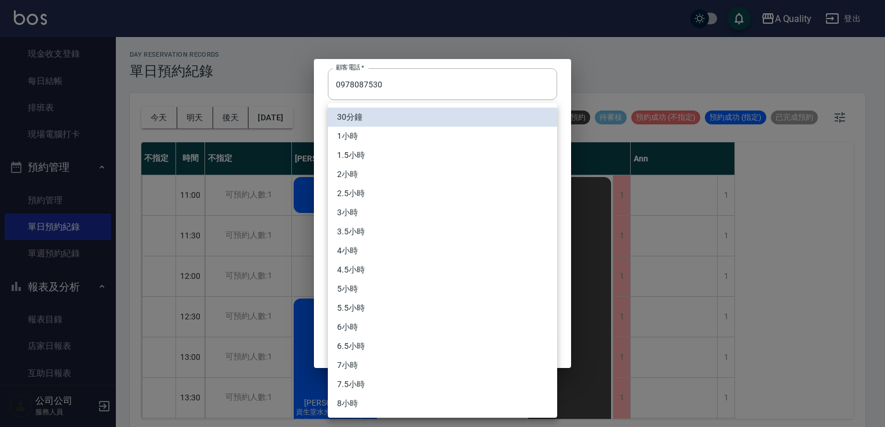
click at [366, 166] on body "A Quality 登出 櫃檯作業 打帳單 帳單列表 營業儀表板 現金收支登錄 每日結帳 排班表 現場電腦打卡 預約管理 預約管理 單日預約紀錄 單週預約紀錄…" at bounding box center [442, 215] width 885 height 431
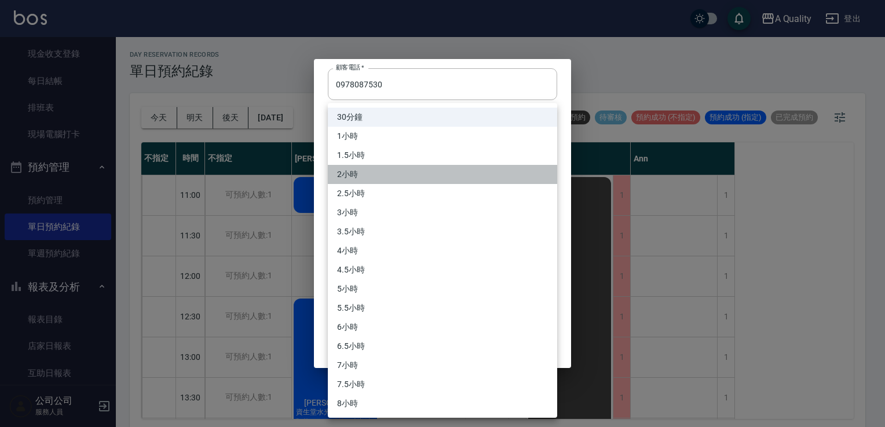
click at [367, 177] on li "2小時" at bounding box center [442, 174] width 229 height 19
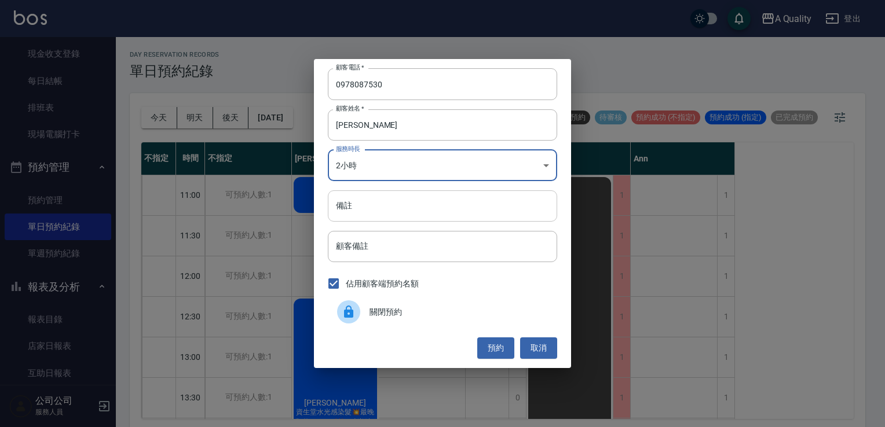
click at [377, 221] on input "備註" at bounding box center [442, 206] width 229 height 31
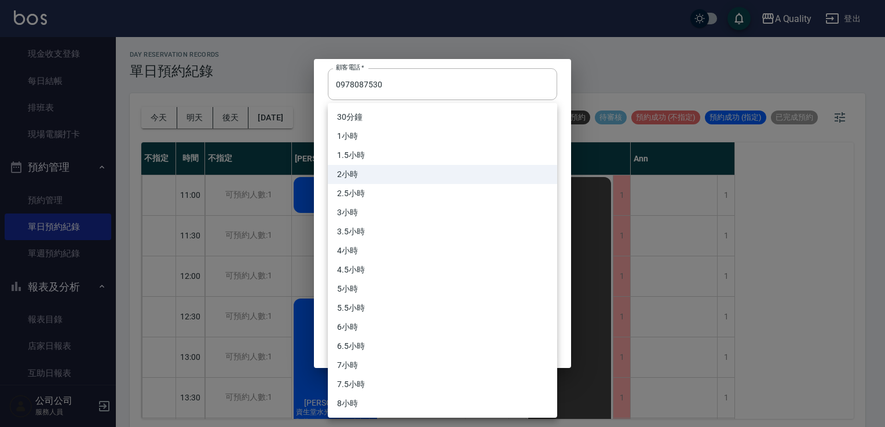
click at [364, 174] on body "A Quality 登出 櫃檯作業 打帳單 帳單列表 營業儀表板 現金收支登錄 每日結帳 排班表 現場電腦打卡 預約管理 預約管理 單日預約紀錄 單週預約紀錄…" at bounding box center [442, 215] width 885 height 431
click at [357, 215] on li "3小時" at bounding box center [442, 212] width 229 height 19
type input "6"
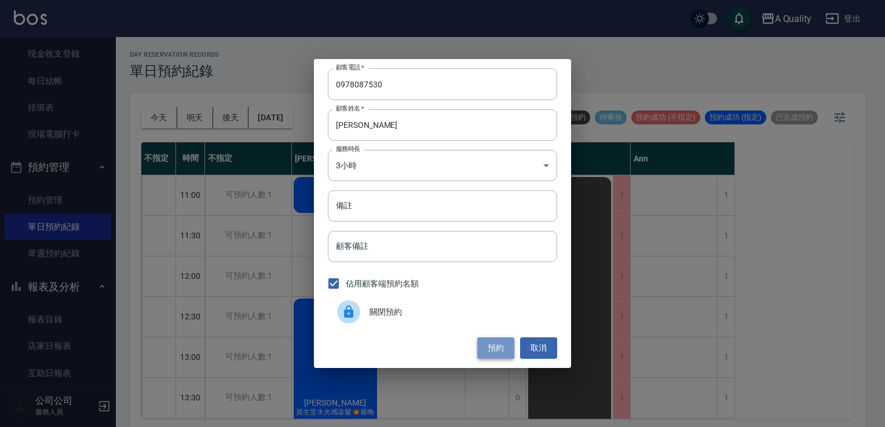
click at [499, 348] on button "預約" at bounding box center [495, 348] width 37 height 21
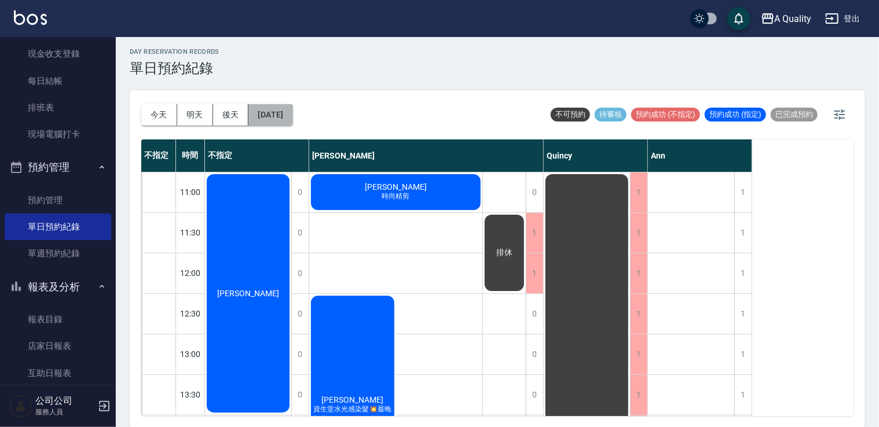
click at [283, 119] on button "2025/09/14" at bounding box center [270, 114] width 44 height 21
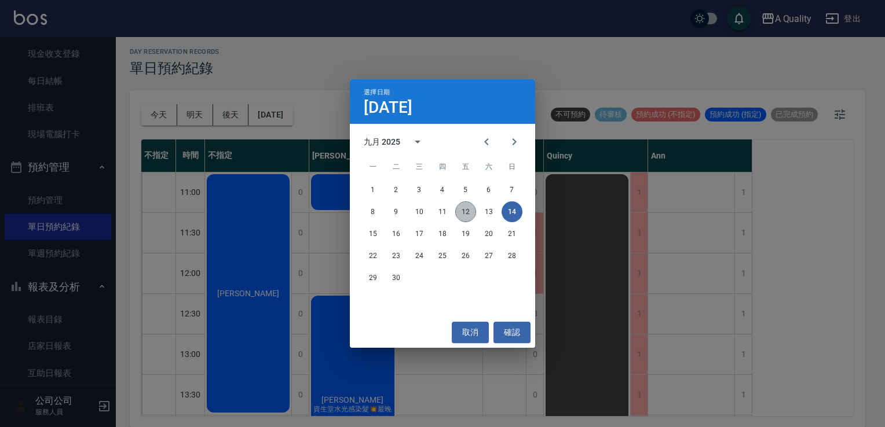
click at [464, 215] on button "12" at bounding box center [465, 212] width 21 height 21
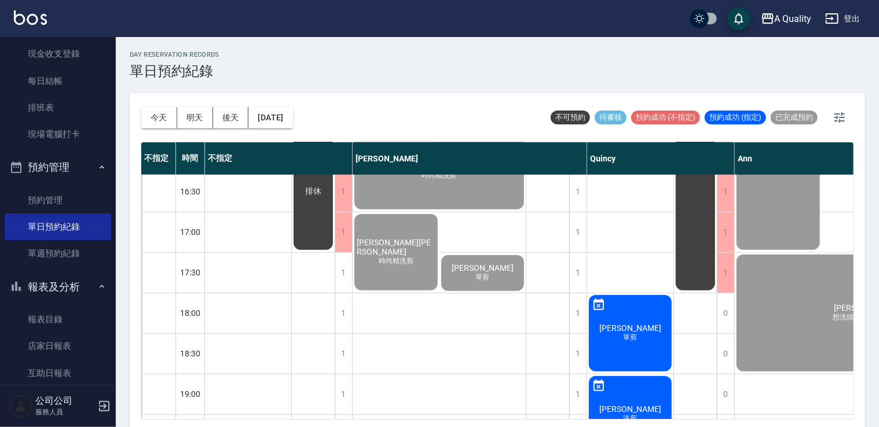
scroll to position [494, 0]
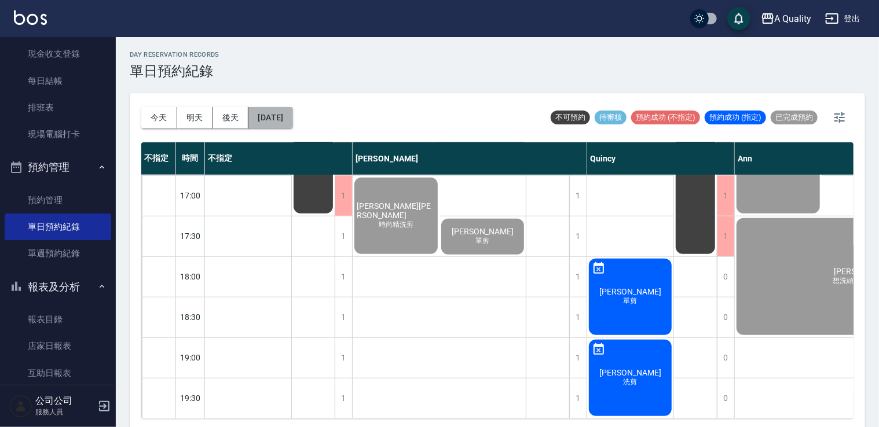
click at [292, 117] on button "[DATE]" at bounding box center [270, 117] width 44 height 21
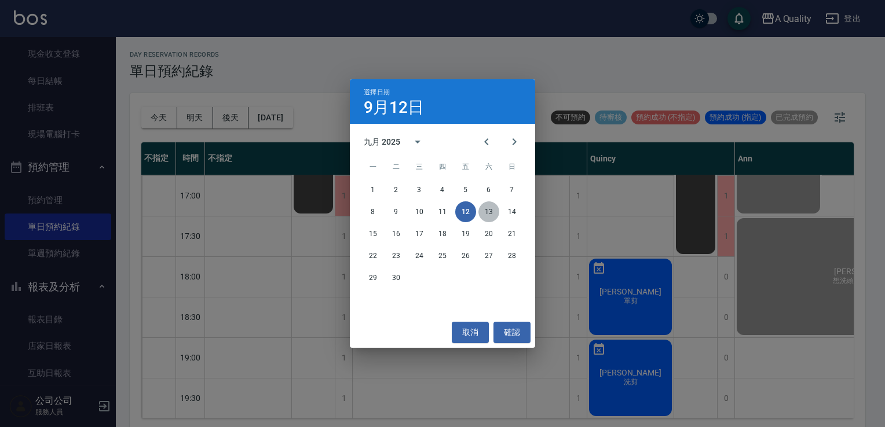
click at [495, 214] on button "13" at bounding box center [488, 212] width 21 height 21
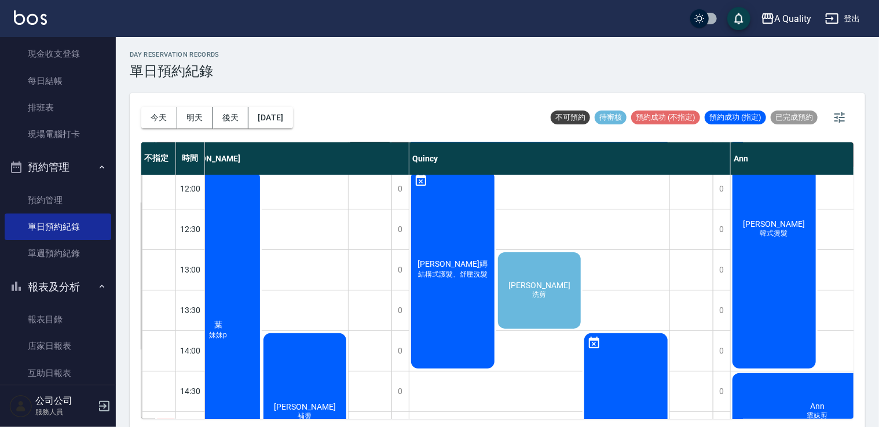
scroll to position [0, 134]
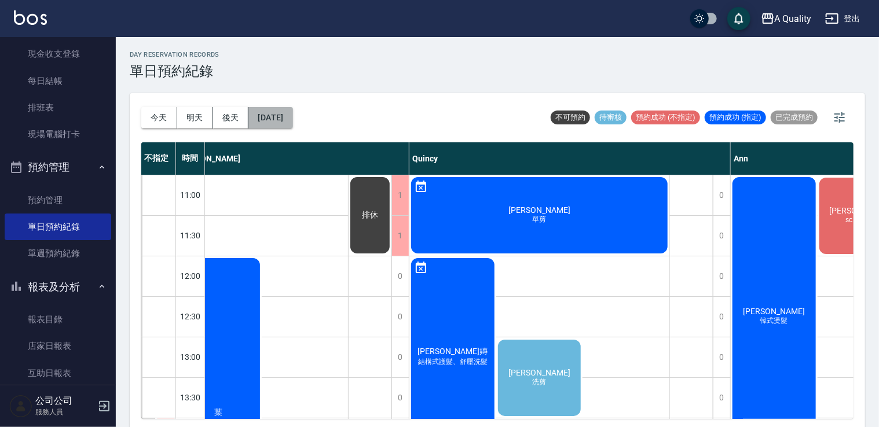
click at [292, 113] on button "2025/09/13" at bounding box center [270, 117] width 44 height 21
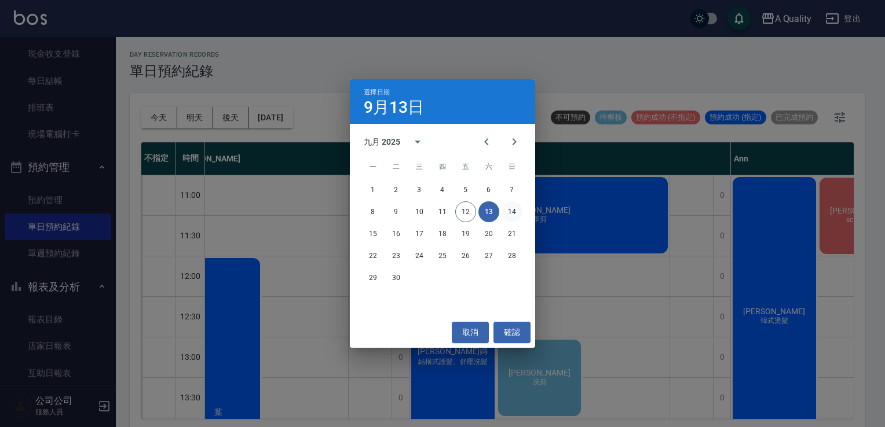
click at [510, 214] on button "14" at bounding box center [511, 212] width 21 height 21
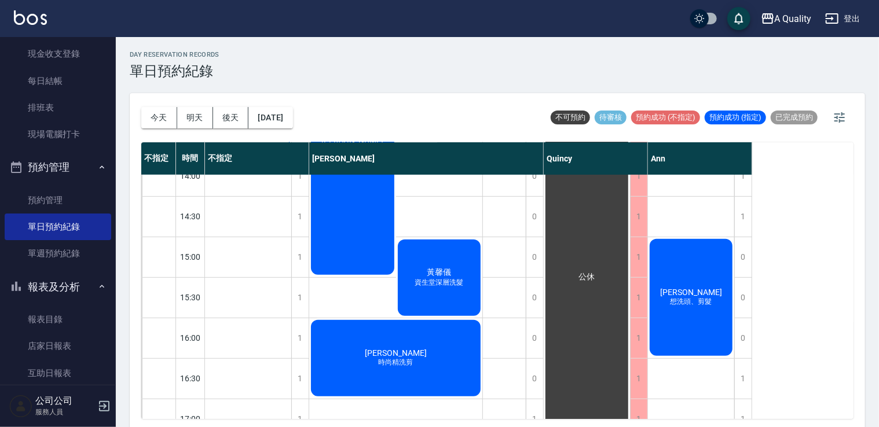
scroll to position [31, 0]
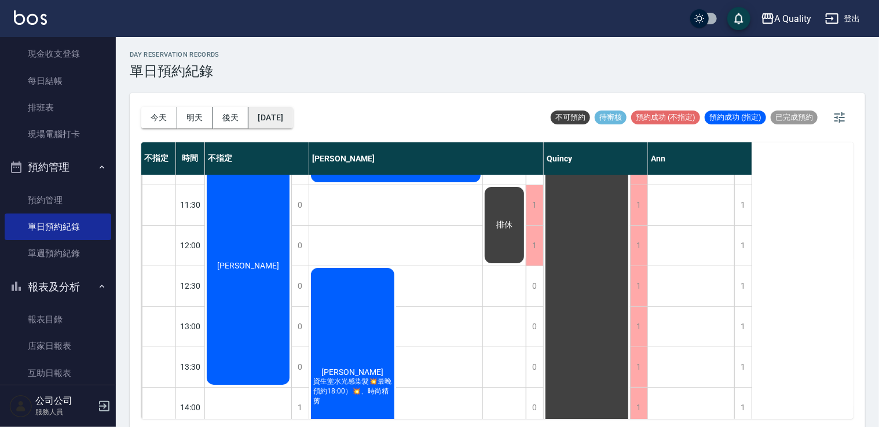
click at [292, 113] on button "2025/09/14" at bounding box center [270, 117] width 44 height 21
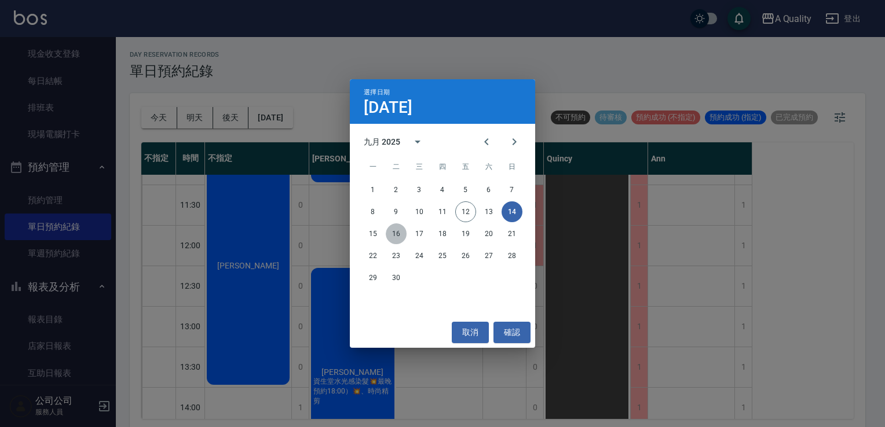
click at [393, 235] on button "16" at bounding box center [396, 234] width 21 height 21
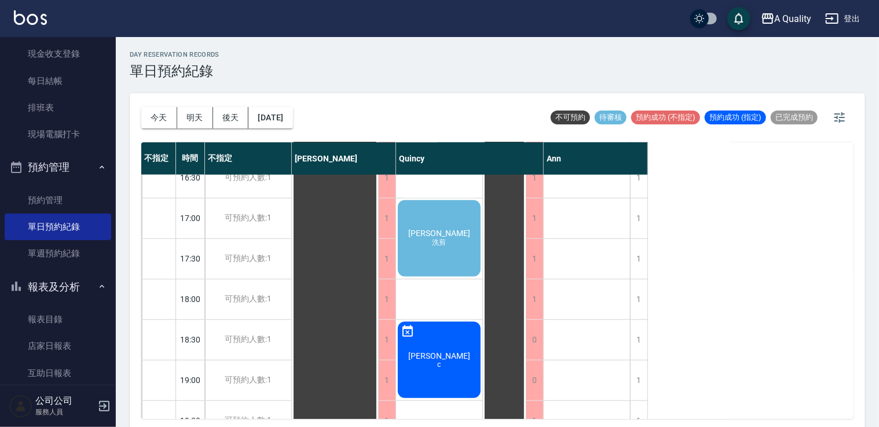
scroll to position [494, 0]
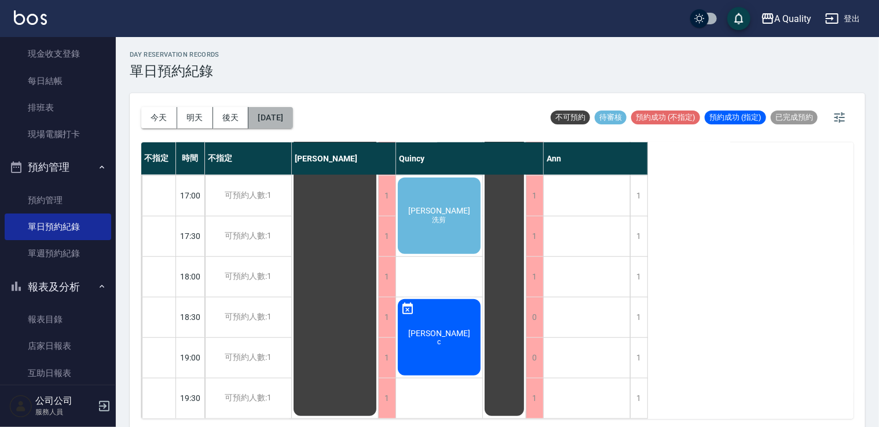
click at [279, 120] on button "2025/09/16" at bounding box center [270, 117] width 44 height 21
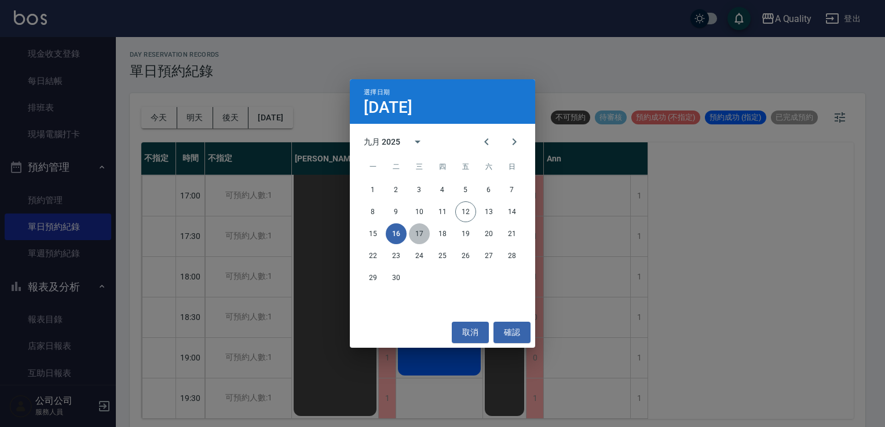
click at [422, 240] on button "17" at bounding box center [419, 234] width 21 height 21
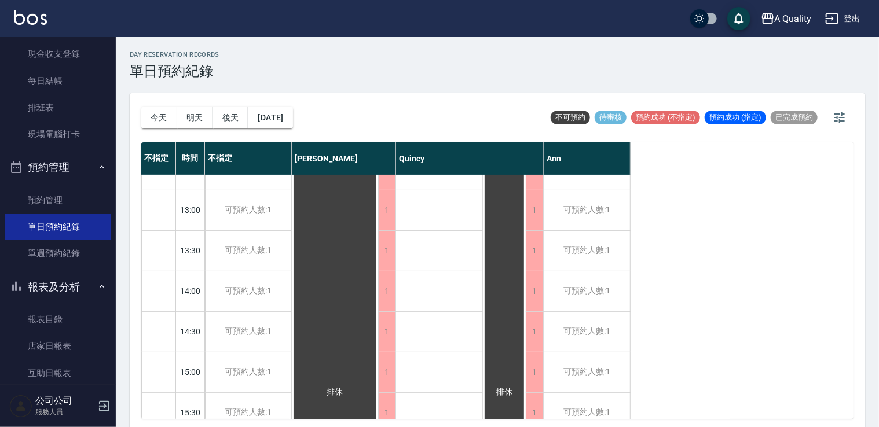
scroll to position [147, 0]
click at [276, 112] on button "2025/09/17" at bounding box center [270, 117] width 44 height 21
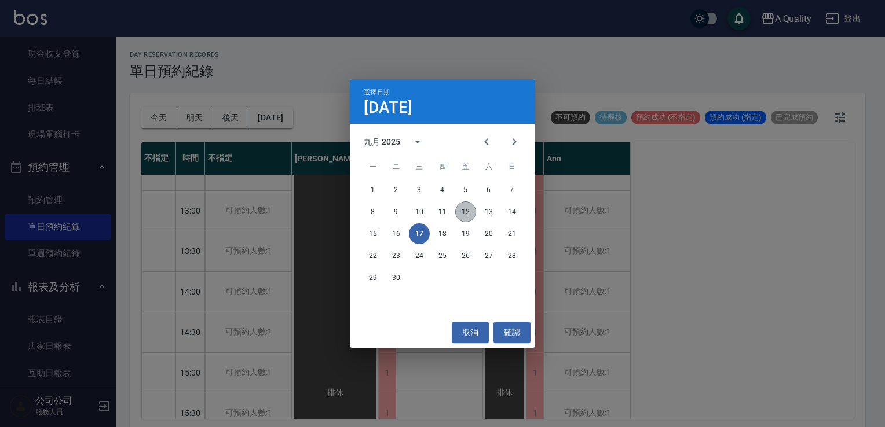
click at [460, 213] on button "12" at bounding box center [465, 212] width 21 height 21
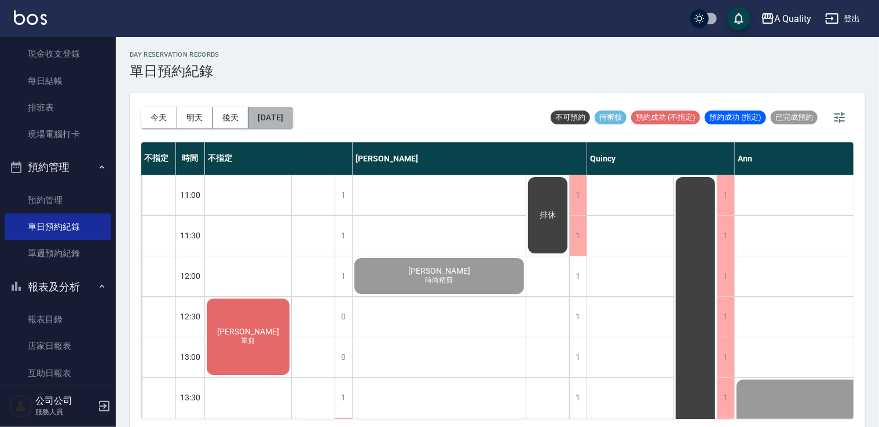
click at [292, 120] on button "[DATE]" at bounding box center [270, 117] width 44 height 21
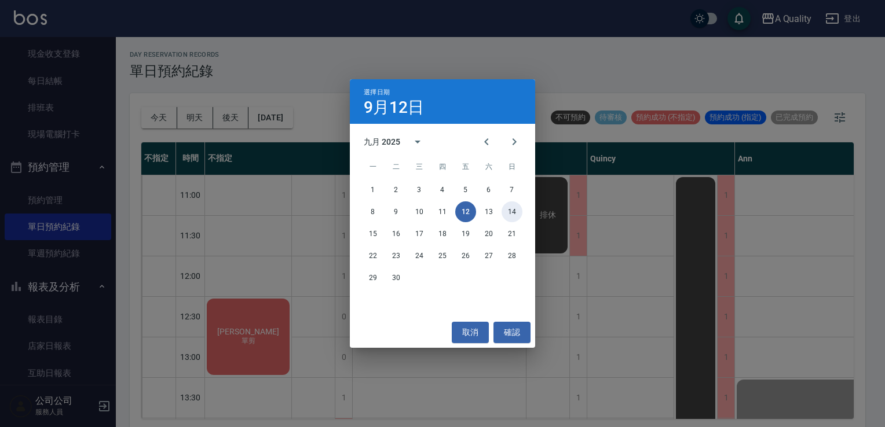
click at [514, 213] on button "14" at bounding box center [511, 212] width 21 height 21
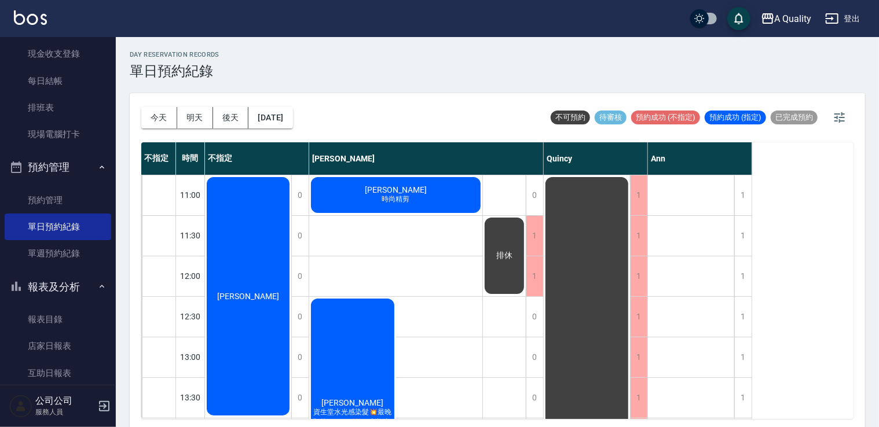
click at [254, 239] on div "沈r" at bounding box center [248, 296] width 86 height 242
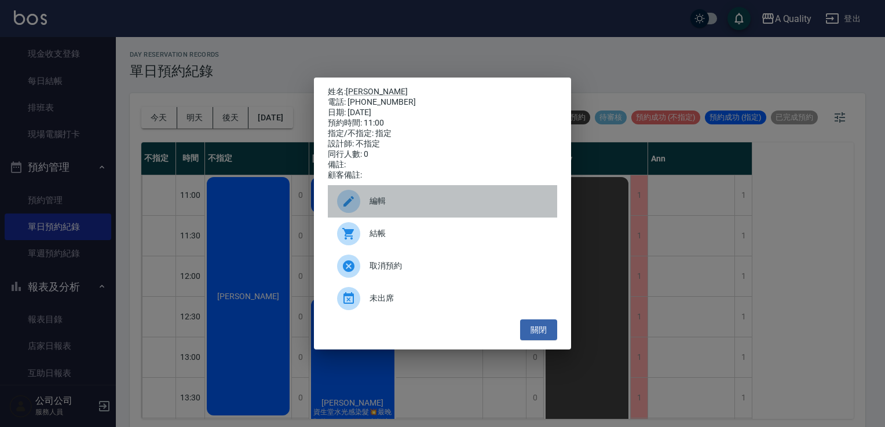
click at [396, 201] on span "編輯" at bounding box center [458, 201] width 178 height 12
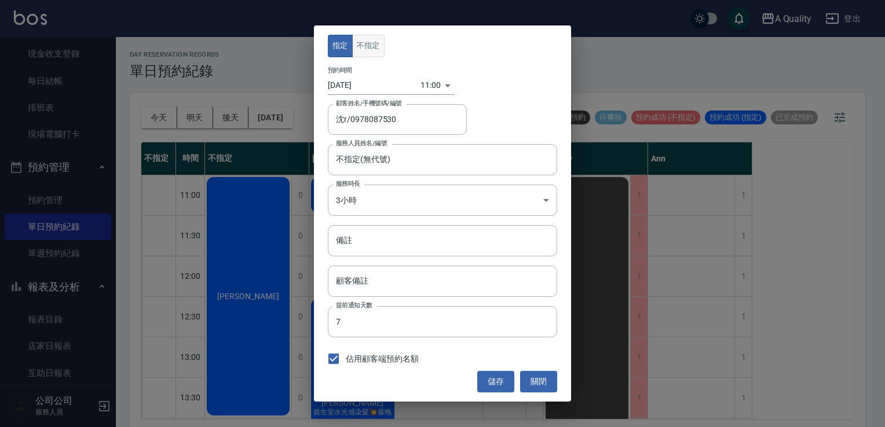
click at [361, 36] on button "不指定" at bounding box center [368, 46] width 32 height 23
click at [393, 250] on input "備註" at bounding box center [442, 240] width 229 height 31
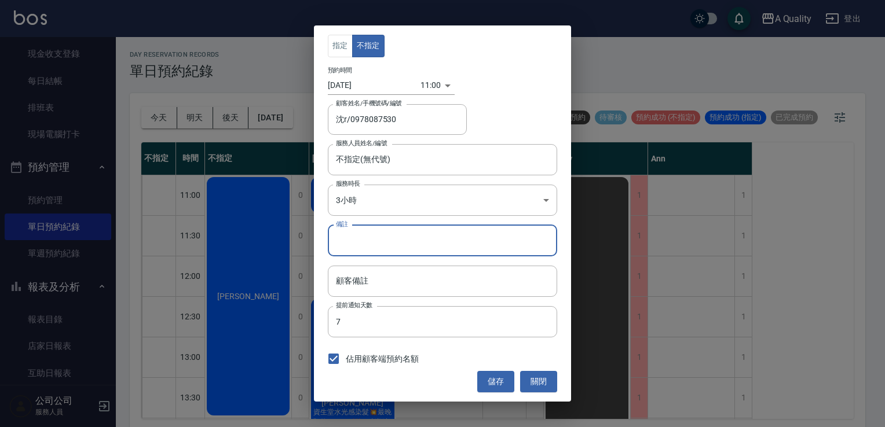
type input "ㄣ"
type input "p"
click at [502, 382] on button "儲存" at bounding box center [495, 381] width 37 height 21
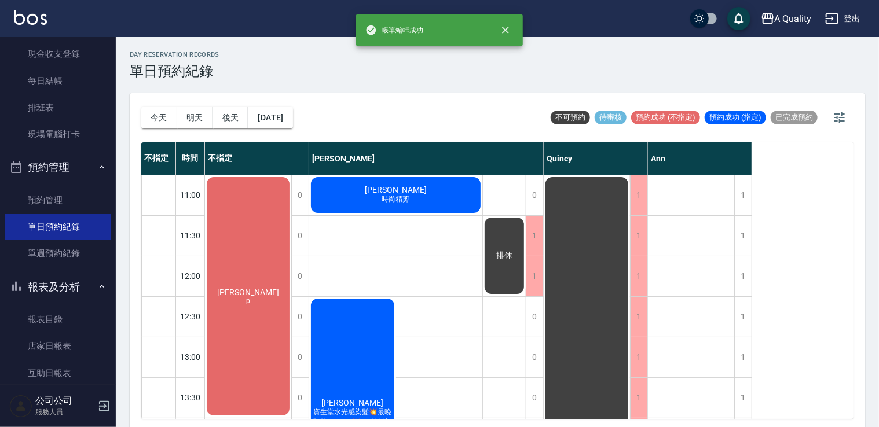
scroll to position [116, 0]
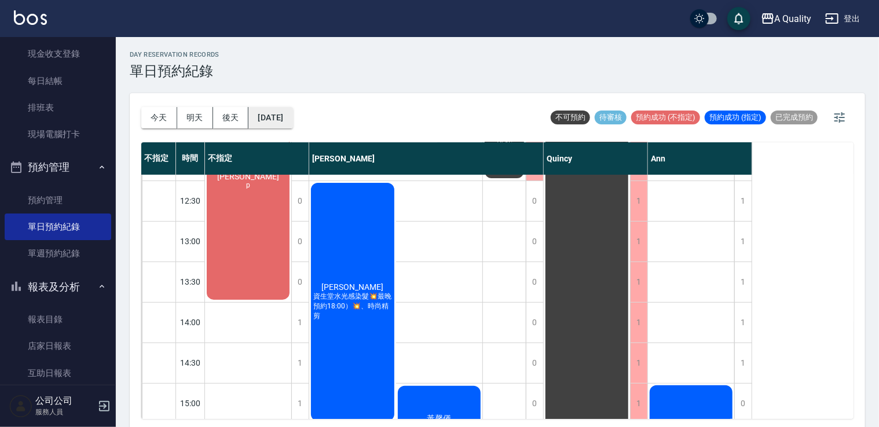
click at [290, 110] on button "2025/09/14" at bounding box center [270, 117] width 44 height 21
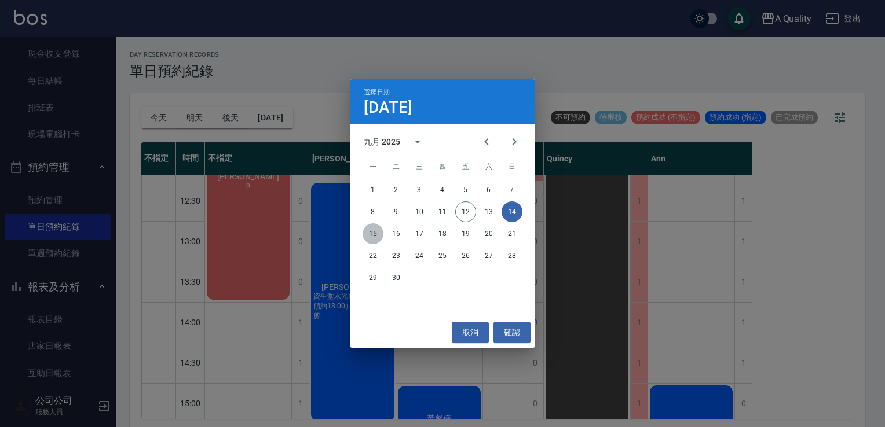
click at [378, 239] on button "15" at bounding box center [372, 234] width 21 height 21
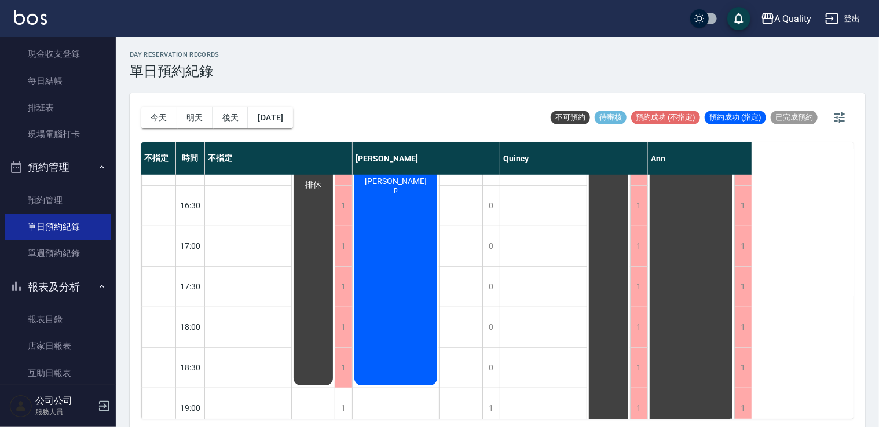
scroll to position [320, 0]
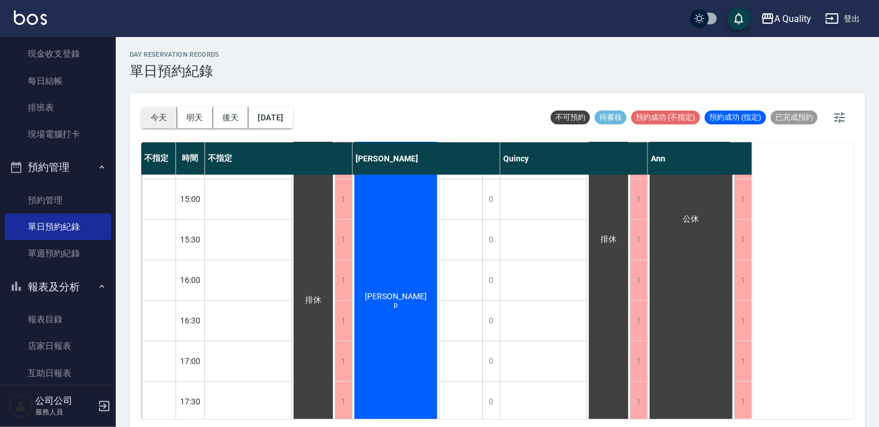
click at [157, 119] on button "今天" at bounding box center [159, 117] width 36 height 21
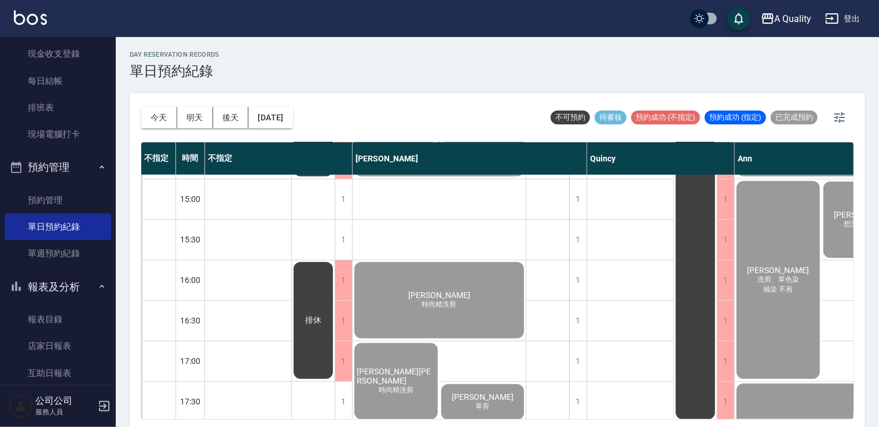
click at [141, 107] on button "今天" at bounding box center [159, 117] width 36 height 21
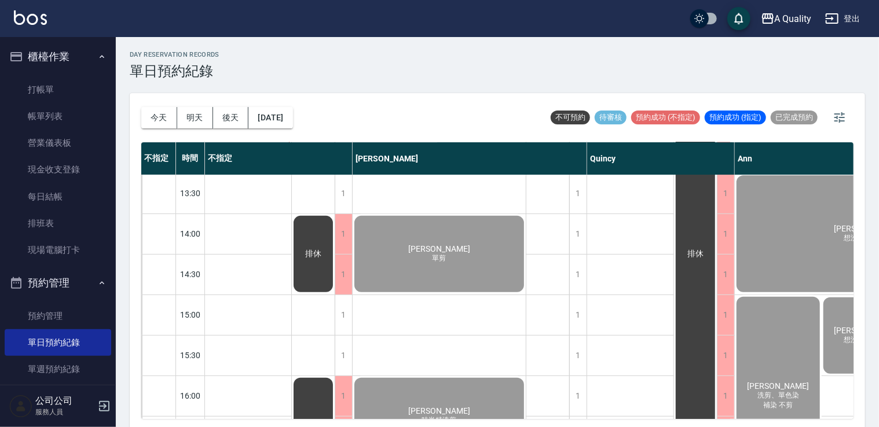
click at [58, 107] on link "帳單列表" at bounding box center [58, 116] width 107 height 27
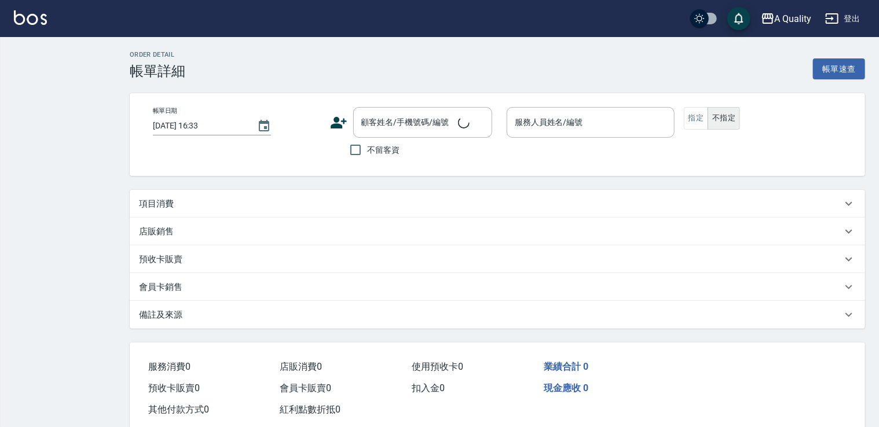
click at [174, 203] on div "項目消費" at bounding box center [490, 204] width 703 height 12
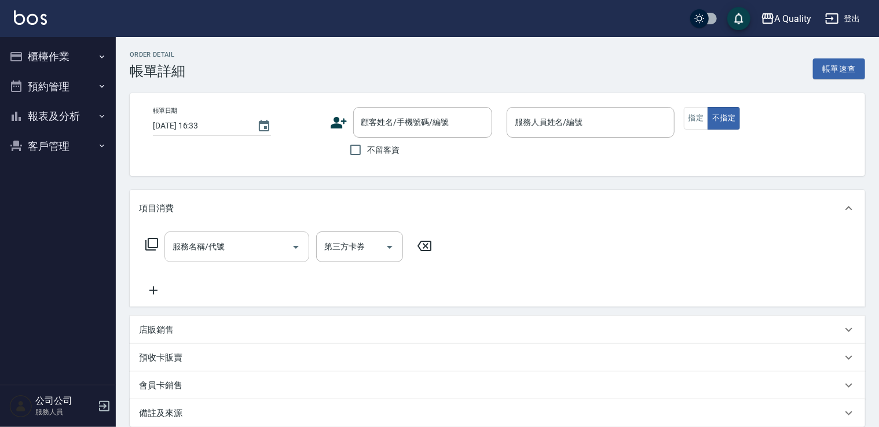
type input "[DATE] 16:00"
type input "Ann(無代號)"
type input "單剪"
type input "[PERSON_NAME]/0958712006/"
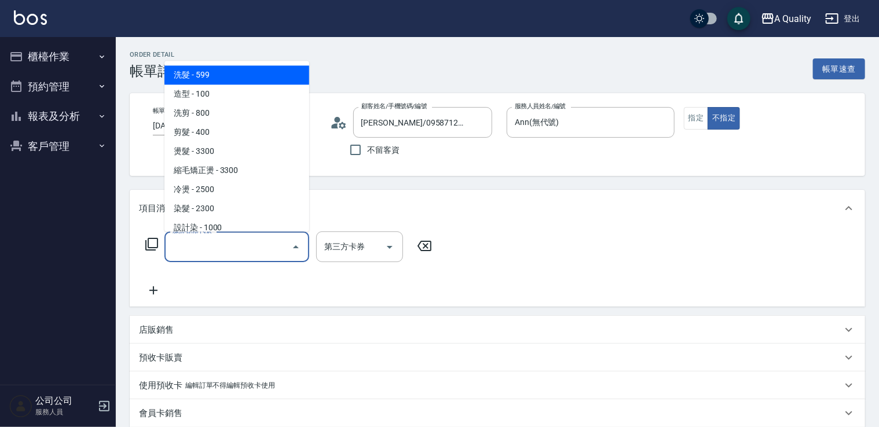
drag, startPoint x: 190, startPoint y: 247, endPoint x: 227, endPoint y: 142, distance: 110.6
click at [192, 240] on input "服務名稱/代號" at bounding box center [228, 247] width 117 height 20
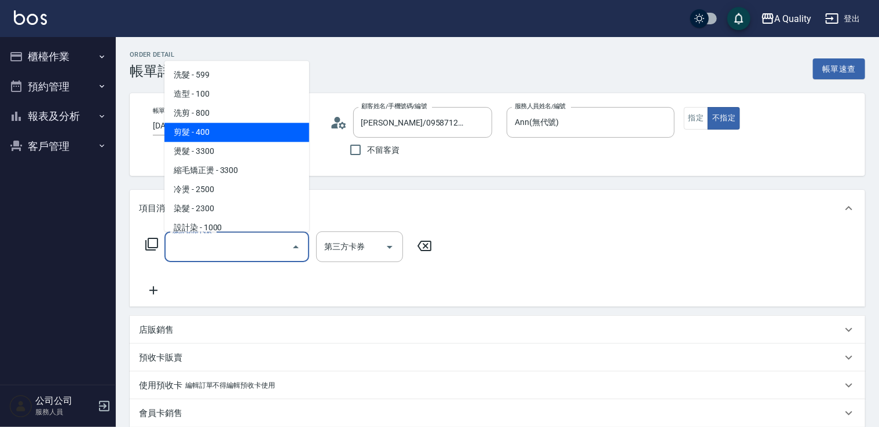
drag, startPoint x: 227, startPoint y: 131, endPoint x: 303, endPoint y: 152, distance: 79.4
click at [228, 131] on span "剪髮 - 400" at bounding box center [236, 132] width 145 height 19
type input "剪髮(201)"
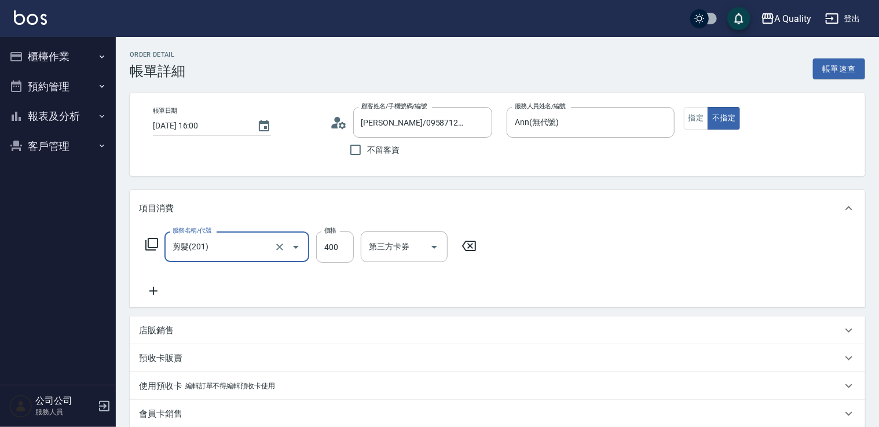
scroll to position [174, 0]
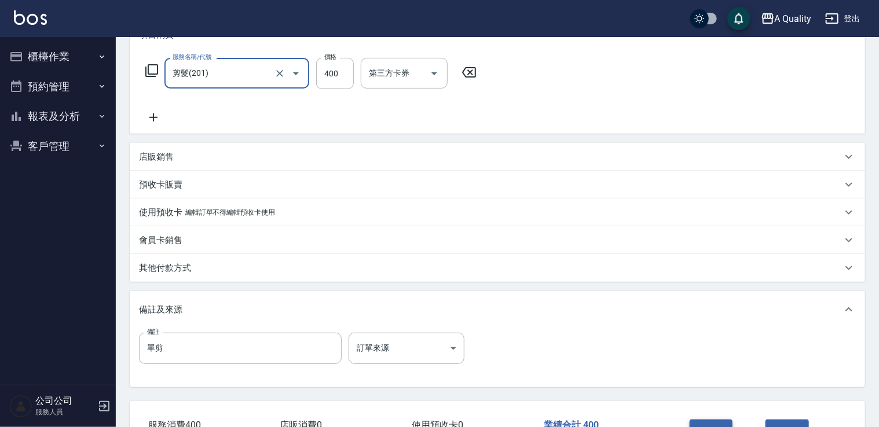
click at [718, 420] on button "結帳" at bounding box center [711, 432] width 43 height 24
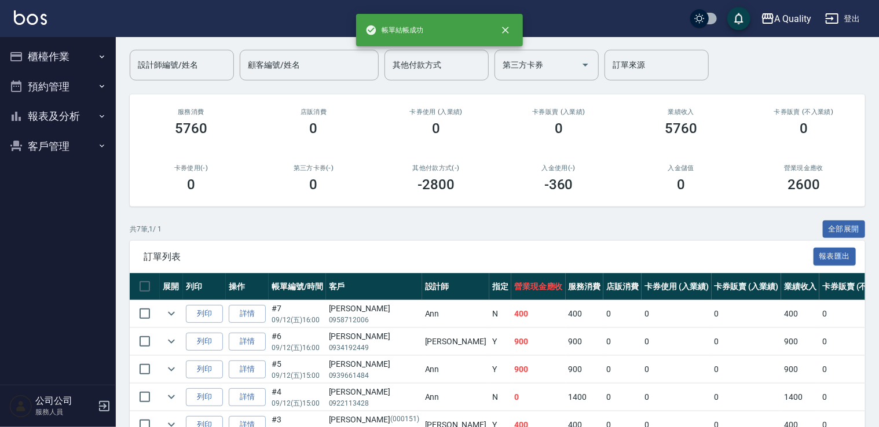
scroll to position [174, 0]
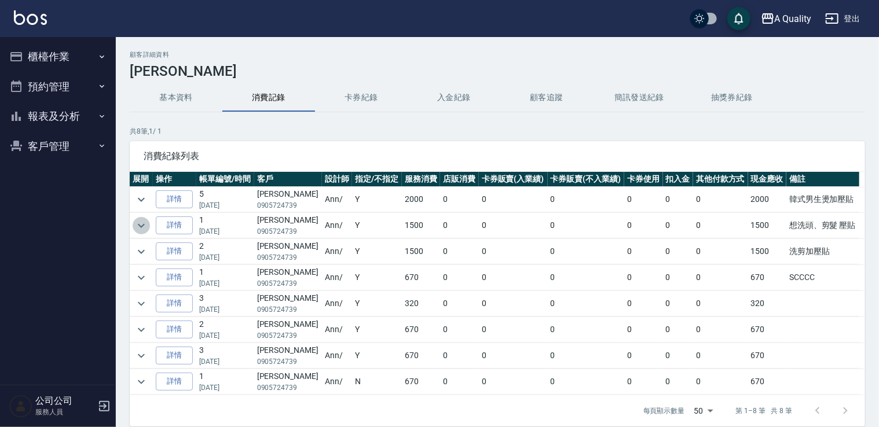
click at [136, 230] on icon "expand row" at bounding box center [141, 226] width 14 height 14
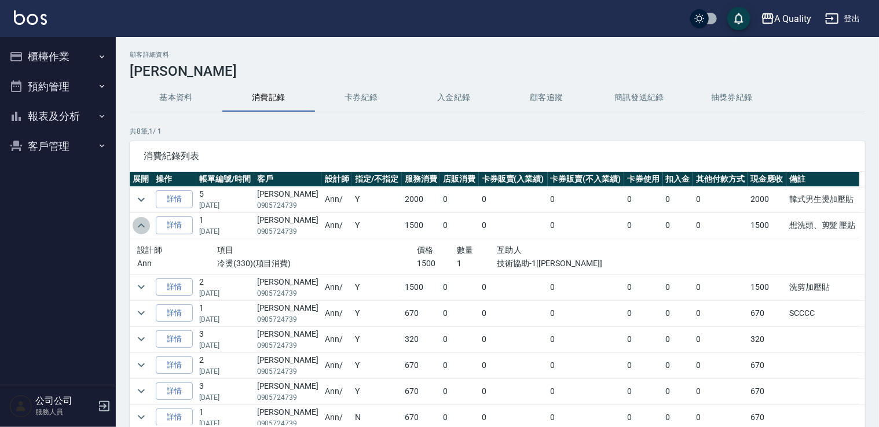
click at [136, 230] on icon "expand row" at bounding box center [141, 226] width 14 height 14
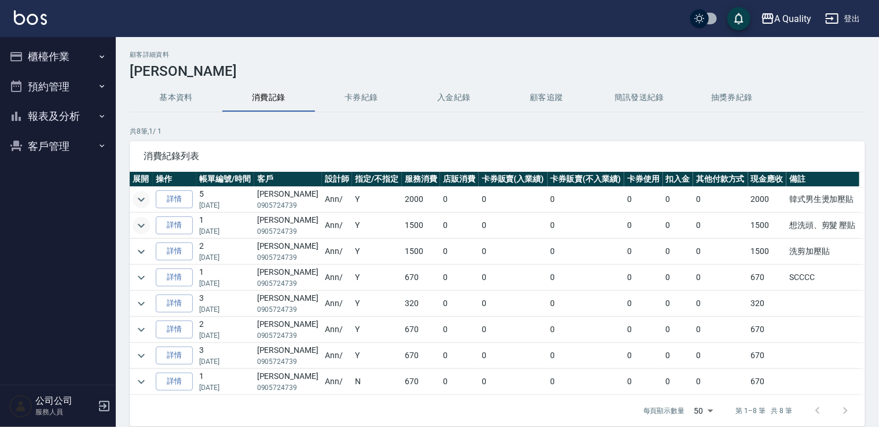
click at [134, 193] on icon "expand row" at bounding box center [141, 200] width 14 height 14
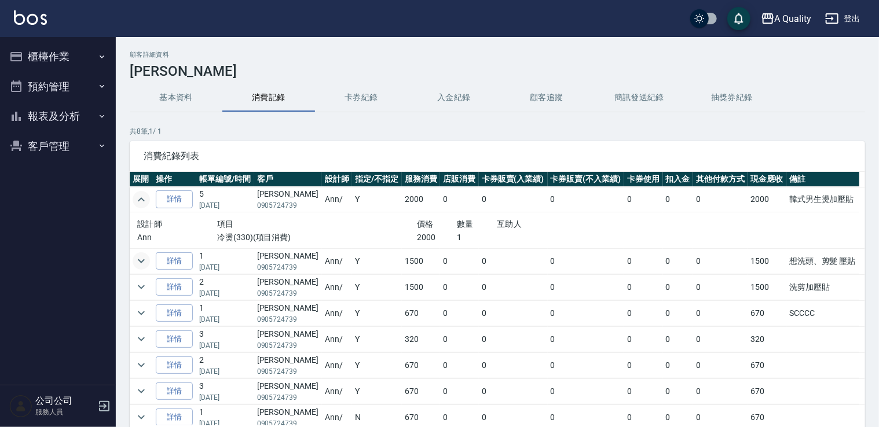
click at [135, 196] on icon "expand row" at bounding box center [141, 200] width 14 height 14
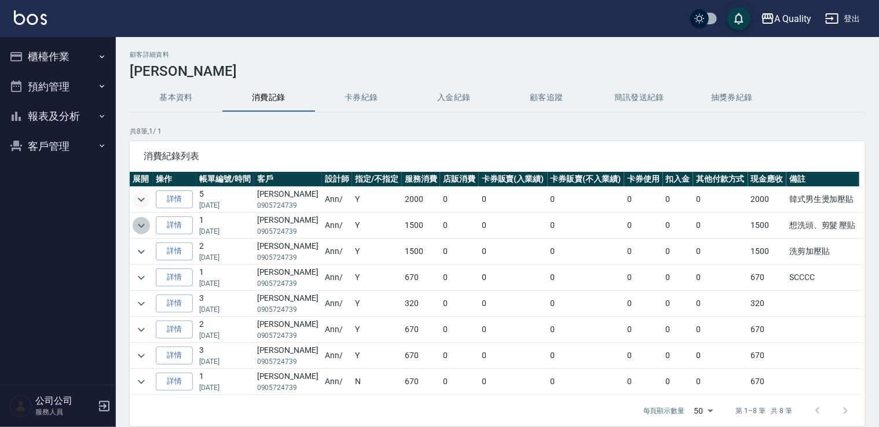
click at [141, 232] on button "expand row" at bounding box center [141, 225] width 17 height 17
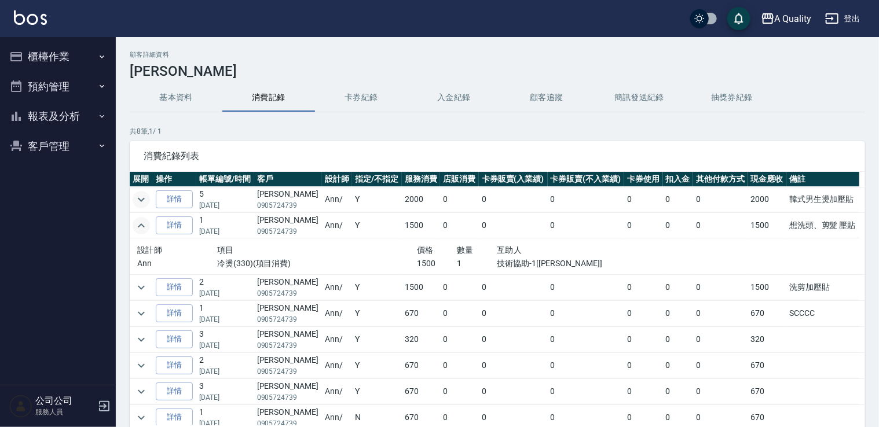
click at [141, 232] on button "expand row" at bounding box center [141, 225] width 17 height 17
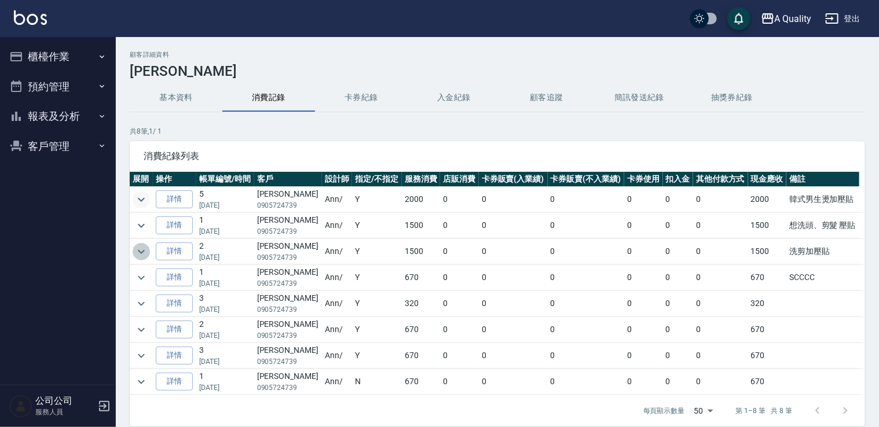
click at [138, 250] on icon "expand row" at bounding box center [141, 252] width 7 height 4
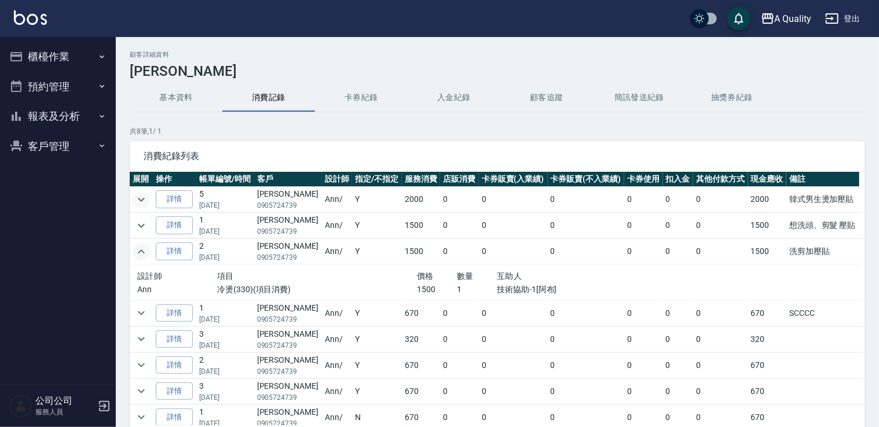
click at [138, 250] on icon "expand row" at bounding box center [141, 252] width 14 height 14
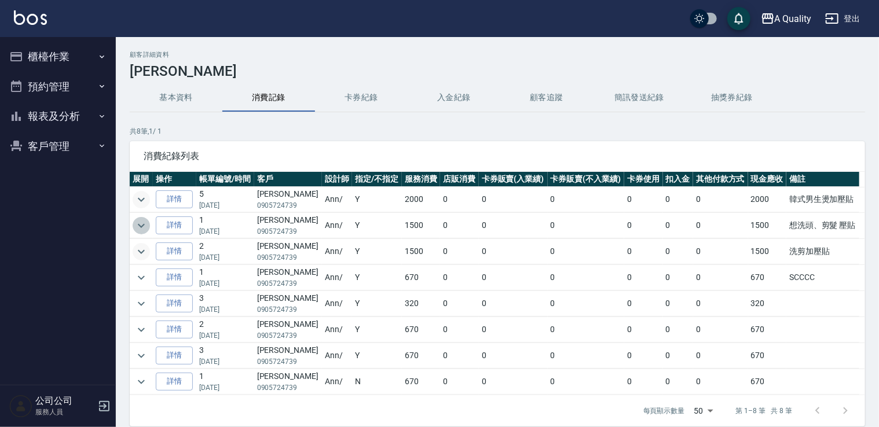
click at [140, 224] on icon "expand row" at bounding box center [141, 226] width 14 height 14
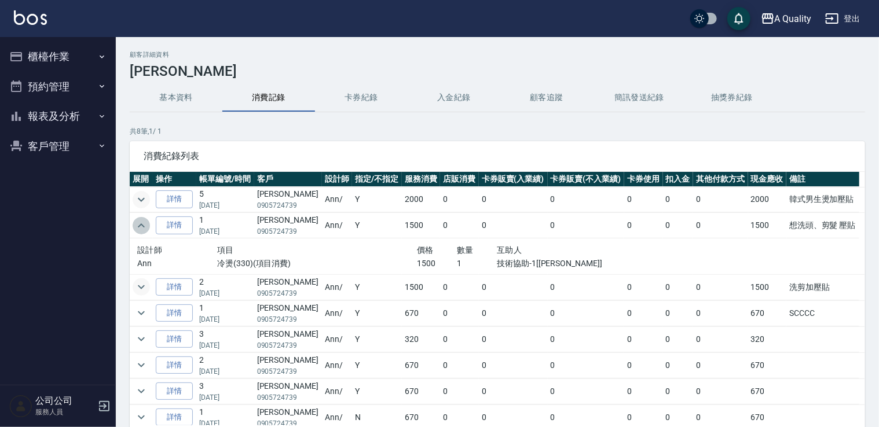
click at [139, 224] on icon "expand row" at bounding box center [141, 226] width 14 height 14
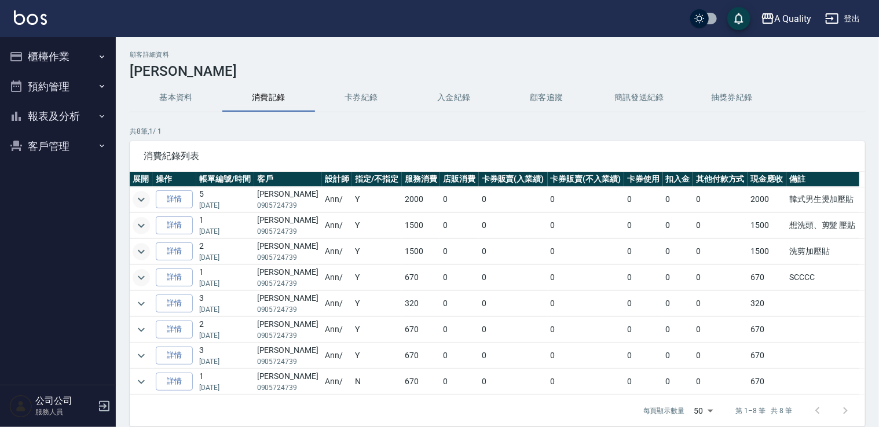
click at [142, 277] on icon "expand row" at bounding box center [141, 278] width 14 height 14
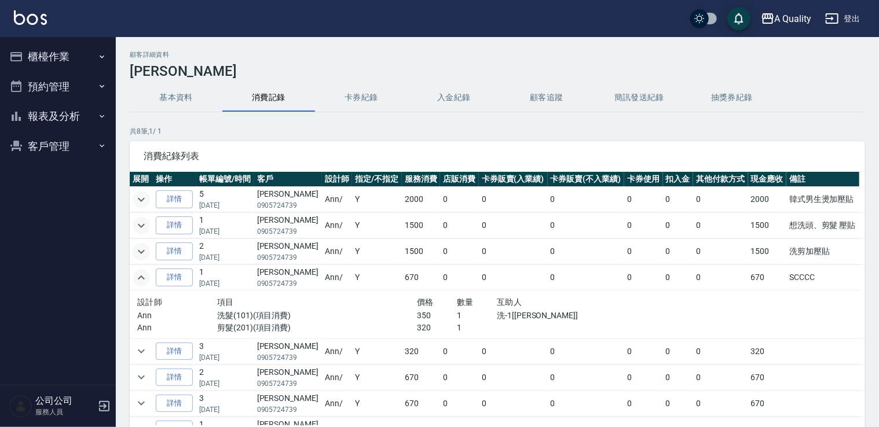
click at [142, 277] on icon "expand row" at bounding box center [141, 278] width 14 height 14
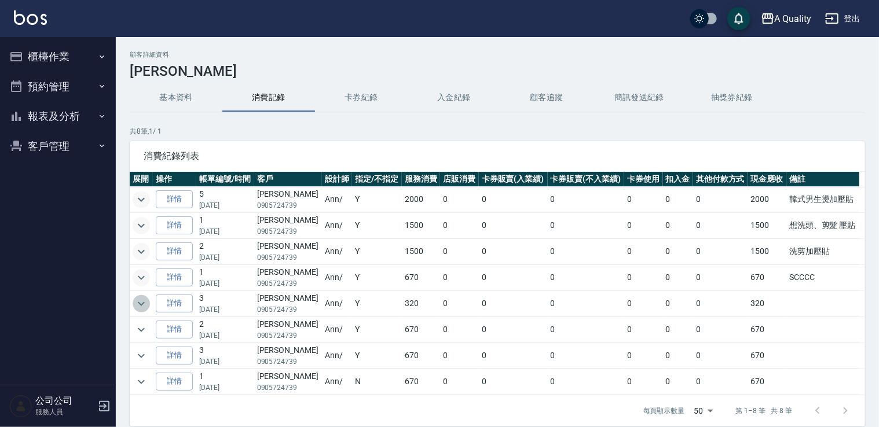
click at [144, 306] on icon "expand row" at bounding box center [141, 304] width 14 height 14
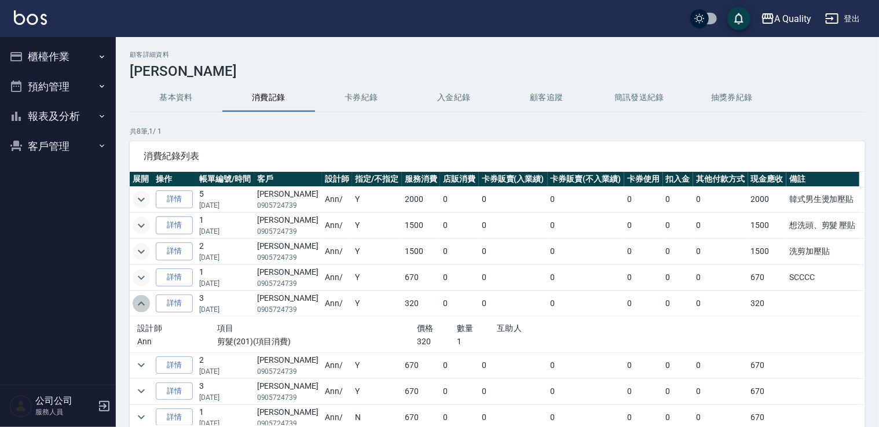
click at [144, 306] on icon "expand row" at bounding box center [141, 304] width 14 height 14
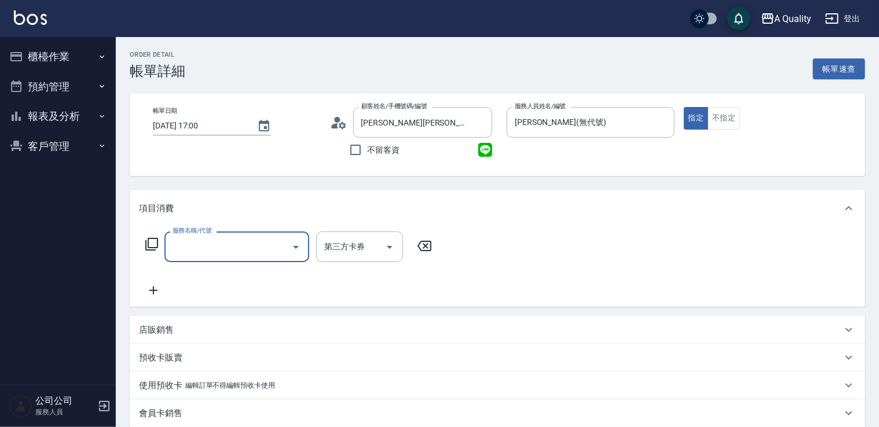
click at [214, 240] on input "服務名稱/代號" at bounding box center [228, 247] width 117 height 20
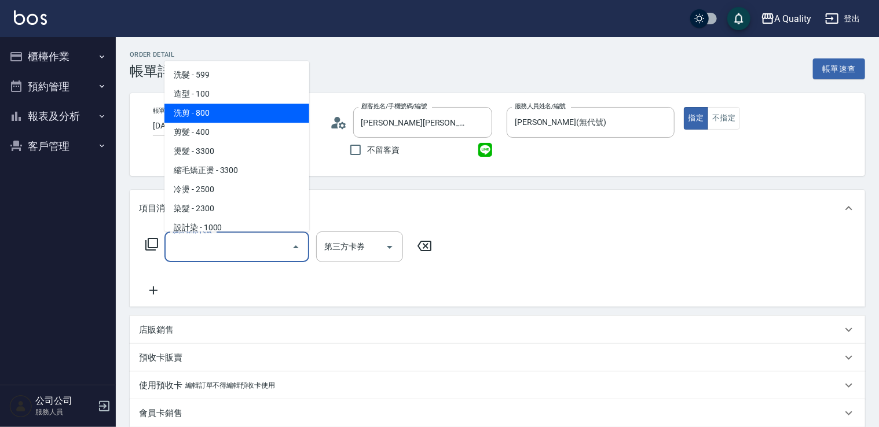
drag, startPoint x: 226, startPoint y: 111, endPoint x: 291, endPoint y: 170, distance: 87.7
click at [227, 111] on span "洗剪 - 800" at bounding box center [236, 113] width 145 height 19
type input "洗剪(103)"
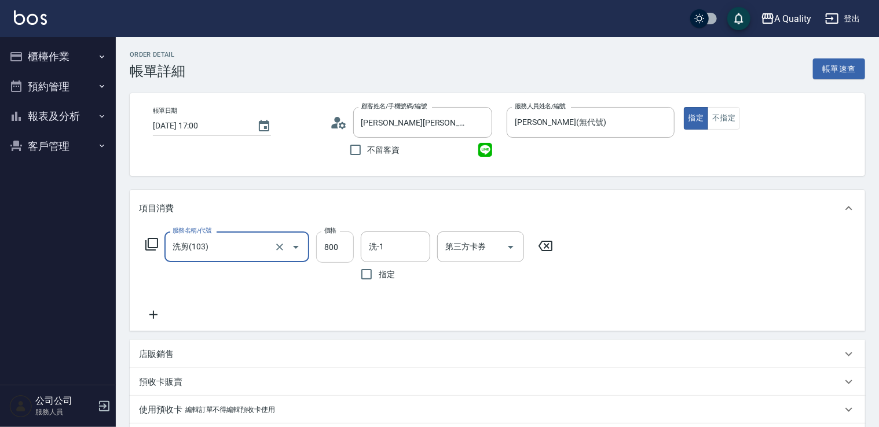
click at [339, 240] on input "800" at bounding box center [335, 247] width 38 height 31
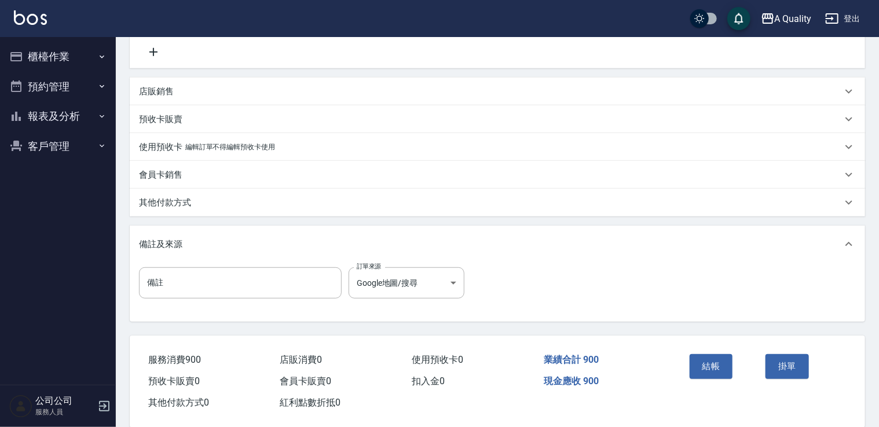
scroll to position [281, 0]
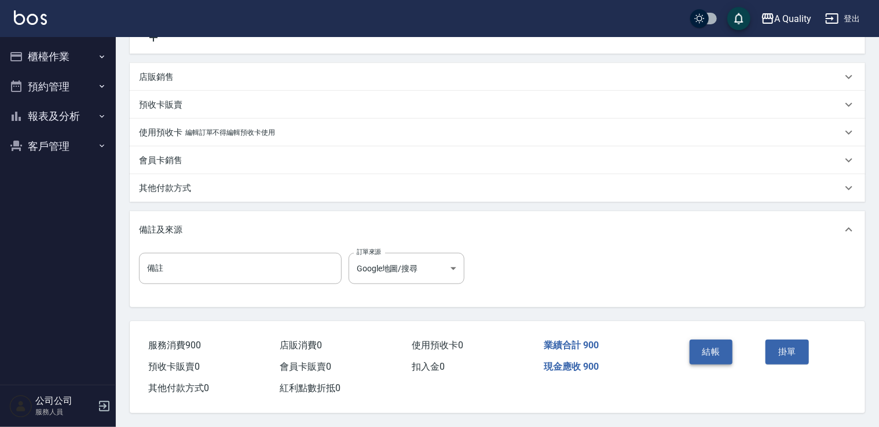
type input "900"
click at [698, 351] on button "結帳" at bounding box center [711, 352] width 43 height 24
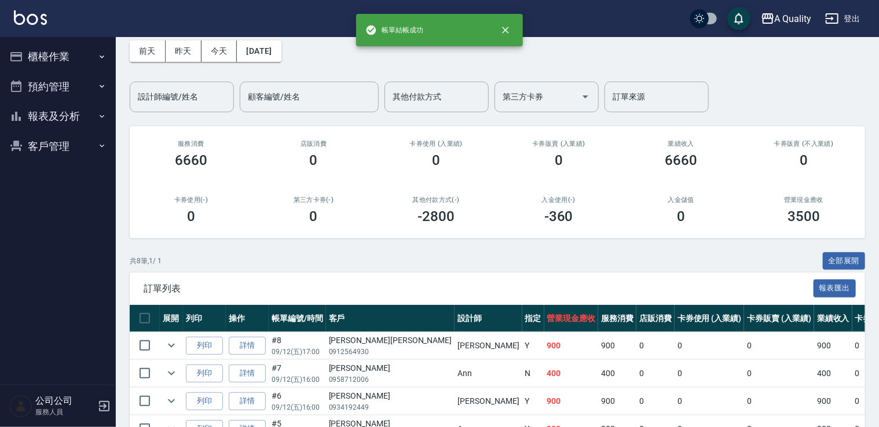
scroll to position [116, 0]
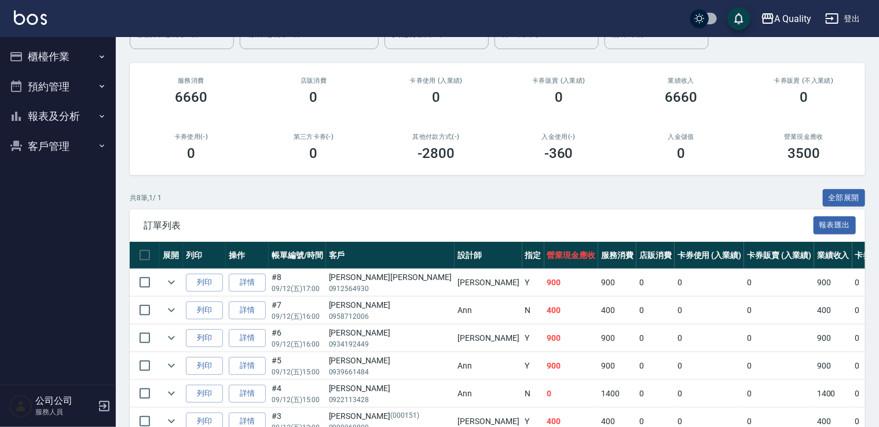
click at [79, 87] on button "預約管理" at bounding box center [58, 87] width 107 height 30
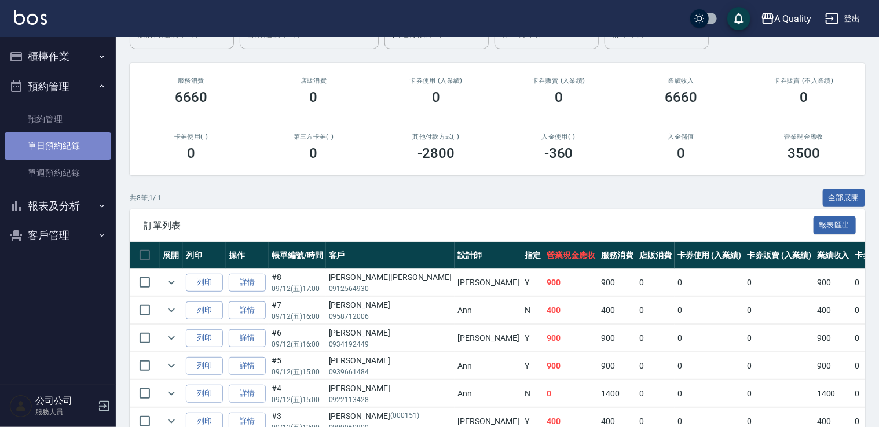
click at [75, 142] on link "單日預約紀錄" at bounding box center [58, 146] width 107 height 27
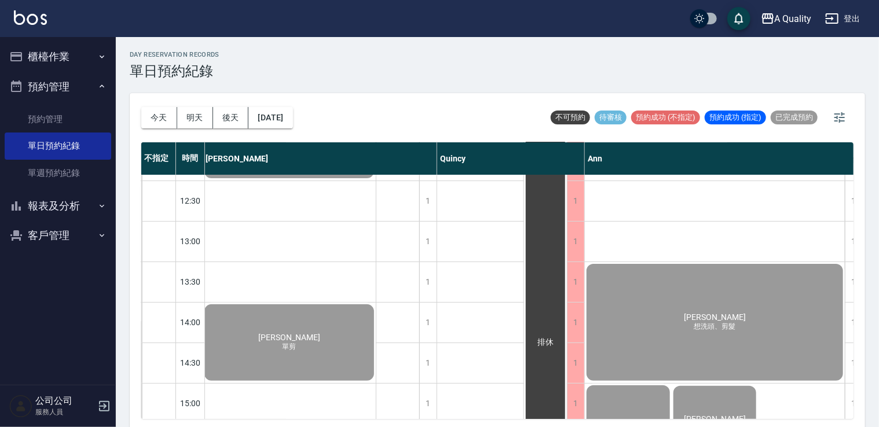
scroll to position [232, 150]
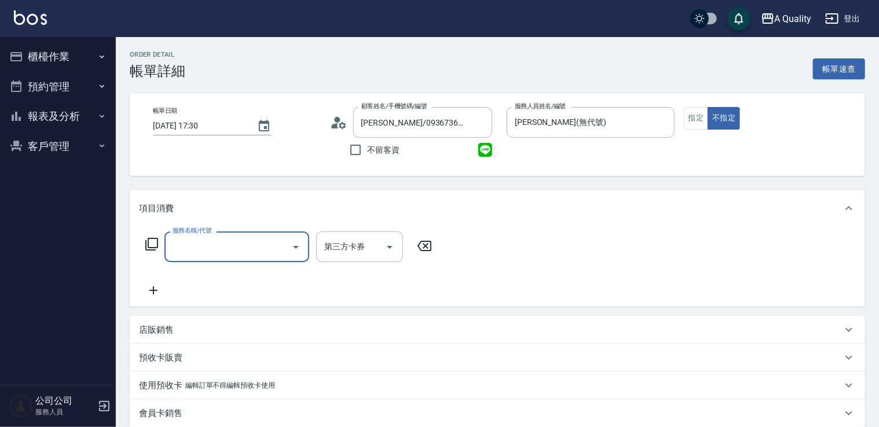
click at [194, 241] on input "服務名稱/代號" at bounding box center [228, 247] width 117 height 20
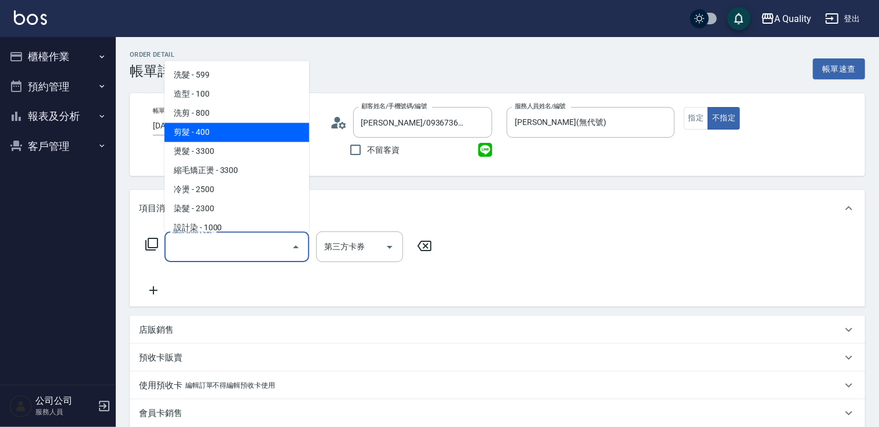
drag, startPoint x: 203, startPoint y: 137, endPoint x: 374, endPoint y: 220, distance: 189.8
click at [205, 139] on span "剪髮 - 400" at bounding box center [236, 132] width 145 height 19
type input "剪髮(201)"
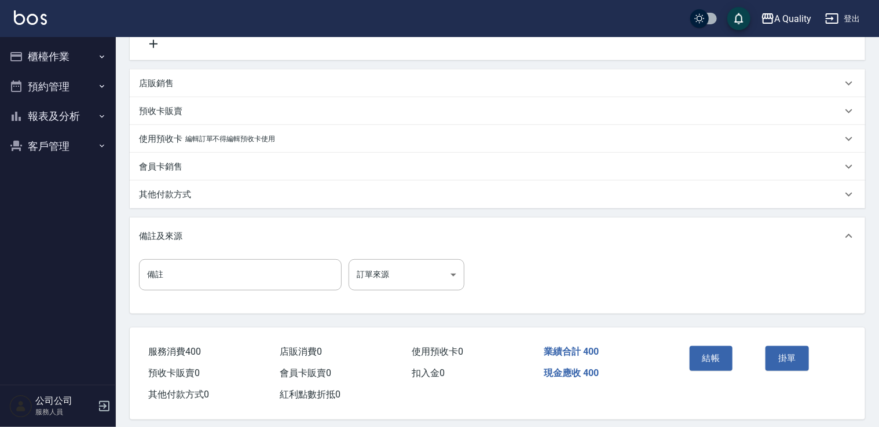
scroll to position [257, 0]
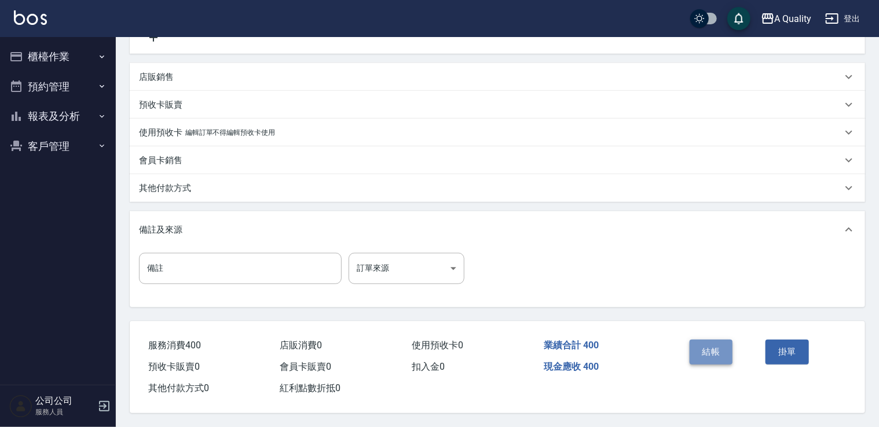
click at [704, 349] on button "結帳" at bounding box center [711, 352] width 43 height 24
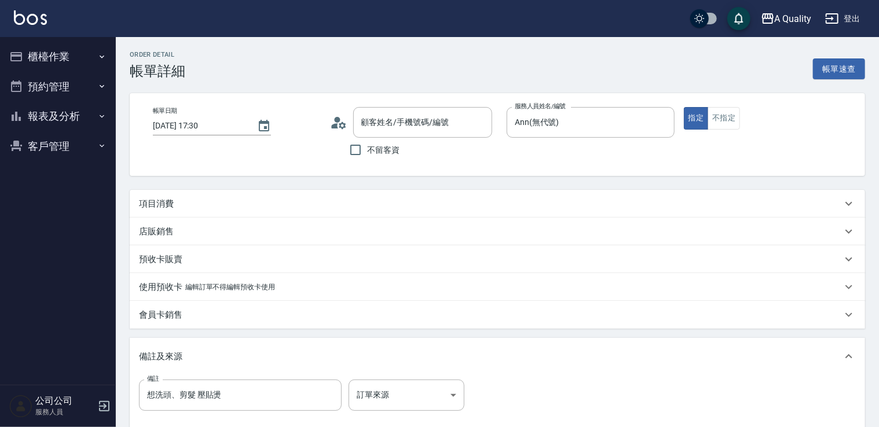
type input "[DATE] 17:30"
type input "Ann(無代號)"
type input "想洗頭、剪髮 壓貼燙"
type input "[PERSON_NAME]/0905724739/"
click at [197, 199] on div "項目消費" at bounding box center [490, 204] width 703 height 12
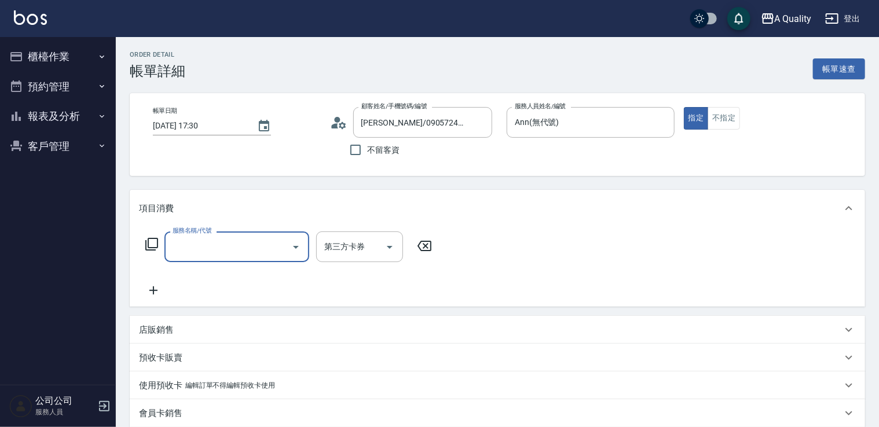
click at [212, 244] on input "服務名稱/代號" at bounding box center [228, 247] width 117 height 20
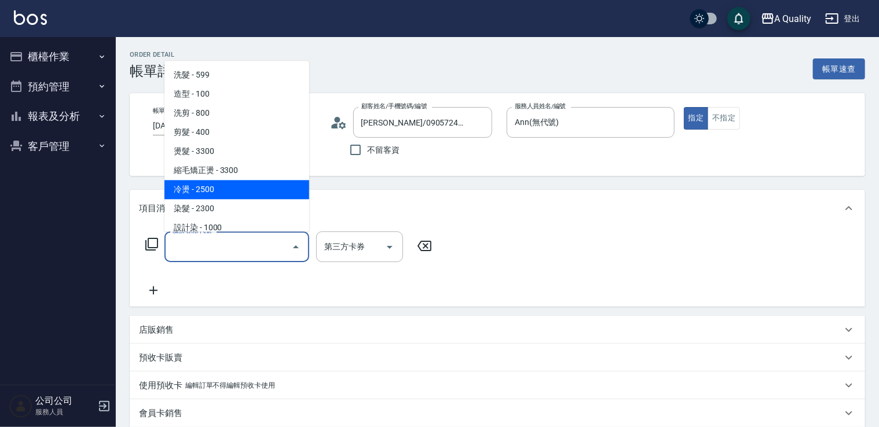
click at [213, 186] on span "冷燙 - 2500" at bounding box center [236, 189] width 145 height 19
type input "冷燙(330)"
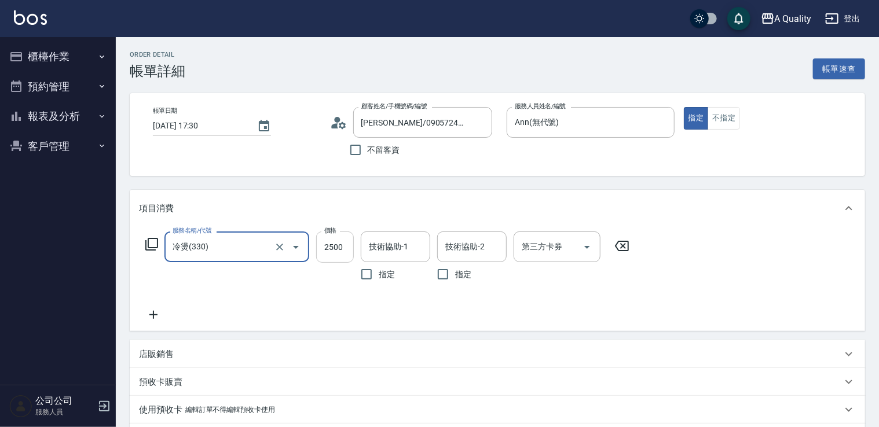
click at [334, 247] on input "2500" at bounding box center [335, 247] width 38 height 31
drag, startPoint x: 340, startPoint y: 242, endPoint x: 295, endPoint y: 244, distance: 45.8
click at [295, 244] on div "服務名稱/代號 冷燙(330) 服務名稱/代號 價格 1 價格 技術協助-1 技術協助-1 指定 技術協助-2 技術協助-2 指定 第三方卡券 第三方卡券" at bounding box center [387, 259] width 497 height 55
drag, startPoint x: 336, startPoint y: 247, endPoint x: 291, endPoint y: 254, distance: 45.6
click at [291, 254] on div "服務名稱/代號 冷燙(330) 服務名稱/代號 價格 5001 價格 技術協助-1 技術協助-1 指定 技術協助-2 技術協助-2 指定 第三方卡券 第三方卡券" at bounding box center [387, 259] width 497 height 55
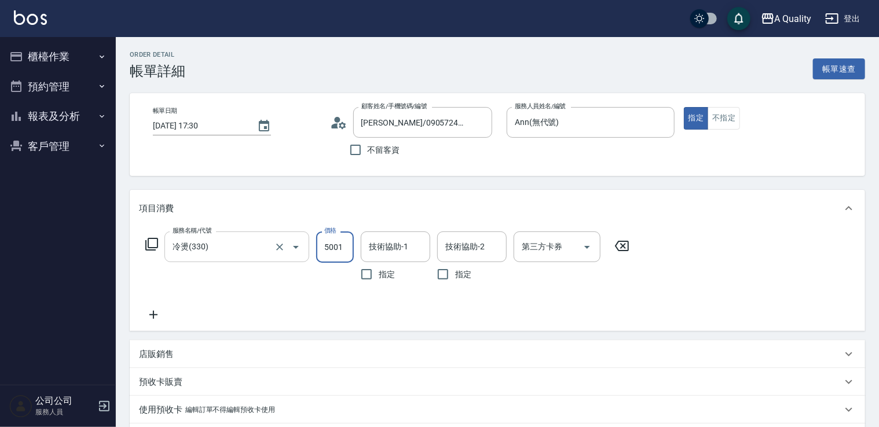
drag, startPoint x: 346, startPoint y: 249, endPoint x: 307, endPoint y: 249, distance: 38.8
click at [307, 249] on div "服務名稱/代號 冷燙(330) 服務名稱/代號 價格 5001 價格 技術協助-1 技術協助-1 指定 技術協助-2 技術協助-2 指定 第三方卡券 第三方卡券" at bounding box center [387, 259] width 497 height 55
type input "1500"
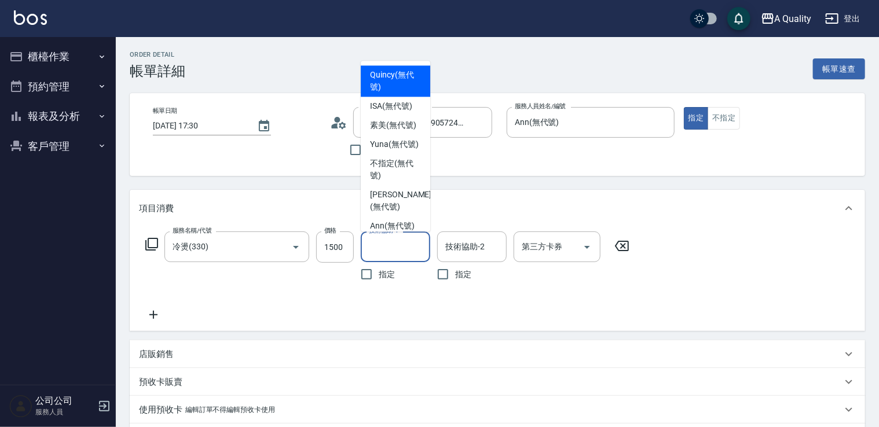
click at [403, 250] on input "技術協助-1" at bounding box center [395, 247] width 59 height 20
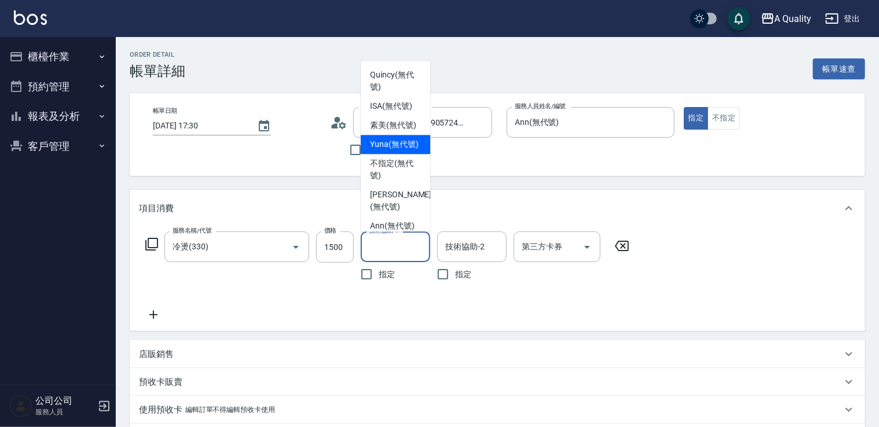
click at [388, 151] on span "Yuna (無代號)" at bounding box center [394, 144] width 49 height 12
type input "Yuna(無代號)"
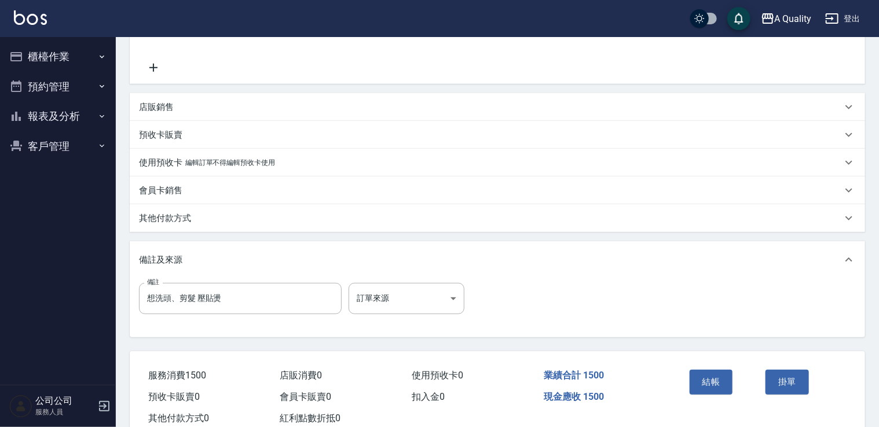
scroll to position [281, 0]
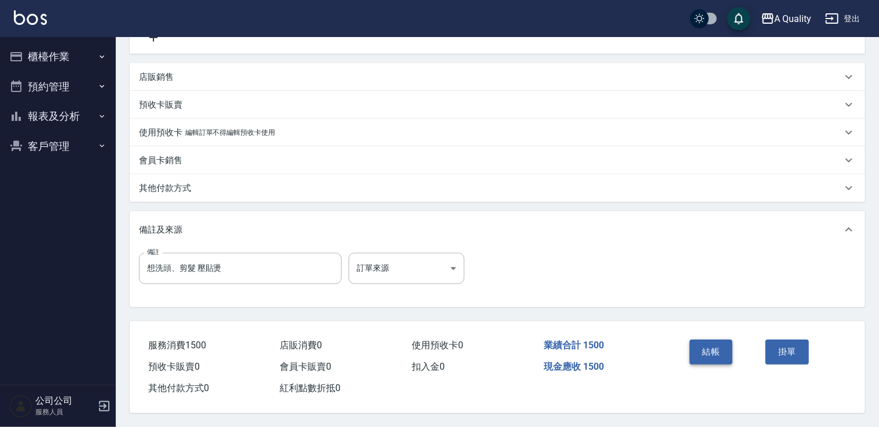
click at [730, 340] on button "結帳" at bounding box center [711, 352] width 43 height 24
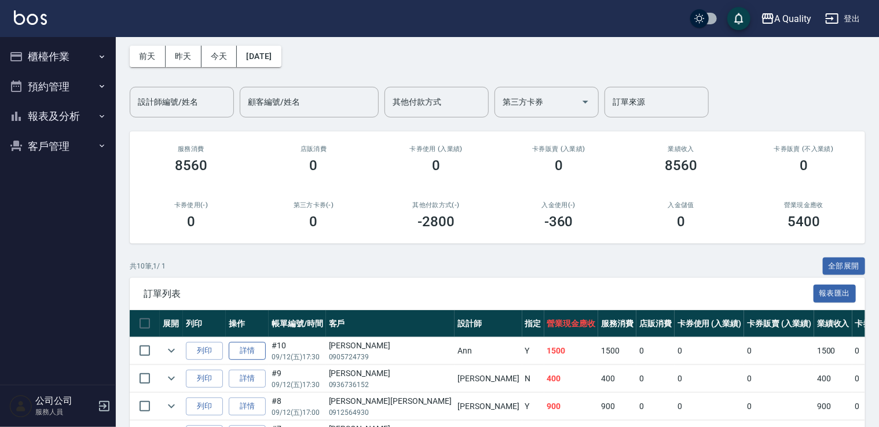
scroll to position [116, 0]
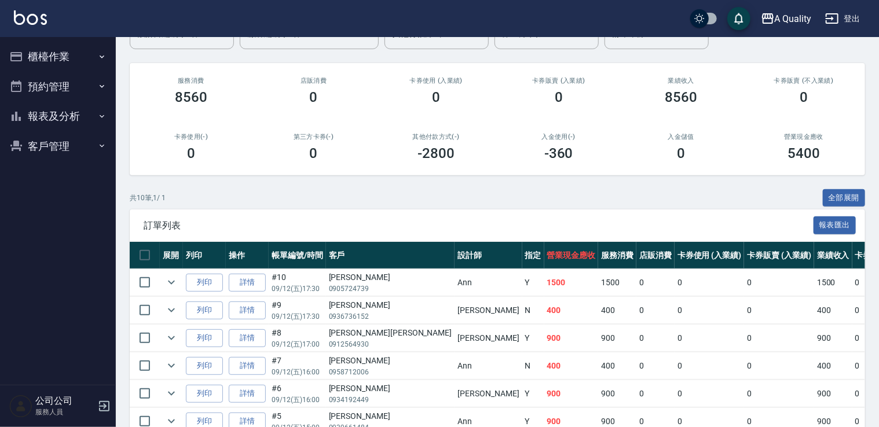
click at [47, 90] on button "預約管理" at bounding box center [58, 87] width 107 height 30
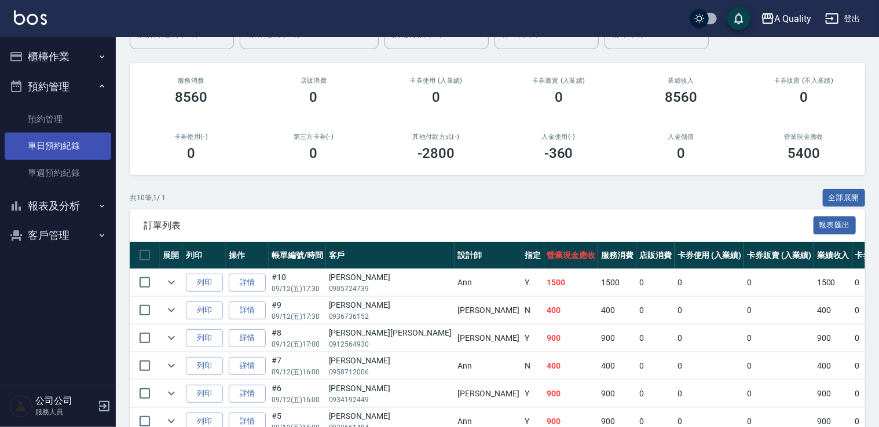
click at [54, 141] on link "單日預約紀錄" at bounding box center [58, 146] width 107 height 27
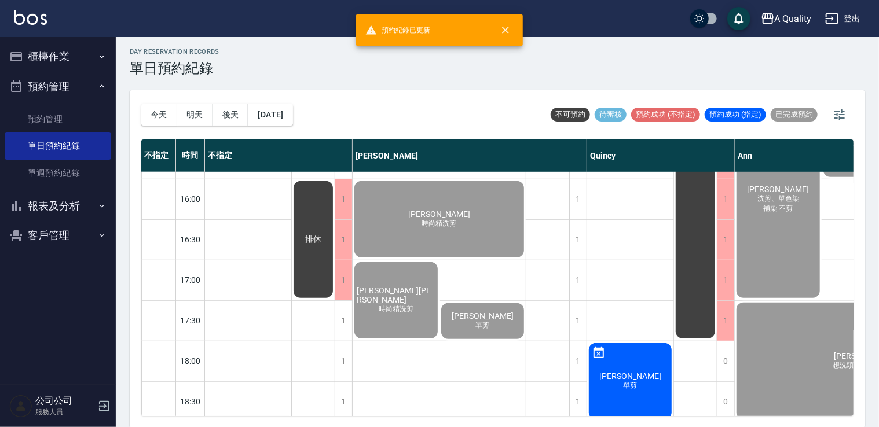
scroll to position [494, 0]
